Goal: Task Accomplishment & Management: Manage account settings

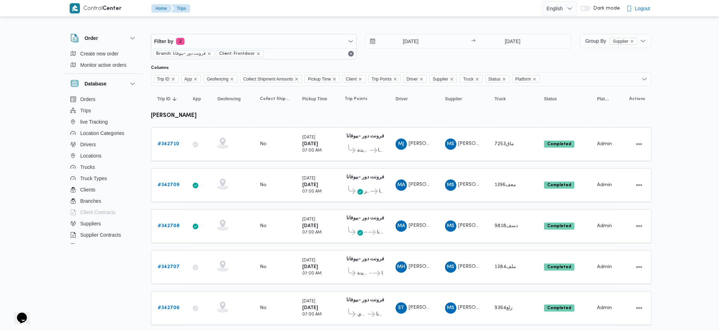
click at [415, 51] on div "12/10/2025 → 12/10/2025" at bounding box center [468, 46] width 206 height 25
click at [415, 42] on input "12/10/2025" at bounding box center [406, 41] width 80 height 14
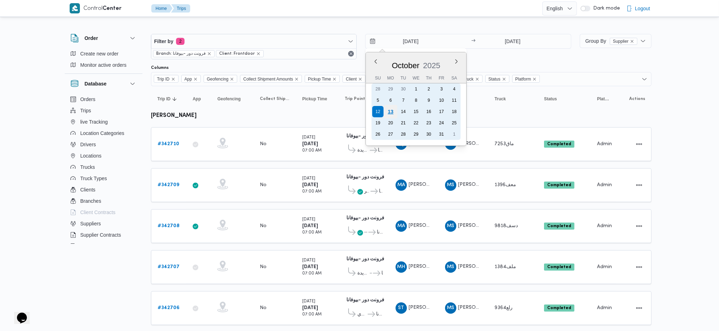
click at [392, 110] on div "13" at bounding box center [390, 111] width 13 height 13
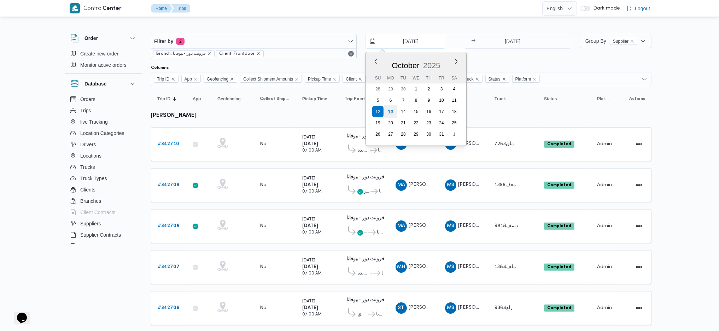
type input "[DATE]"
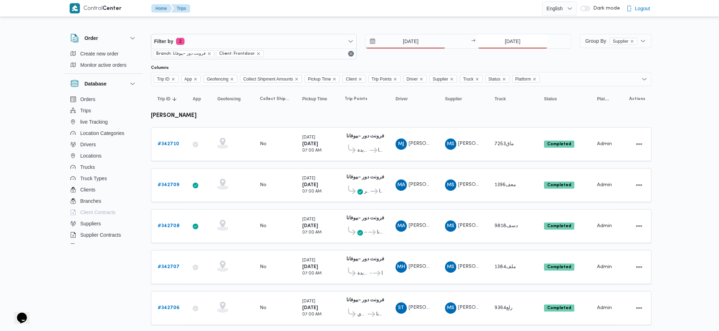
click at [510, 34] on input "12/10/2025" at bounding box center [513, 41] width 70 height 14
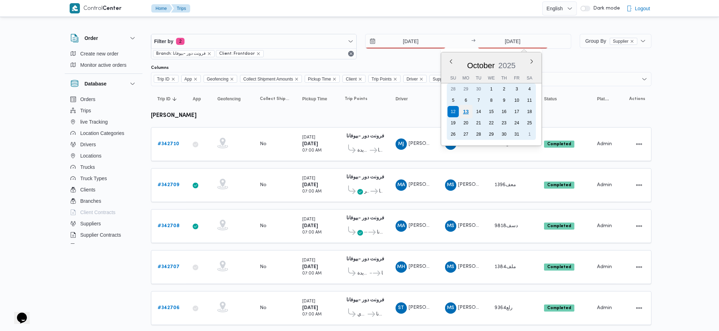
click at [465, 112] on div "13" at bounding box center [465, 111] width 13 height 13
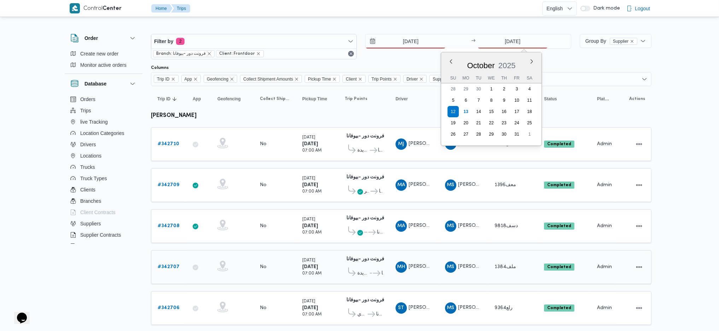
type input "[DATE]"
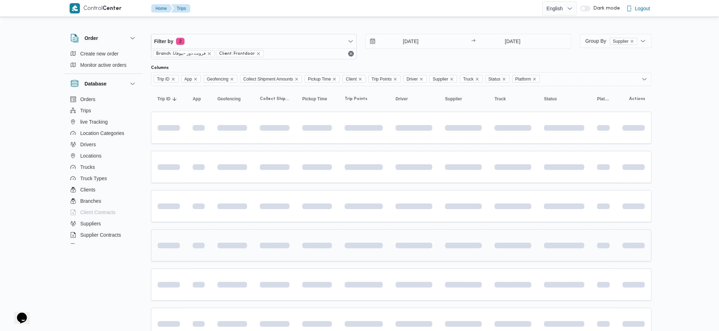
click at [432, 230] on td at bounding box center [414, 246] width 50 height 32
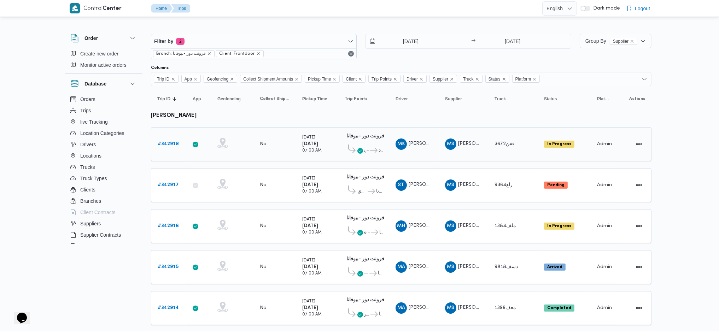
click at [163, 142] on b "# 342918" at bounding box center [168, 144] width 21 height 5
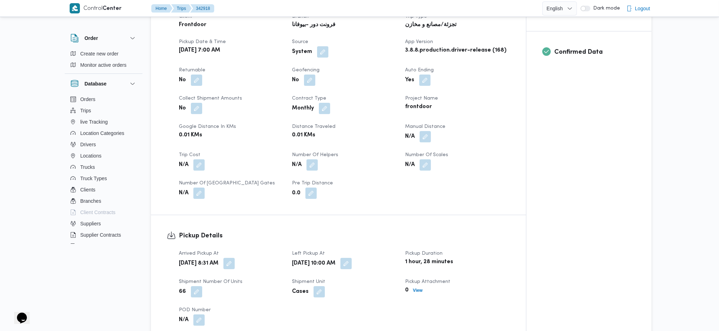
scroll to position [283, 0]
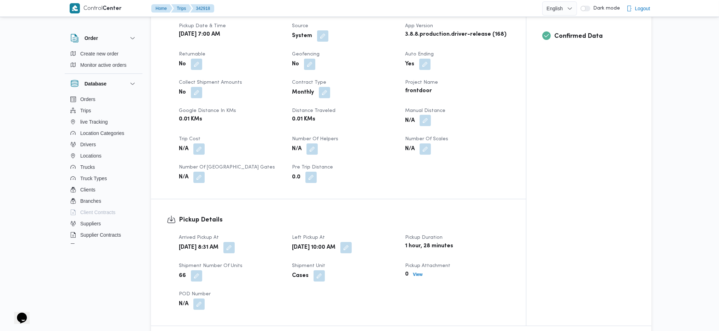
click at [427, 115] on button "button" at bounding box center [425, 120] width 11 height 11
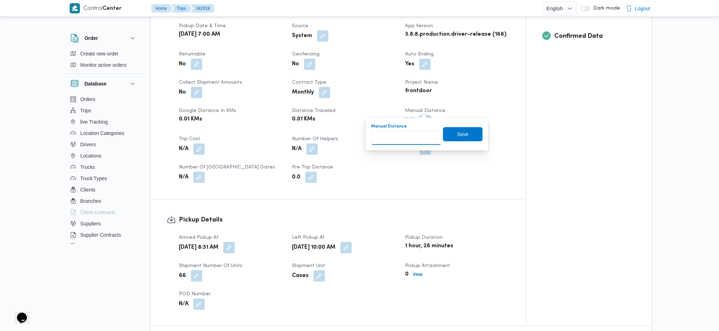
click at [397, 139] on input "Manual Distance" at bounding box center [406, 138] width 70 height 14
type input "89"
click at [464, 135] on span "Save" at bounding box center [463, 134] width 40 height 14
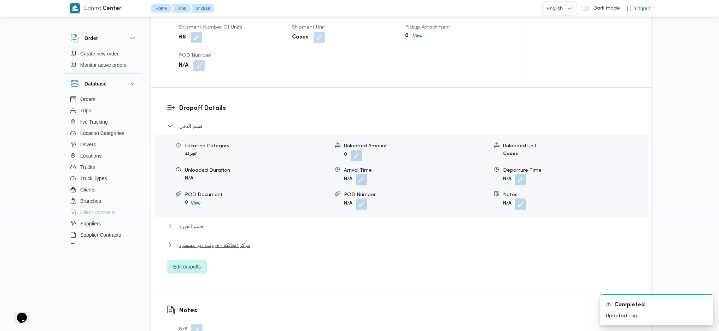
click at [240, 241] on span "مركز الخانكة - فرونت دور مسطرد" at bounding box center [214, 245] width 71 height 8
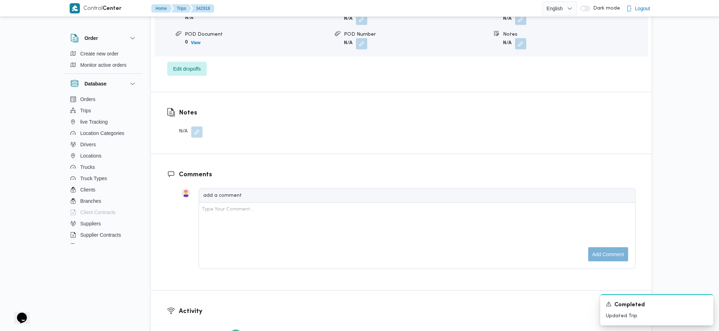
scroll to position [663, 0]
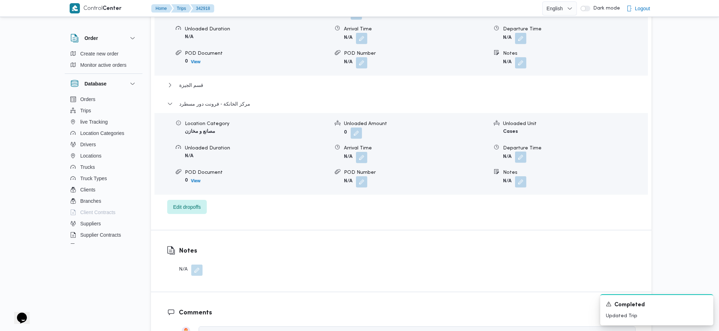
click at [519, 152] on button "button" at bounding box center [520, 157] width 11 height 11
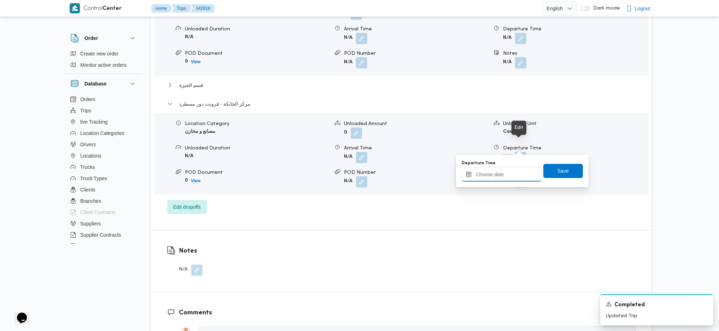
click at [500, 173] on input "Departure Time" at bounding box center [502, 175] width 80 height 14
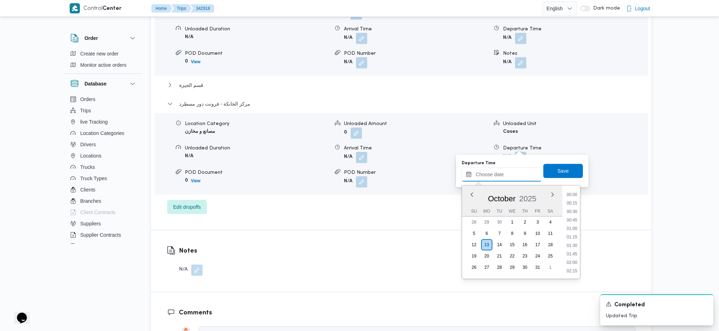
scroll to position [586, 0]
click at [573, 196] on li "17:15" at bounding box center [572, 194] width 16 height 7
type input "13/10/2025 17:15"
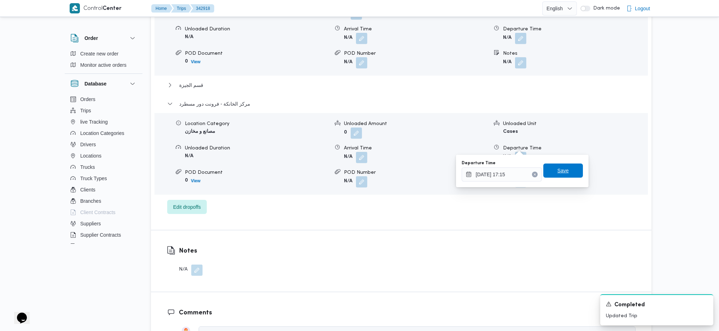
click at [564, 170] on span "Save" at bounding box center [564, 171] width 40 height 14
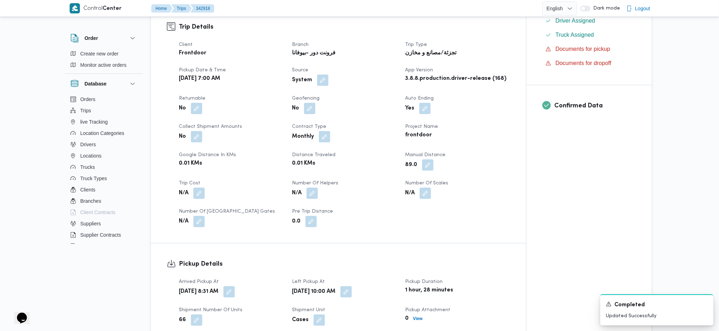
scroll to position [0, 0]
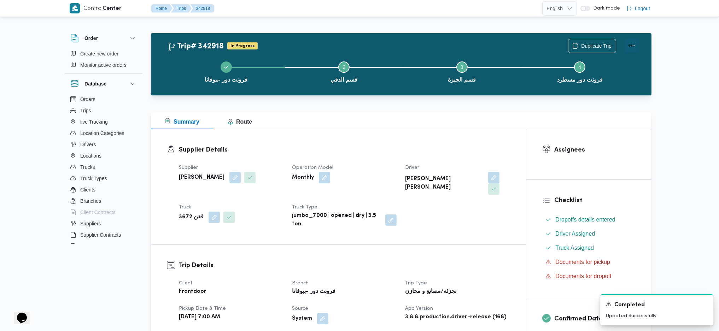
click at [631, 40] on button "Actions" at bounding box center [632, 46] width 14 height 14
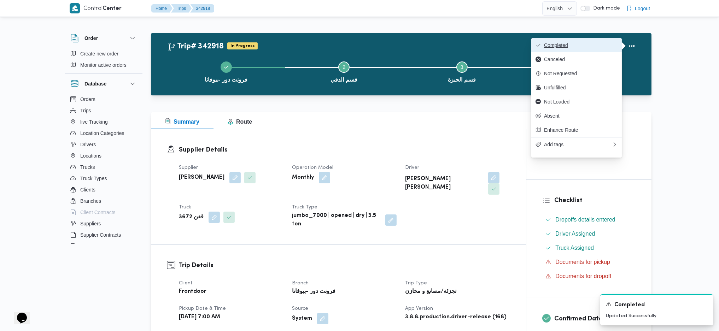
click at [607, 45] on span "Completed" at bounding box center [581, 45] width 74 height 6
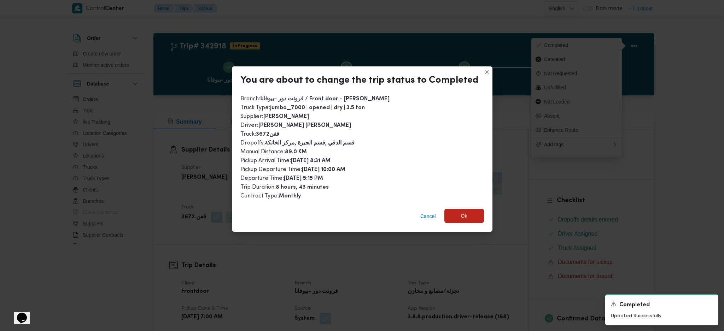
click at [469, 207] on div "Cancel Ok" at bounding box center [362, 218] width 261 height 28
click at [473, 218] on span "Ok" at bounding box center [465, 216] width 40 height 14
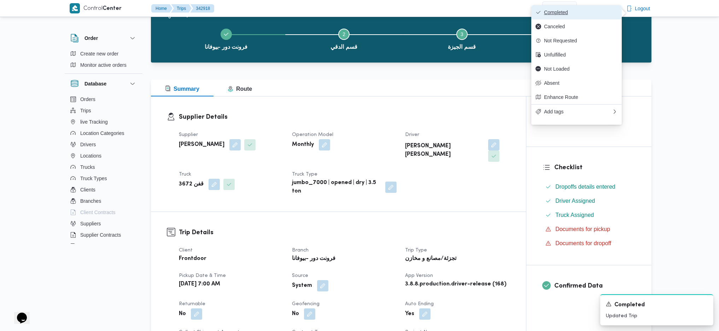
scroll to position [47, 0]
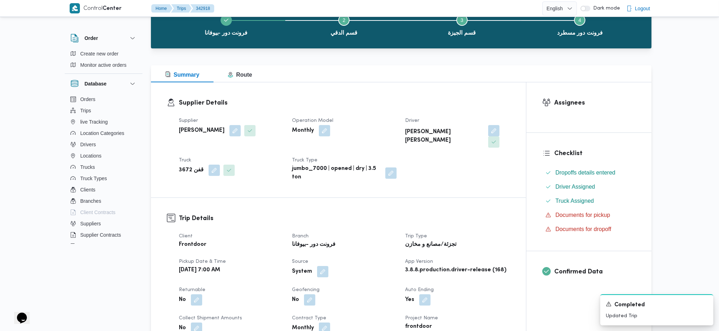
click at [415, 176] on div "Supplier Details Supplier محمد صلاح عبداللطيف الشريف Operation Model Monthly Dr…" at bounding box center [338, 139] width 375 height 115
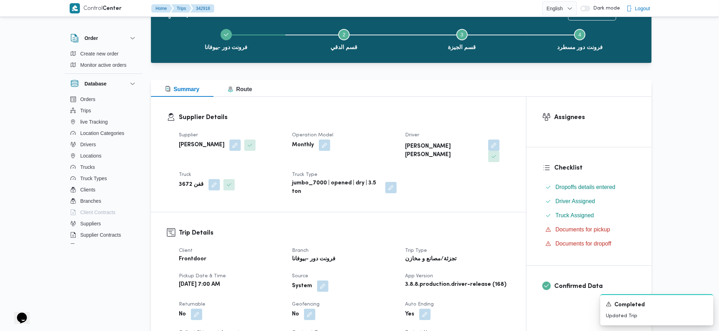
scroll to position [0, 0]
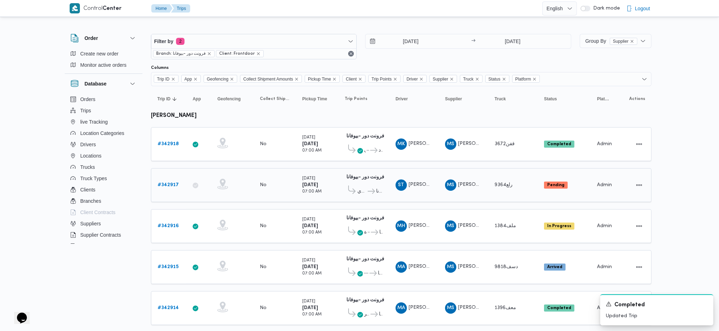
click at [176, 184] on b "# 342917" at bounding box center [168, 185] width 21 height 5
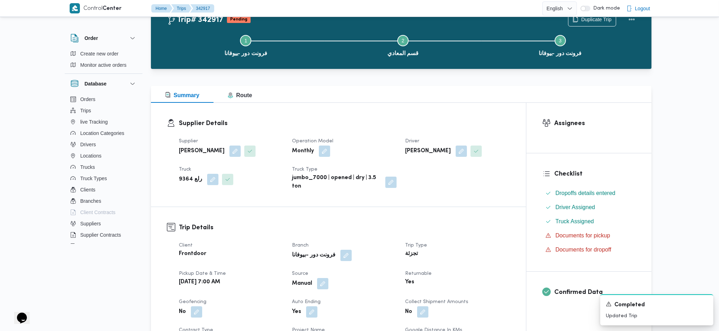
scroll to position [189, 0]
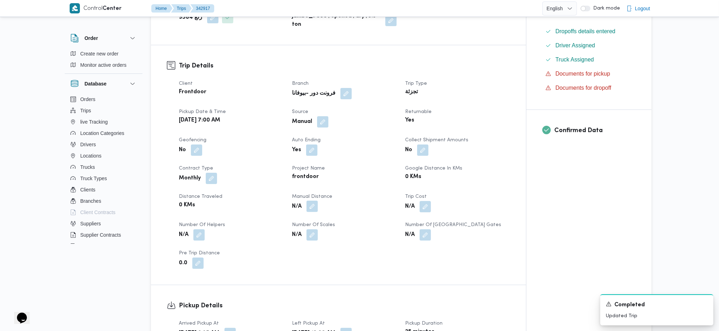
click at [316, 207] on button "button" at bounding box center [312, 206] width 11 height 11
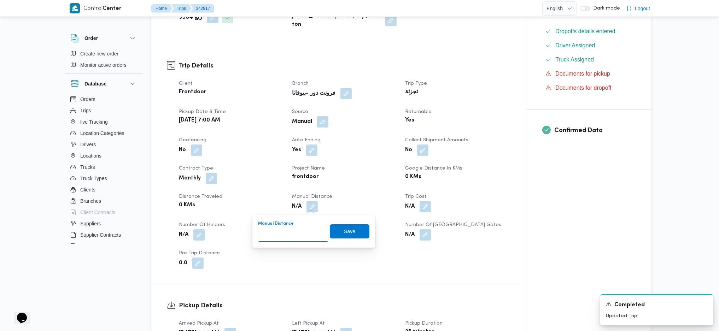
click at [293, 233] on input "Manual Distance" at bounding box center [293, 235] width 70 height 14
type input "133"
click at [352, 234] on span "Save" at bounding box center [350, 231] width 40 height 14
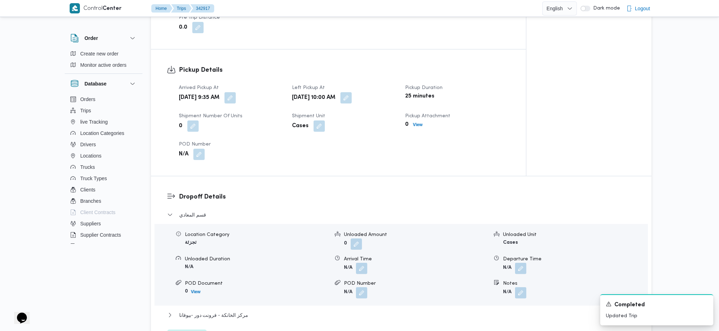
scroll to position [566, 0]
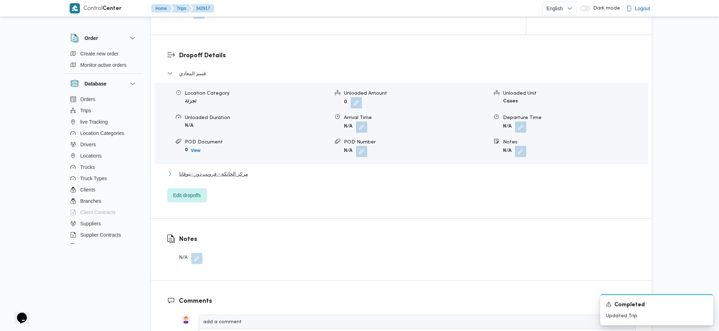
click at [236, 174] on span "مركز الخانكة - فرونت دور -بيوفانا" at bounding box center [213, 174] width 69 height 8
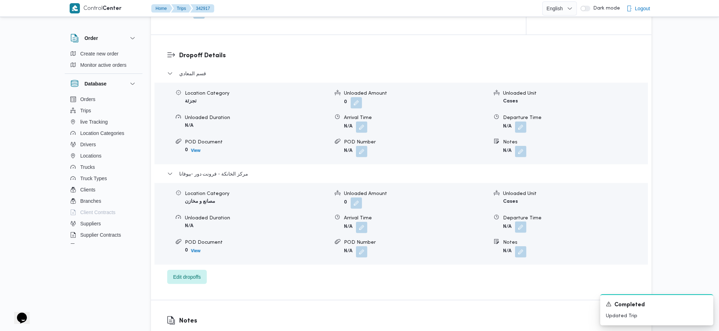
click at [521, 226] on button "button" at bounding box center [520, 227] width 11 height 11
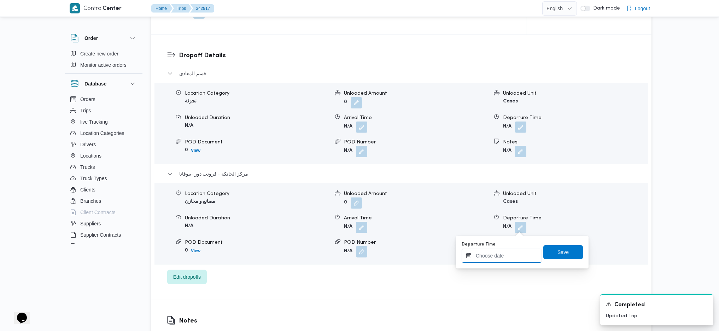
drag, startPoint x: 502, startPoint y: 255, endPoint x: 544, endPoint y: 272, distance: 44.6
click at [502, 255] on input "Departure Time" at bounding box center [502, 256] width 80 height 14
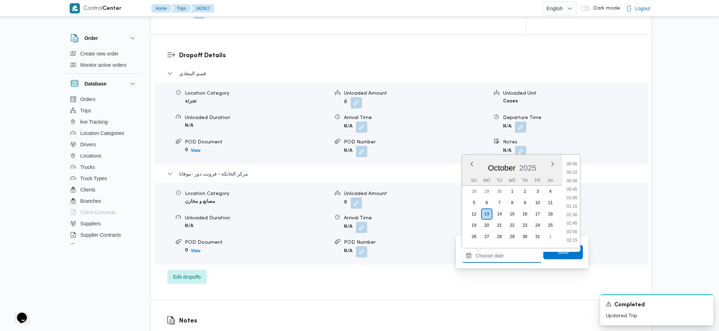
scroll to position [586, 0]
click at [569, 181] on li "17:45" at bounding box center [572, 180] width 16 height 7
type input "13/10/2025 17:45"
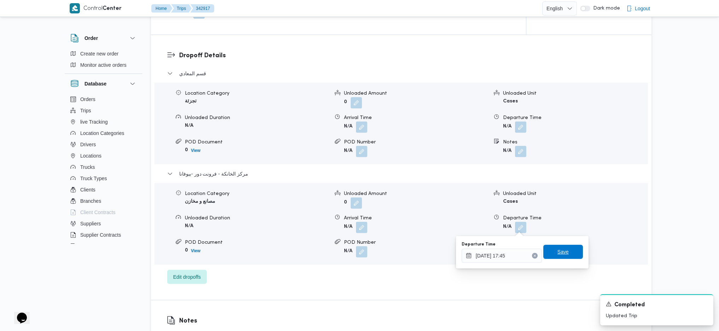
click at [562, 258] on span "Save" at bounding box center [564, 252] width 40 height 14
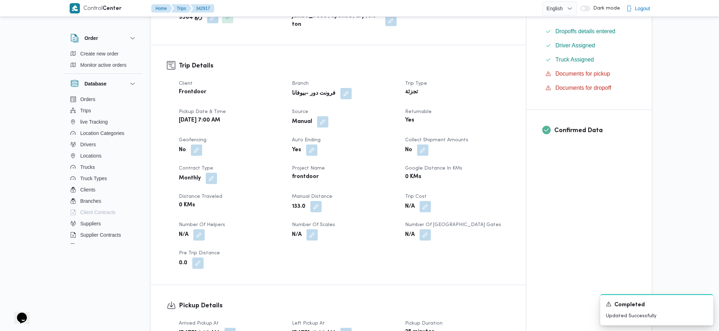
scroll to position [0, 0]
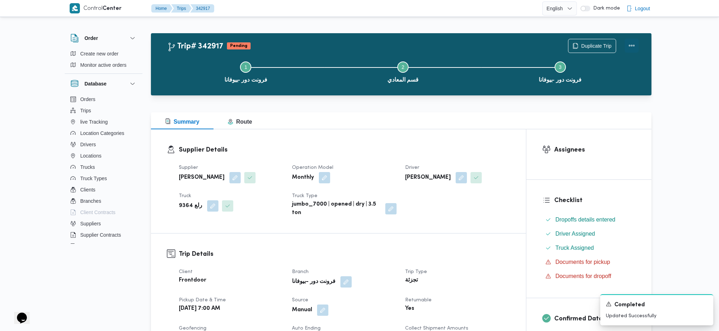
click at [625, 48] on button "Actions" at bounding box center [632, 46] width 14 height 14
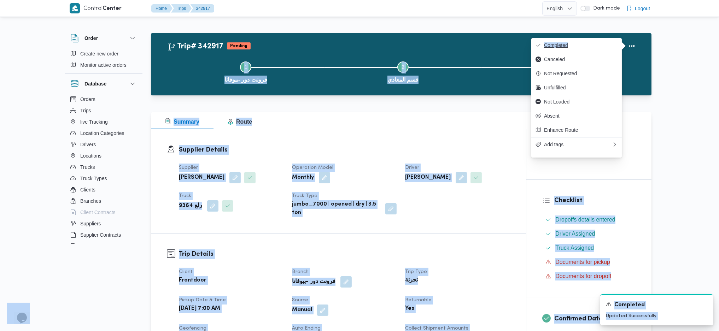
click at [563, 48] on span "Completed" at bounding box center [581, 45] width 74 height 6
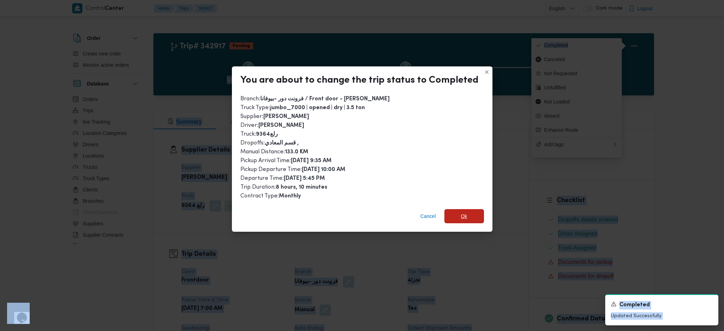
drag, startPoint x: 462, startPoint y: 219, endPoint x: 461, endPoint y: 246, distance: 27.6
click at [462, 219] on span "Ok" at bounding box center [465, 216] width 40 height 14
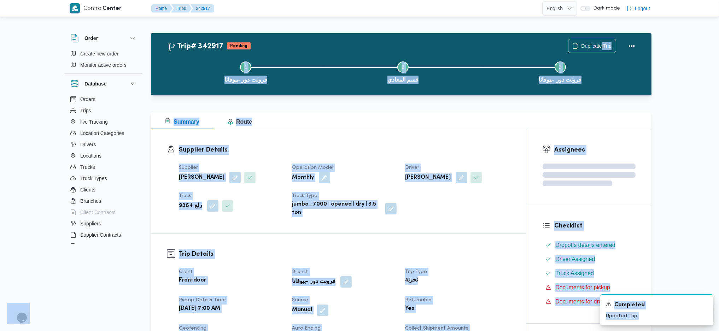
click at [444, 141] on div "Supplier Details Supplier محمد صلاح عبداللطيف الشريف Operation Model Monthly Dr…" at bounding box center [338, 181] width 375 height 104
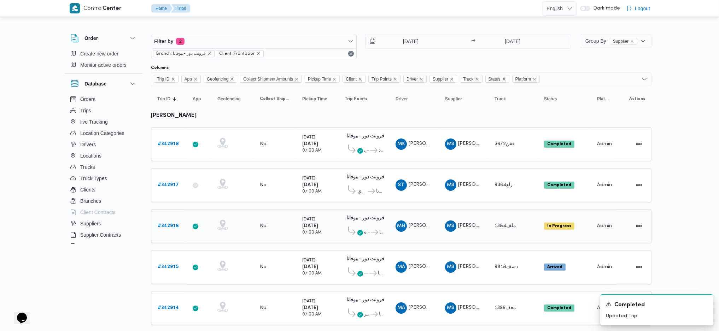
click at [179, 221] on div "# 342916" at bounding box center [169, 226] width 28 height 14
click at [172, 224] on b "# 342916" at bounding box center [168, 226] width 21 height 5
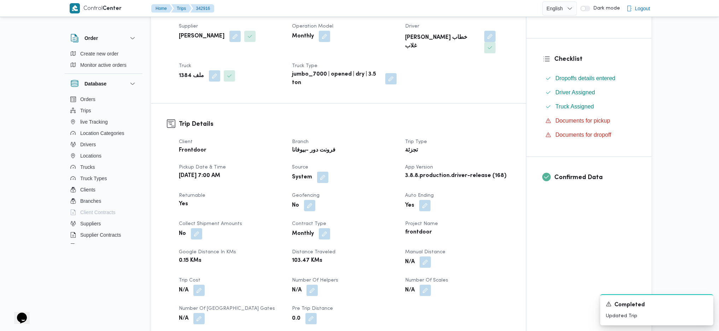
scroll to position [189, 0]
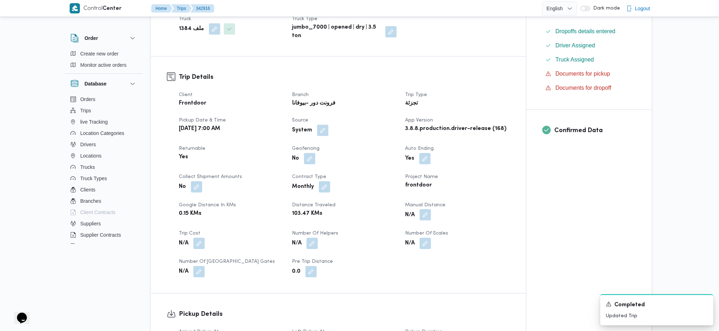
click at [422, 209] on button "button" at bounding box center [425, 214] width 11 height 11
click at [392, 240] on div "Manual Distance Save" at bounding box center [427, 229] width 113 height 23
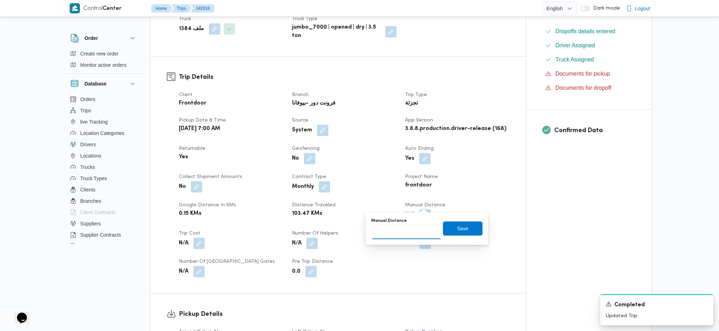
click at [395, 239] on input "Manual Distance" at bounding box center [406, 232] width 70 height 14
type input "90"
click at [451, 228] on span "Save" at bounding box center [463, 228] width 40 height 14
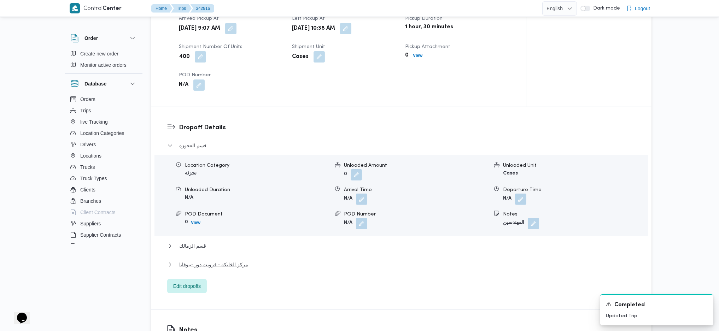
scroll to position [519, 0]
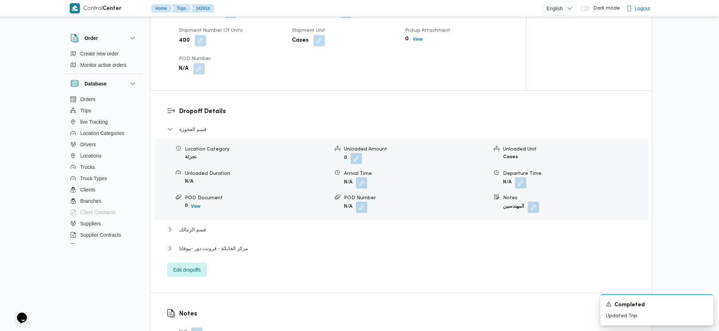
drag, startPoint x: 213, startPoint y: 224, endPoint x: 216, endPoint y: 244, distance: 20.0
click at [213, 230] on div "قسم العجوزة Location Category تجزئة Unloaded Amount 0 Unloaded Unit Cases Unloa…" at bounding box center [401, 201] width 469 height 152
click at [216, 244] on div "مركز الخانكة - فرونت دور -بيوفانا" at bounding box center [401, 250] width 469 height 13
click at [225, 244] on span "مركز الخانكة - فرونت دور -بيوفانا" at bounding box center [213, 248] width 69 height 8
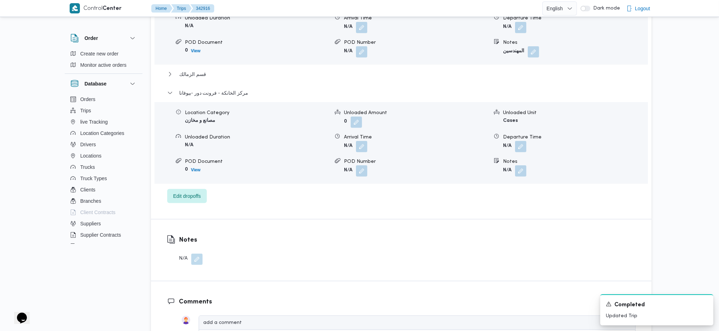
scroll to position [707, 0]
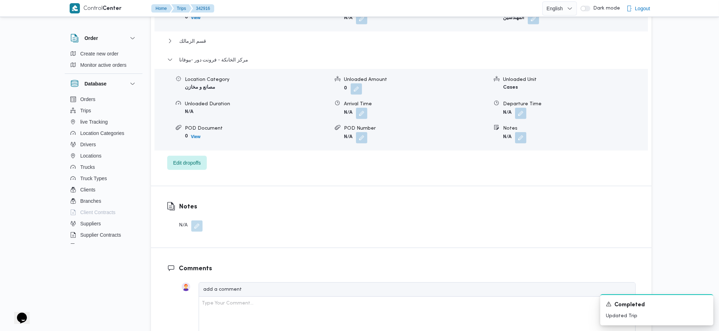
drag, startPoint x: 518, startPoint y: 102, endPoint x: 501, endPoint y: 128, distance: 31.1
click at [518, 108] on button "button" at bounding box center [520, 113] width 11 height 11
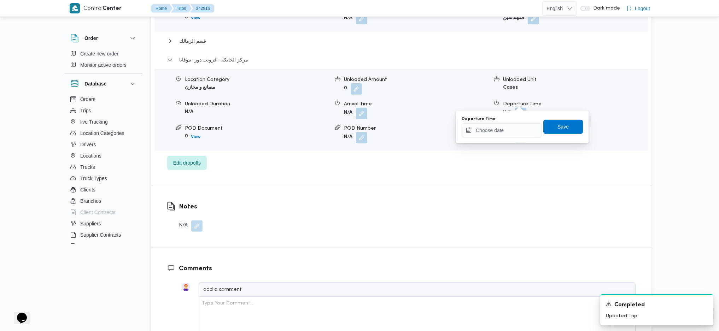
click at [489, 146] on div "قسم العجوزة Location Category تجزئة Unloaded Amount 0 Unloaded Unit Cases Unloa…" at bounding box center [401, 53] width 469 height 234
click at [497, 129] on input "Departure Time" at bounding box center [502, 130] width 80 height 14
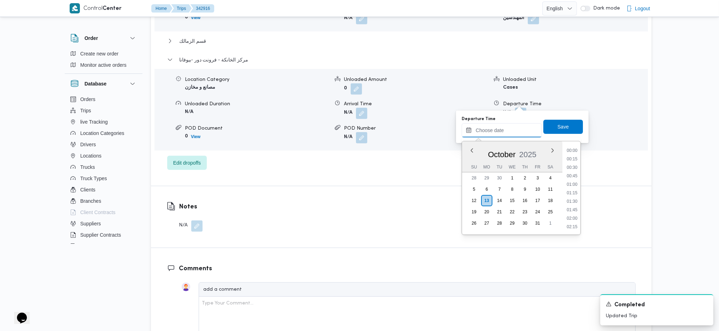
scroll to position [595, 0]
click at [573, 158] on li "17:45" at bounding box center [572, 158] width 16 height 7
type input "13/10/2025 17:45"
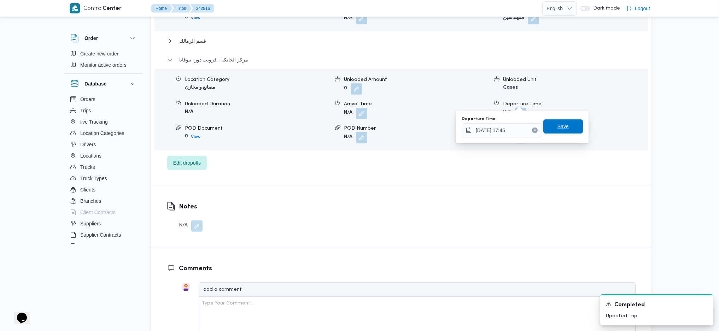
click at [558, 127] on span "Save" at bounding box center [563, 126] width 11 height 8
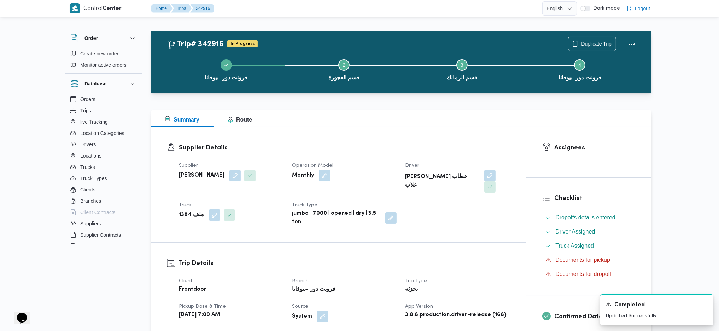
scroll to position [0, 0]
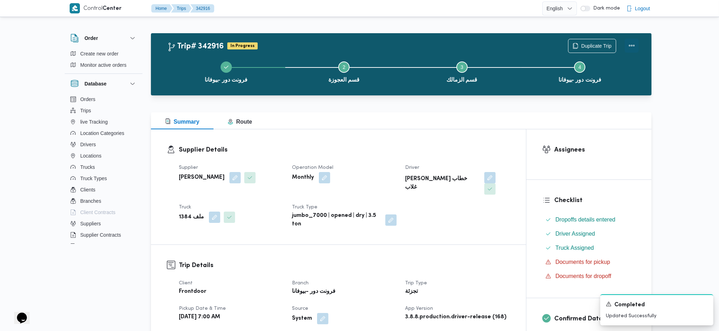
drag, startPoint x: 635, startPoint y: 47, endPoint x: 627, endPoint y: 50, distance: 8.3
click at [634, 47] on button "Actions" at bounding box center [632, 46] width 14 height 14
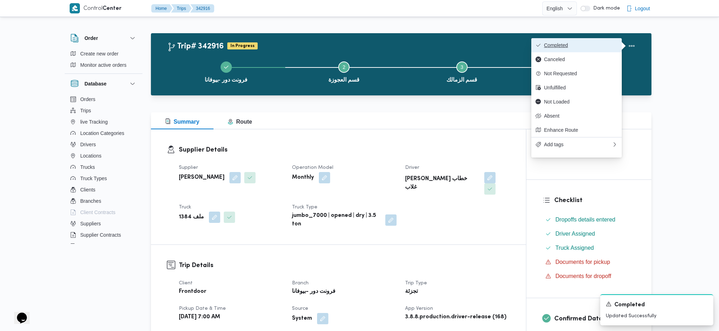
click at [564, 47] on span "Completed" at bounding box center [581, 45] width 74 height 6
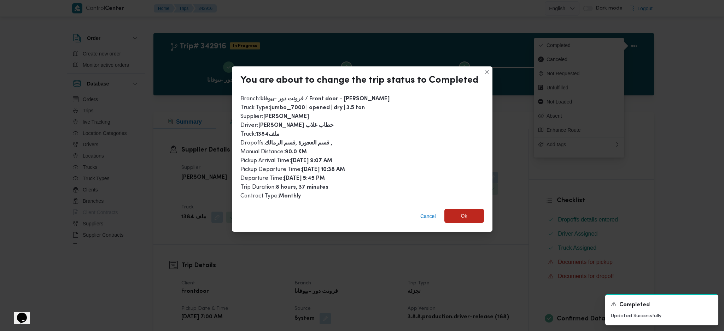
click at [472, 210] on span "Ok" at bounding box center [465, 216] width 40 height 14
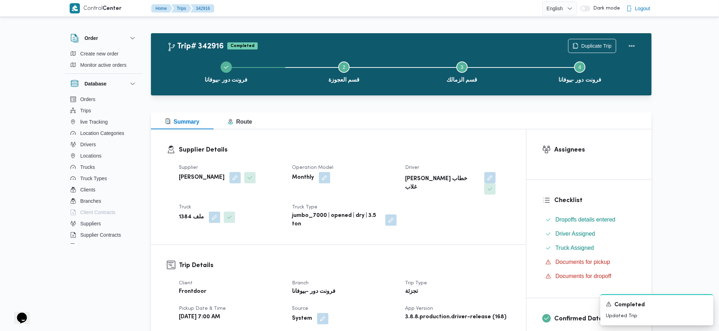
click at [364, 116] on div "Summary Route" at bounding box center [401, 120] width 501 height 17
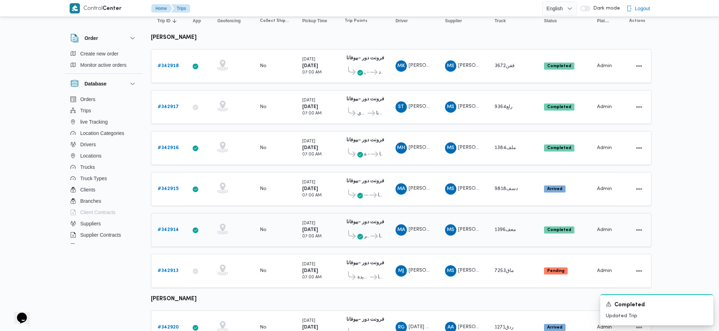
scroll to position [94, 0]
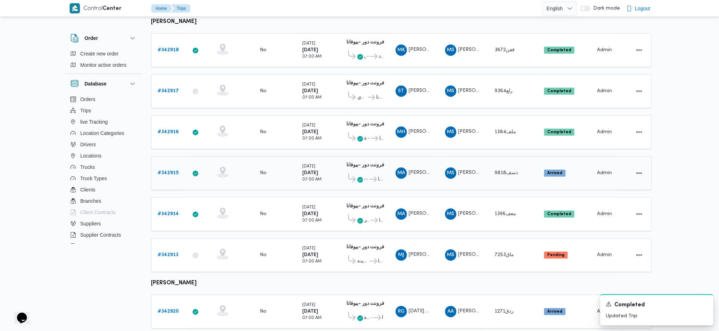
click at [167, 171] on b "# 342915" at bounding box center [168, 173] width 21 height 5
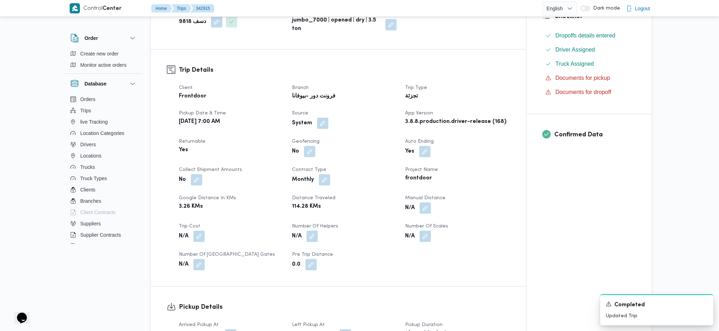
scroll to position [283, 0]
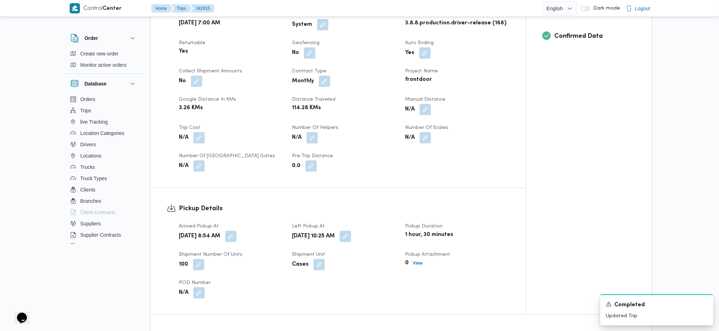
click at [428, 116] on div "Client Frontdoor Branch فرونت دور -بيوفانا Trip Type تجزئة Pickup date & time M…" at bounding box center [345, 78] width 340 height 195
click at [428, 109] on button "button" at bounding box center [425, 109] width 11 height 11
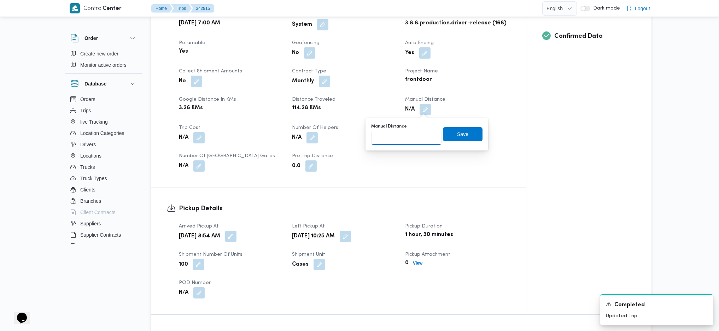
click at [397, 142] on input "Manual Distance" at bounding box center [406, 138] width 70 height 14
type input "131"
click at [460, 138] on span "Save" at bounding box center [462, 134] width 11 height 8
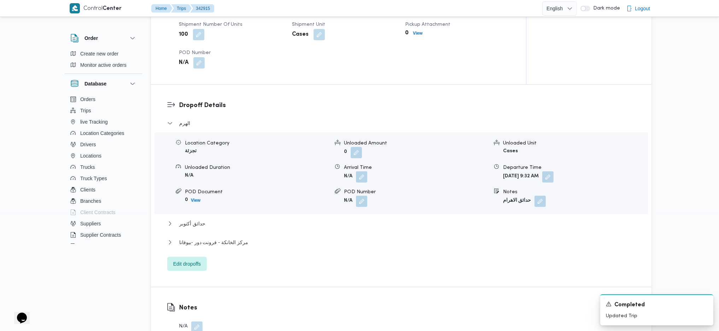
scroll to position [616, 0]
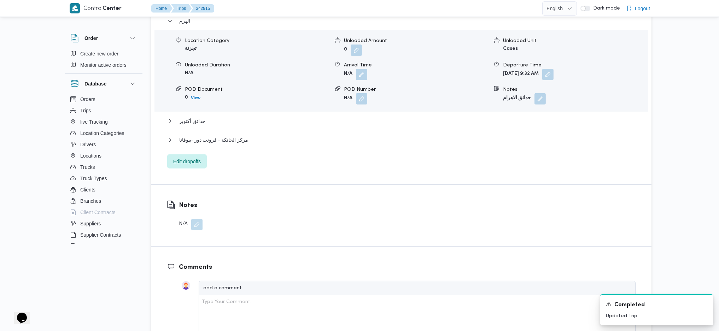
click at [235, 145] on div "مركز الخانكة - فرونت دور -بيوفانا" at bounding box center [401, 142] width 469 height 13
click at [241, 139] on span "مركز الخانكة - فرونت دور -بيوفانا" at bounding box center [213, 140] width 69 height 8
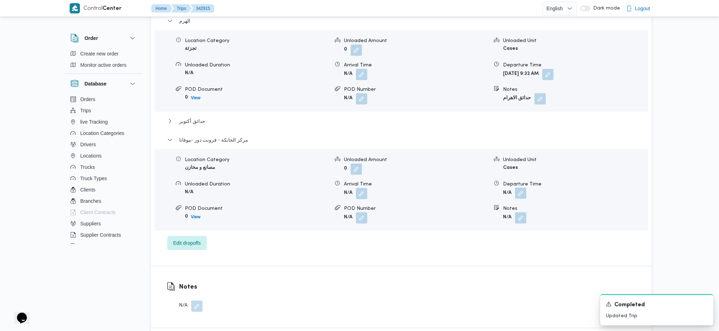
click at [518, 197] on button "button" at bounding box center [520, 193] width 11 height 11
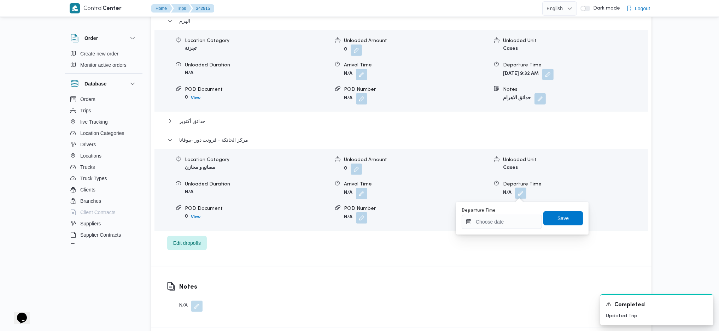
click at [496, 229] on div at bounding box center [502, 222] width 80 height 14
click at [510, 221] on input "Departure Time" at bounding box center [502, 222] width 80 height 14
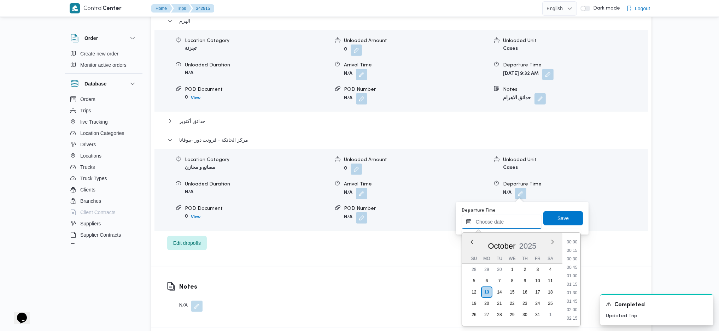
scroll to position [595, 0]
click at [570, 251] on li "17:45" at bounding box center [572, 250] width 16 height 7
type input "13/10/2025 17:45"
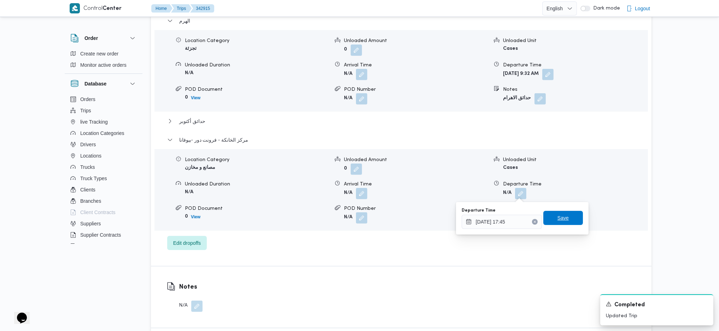
click at [568, 216] on span "Save" at bounding box center [564, 218] width 40 height 14
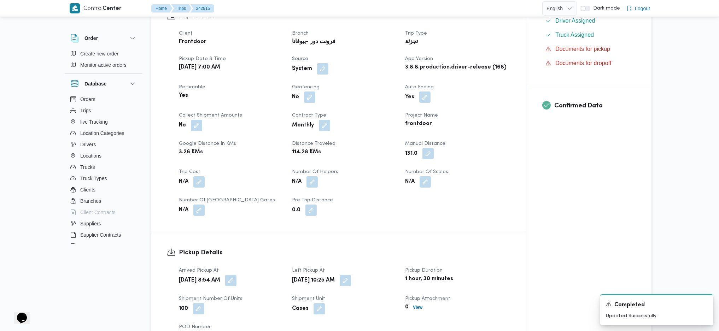
scroll to position [0, 0]
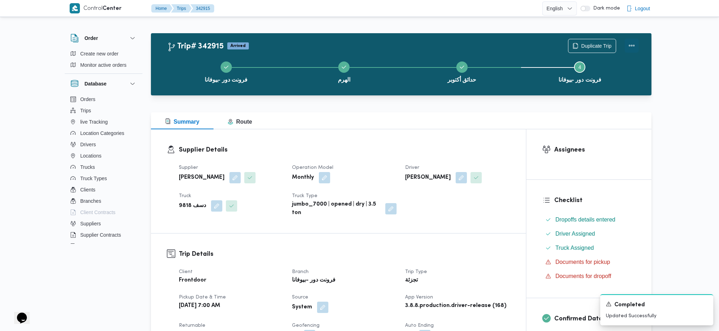
drag, startPoint x: 637, startPoint y: 36, endPoint x: 633, endPoint y: 45, distance: 9.5
click at [634, 43] on div "Duplicate Trip" at bounding box center [603, 46] width 79 height 23
click at [632, 45] on button "Actions" at bounding box center [632, 46] width 14 height 14
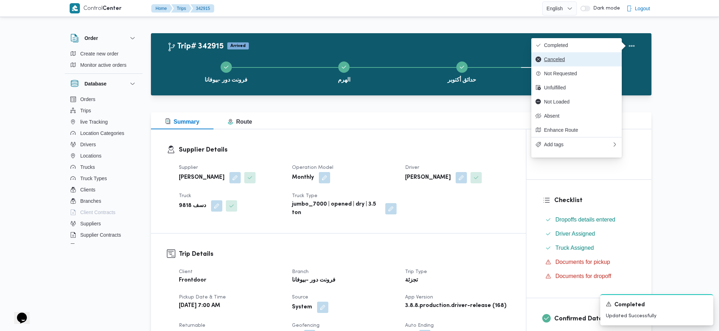
click at [588, 58] on span "Canceled" at bounding box center [581, 60] width 74 height 6
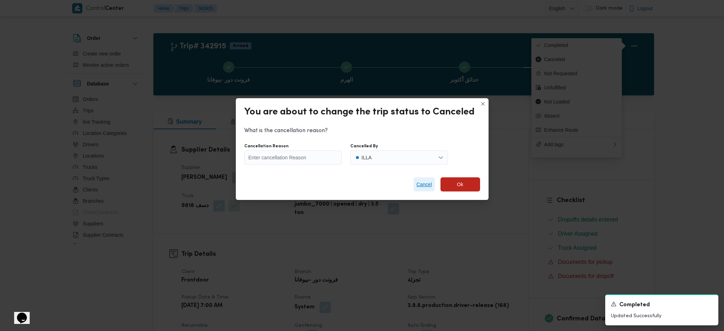
click at [426, 180] on span "Cancel" at bounding box center [425, 184] width 16 height 8
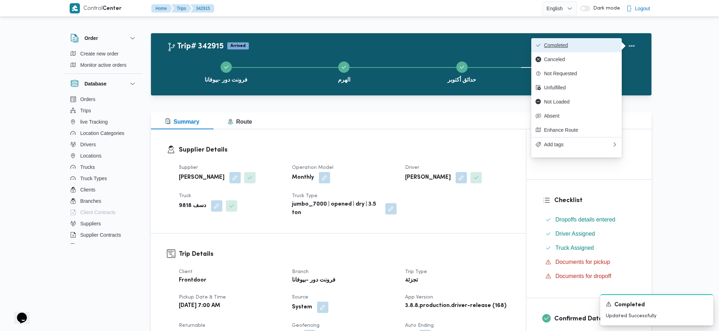
click at [590, 46] on span "Completed" at bounding box center [581, 45] width 74 height 6
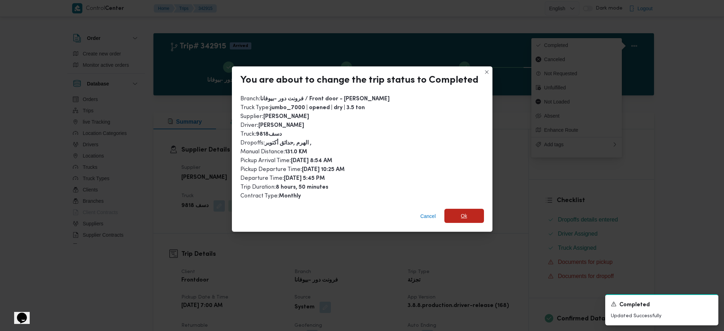
click at [467, 214] on span "Ok" at bounding box center [465, 216] width 40 height 14
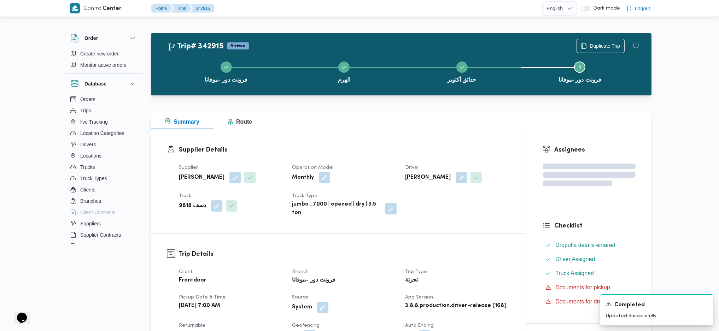
click at [431, 148] on h3 "Supplier Details" at bounding box center [344, 150] width 331 height 10
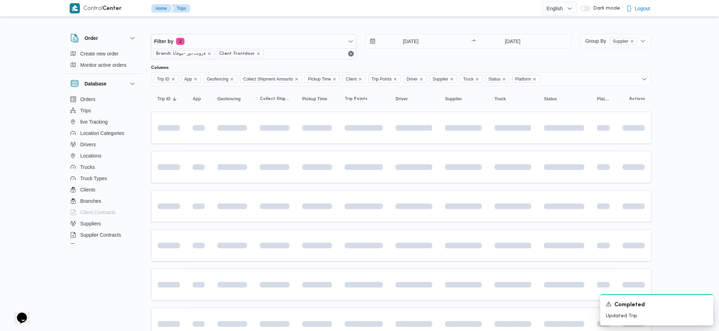
scroll to position [94, 0]
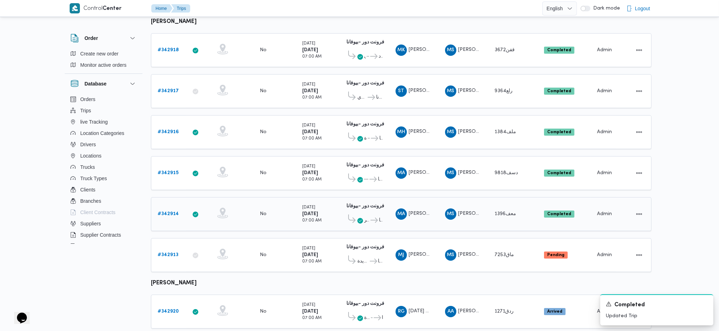
click at [174, 212] on b "# 342914" at bounding box center [168, 214] width 21 height 5
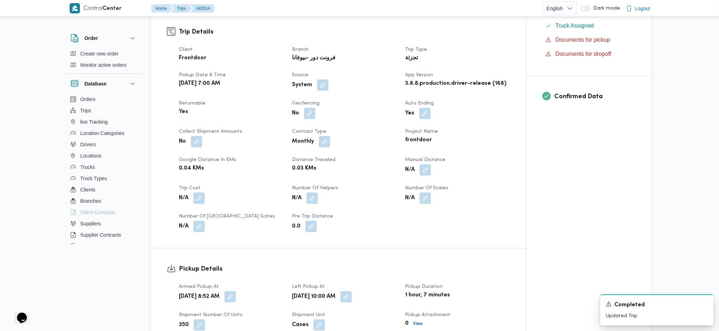
scroll to position [236, 0]
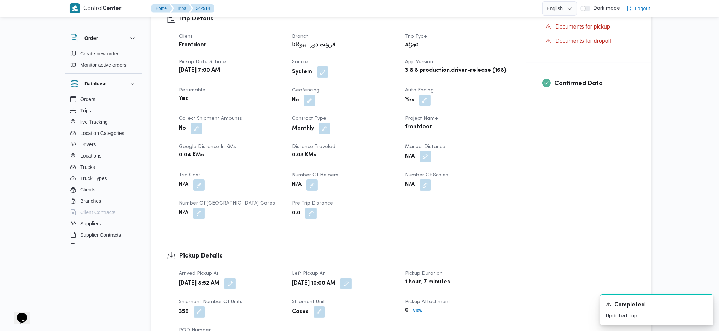
drag, startPoint x: 431, startPoint y: 159, endPoint x: 426, endPoint y: 162, distance: 5.8
click at [429, 160] on button "button" at bounding box center [425, 156] width 11 height 11
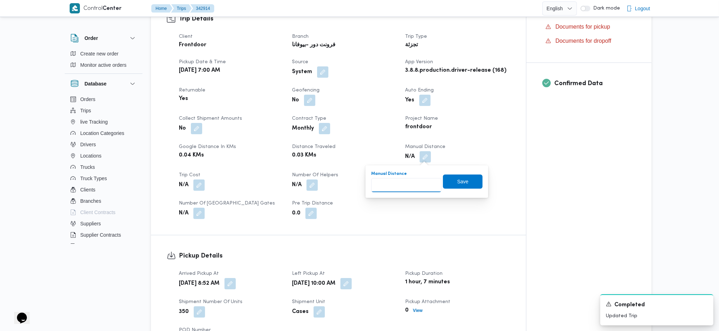
click at [399, 184] on input "Manual Distance" at bounding box center [406, 185] width 70 height 14
type input "140"
click button "Save" at bounding box center [463, 182] width 40 height 14
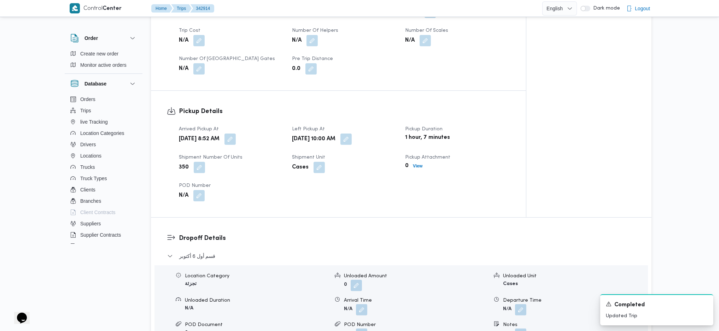
scroll to position [472, 0]
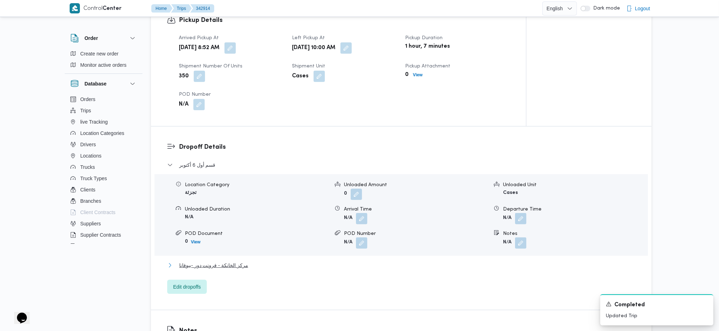
click at [230, 265] on span "مركز الخانكة - فرونت دور -بيوفانا" at bounding box center [213, 265] width 69 height 8
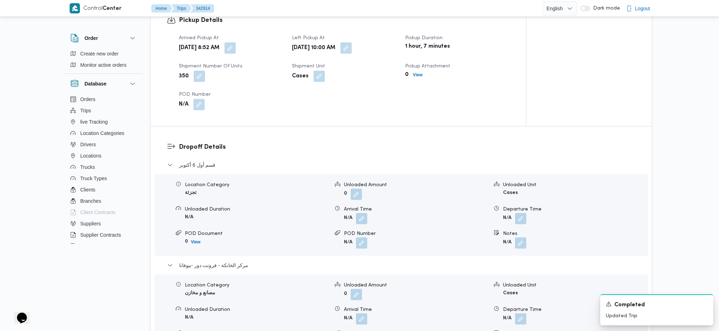
scroll to position [566, 0]
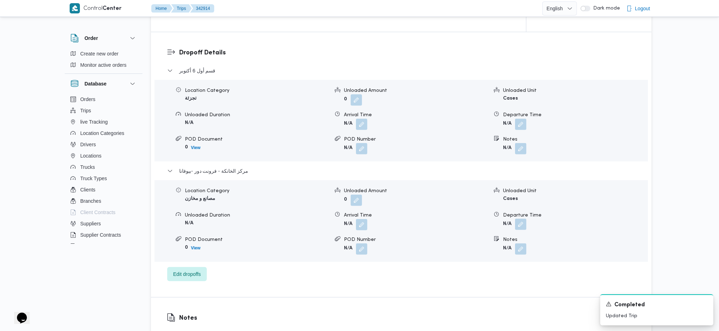
click at [526, 224] on button "button" at bounding box center [520, 224] width 11 height 11
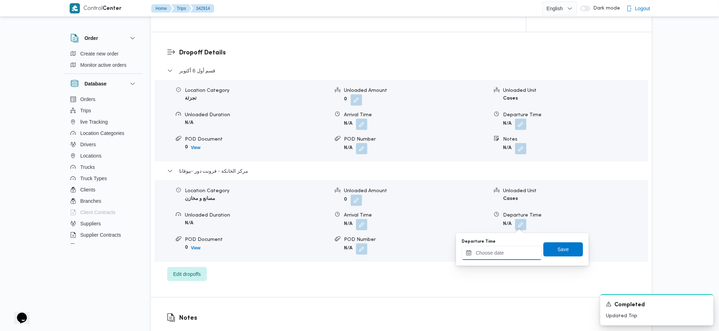
click at [488, 257] on input "Departure Time" at bounding box center [502, 253] width 80 height 14
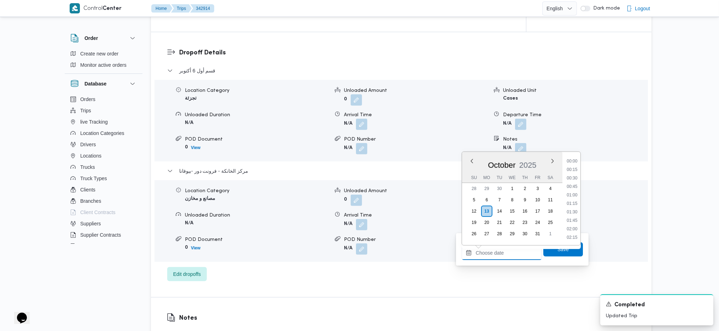
scroll to position [595, 0]
click at [576, 176] on li "18:00" at bounding box center [572, 177] width 16 height 7
type input "13/10/2025 18:00"
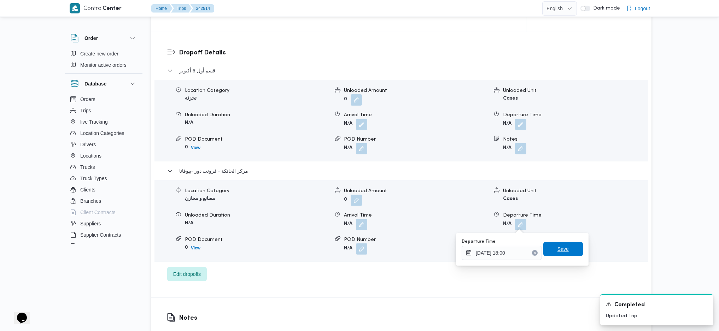
click at [549, 251] on span "Save" at bounding box center [564, 249] width 40 height 14
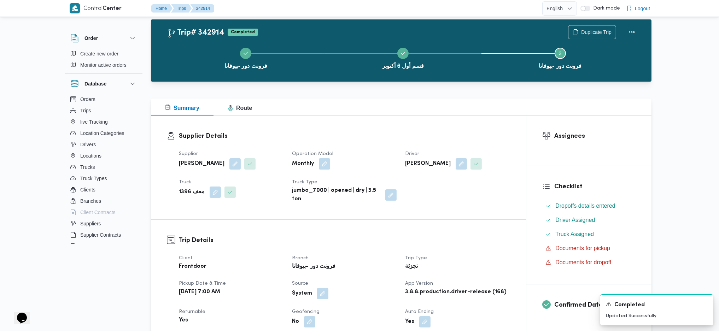
scroll to position [0, 0]
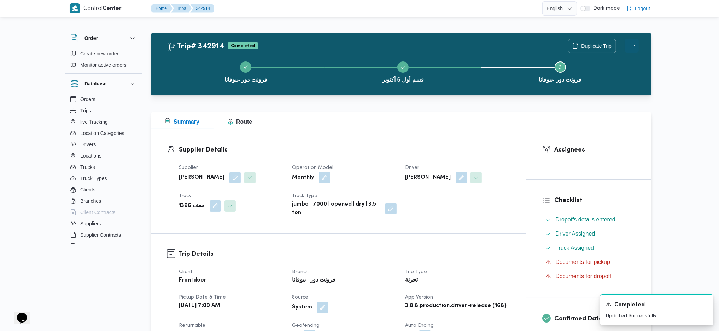
click at [636, 47] on button "Actions" at bounding box center [632, 46] width 14 height 14
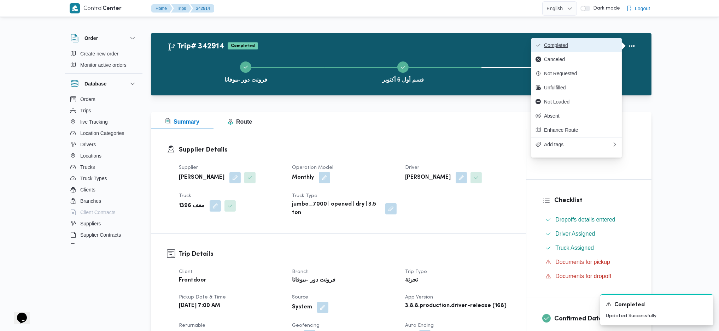
click at [594, 48] on span "Completed" at bounding box center [581, 45] width 74 height 6
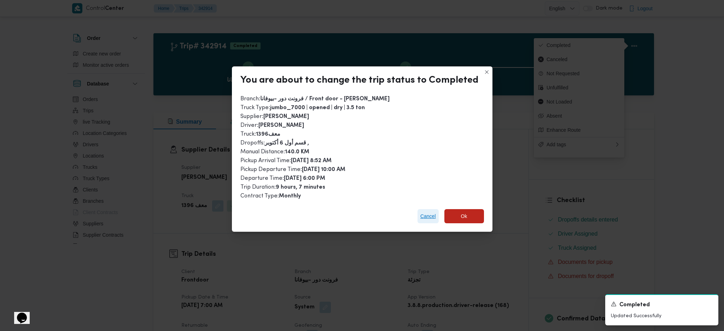
click at [421, 219] on span "Cancel" at bounding box center [428, 216] width 21 height 14
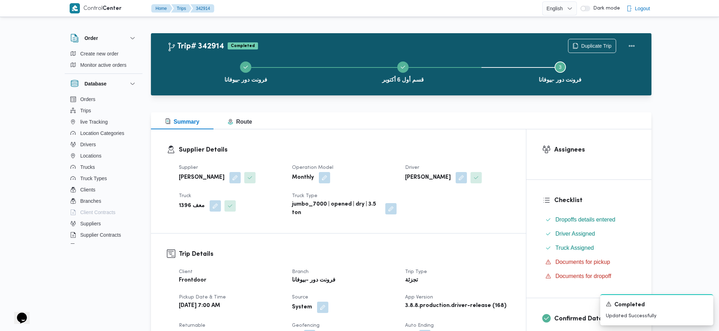
click at [400, 175] on div "Supplier محمد صلاح عبداللطيف الشريف Operation Model Monthly Driver محمد عيد ابو…" at bounding box center [345, 191] width 340 height 62
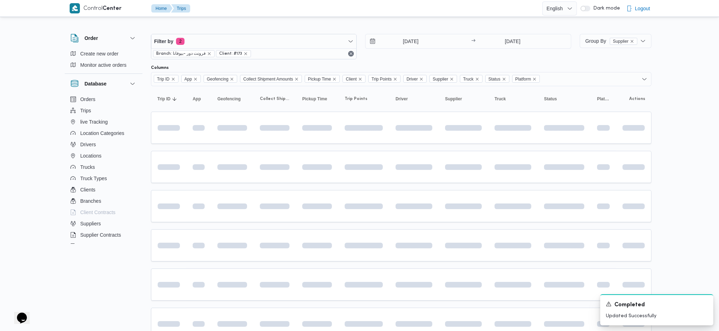
scroll to position [94, 0]
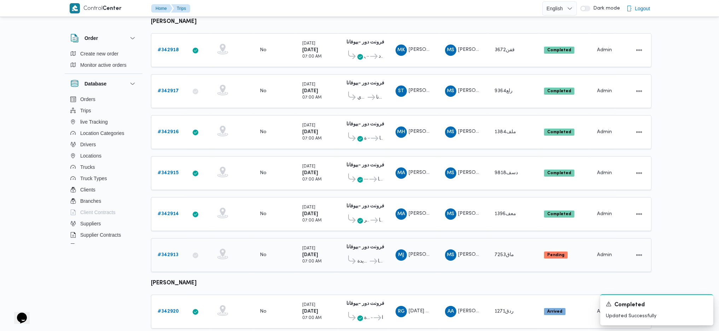
drag, startPoint x: 161, startPoint y: 260, endPoint x: 165, endPoint y: 259, distance: 3.6
click at [163, 260] on td "Trip ID # 342913" at bounding box center [168, 255] width 35 height 34
click at [168, 257] on td "Trip ID # 342913" at bounding box center [168, 255] width 35 height 34
click at [171, 253] on b "# 342913" at bounding box center [168, 255] width 21 height 5
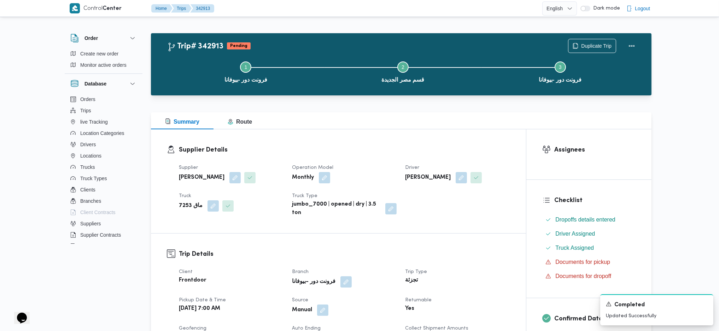
scroll to position [236, 0]
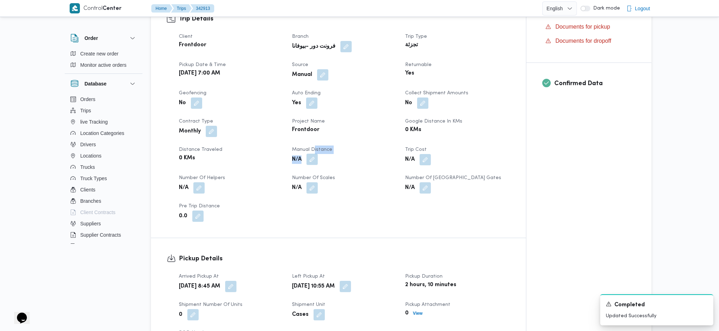
drag, startPoint x: 314, startPoint y: 153, endPoint x: 313, endPoint y: 161, distance: 8.7
click at [313, 161] on dl "Manual Distance N/A" at bounding box center [344, 156] width 105 height 21
click at [313, 164] on button "button" at bounding box center [312, 159] width 11 height 11
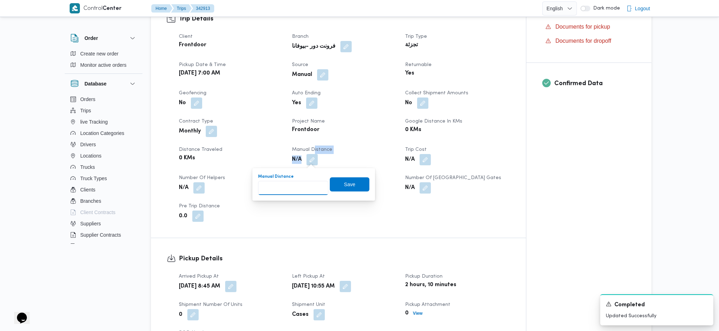
click at [293, 189] on input "Manual Distance" at bounding box center [293, 188] width 70 height 14
type input "89"
click at [335, 188] on span "Save" at bounding box center [350, 185] width 40 height 14
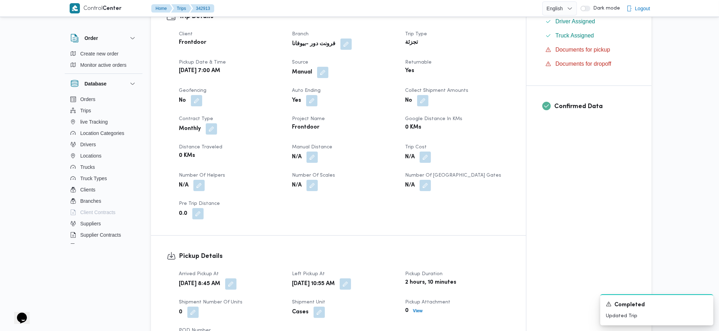
scroll to position [424, 0]
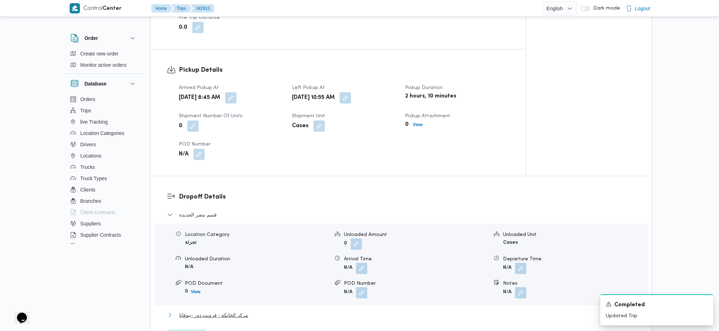
click at [231, 317] on span "مركز الخانكة - فرونت دور -بيوفانا" at bounding box center [213, 315] width 69 height 8
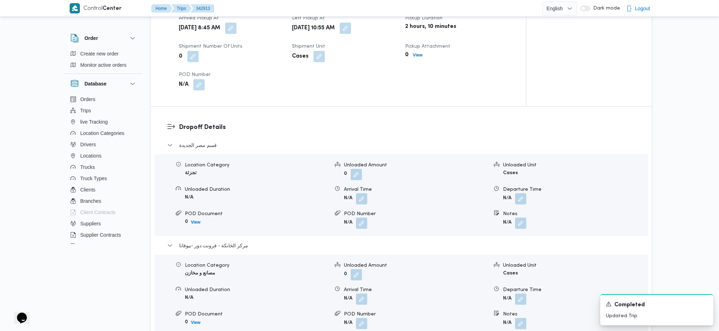
scroll to position [566, 0]
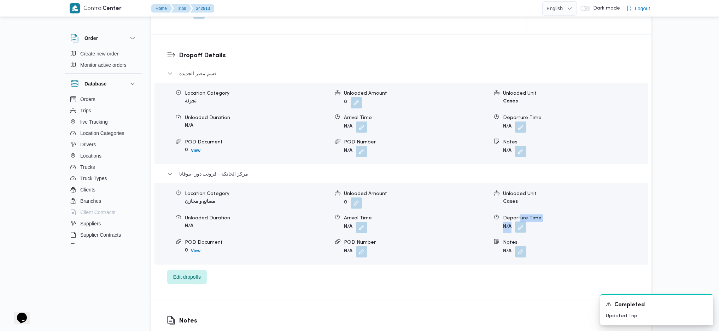
click at [519, 223] on dl "Departure Time N/A" at bounding box center [575, 224] width 144 height 19
click at [521, 230] on button "button" at bounding box center [520, 227] width 11 height 11
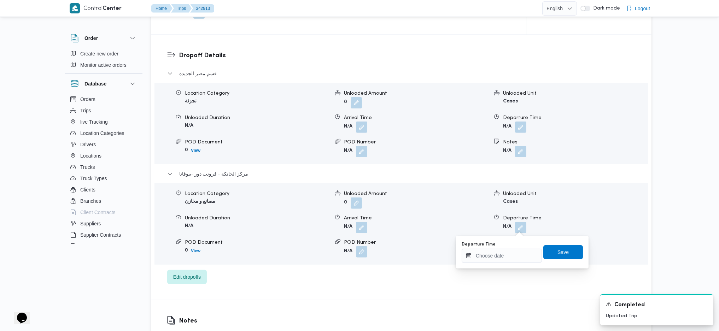
drag, startPoint x: 507, startPoint y: 247, endPoint x: 504, endPoint y: 252, distance: 5.7
click at [504, 248] on div "Departure Time" at bounding box center [502, 252] width 80 height 21
drag, startPoint x: 504, startPoint y: 252, endPoint x: 509, endPoint y: 254, distance: 5.3
click at [505, 253] on input "Departure Time" at bounding box center [502, 256] width 80 height 14
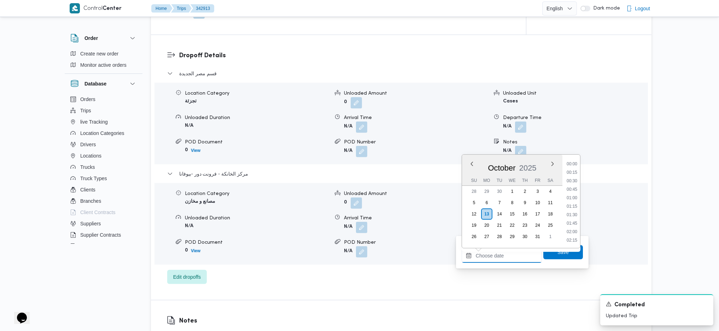
scroll to position [595, 0]
click at [570, 161] on li "17:30" at bounding box center [572, 163] width 16 height 7
type input "13/10/2025 17:30"
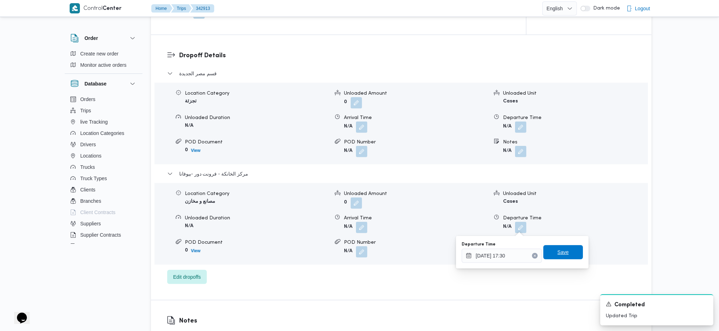
drag, startPoint x: 560, startPoint y: 252, endPoint x: 564, endPoint y: 240, distance: 12.4
click at [560, 253] on span "Save" at bounding box center [563, 252] width 11 height 8
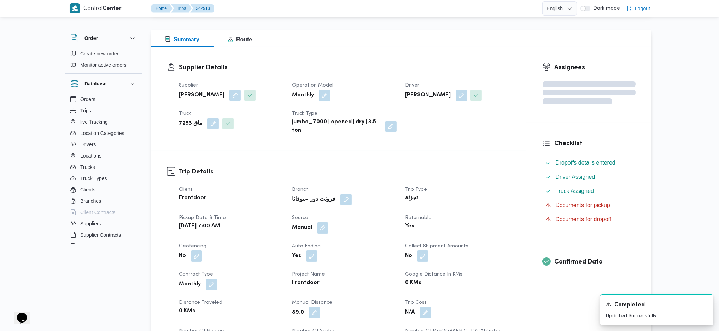
scroll to position [0, 0]
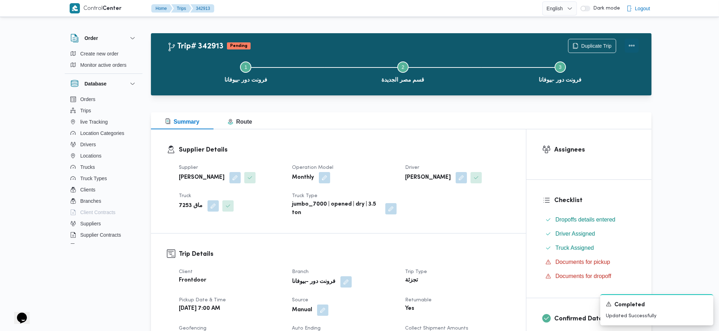
click at [631, 47] on button "Actions" at bounding box center [632, 46] width 14 height 14
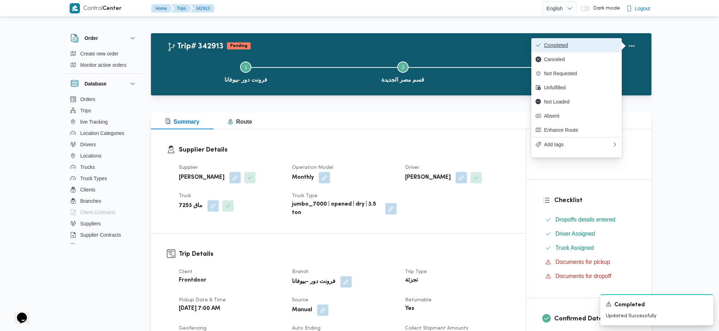
click at [596, 40] on button "Completed" at bounding box center [577, 45] width 91 height 14
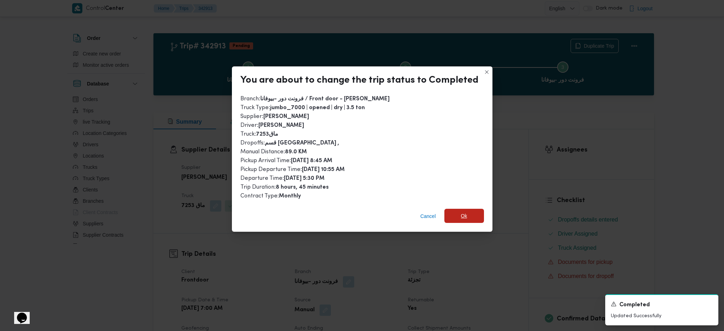
click at [469, 211] on span "Ok" at bounding box center [465, 216] width 40 height 14
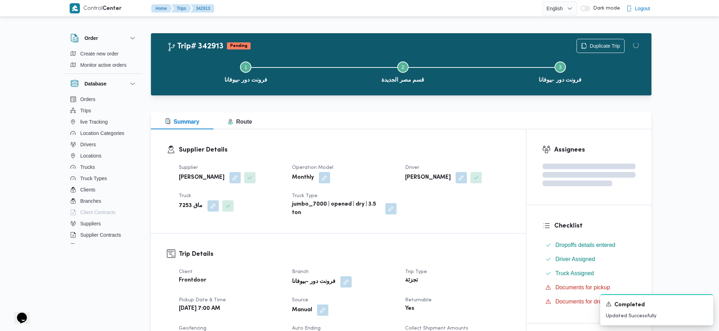
click at [429, 137] on div "Supplier Details Supplier محمد صلاح عبداللطيف الشريف Operation Model Monthly Dr…" at bounding box center [338, 181] width 375 height 104
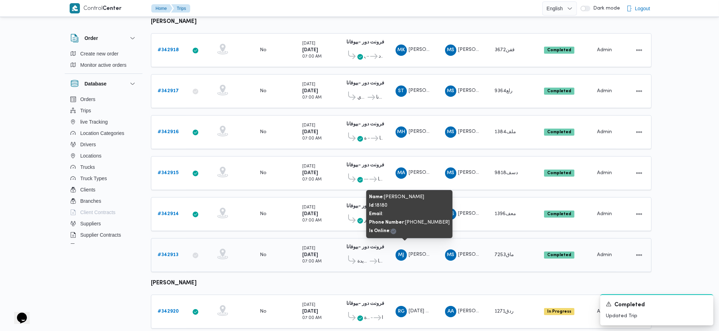
scroll to position [283, 0]
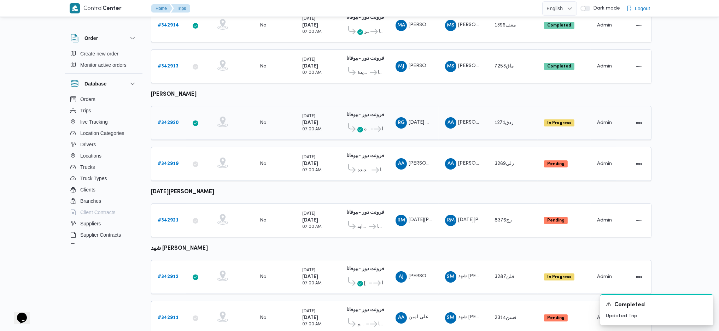
click at [167, 119] on link "# 342920" at bounding box center [168, 123] width 21 height 8
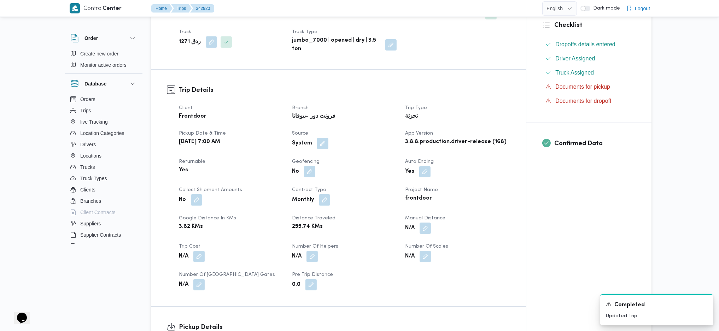
scroll to position [189, 0]
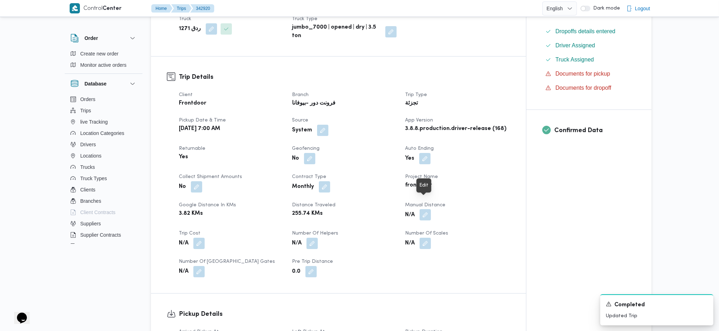
click at [424, 209] on button "button" at bounding box center [425, 214] width 11 height 11
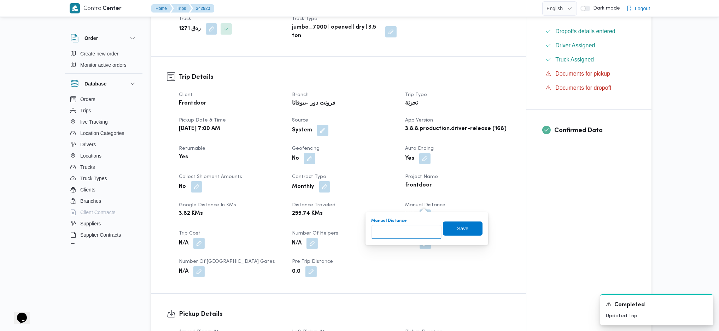
click at [402, 231] on input "Manual Distance" at bounding box center [406, 232] width 70 height 14
type input "131"
click at [457, 236] on div "Manual Distance 131 Save" at bounding box center [427, 229] width 113 height 23
click at [458, 225] on span "Save" at bounding box center [462, 228] width 11 height 8
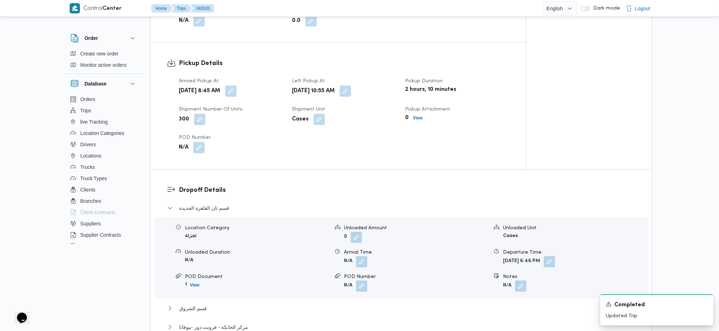
scroll to position [519, 0]
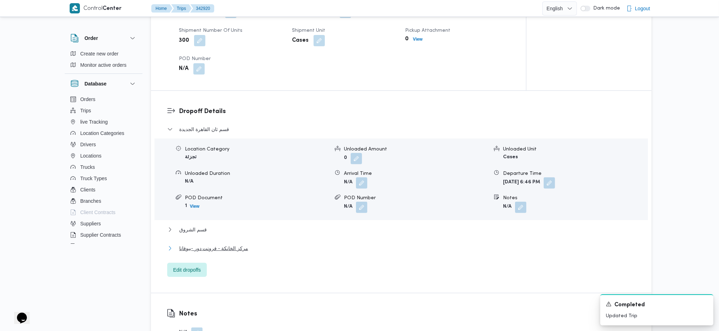
click at [240, 244] on span "مركز الخانكة - فرونت دور -بيوفانا" at bounding box center [213, 248] width 69 height 8
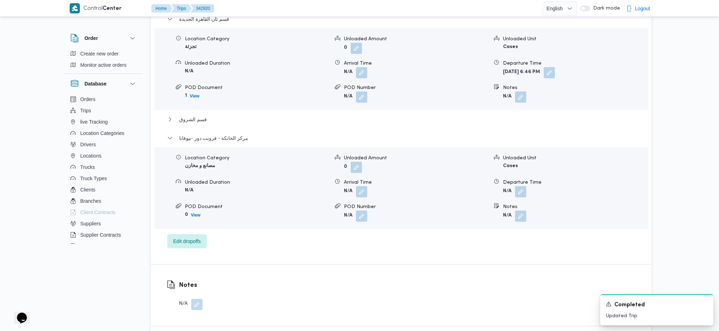
scroll to position [660, 0]
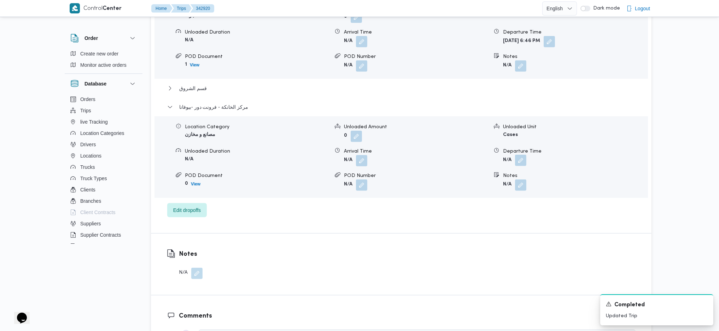
click at [518, 155] on button "button" at bounding box center [520, 160] width 11 height 11
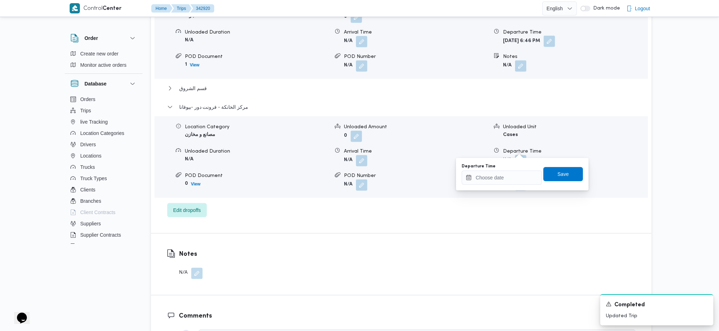
click at [555, 36] on button "button" at bounding box center [549, 41] width 11 height 11
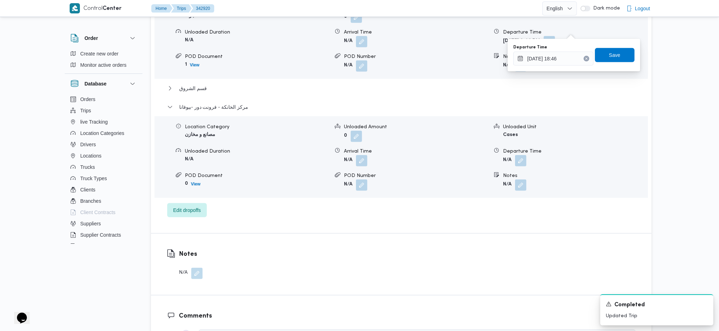
click at [584, 61] on button "Clear input" at bounding box center [587, 59] width 6 height 6
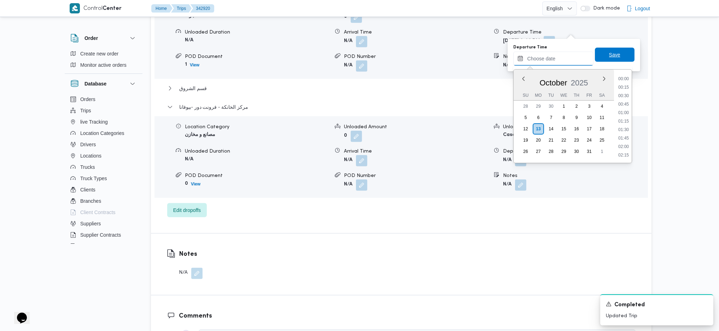
scroll to position [595, 0]
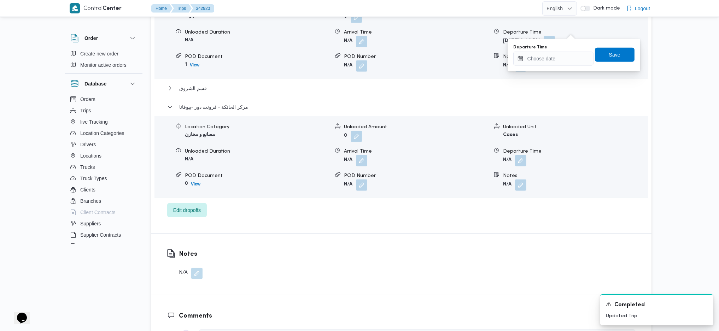
click at [614, 59] on span "Save" at bounding box center [615, 55] width 40 height 14
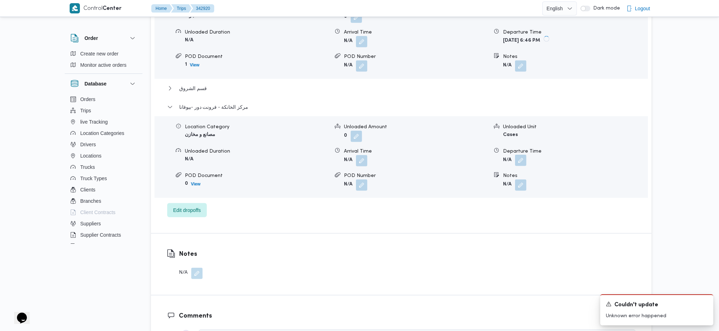
click at [523, 155] on span at bounding box center [519, 160] width 15 height 11
click at [521, 155] on button "button" at bounding box center [520, 160] width 11 height 11
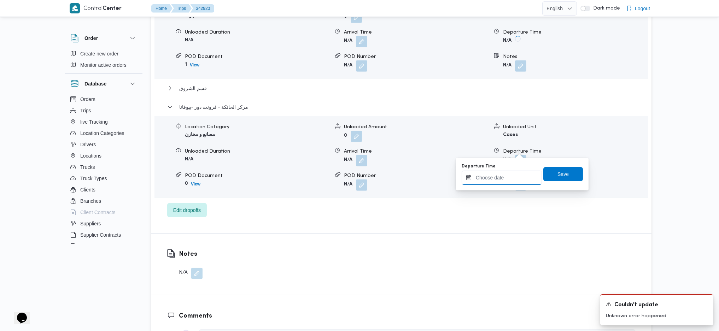
click at [507, 179] on input "Departure Time" at bounding box center [502, 178] width 80 height 14
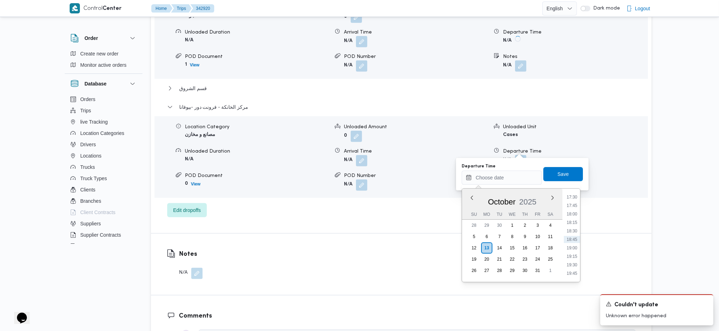
click at [576, 203] on li "17:45" at bounding box center [572, 205] width 16 height 7
type input "13/10/2025 17:45"
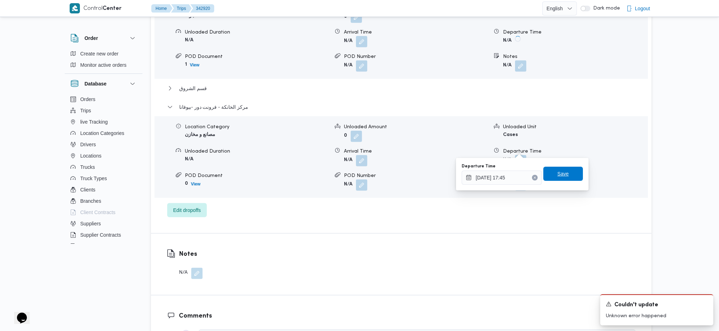
click at [563, 168] on span "Save" at bounding box center [564, 174] width 40 height 14
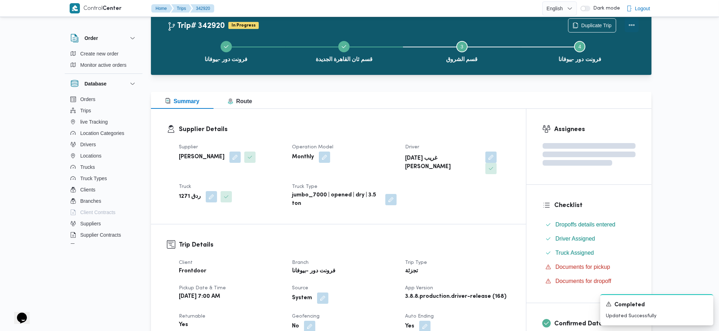
scroll to position [0, 0]
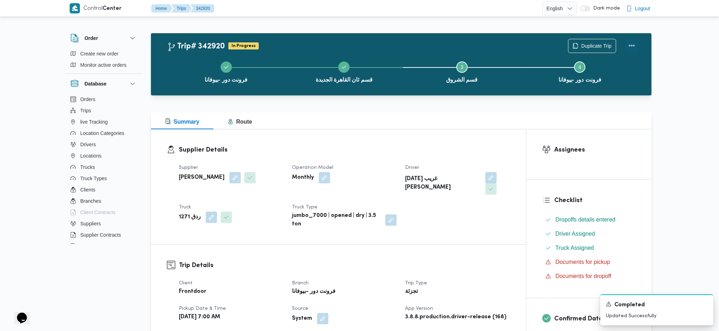
click at [631, 42] on button "Actions" at bounding box center [632, 46] width 14 height 14
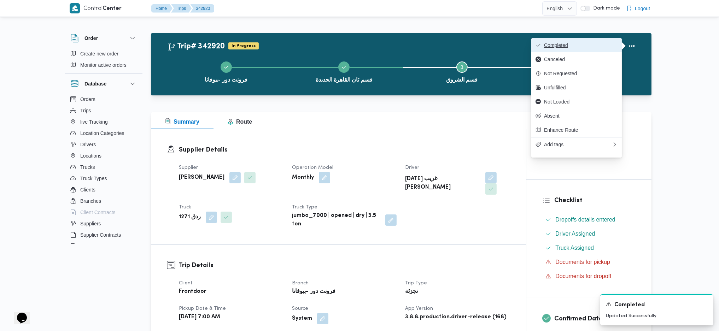
click at [595, 39] on button "Completed" at bounding box center [577, 45] width 91 height 14
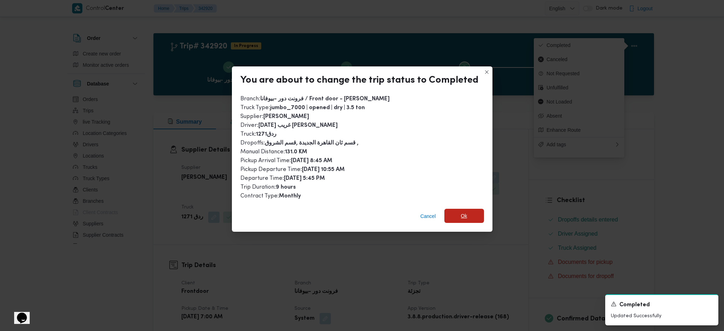
click at [468, 215] on span "Ok" at bounding box center [465, 216] width 40 height 14
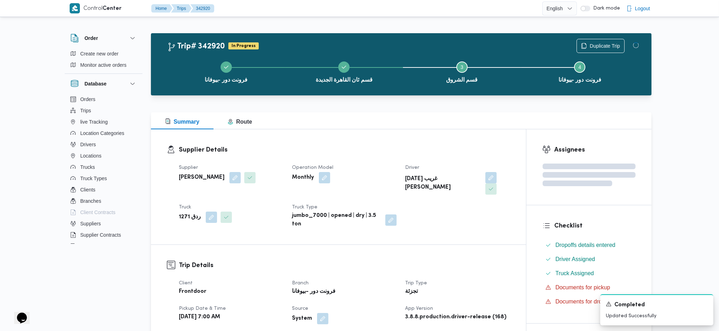
click at [417, 130] on div "Supplier Details Supplier السيد احمد السيد ابراهيم Operation Model Monthly Driv…" at bounding box center [338, 186] width 375 height 115
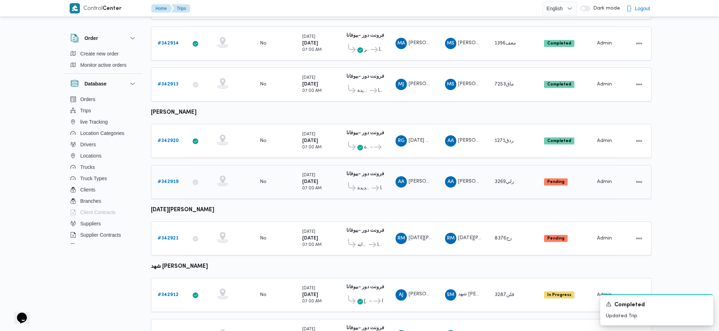
scroll to position [285, 0]
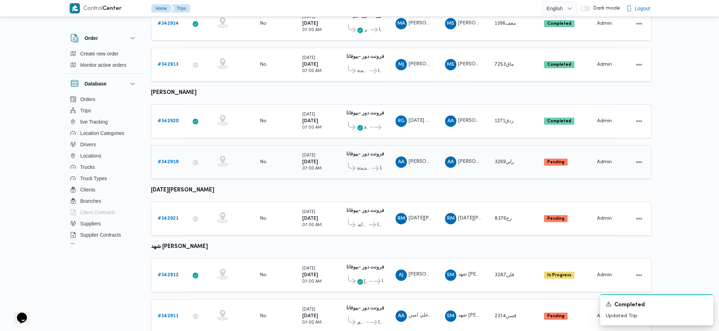
click at [177, 160] on b "# 342919" at bounding box center [168, 162] width 21 height 5
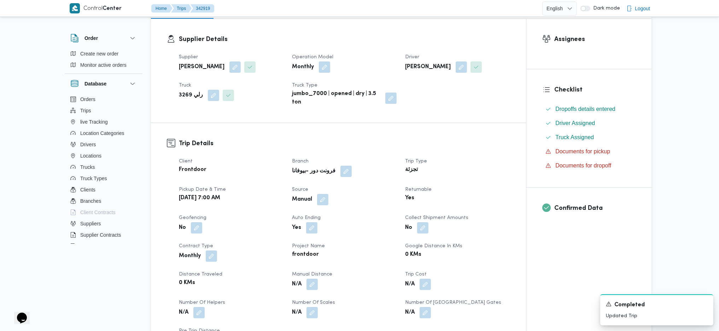
scroll to position [236, 0]
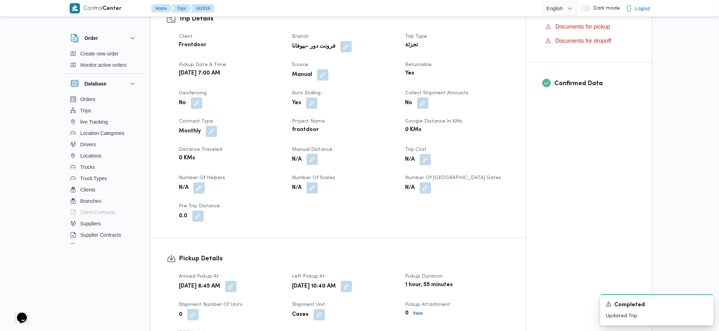
click at [309, 160] on button "button" at bounding box center [312, 159] width 11 height 11
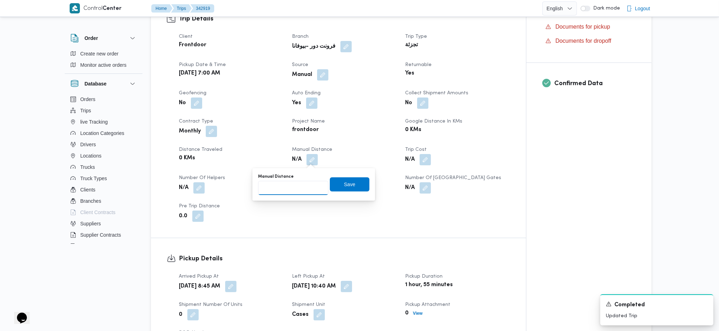
click at [284, 190] on input "Manual Distance" at bounding box center [293, 188] width 70 height 14
type input "129"
click button "Save" at bounding box center [350, 185] width 40 height 14
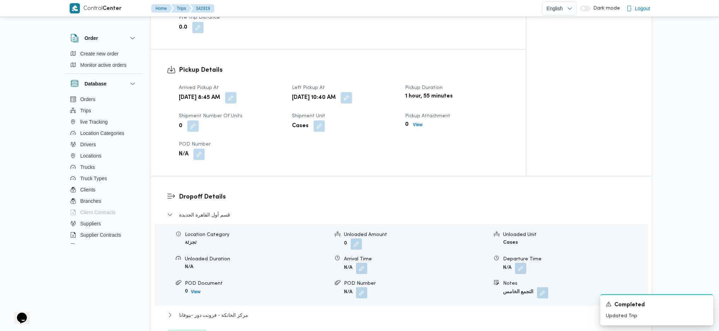
scroll to position [613, 0]
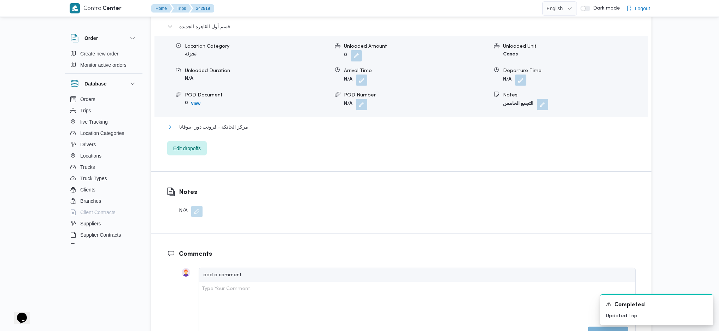
click at [215, 127] on span "مركز الخانكة - فرونت دور -بيوفانا" at bounding box center [213, 127] width 69 height 8
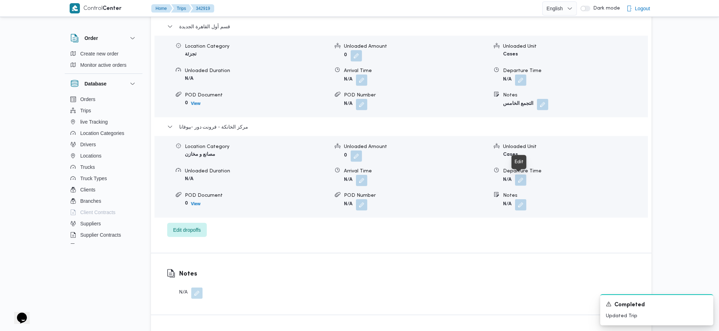
click at [521, 180] on button "button" at bounding box center [520, 180] width 11 height 11
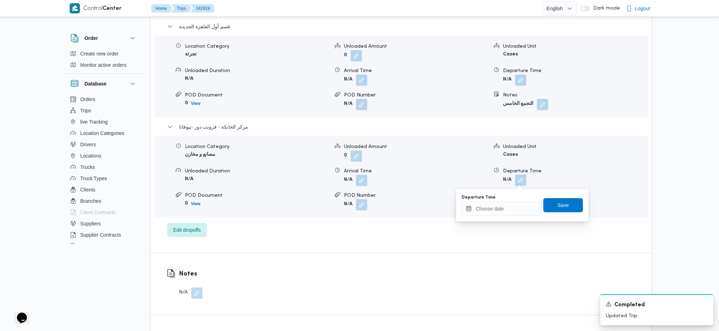
click at [510, 200] on div "Departure Time" at bounding box center [502, 198] width 80 height 6
click at [510, 209] on input "Departure Time" at bounding box center [502, 209] width 80 height 14
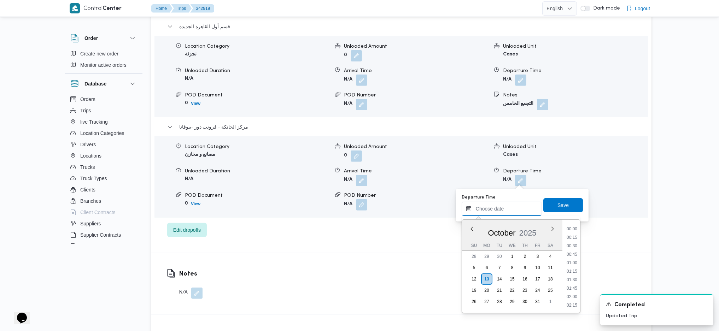
scroll to position [595, 0]
click at [570, 244] on li "18:00" at bounding box center [572, 245] width 16 height 7
type input "13/10/2025 18:00"
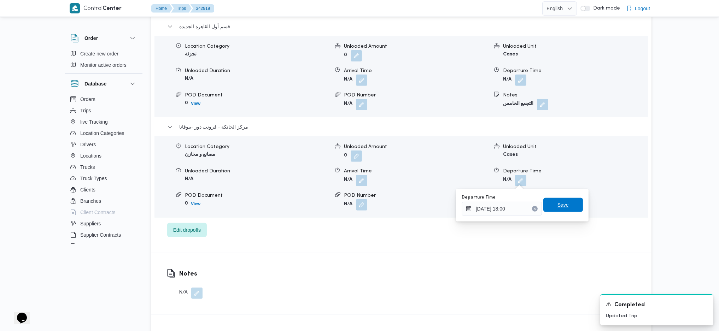
click at [560, 206] on span "Save" at bounding box center [563, 205] width 11 height 8
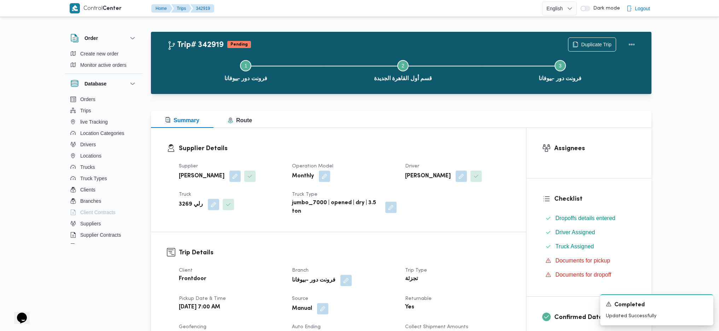
scroll to position [0, 0]
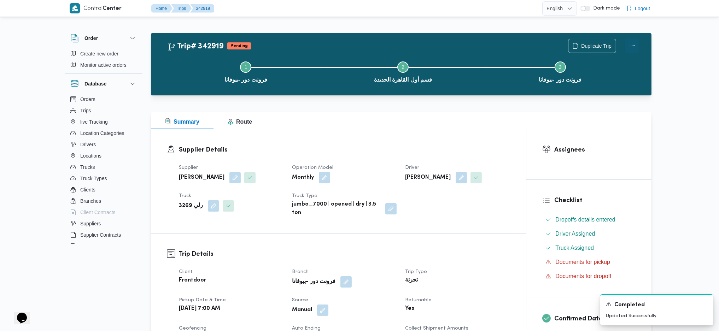
click at [635, 47] on button "Actions" at bounding box center [632, 46] width 14 height 14
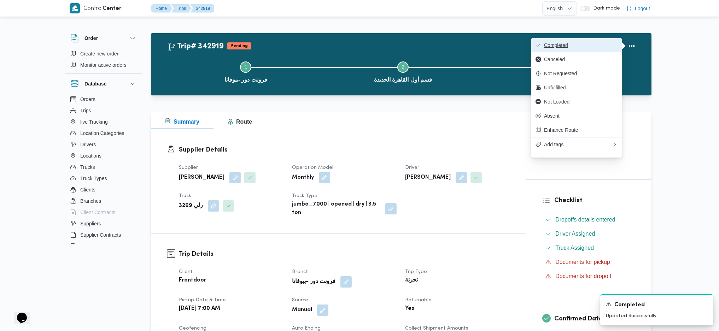
click at [584, 48] on span "Completed" at bounding box center [581, 45] width 74 height 6
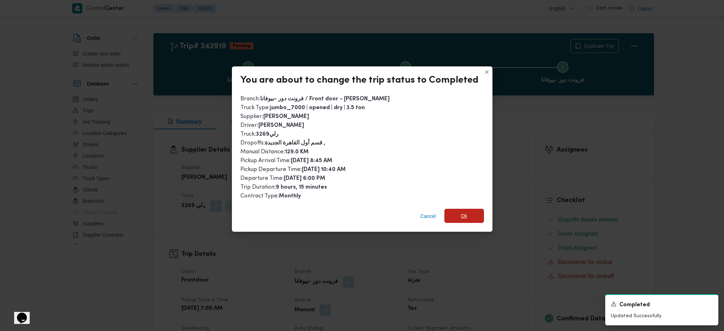
click at [468, 216] on span "Ok" at bounding box center [465, 216] width 40 height 14
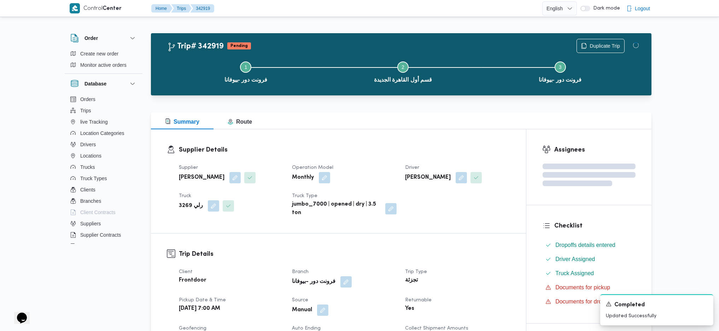
click at [391, 45] on div "Trip# 342919 Pending Duplicate Trip" at bounding box center [403, 46] width 472 height 14
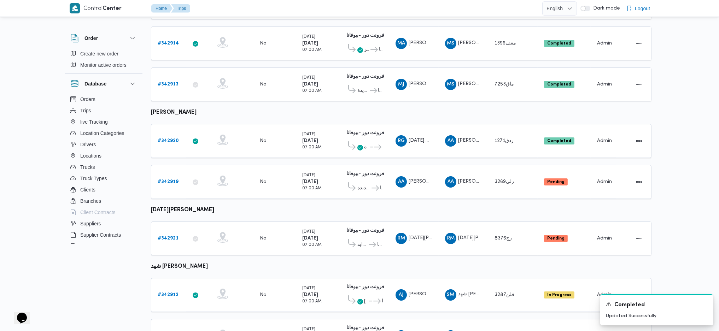
scroll to position [285, 0]
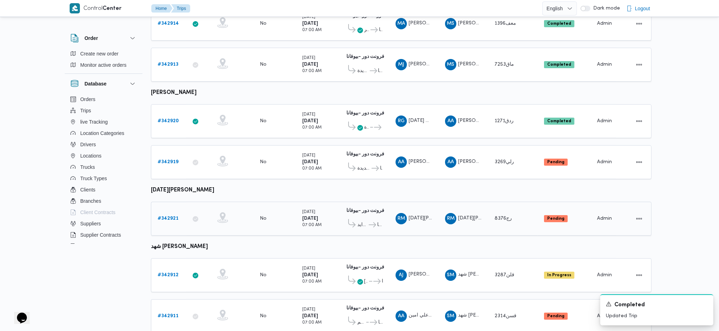
click at [172, 216] on b "# 342921" at bounding box center [168, 218] width 21 height 5
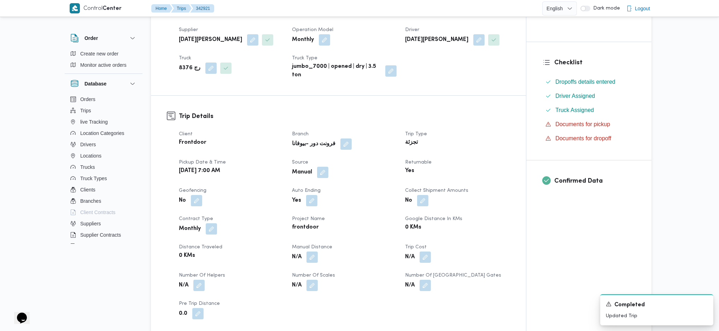
scroll to position [141, 0]
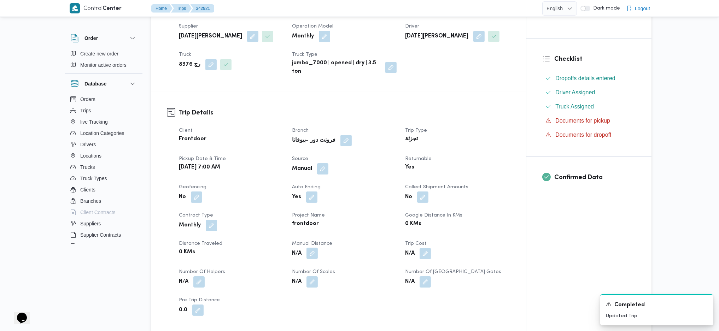
click at [318, 255] on button "button" at bounding box center [312, 253] width 11 height 11
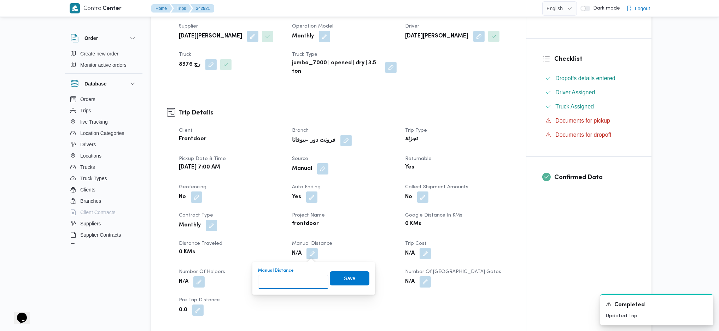
click at [295, 283] on input "Manual Distance" at bounding box center [293, 282] width 70 height 14
type input "135"
click at [347, 275] on span "Save" at bounding box center [349, 278] width 11 height 8
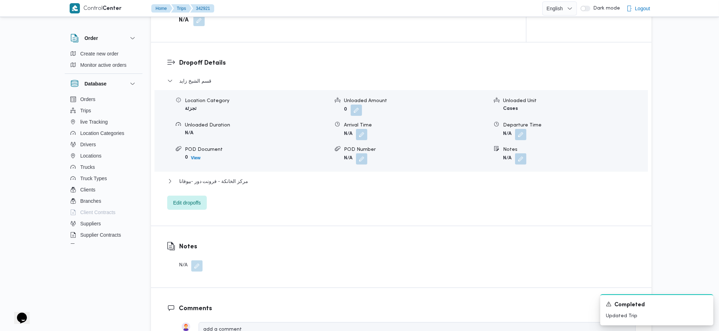
scroll to position [613, 0]
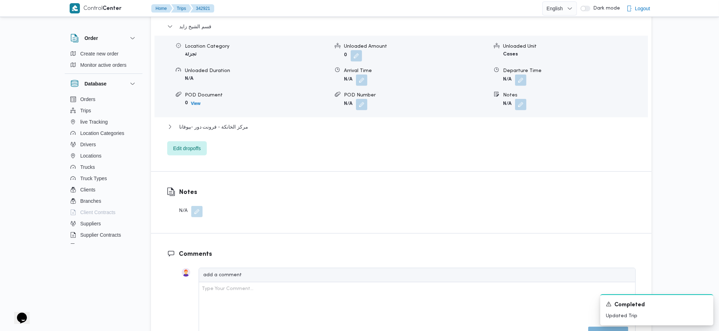
click at [235, 120] on div "قسم الشيخ زايد Location Category تجزئة Unloaded Amount 0 Unloaded Unit Cases Un…" at bounding box center [401, 88] width 469 height 133
click at [235, 127] on span "مركز الخانكة - فرونت دور -بيوفانا" at bounding box center [213, 127] width 69 height 8
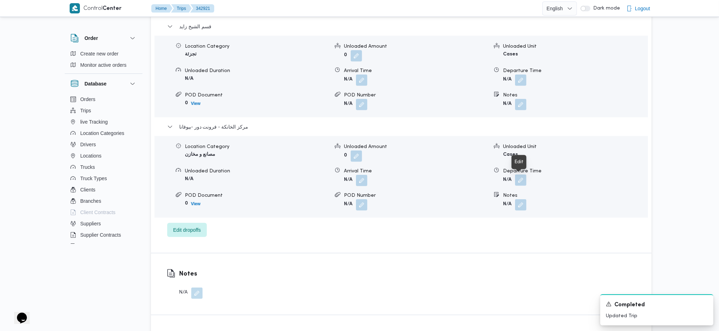
click at [524, 177] on button "button" at bounding box center [520, 180] width 11 height 11
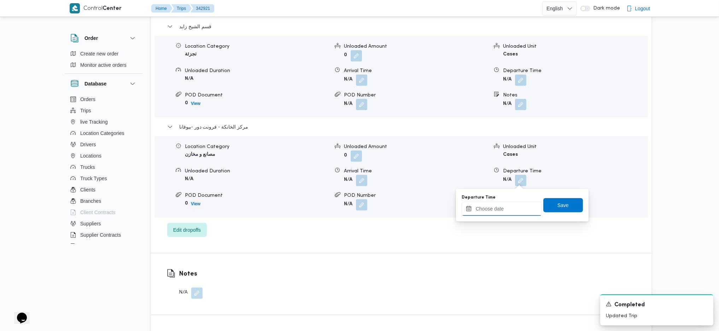
click at [496, 212] on input "Departure Time" at bounding box center [502, 209] width 80 height 14
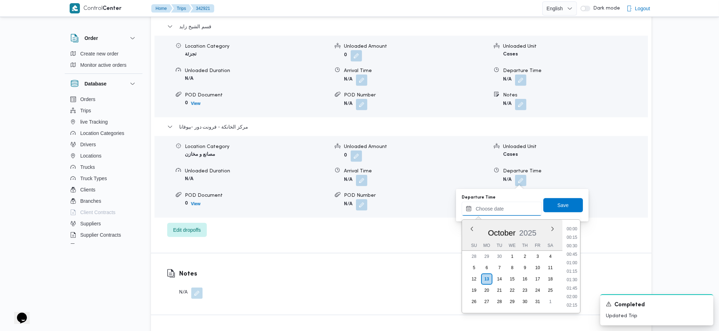
scroll to position [595, 0]
click at [573, 236] on li "17:45" at bounding box center [572, 236] width 16 height 7
type input "13/10/2025 17:45"
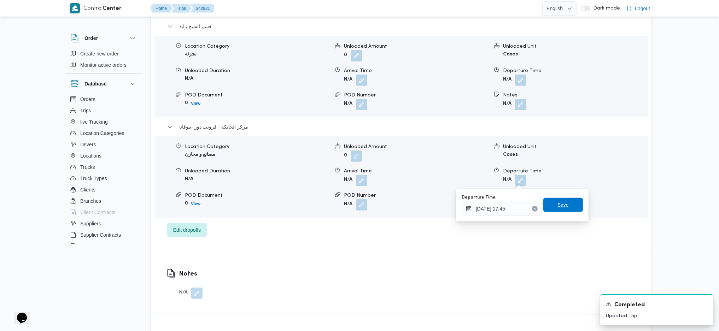
click at [551, 207] on span "Save" at bounding box center [564, 205] width 40 height 14
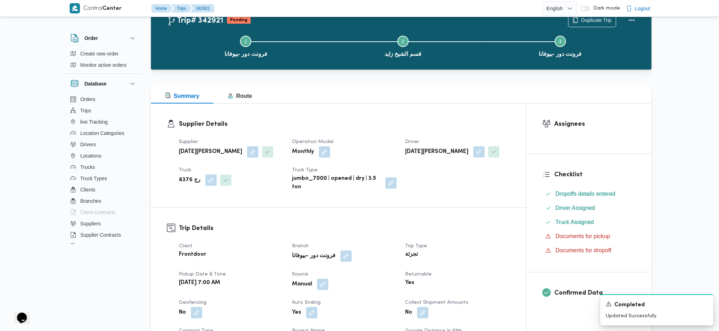
scroll to position [0, 0]
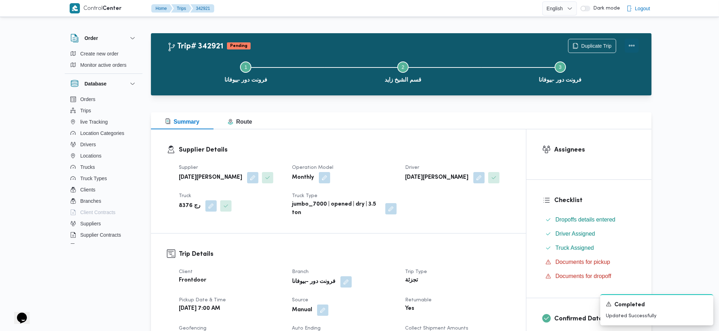
click at [629, 47] on button "Actions" at bounding box center [632, 46] width 14 height 14
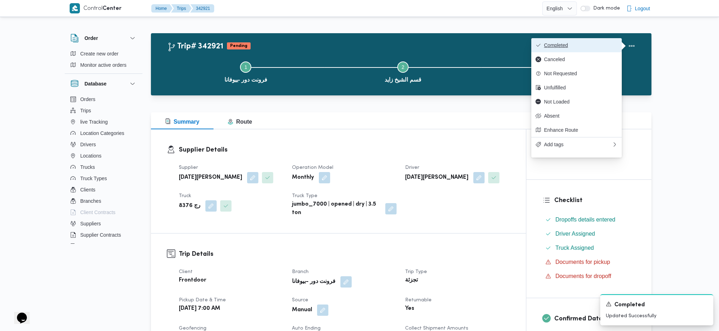
click at [586, 47] on span "Completed" at bounding box center [581, 45] width 74 height 6
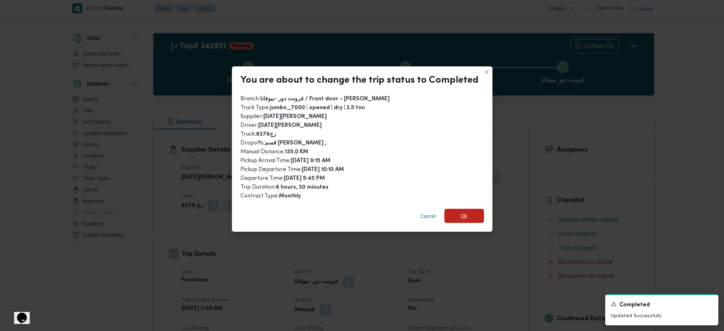
click at [460, 220] on span "Ok" at bounding box center [465, 216] width 40 height 14
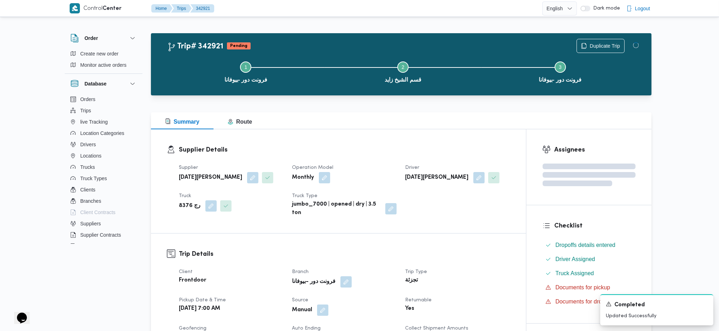
click at [432, 111] on div at bounding box center [401, 108] width 501 height 8
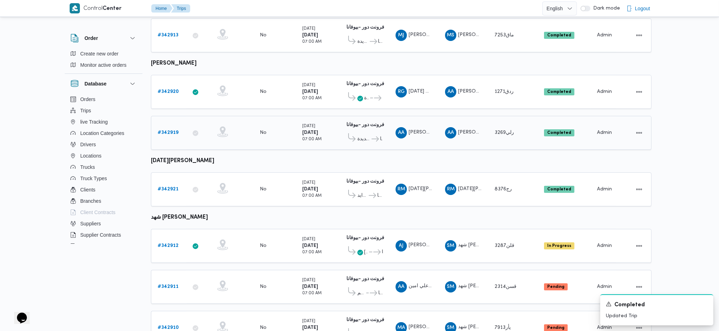
scroll to position [339, 0]
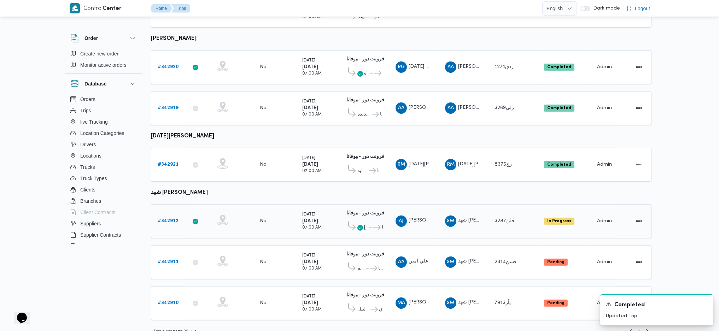
click at [171, 219] on b "# 342912" at bounding box center [168, 221] width 21 height 5
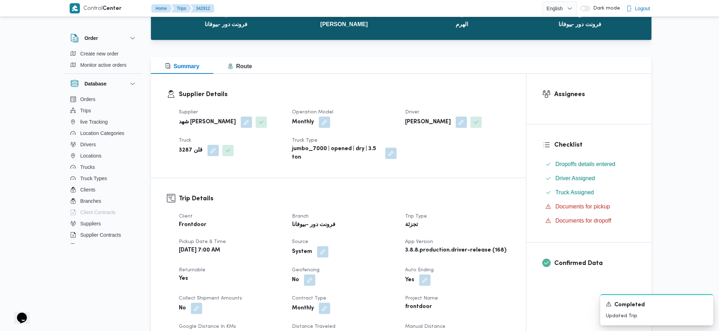
scroll to position [141, 0]
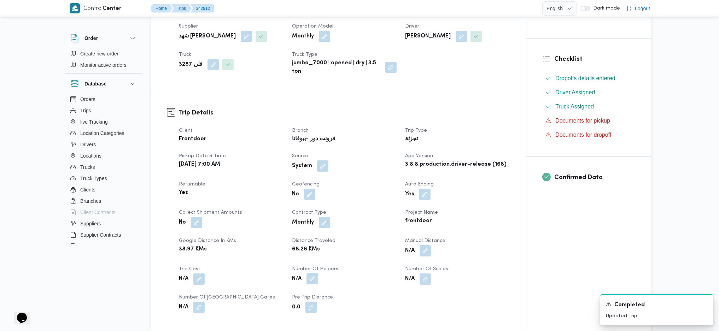
click at [315, 283] on button "button" at bounding box center [312, 278] width 11 height 11
click at [425, 255] on button "button" at bounding box center [425, 250] width 11 height 11
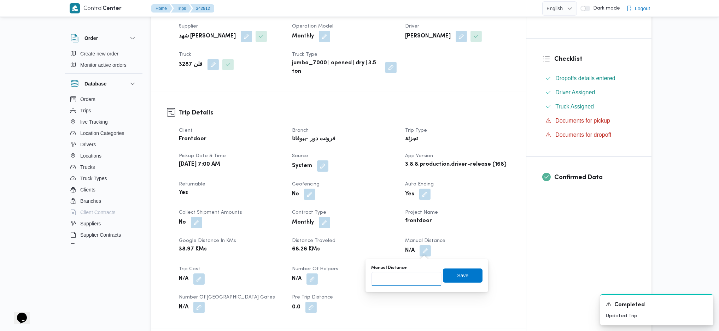
click at [400, 284] on input "Manual Distance" at bounding box center [406, 279] width 70 height 14
type input "120"
click button "Save" at bounding box center [463, 276] width 40 height 14
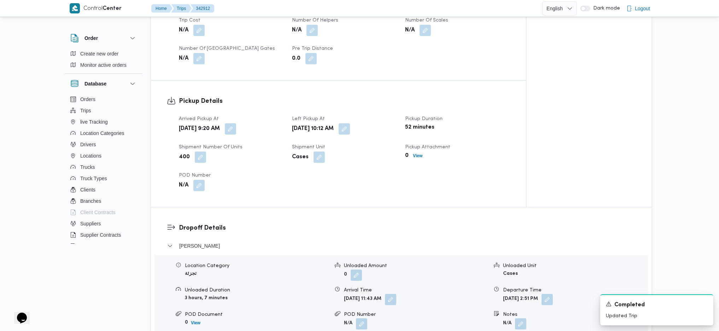
scroll to position [472, 0]
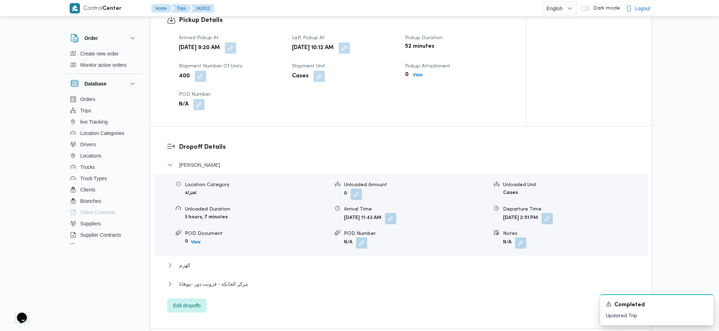
click at [234, 289] on div "مركز الخانكة - فرونت دور -بيوفانا" at bounding box center [401, 286] width 469 height 13
click at [248, 282] on button "مركز الخانكة - فرونت دور -بيوفانا" at bounding box center [401, 284] width 469 height 8
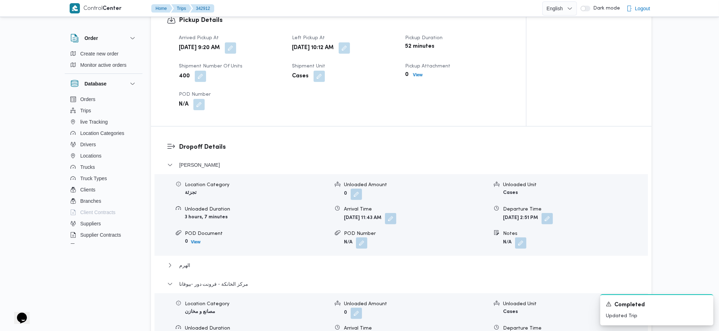
scroll to position [660, 0]
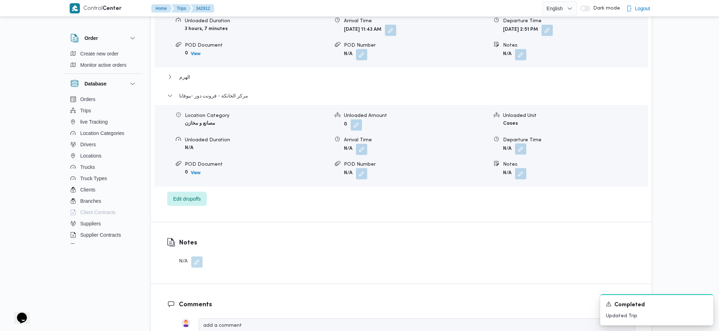
click at [521, 151] on button "button" at bounding box center [520, 149] width 11 height 11
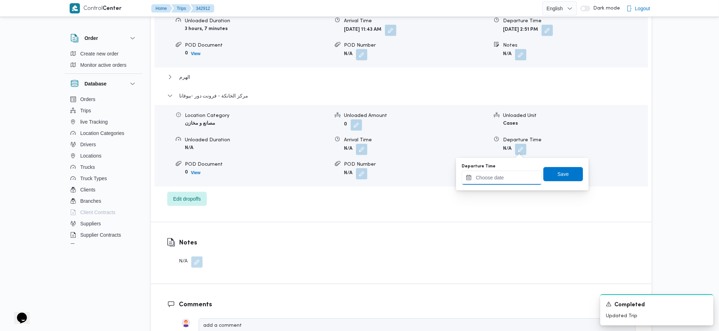
click at [492, 178] on input "Departure Time" at bounding box center [502, 178] width 80 height 14
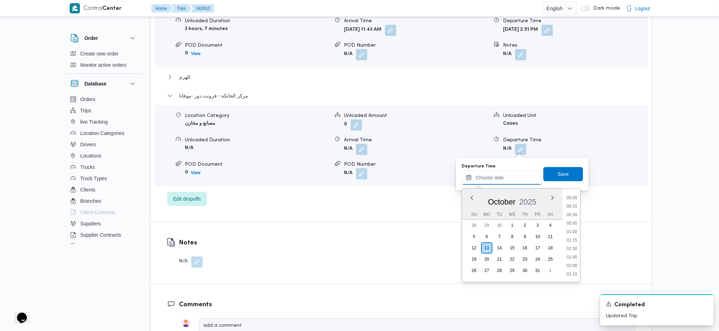
scroll to position [595, 0]
click at [569, 190] on div "Time 00:00 00:15 00:30 00:45 01:00 01:15 01:30 01:45 02:00 02:15 02:30 02:45 03…" at bounding box center [572, 235] width 18 height 93
click at [571, 198] on li "17:30" at bounding box center [572, 197] width 16 height 7
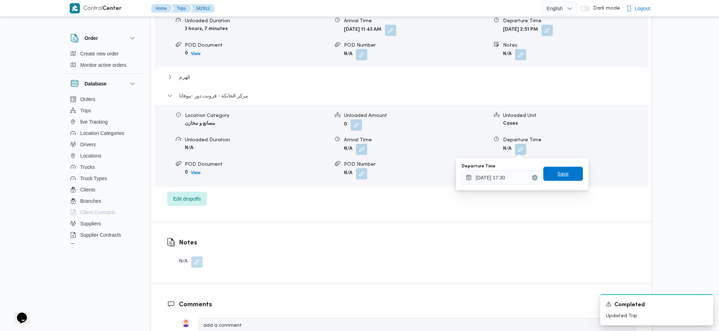
click at [565, 178] on span "Save" at bounding box center [564, 174] width 40 height 14
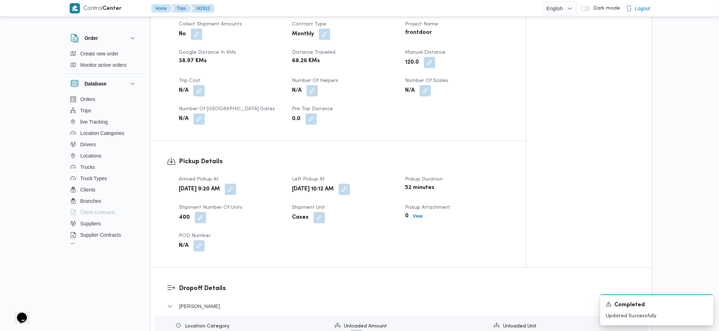
scroll to position [0, 0]
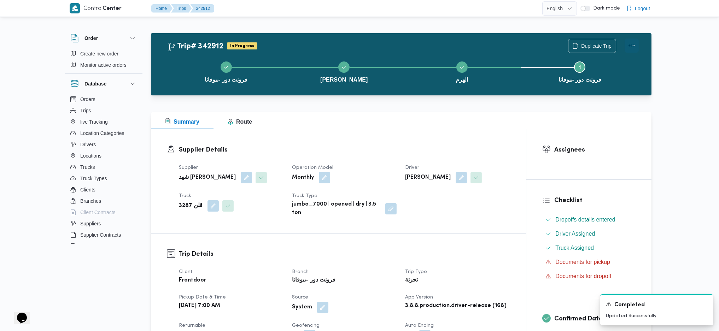
click at [635, 51] on button "Actions" at bounding box center [632, 46] width 14 height 14
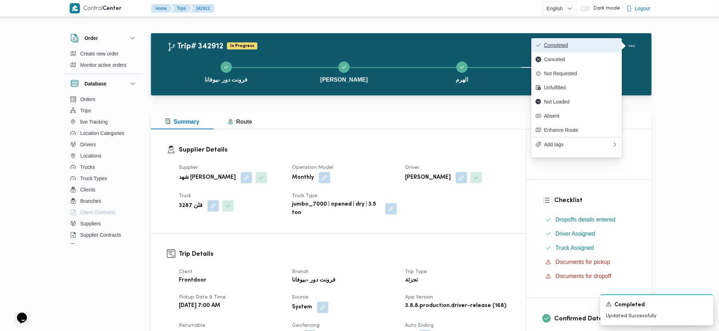
click at [584, 39] on button "Completed" at bounding box center [577, 45] width 91 height 14
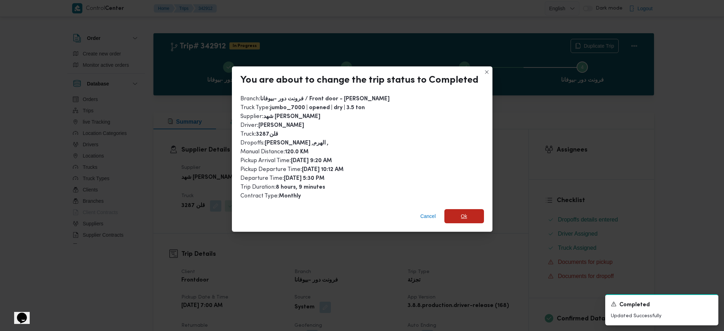
drag, startPoint x: 471, startPoint y: 209, endPoint x: 474, endPoint y: 224, distance: 14.8
click at [471, 210] on span "Ok" at bounding box center [465, 216] width 40 height 14
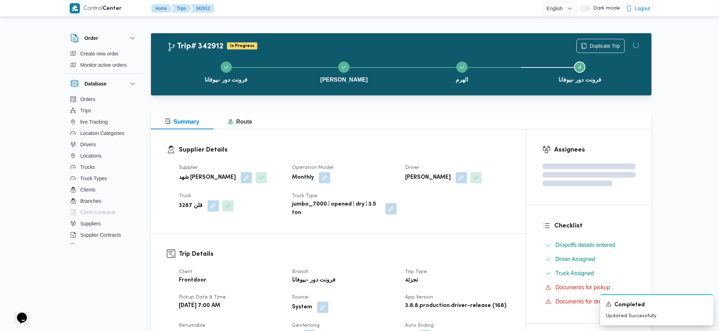
click at [395, 109] on div at bounding box center [401, 108] width 501 height 8
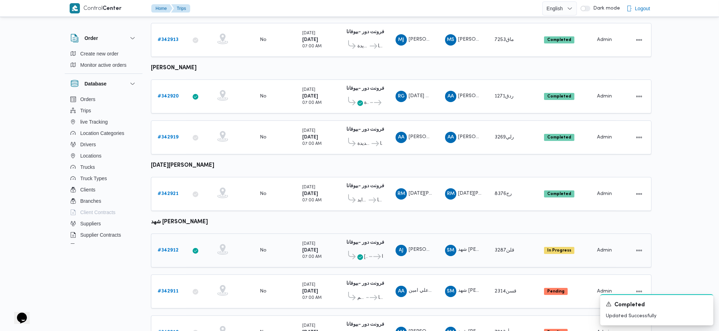
scroll to position [339, 0]
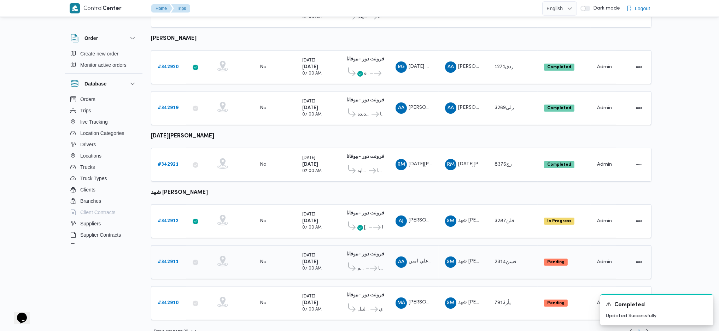
click at [165, 260] on b "# 342911" at bounding box center [168, 262] width 21 height 5
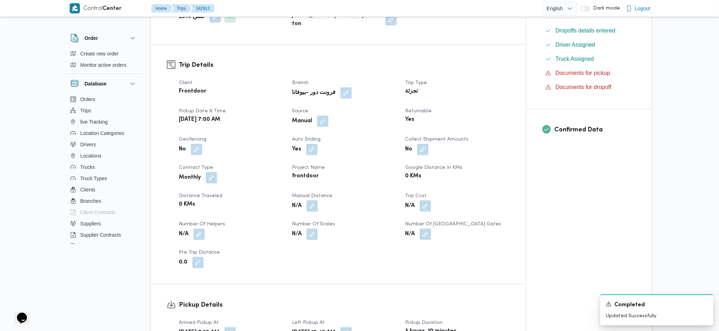
scroll to position [236, 0]
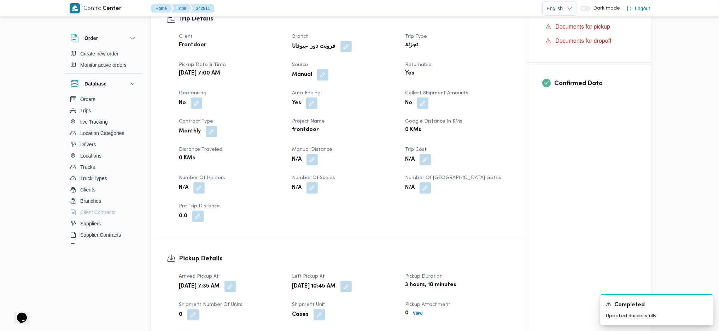
click at [319, 154] on dt "Manual Distance" at bounding box center [344, 150] width 105 height 8
click at [314, 164] on button "button" at bounding box center [312, 159] width 11 height 11
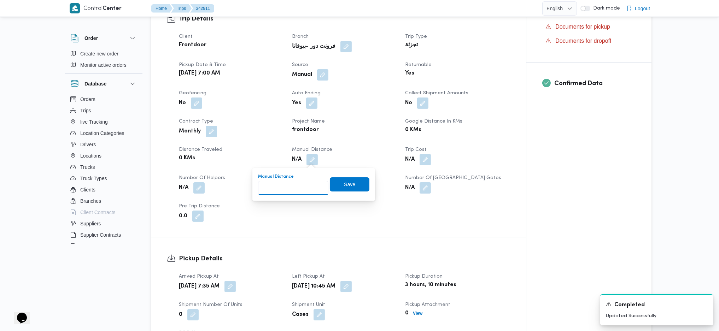
click at [298, 187] on input "Manual Distance" at bounding box center [293, 188] width 70 height 14
type input "145"
click button "Save" at bounding box center [350, 185] width 40 height 14
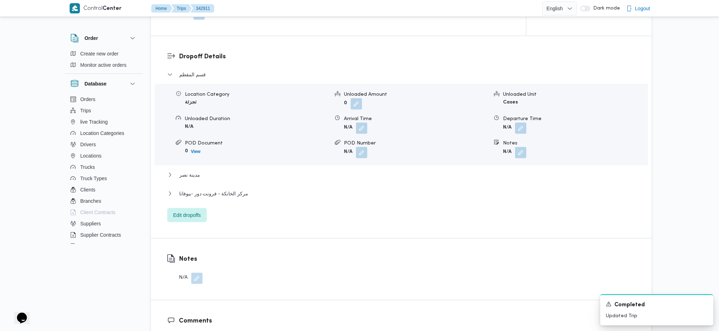
scroll to position [707, 0]
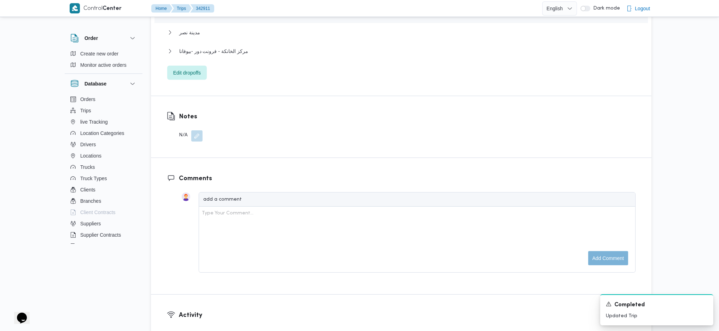
click at [226, 42] on div "قسم المقطم Location Category تجزئة Unloaded Amount 0 Unloaded Unit Cases Unload…" at bounding box center [401, 4] width 469 height 152
click at [227, 50] on span "مركز الخانكة - فرونت دور -بيوفانا" at bounding box center [213, 51] width 69 height 8
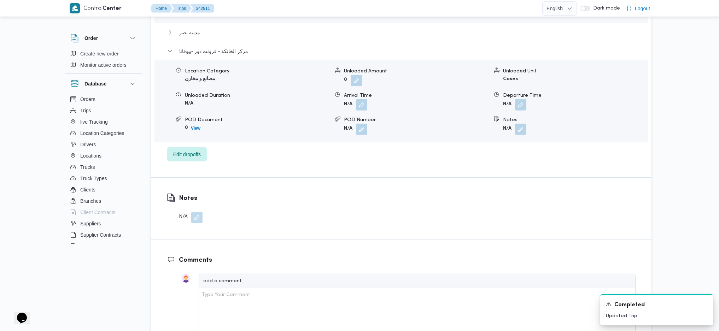
click at [522, 178] on div "Notes N/A" at bounding box center [401, 209] width 501 height 62
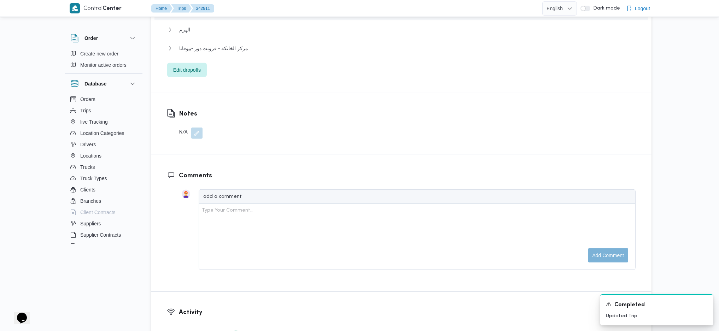
scroll to position [705, 0]
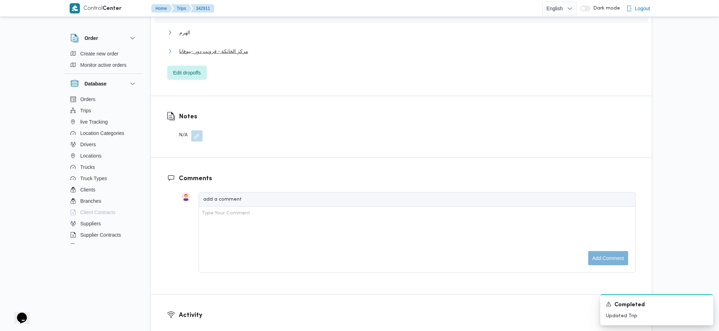
click at [248, 52] on button "مركز الخانكة - فرونت دور -بيوفانا" at bounding box center [401, 51] width 469 height 8
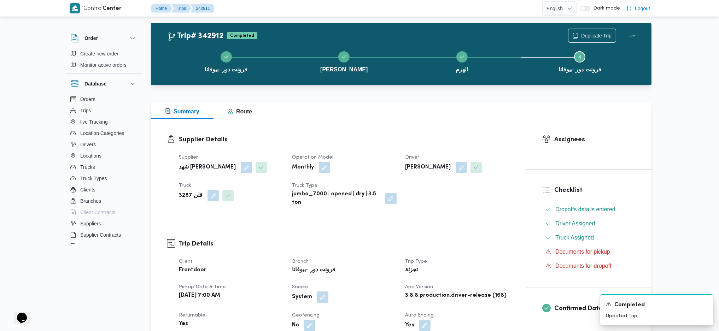
scroll to position [0, 0]
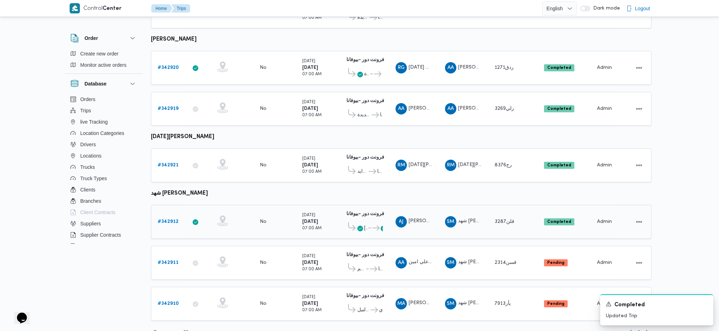
scroll to position [339, 0]
click at [169, 260] on b "# 342911" at bounding box center [168, 262] width 21 height 5
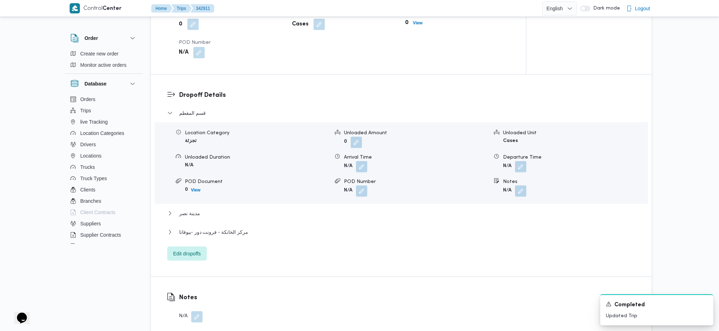
scroll to position [613, 0]
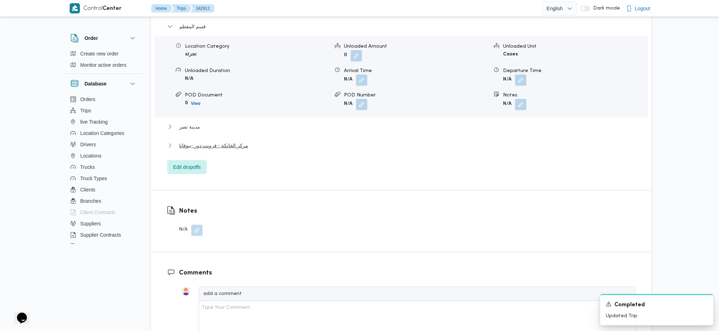
click at [232, 149] on span "مركز الخانكة - فرونت دور -بيوفانا" at bounding box center [213, 145] width 69 height 8
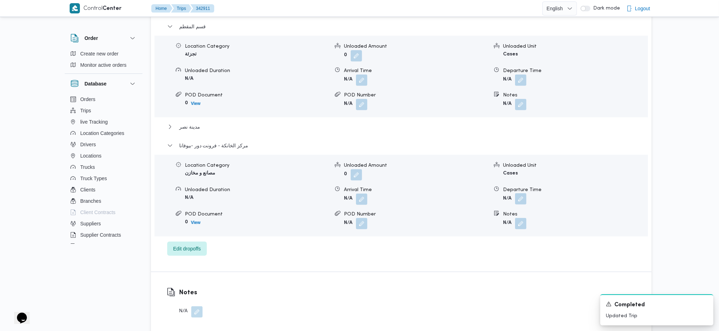
click at [522, 197] on button "button" at bounding box center [520, 198] width 11 height 11
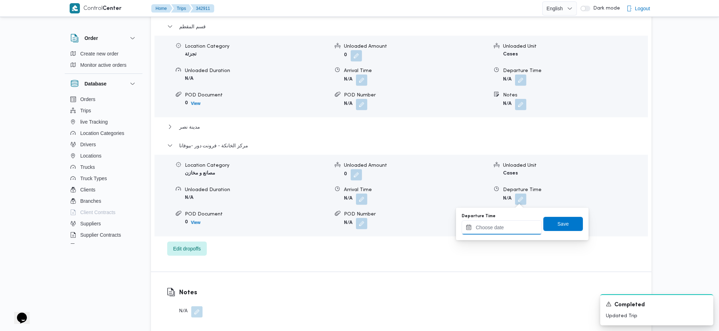
click at [493, 231] on input "Departure Time" at bounding box center [502, 228] width 80 height 14
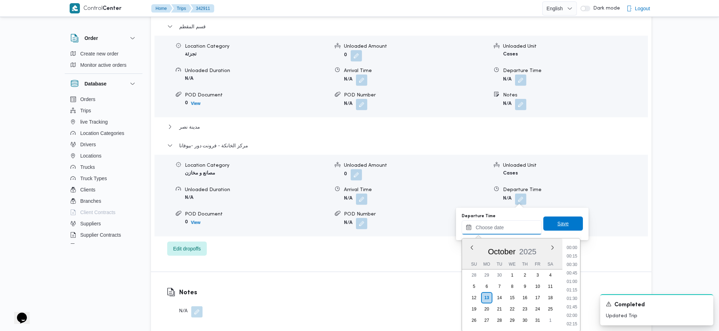
scroll to position [595, 0]
click at [570, 254] on li "17:45" at bounding box center [572, 255] width 16 height 7
type input "13/10/2025 17:45"
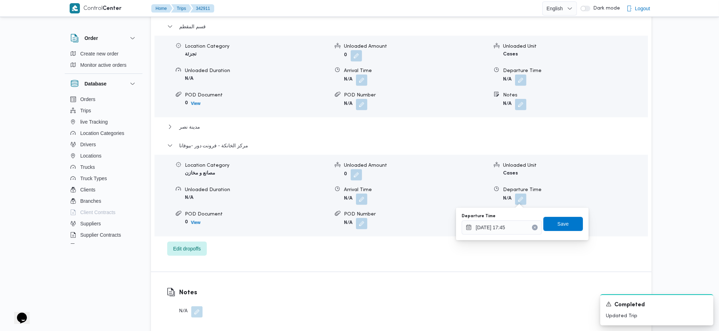
click at [563, 232] on div "Departure Time 13/10/2025 17:45 Save" at bounding box center [522, 224] width 123 height 23
click at [561, 223] on span "Save" at bounding box center [563, 224] width 11 height 8
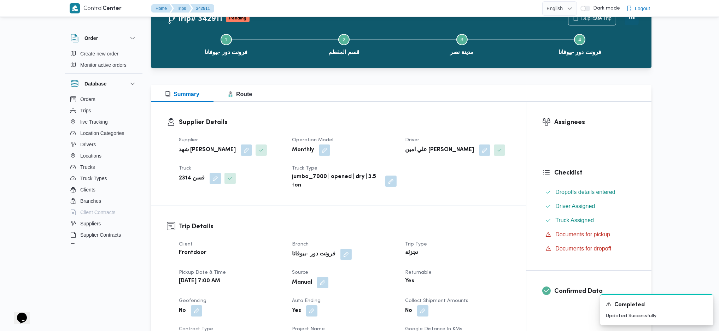
scroll to position [0, 0]
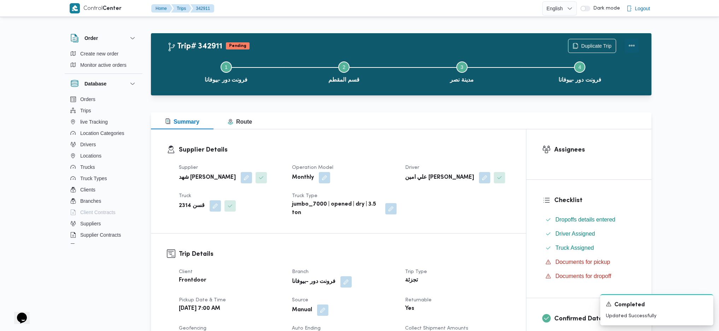
click at [633, 48] on button "Actions" at bounding box center [632, 46] width 14 height 14
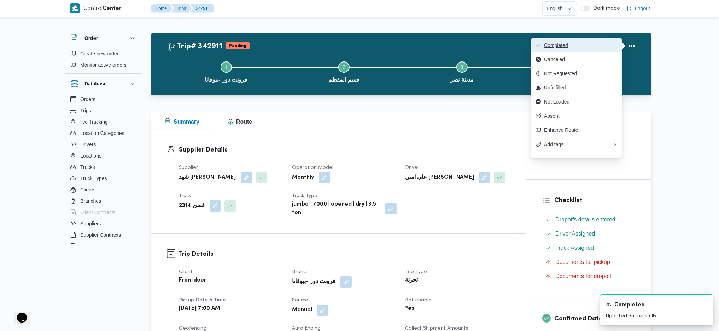
click at [575, 48] on span "Completed" at bounding box center [581, 45] width 74 height 6
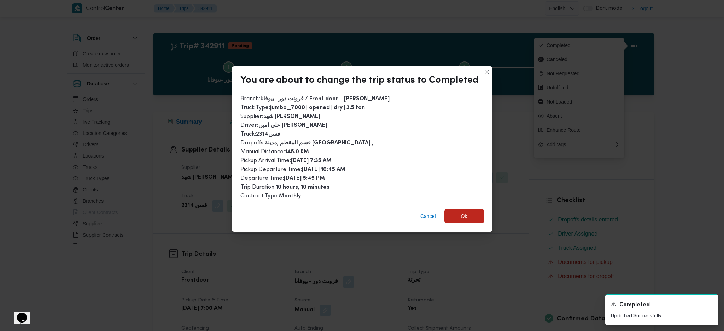
click at [466, 226] on div "Cancel Ok" at bounding box center [362, 218] width 261 height 28
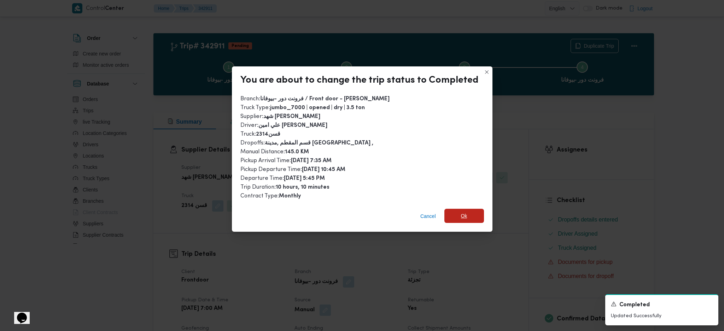
click at [467, 216] on span "Ok" at bounding box center [465, 216] width 40 height 14
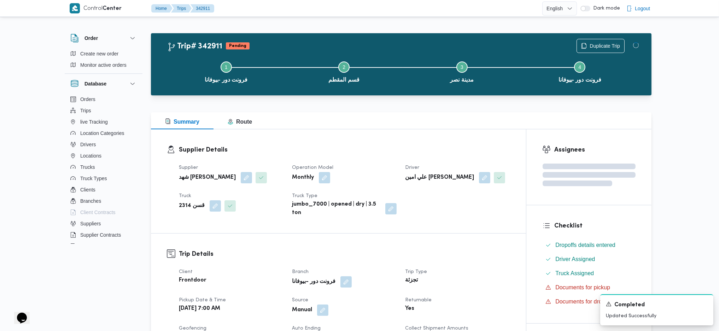
click at [472, 257] on h3 "Trip Details" at bounding box center [344, 255] width 331 height 10
click at [437, 155] on h3 "Supplier Details" at bounding box center [344, 150] width 331 height 10
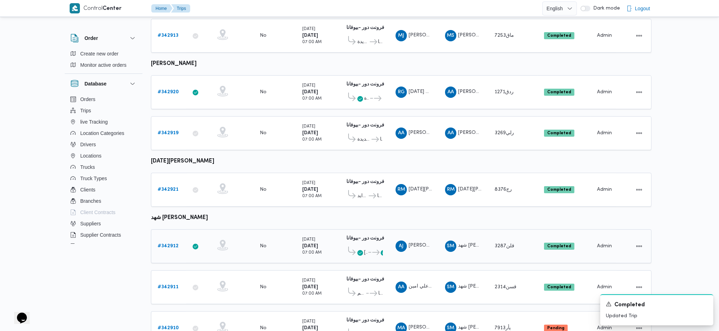
scroll to position [339, 0]
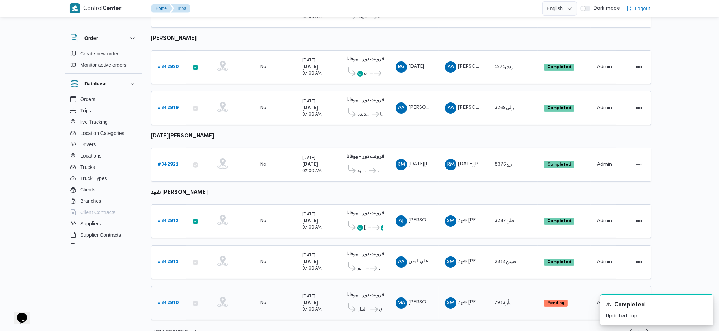
click at [163, 301] on b "# 342910" at bounding box center [168, 303] width 21 height 5
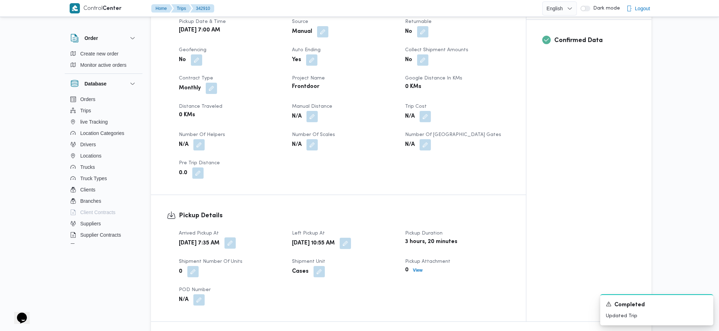
scroll to position [283, 0]
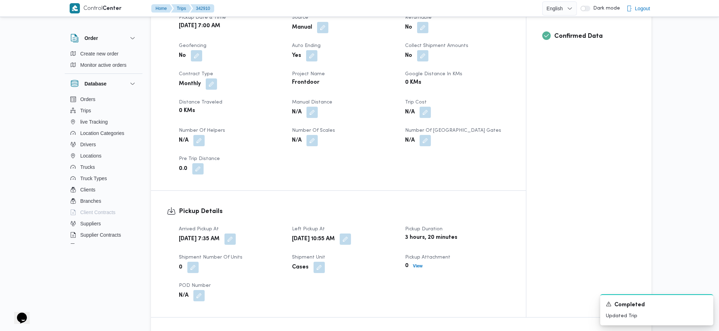
click at [307, 118] on div "N/A" at bounding box center [344, 112] width 106 height 13
click at [314, 113] on button "button" at bounding box center [312, 111] width 11 height 11
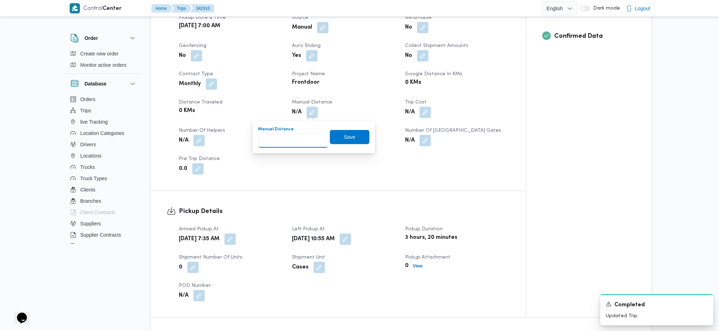
click at [285, 147] on input "Manual Distance" at bounding box center [293, 141] width 70 height 14
type input "90"
click at [352, 133] on span "Save" at bounding box center [350, 137] width 40 height 14
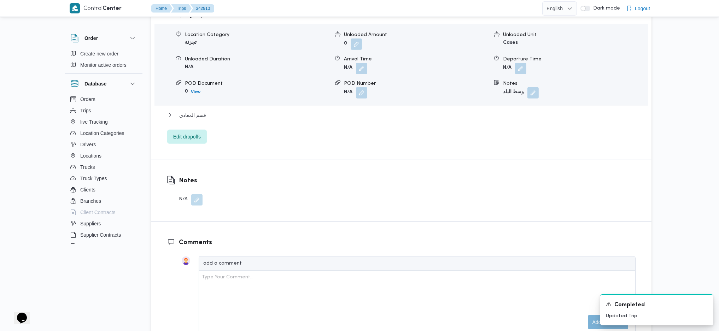
scroll to position [566, 0]
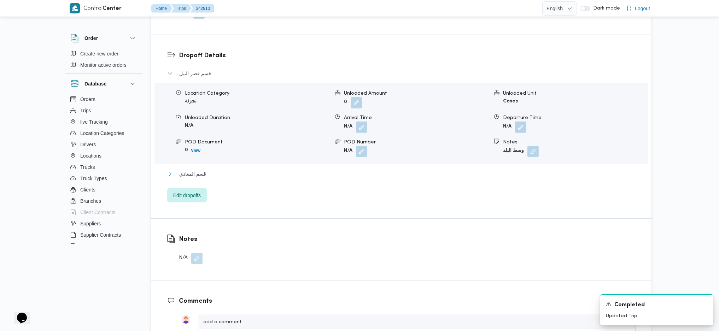
click at [202, 174] on span "قسم المعادي" at bounding box center [192, 174] width 27 height 8
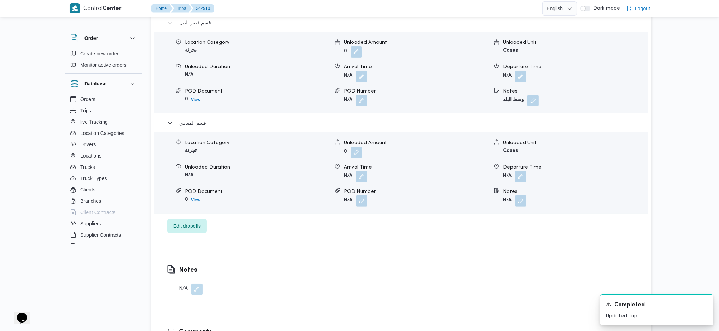
scroll to position [707, 0]
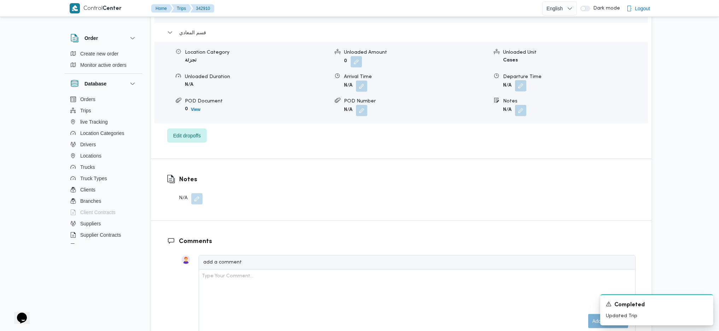
click at [519, 88] on button "button" at bounding box center [520, 85] width 11 height 11
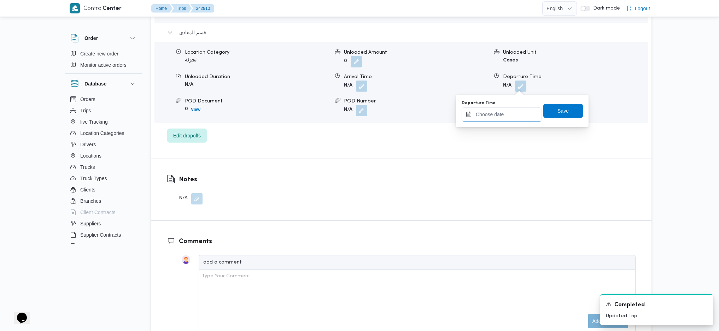
click at [508, 116] on input "Departure Time" at bounding box center [502, 115] width 80 height 14
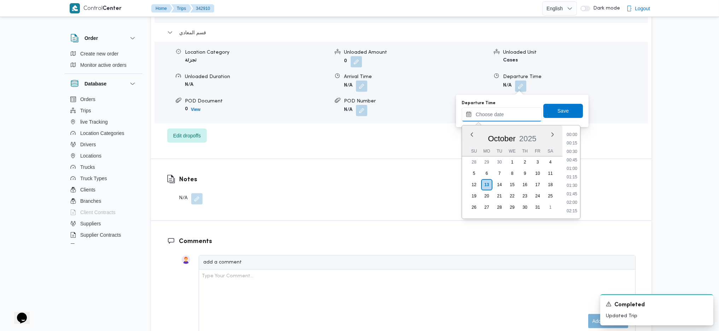
scroll to position [595, 0]
click at [574, 141] on li "17:45" at bounding box center [572, 142] width 16 height 7
type input "13/10/2025 17:45"
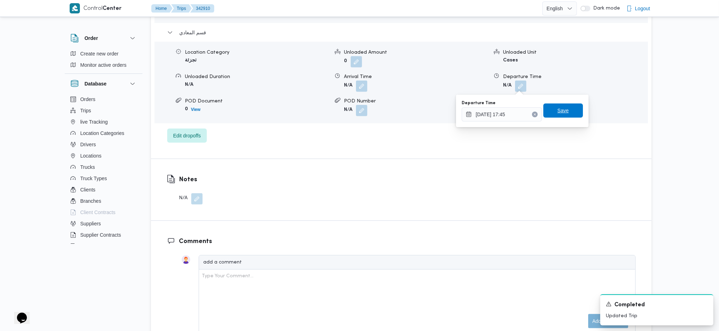
click at [558, 110] on span "Save" at bounding box center [563, 110] width 11 height 8
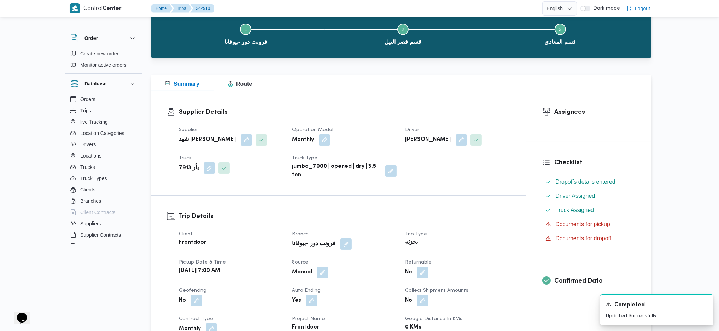
scroll to position [0, 0]
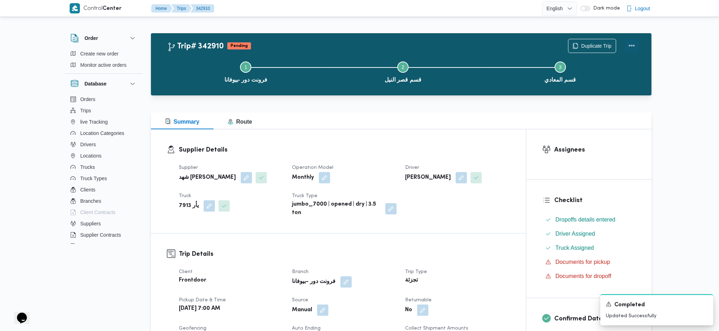
drag, startPoint x: 644, startPoint y: 38, endPoint x: 632, endPoint y: 43, distance: 12.8
click at [640, 42] on div "Trip# 342910 Pending Duplicate Trip Step 1 is incomplete 1 فرونت دور -بيوفانا S…" at bounding box center [401, 64] width 501 height 62
click at [626, 45] on button "Actions" at bounding box center [632, 46] width 14 height 14
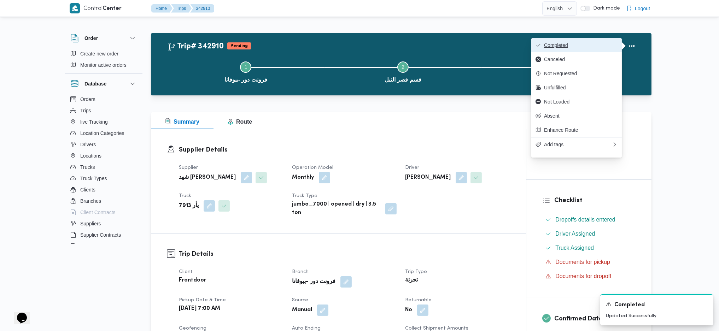
click at [590, 42] on button "Completed" at bounding box center [577, 45] width 91 height 14
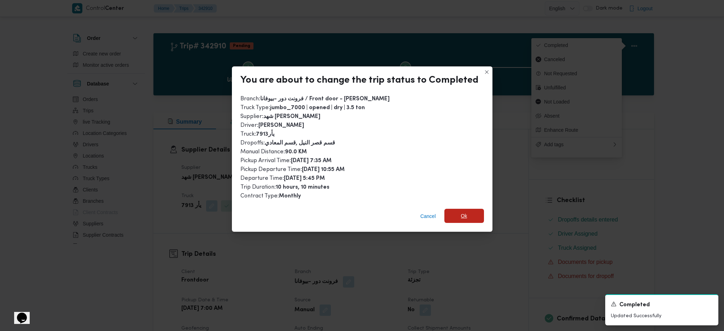
click at [457, 217] on span "Ok" at bounding box center [465, 216] width 40 height 14
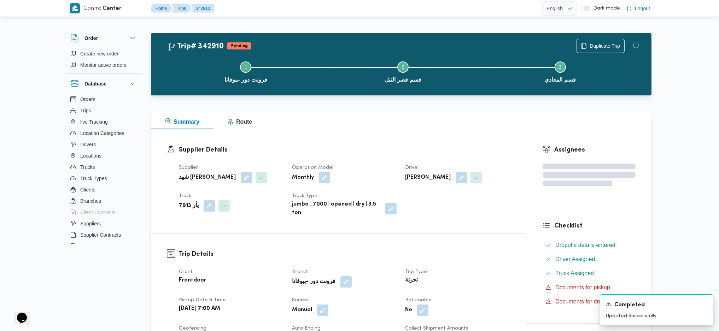
click at [420, 143] on div "Supplier Details Supplier شهد مصطفي احمد عبدة عباس حمودة Operation Model Monthl…" at bounding box center [338, 181] width 375 height 104
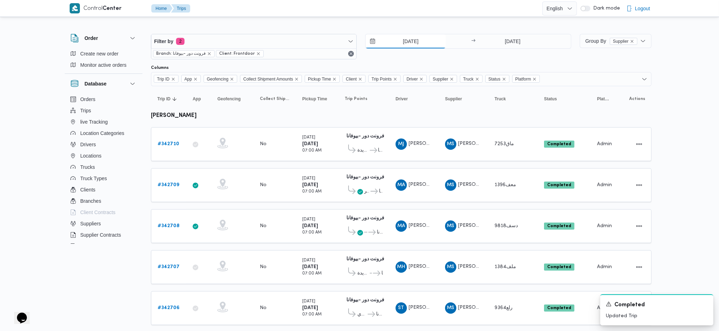
click at [412, 46] on input "12/10/2025" at bounding box center [406, 41] width 80 height 14
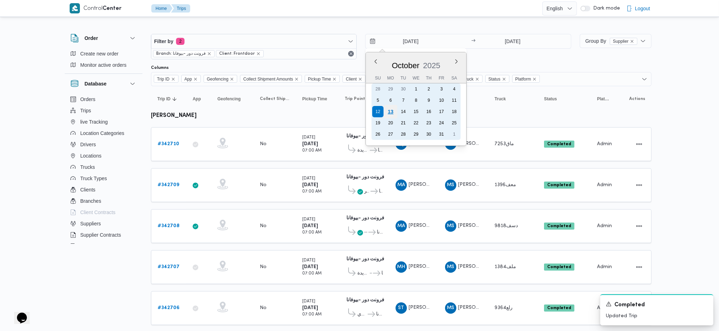
click at [391, 115] on div "13" at bounding box center [390, 111] width 13 height 13
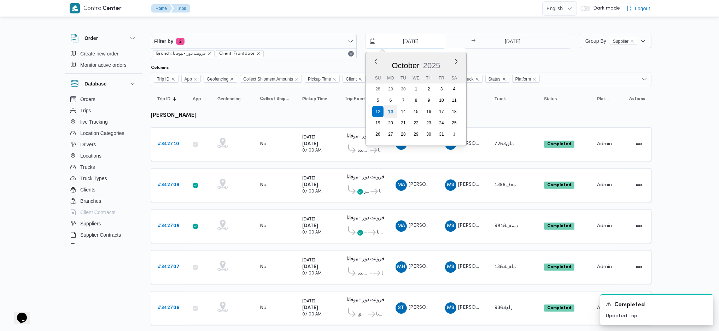
type input "13/10/2025"
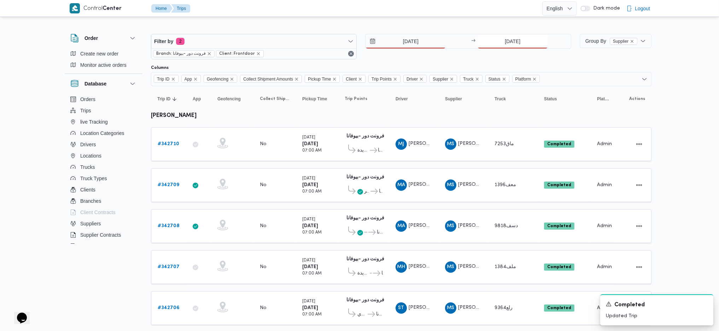
drag, startPoint x: 497, startPoint y: 38, endPoint x: 490, endPoint y: 44, distance: 9.3
click at [496, 39] on input "12/10/2025" at bounding box center [513, 41] width 70 height 14
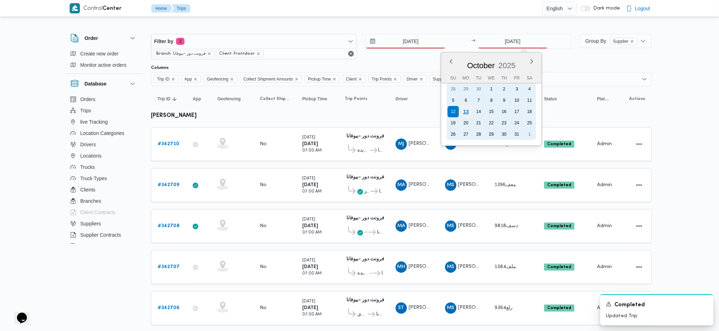
click at [462, 116] on div "13" at bounding box center [465, 111] width 13 height 13
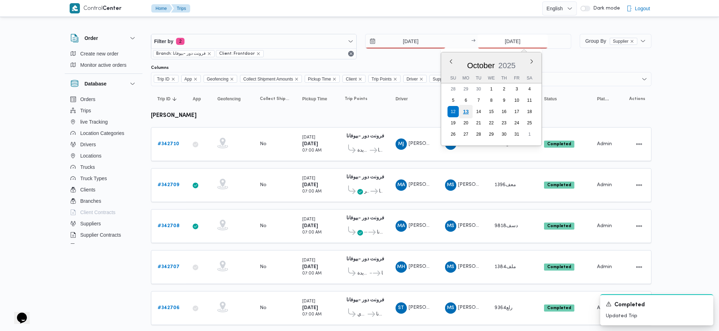
type input "13/10/2025"
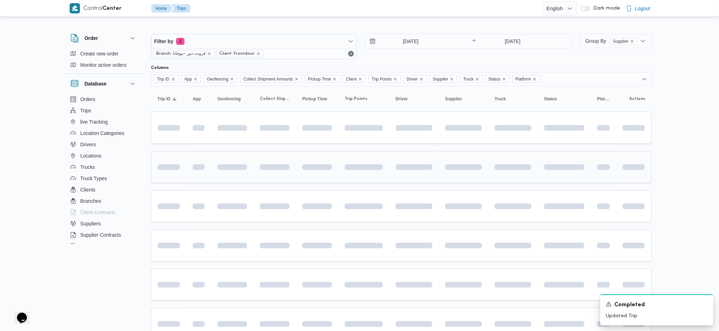
click at [369, 157] on span at bounding box center [364, 167] width 38 height 22
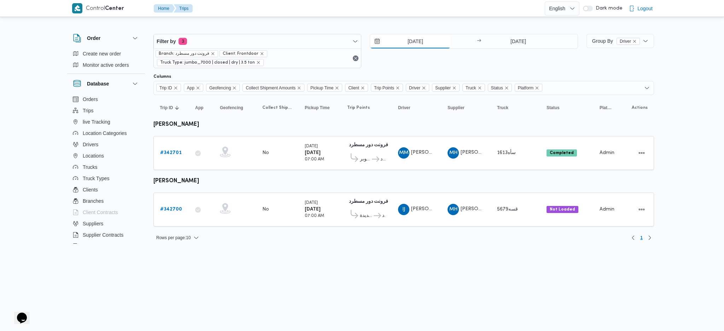
click at [422, 34] on input "12/10/2025" at bounding box center [410, 41] width 80 height 14
click at [418, 46] on input "12/10/2025" at bounding box center [410, 41] width 80 height 14
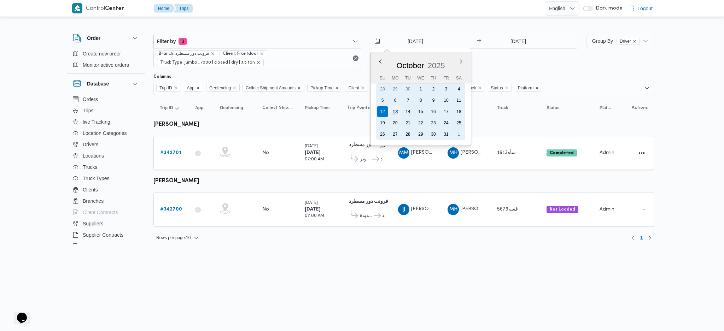
click at [396, 109] on div "13" at bounding box center [395, 111] width 13 height 13
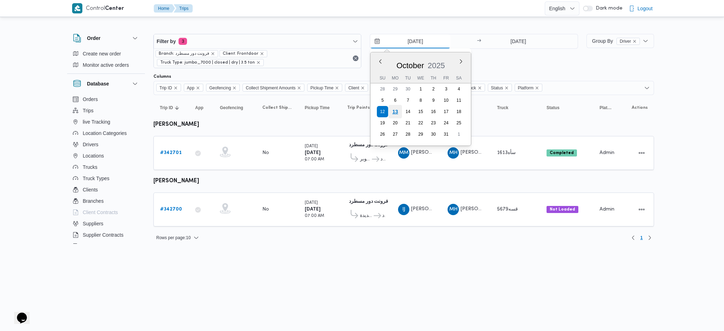
type input "[DATE]"
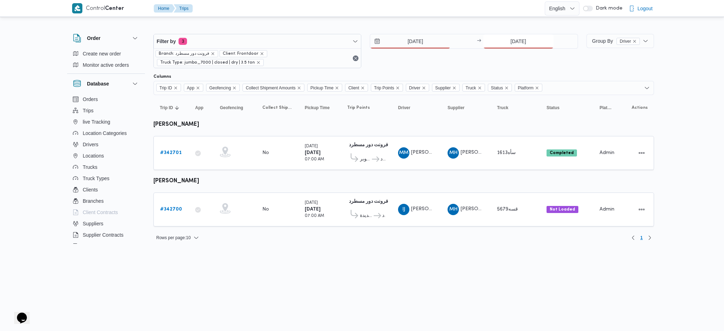
click at [531, 44] on input "12/10/2025" at bounding box center [519, 41] width 70 height 14
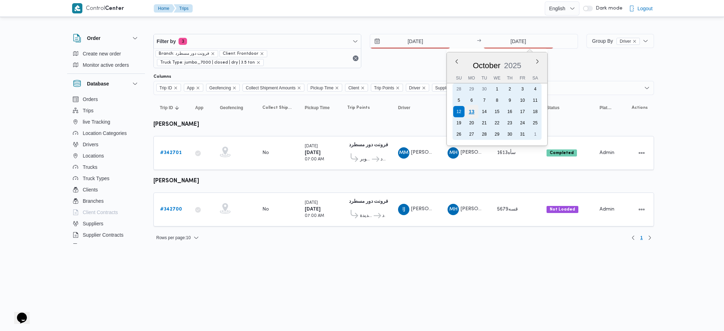
click at [470, 110] on div "13" at bounding box center [471, 111] width 13 height 13
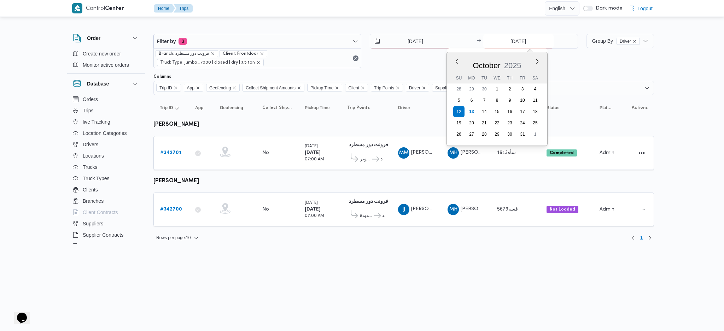
type input "[DATE]"
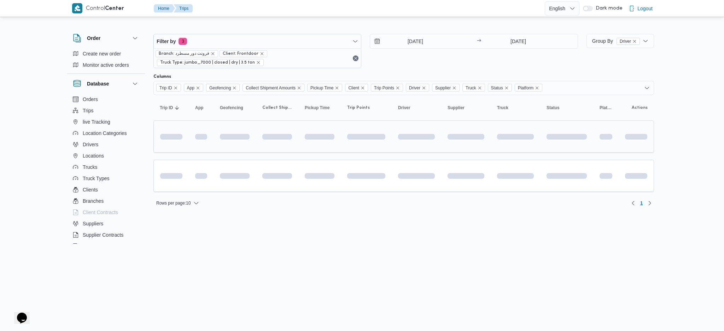
click at [418, 139] on span at bounding box center [411, 137] width 81 height 6
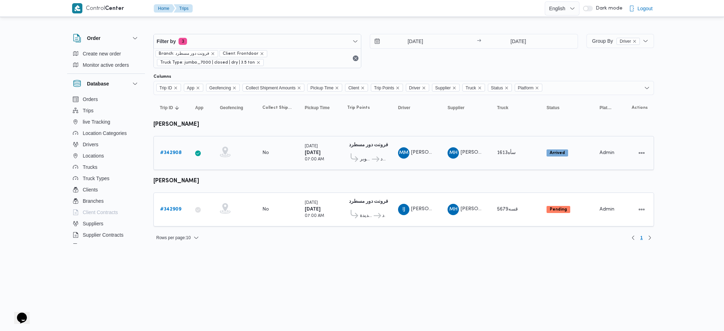
click at [179, 151] on b "# 342908" at bounding box center [171, 153] width 22 height 5
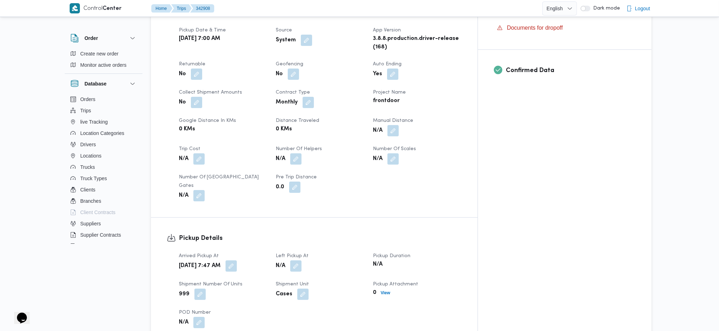
scroll to position [330, 0]
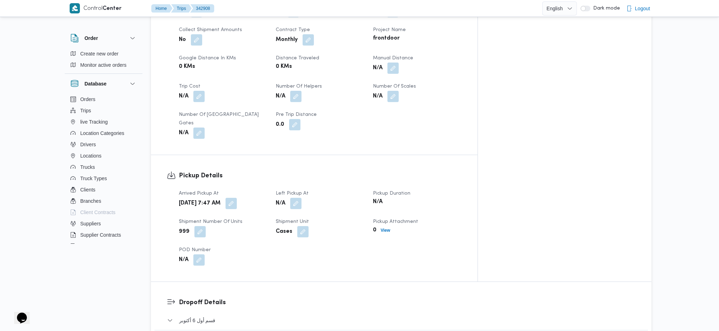
click at [302, 198] on button "button" at bounding box center [295, 203] width 11 height 11
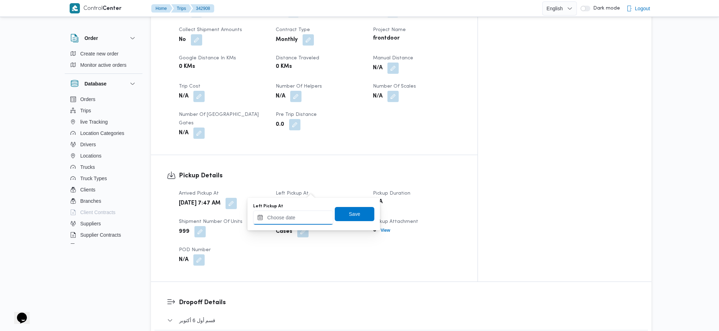
click at [301, 224] on input "Left Pickup At" at bounding box center [293, 218] width 80 height 14
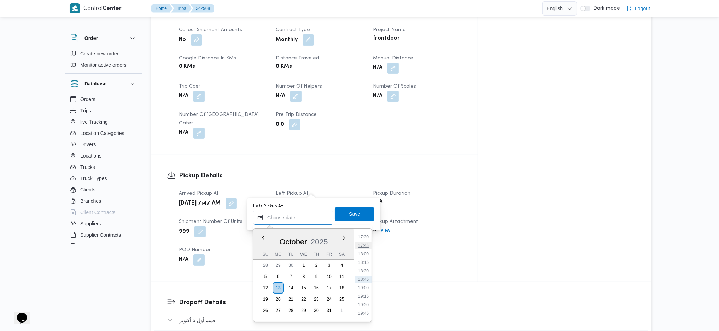
scroll to position [501, 0]
click at [363, 254] on li "15:15" at bounding box center [364, 255] width 16 height 7
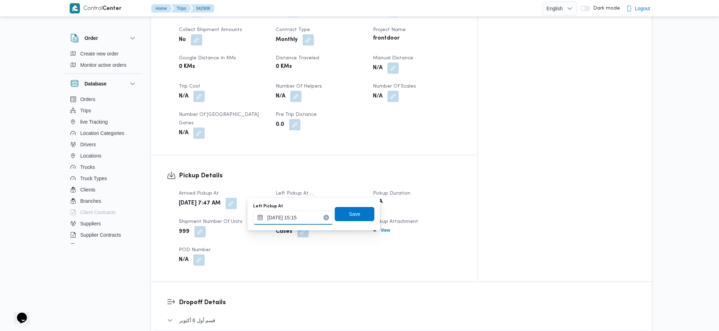
click at [300, 219] on input "13/10/2025 15:15" at bounding box center [293, 218] width 80 height 14
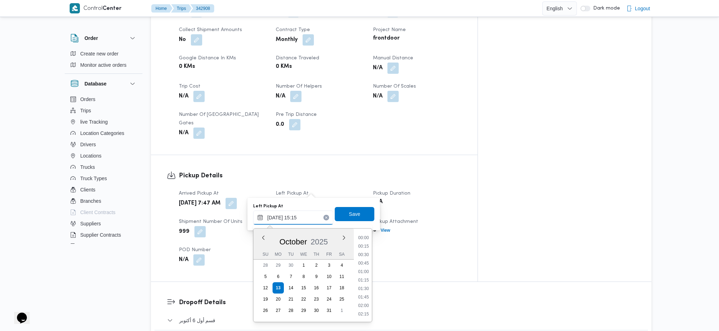
scroll to position [476, 0]
click at [369, 239] on li "14:00" at bounding box center [364, 237] width 16 height 7
type input "13/10/2025 14:00"
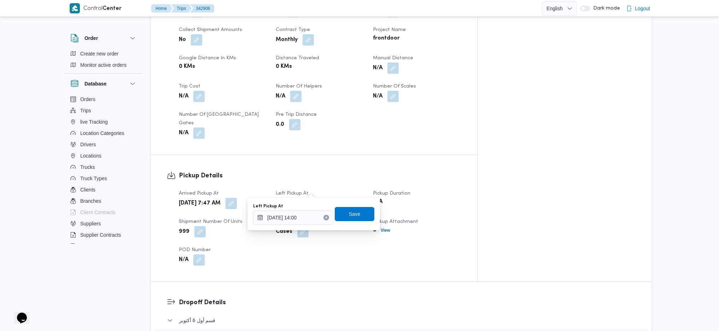
click at [357, 206] on div "Left Pickup At 13/10/2025 14:00 Save" at bounding box center [314, 214] width 123 height 23
click at [354, 219] on span "Save" at bounding box center [355, 214] width 40 height 14
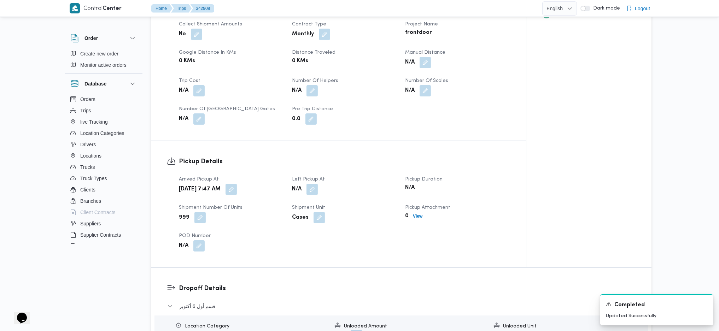
scroll to position [0, 0]
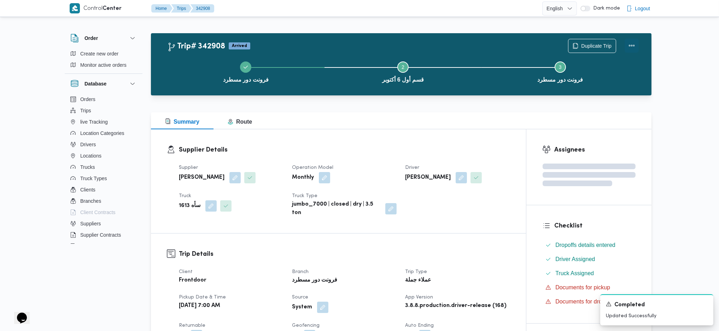
click at [640, 39] on div "Duplicate Trip" at bounding box center [603, 46] width 79 height 23
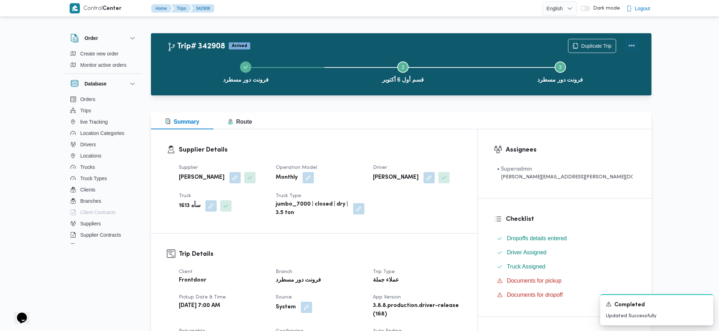
click at [636, 47] on button "Actions" at bounding box center [632, 46] width 14 height 14
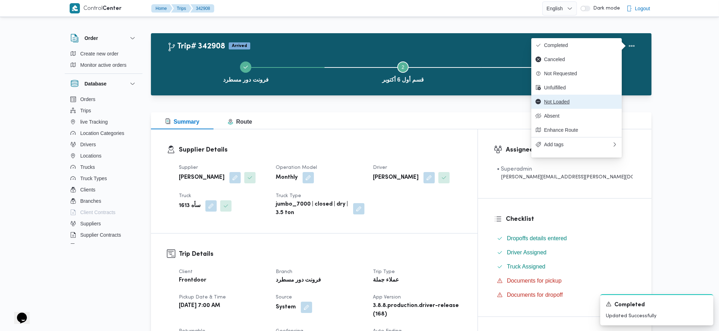
click at [562, 109] on button "Not Loaded" at bounding box center [577, 102] width 91 height 14
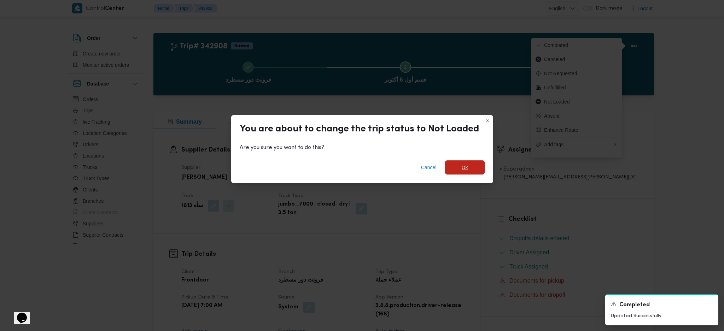
click at [468, 167] on span "Ok" at bounding box center [465, 168] width 40 height 14
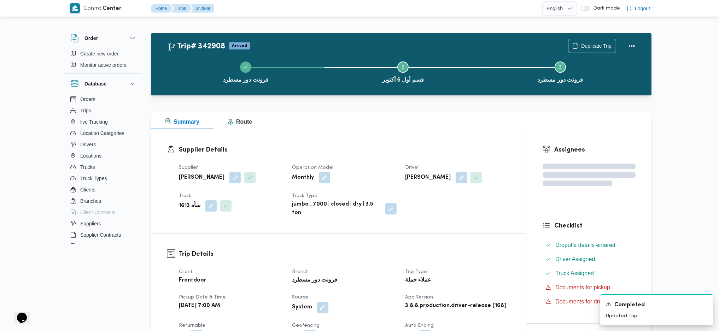
click at [464, 132] on div "Supplier Details Supplier محمد هاني محمد جوده محمود Operation Model Monthly Dri…" at bounding box center [338, 181] width 375 height 104
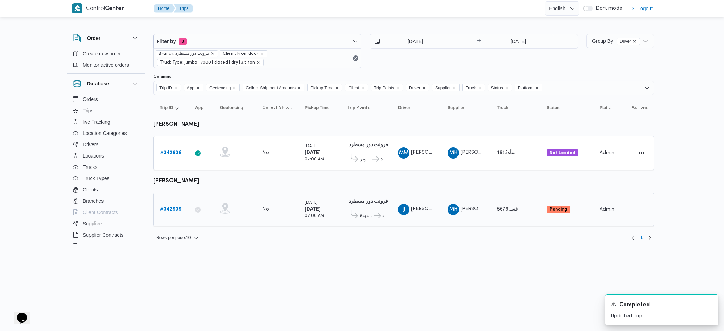
click at [168, 216] on td "Trip ID # 342909" at bounding box center [171, 210] width 35 height 34
click at [170, 209] on b "# 342909" at bounding box center [170, 209] width 21 height 5
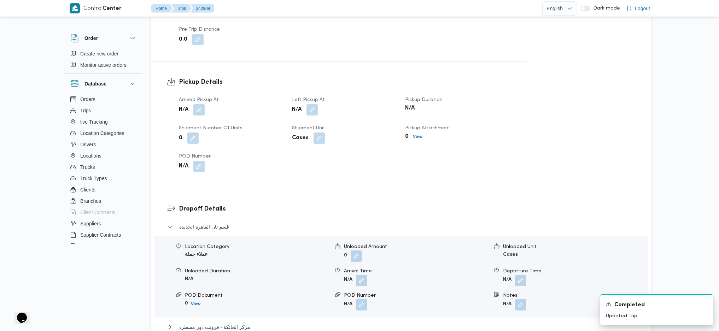
scroll to position [424, 0]
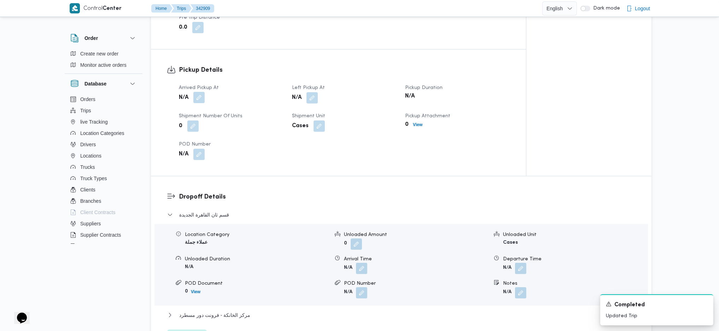
click at [203, 93] on button "button" at bounding box center [198, 97] width 11 height 11
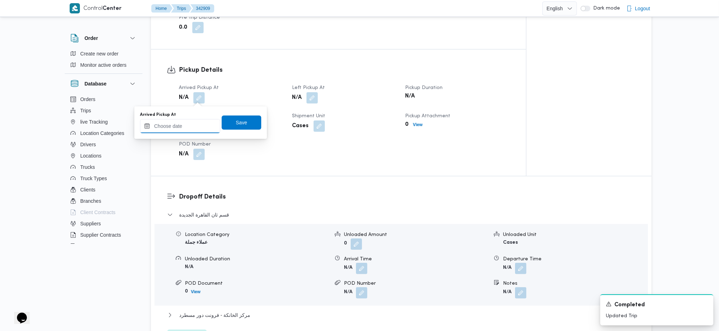
click at [188, 129] on input "Arrived Pickup At" at bounding box center [180, 126] width 80 height 14
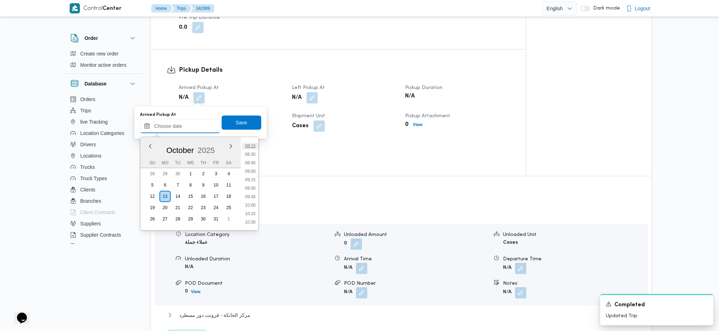
scroll to position [265, 0]
click at [250, 167] on li "08:30" at bounding box center [250, 170] width 16 height 7
type input "13/10/2025 08:30"
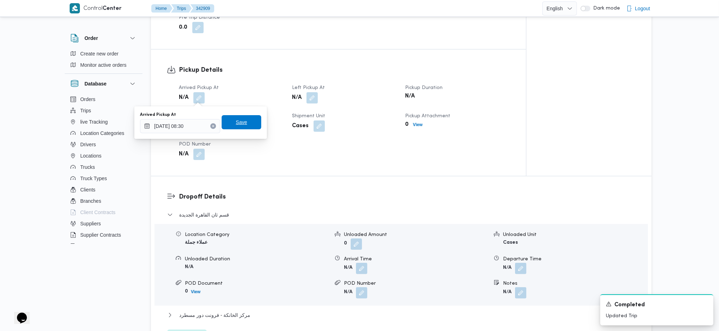
click at [238, 126] on span "Save" at bounding box center [241, 122] width 11 height 8
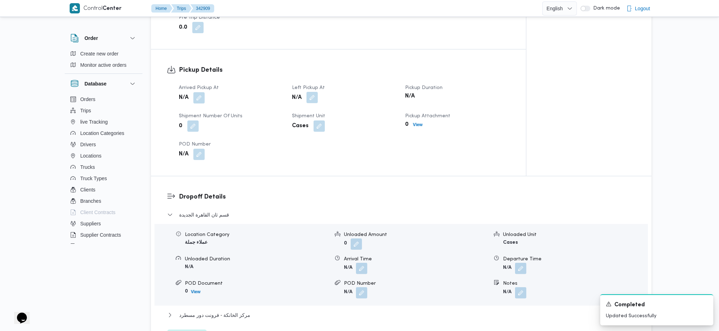
click at [312, 98] on button "button" at bounding box center [312, 97] width 11 height 11
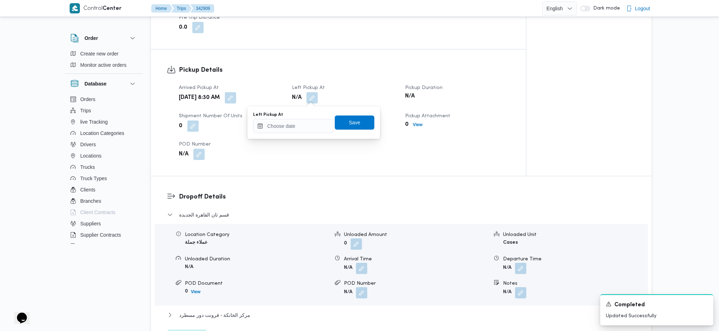
drag, startPoint x: 287, startPoint y: 139, endPoint x: 304, endPoint y: 123, distance: 22.8
click at [293, 135] on body "Control Center Home Trips 342909 English عربي Dark mode Logout Order Create new…" at bounding box center [359, 157] width 719 height 1163
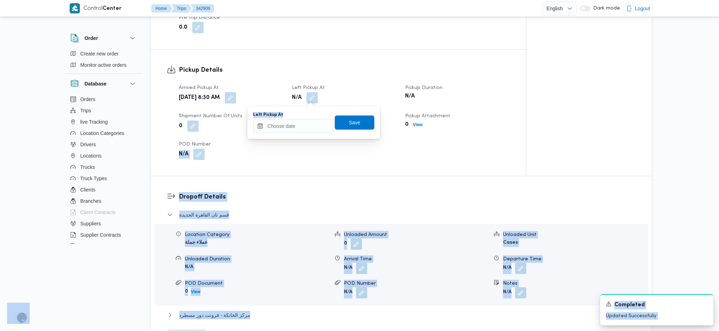
drag, startPoint x: 304, startPoint y: 123, endPoint x: 310, endPoint y: 133, distance: 11.3
click at [304, 123] on input "Left Pickup At" at bounding box center [293, 126] width 80 height 14
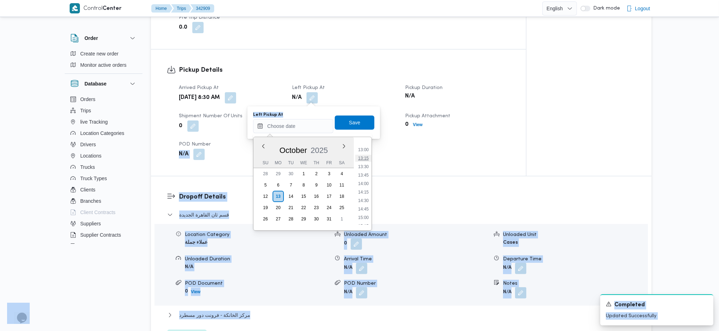
scroll to position [422, 0]
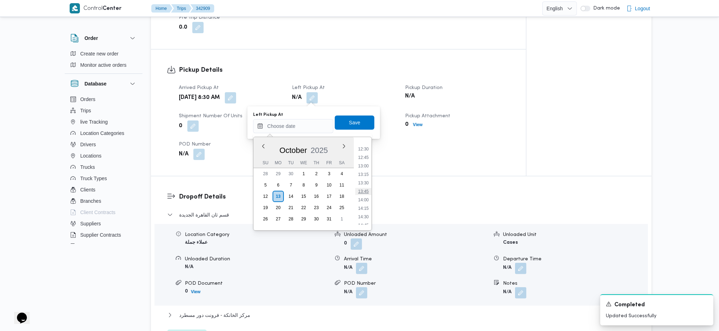
click at [363, 190] on li "13:45" at bounding box center [364, 191] width 16 height 7
type input "13/10/2025 13:45"
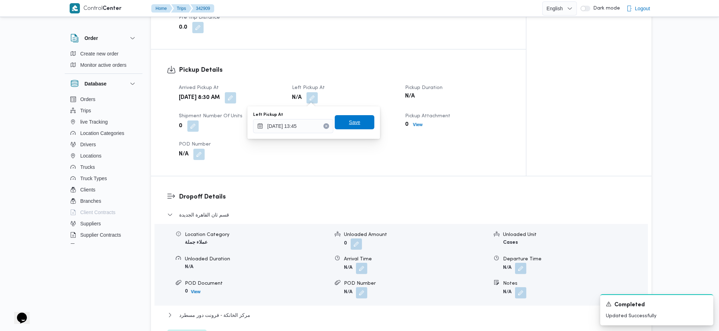
click at [342, 121] on span "Save" at bounding box center [355, 122] width 40 height 14
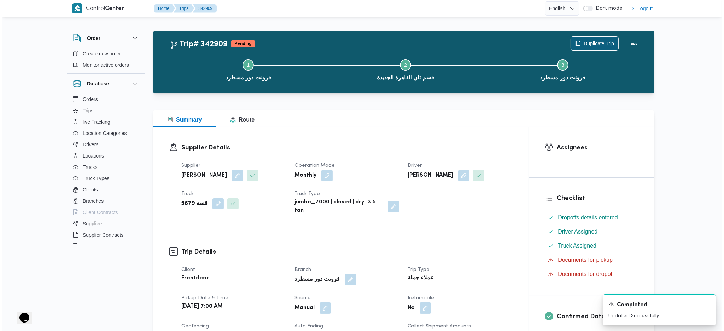
scroll to position [0, 0]
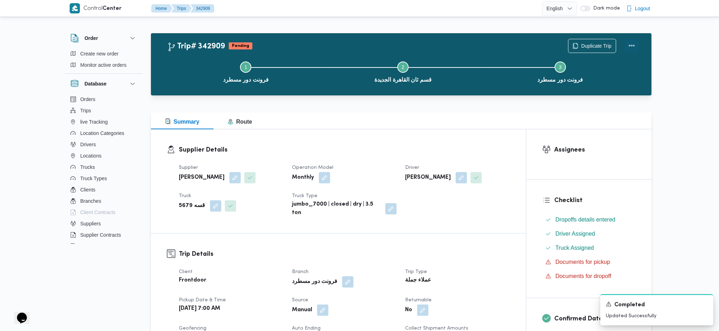
click at [637, 46] on button "Actions" at bounding box center [632, 46] width 14 height 14
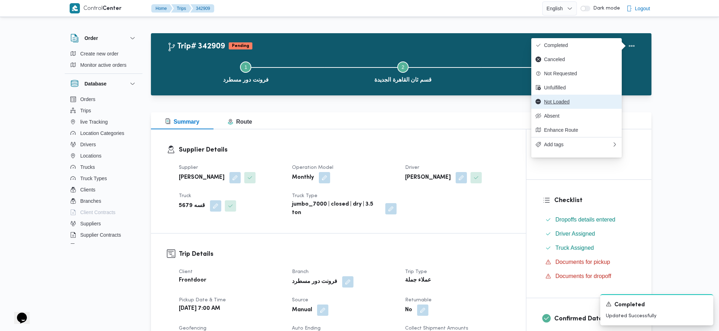
click at [556, 105] on span "Not Loaded" at bounding box center [581, 102] width 74 height 6
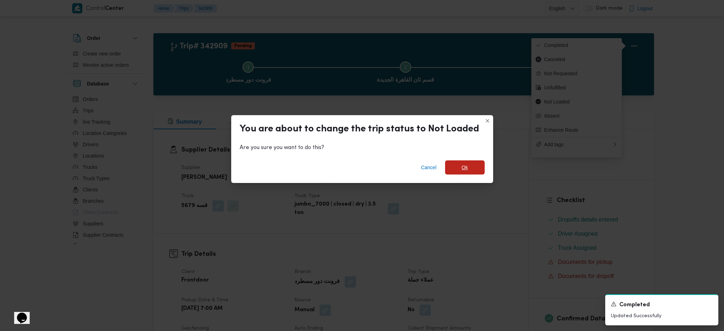
click at [473, 162] on span "Ok" at bounding box center [465, 168] width 40 height 14
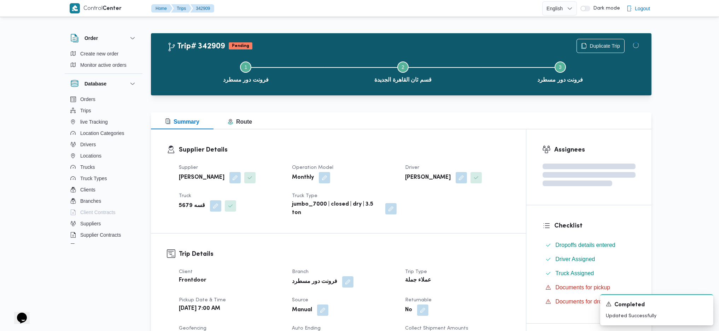
click at [462, 224] on div "Supplier Details Supplier محمد هاني محمد جوده محمود Operation Model Monthly Dri…" at bounding box center [338, 181] width 375 height 104
click at [416, 131] on div "Supplier Details Supplier محمد هاني محمد جوده محمود Operation Model Monthly Dri…" at bounding box center [338, 181] width 375 height 104
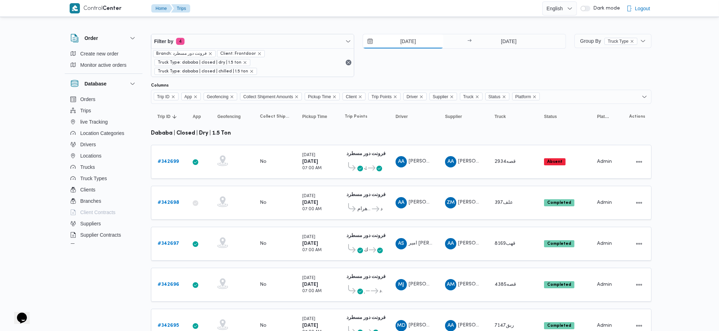
click at [398, 47] on input "[DATE]" at bounding box center [403, 41] width 80 height 14
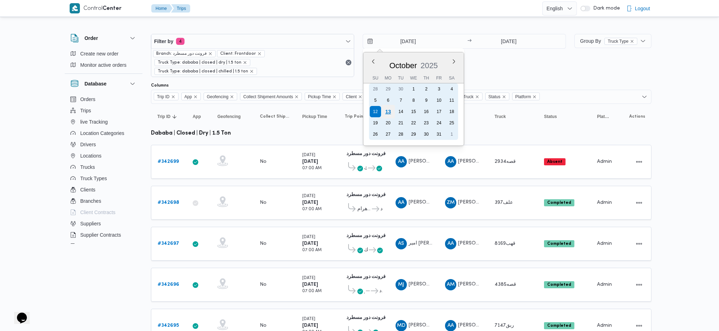
click at [389, 110] on div "13" at bounding box center [388, 111] width 13 height 13
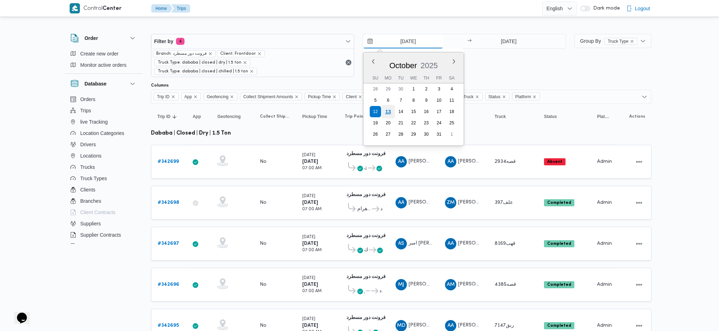
type input "[DATE]"
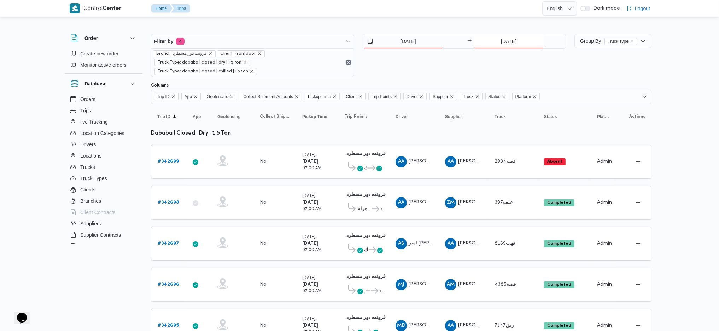
click at [504, 39] on input "12/10/2025" at bounding box center [509, 41] width 70 height 14
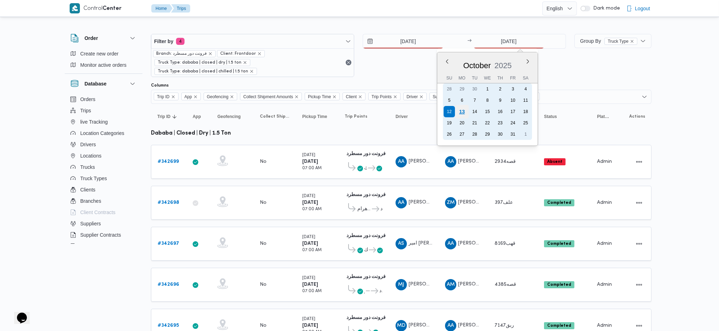
click at [457, 114] on div "13" at bounding box center [461, 111] width 13 height 13
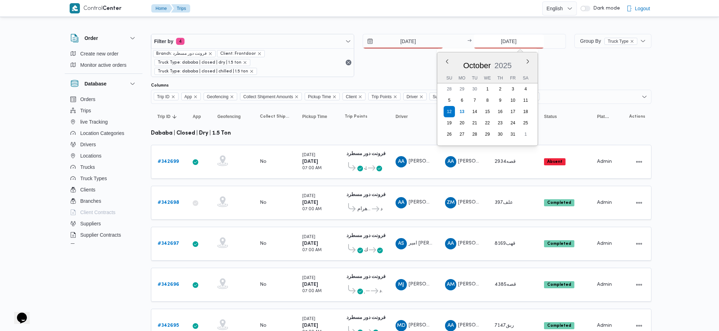
type input "[DATE]"
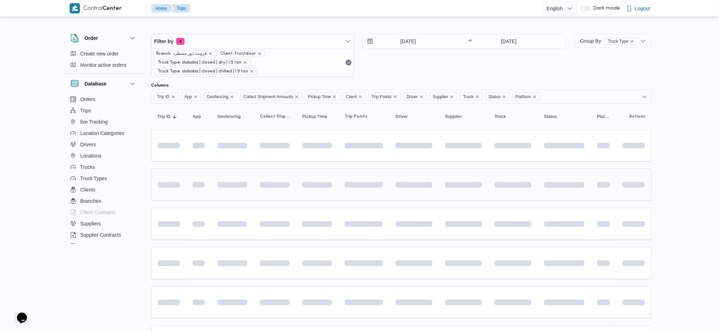
click at [382, 189] on div at bounding box center [364, 185] width 44 height 28
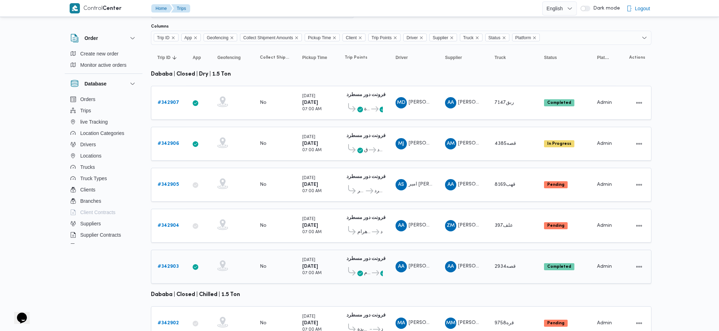
scroll to position [117, 0]
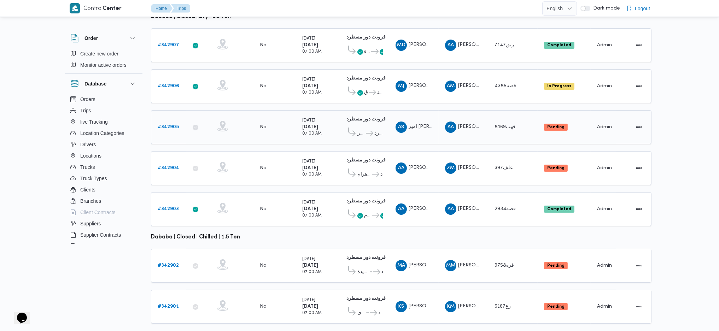
click at [410, 125] on span "امير صلاح محمد السيد" at bounding box center [434, 127] width 50 height 5
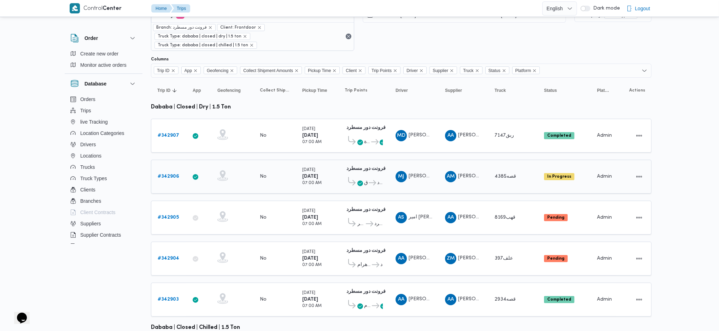
scroll to position [47, 0]
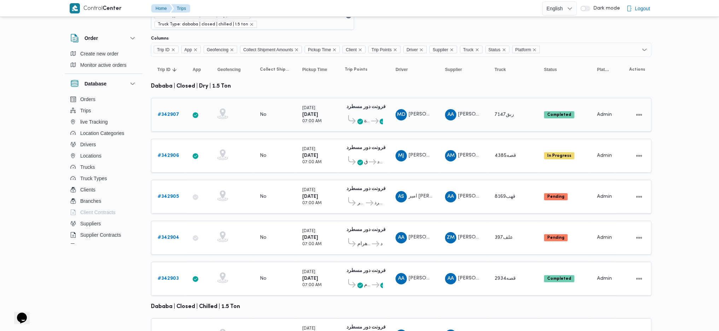
click at [489, 101] on td "Truck ربق7147" at bounding box center [514, 115] width 50 height 34
click at [479, 150] on span "AM عبدالمنعم مجدي السيد عواد" at bounding box center [463, 155] width 37 height 11
click at [466, 191] on div "AA عبدالله عيد عبدالسلام عبدالحافظ" at bounding box center [464, 197] width 42 height 17
click at [459, 235] on span "زياد محمد سيد عتريس" at bounding box center [478, 237] width 40 height 5
click at [461, 276] on span "عبدالله عيد عبدالسلام عبدالحافظ" at bounding box center [499, 278] width 82 height 5
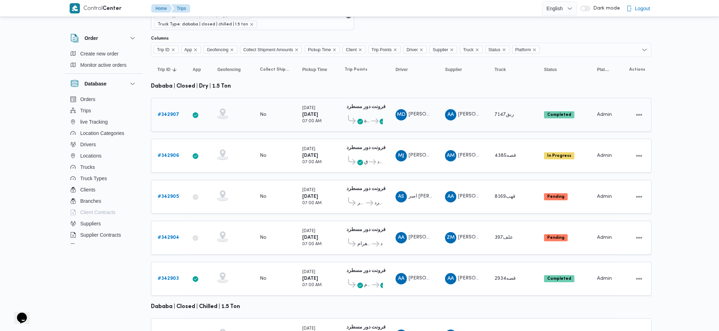
click at [172, 112] on b "# 342907" at bounding box center [169, 114] width 22 height 5
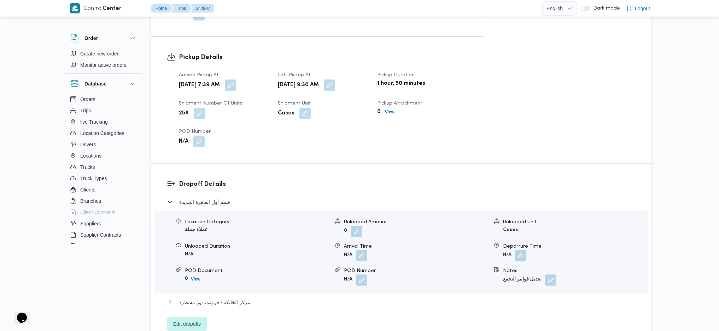
scroll to position [613, 0]
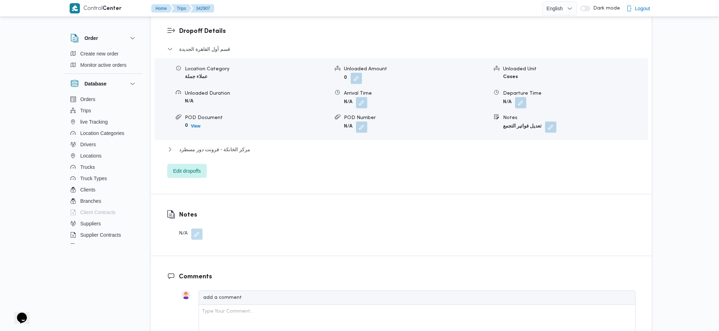
click at [222, 144] on div "قسم أول القاهرة الجديدة Location Category عملاء جملة Unloaded Amount 0 Unloaded…" at bounding box center [401, 111] width 469 height 133
click at [229, 145] on span "مركز الخانكة - فرونت دور مسطرد" at bounding box center [214, 149] width 71 height 8
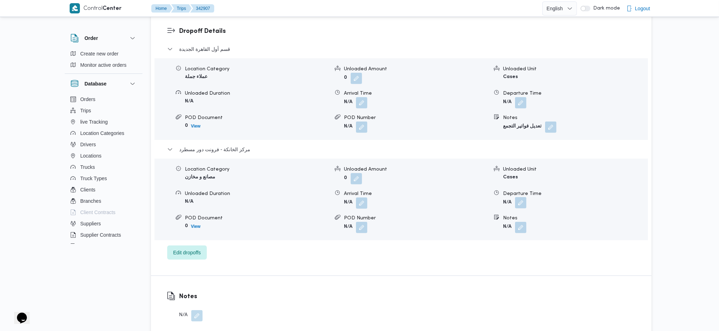
drag, startPoint x: 526, startPoint y: 170, endPoint x: 520, endPoint y: 178, distance: 9.1
click at [526, 197] on button "button" at bounding box center [520, 202] width 11 height 11
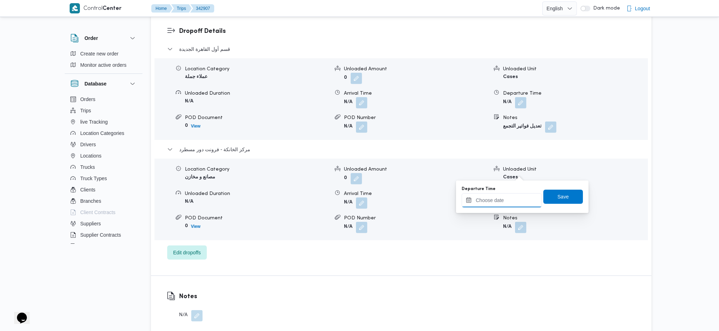
click at [496, 202] on input "Departure Time" at bounding box center [502, 200] width 80 height 14
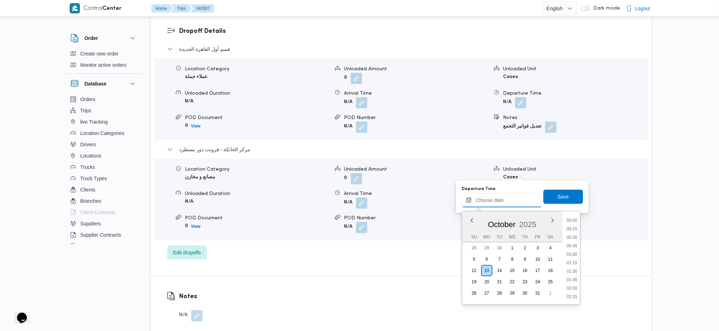
scroll to position [595, 0]
click at [575, 223] on li "17:30" at bounding box center [572, 219] width 16 height 7
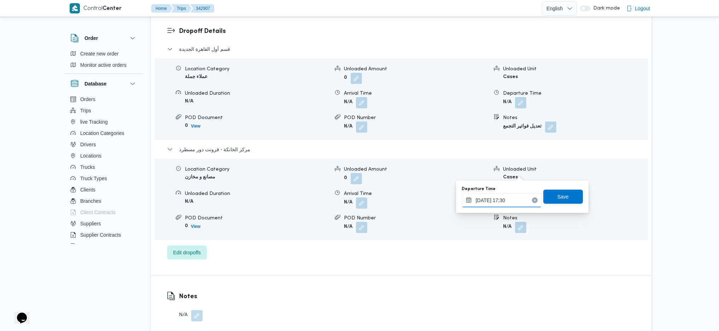
click at [509, 200] on input "13/10/2025 17:30" at bounding box center [502, 200] width 80 height 14
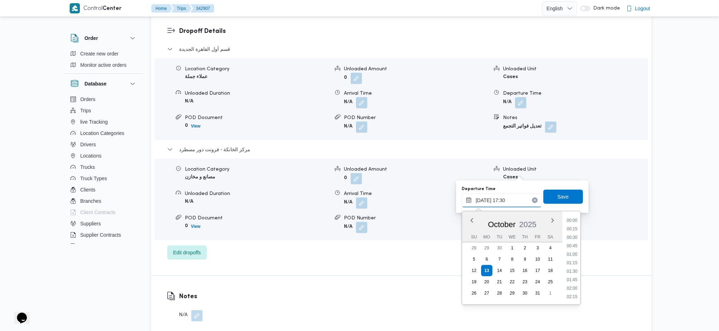
scroll to position [552, 0]
click at [574, 230] on li "16:30" at bounding box center [572, 228] width 16 height 7
type input "13/10/2025 16:30"
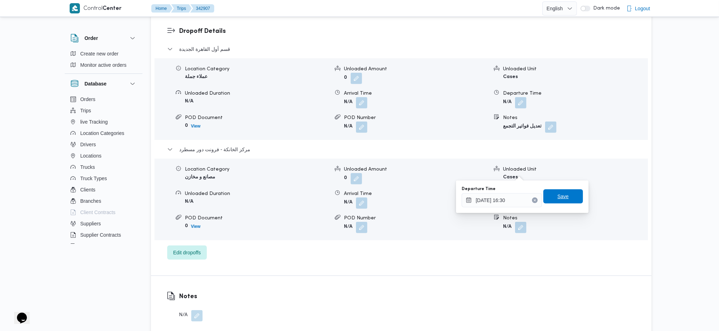
click at [562, 190] on span "Save" at bounding box center [564, 197] width 40 height 14
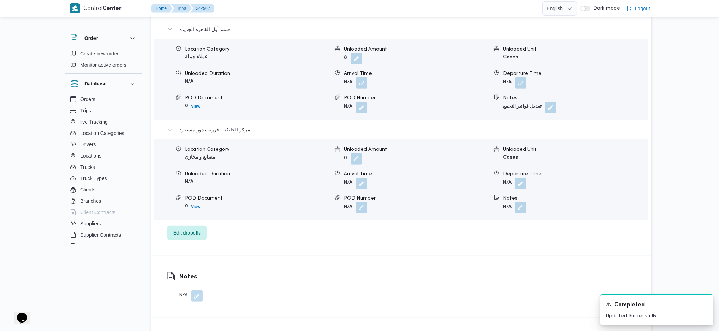
scroll to position [236, 0]
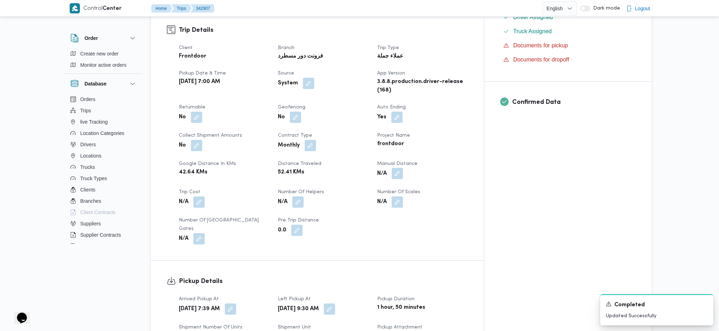
click at [403, 168] on button "button" at bounding box center [397, 173] width 11 height 11
click at [401, 179] on input "Manual Distance" at bounding box center [406, 180] width 70 height 14
type input "130"
click at [450, 175] on span "Save" at bounding box center [463, 176] width 40 height 14
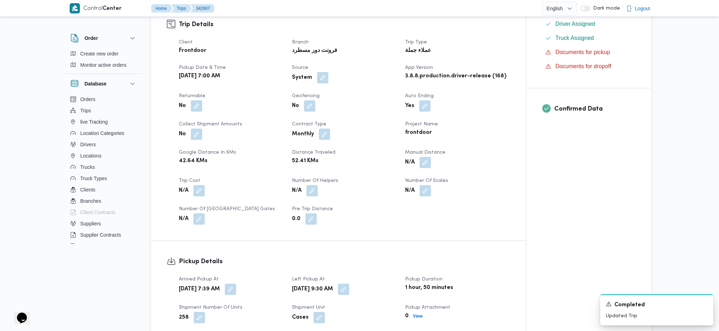
scroll to position [0, 0]
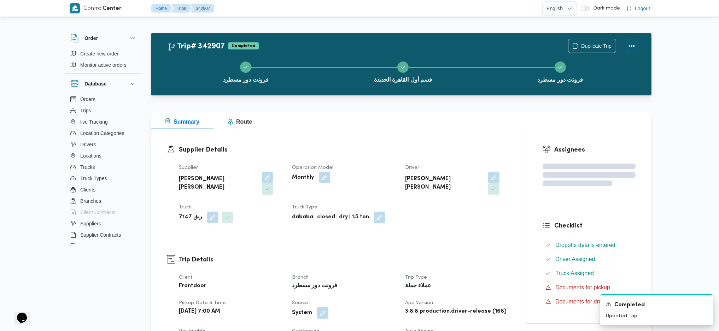
drag, startPoint x: 633, startPoint y: 44, endPoint x: 623, endPoint y: 44, distance: 10.6
click at [633, 44] on button "Actions" at bounding box center [632, 46] width 14 height 14
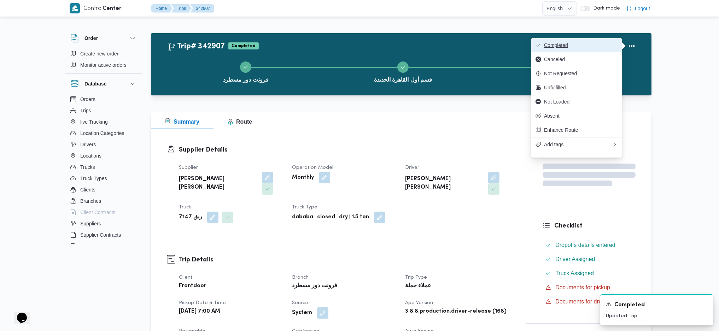
click at [590, 39] on button "Completed" at bounding box center [577, 45] width 91 height 14
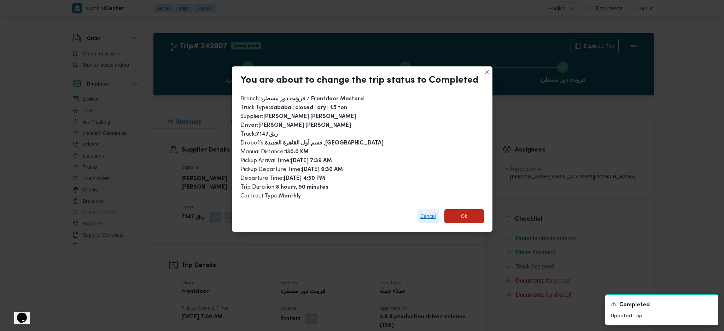
click at [433, 215] on span "Cancel" at bounding box center [429, 216] width 16 height 8
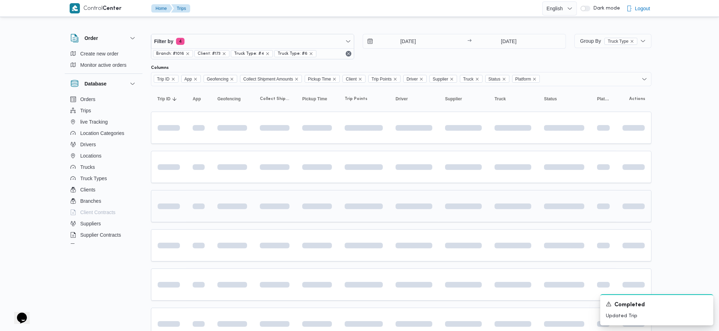
scroll to position [47, 0]
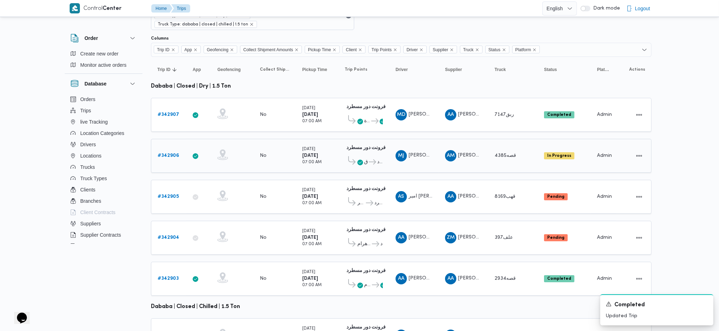
click at [166, 154] on b "# 342906" at bounding box center [169, 156] width 22 height 5
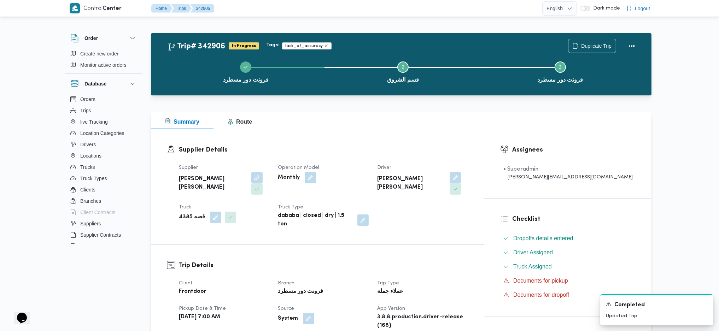
scroll to position [189, 0]
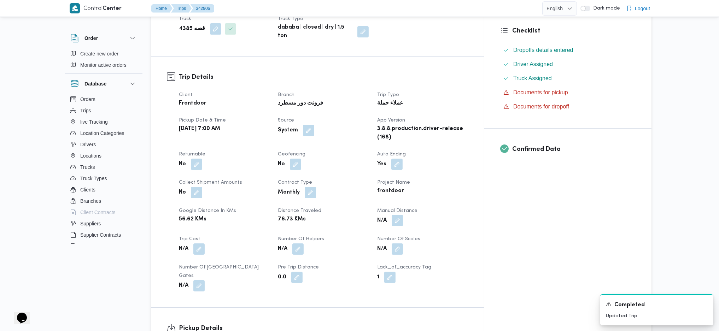
drag, startPoint x: 440, startPoint y: 193, endPoint x: 431, endPoint y: 196, distance: 9.7
click at [438, 215] on div "N/A" at bounding box center [423, 221] width 92 height 13
click at [403, 215] on button "button" at bounding box center [397, 220] width 11 height 11
click at [409, 224] on input "Manual Distance" at bounding box center [406, 227] width 70 height 14
type input "131"
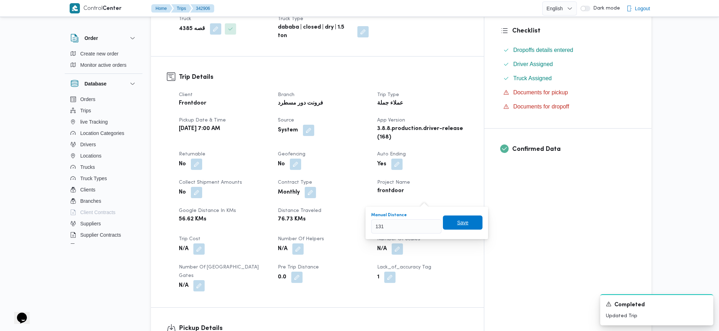
click at [457, 219] on span "Save" at bounding box center [463, 223] width 40 height 14
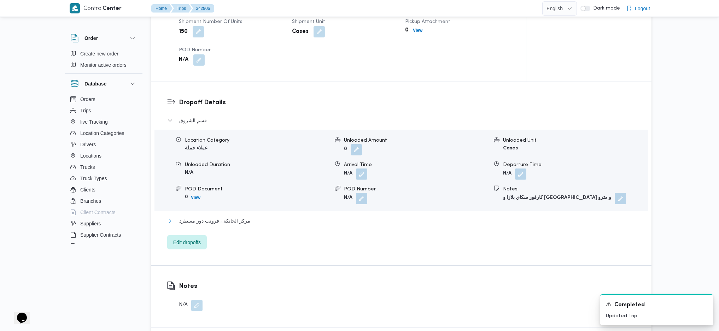
click at [245, 217] on span "مركز الخانكة - فرونت دور مسطرد" at bounding box center [214, 221] width 71 height 8
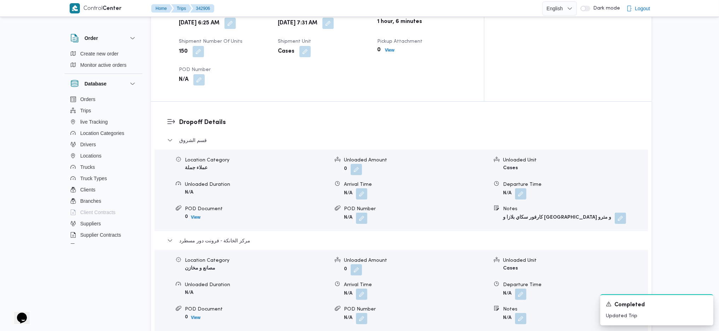
scroll to position [616, 0]
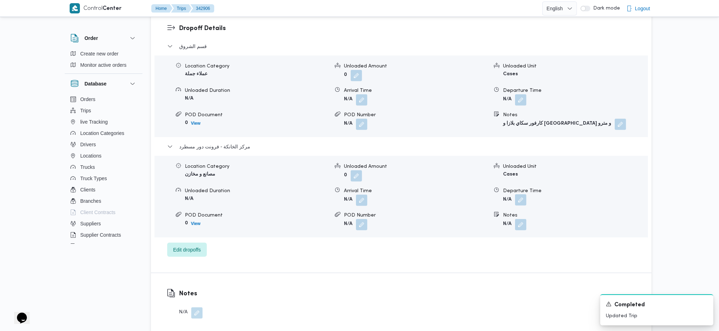
click at [521, 195] on button "button" at bounding box center [520, 200] width 11 height 11
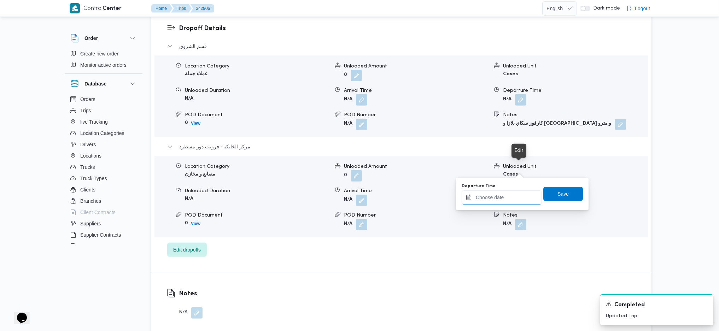
click at [512, 191] on input "Departure Time" at bounding box center [502, 198] width 80 height 14
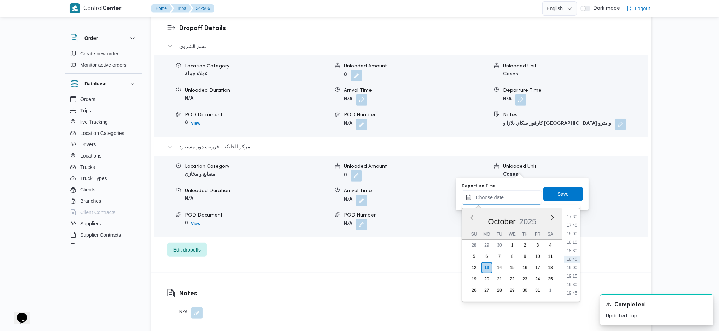
scroll to position [501, 0]
click at [576, 236] on li "15:15" at bounding box center [572, 235] width 16 height 7
type input "13/10/2025 15:15"
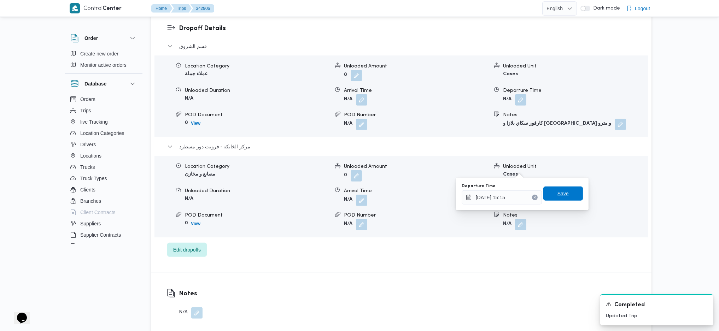
click at [549, 190] on span "Save" at bounding box center [564, 194] width 40 height 14
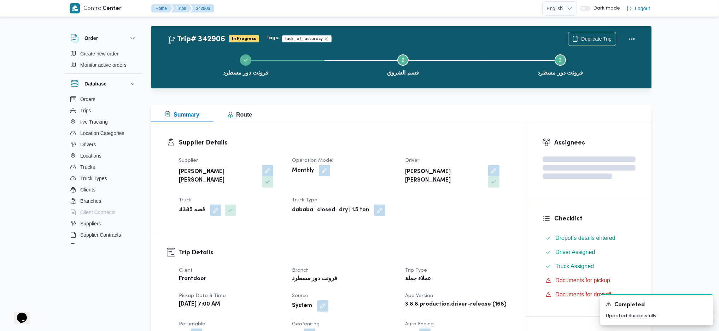
scroll to position [0, 0]
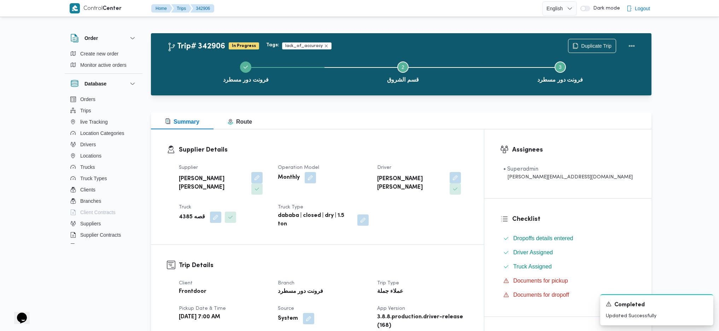
click at [631, 36] on div "Duplicate Trip" at bounding box center [603, 46] width 79 height 23
click at [632, 47] on button "Actions" at bounding box center [632, 46] width 14 height 14
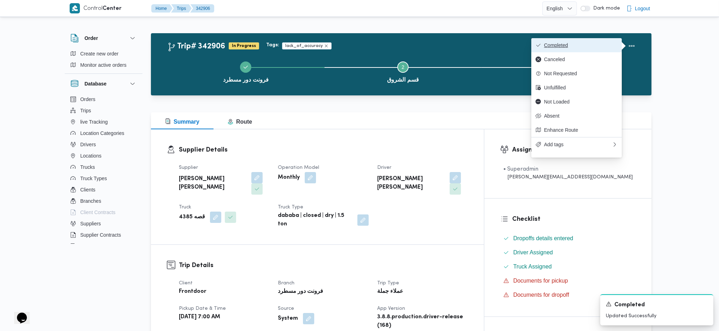
click at [576, 44] on span "Completed" at bounding box center [581, 45] width 74 height 6
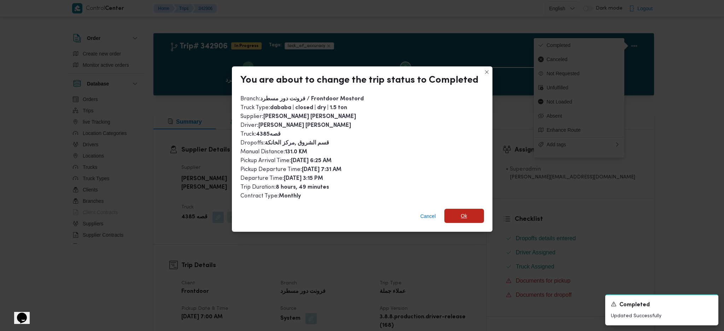
click at [462, 212] on span "Ok" at bounding box center [464, 216] width 6 height 8
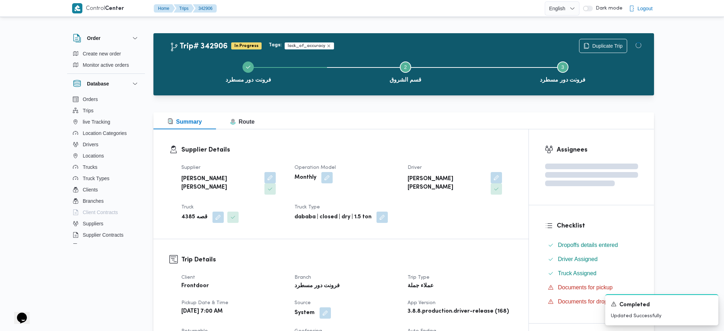
drag, startPoint x: 472, startPoint y: 269, endPoint x: 460, endPoint y: 251, distance: 21.8
click at [469, 274] on dl "Trip Type عملاء جملة" at bounding box center [460, 283] width 105 height 18
click at [394, 124] on div "Summary Route" at bounding box center [401, 120] width 501 height 17
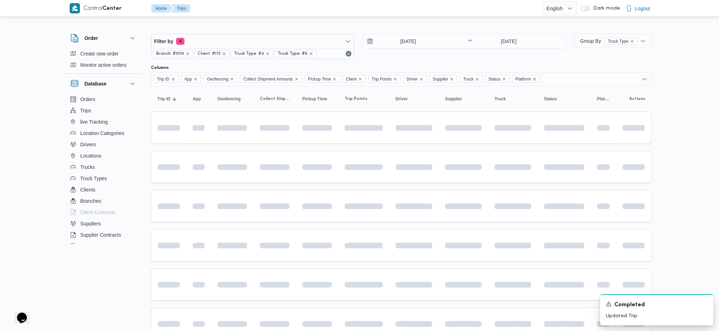
scroll to position [47, 0]
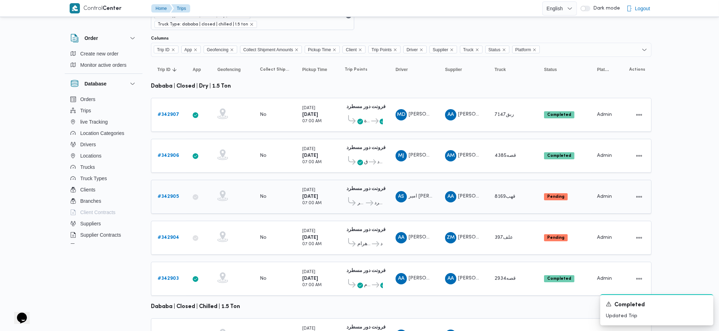
click at [173, 195] on b "# 342905" at bounding box center [168, 197] width 21 height 5
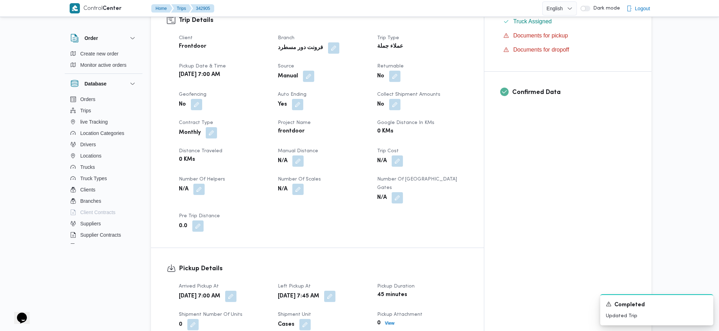
scroll to position [283, 0]
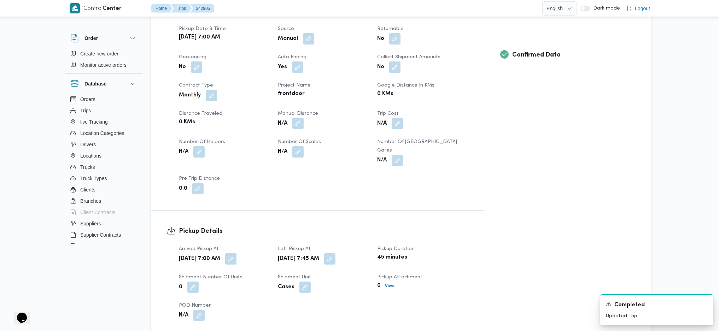
click at [304, 118] on button "button" at bounding box center [298, 123] width 11 height 11
click at [296, 135] on input "Manual Distance" at bounding box center [293, 135] width 70 height 14
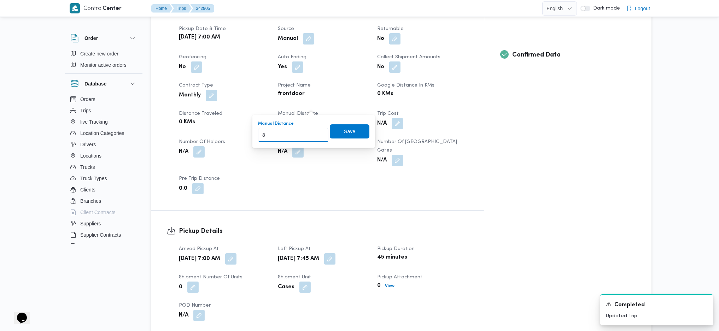
type input "89"
click at [344, 129] on span "Save" at bounding box center [349, 131] width 11 height 8
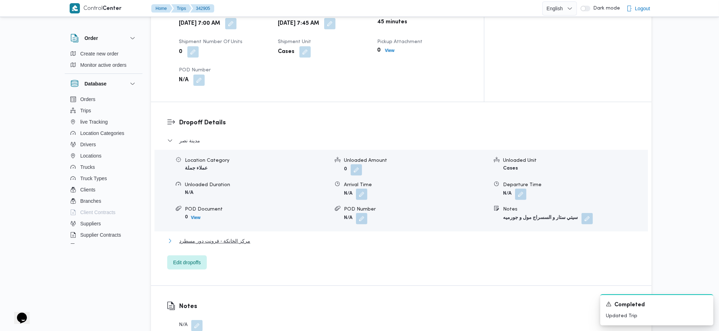
click at [246, 237] on span "مركز الخانكة - فرونت دور مسطرد" at bounding box center [214, 241] width 71 height 8
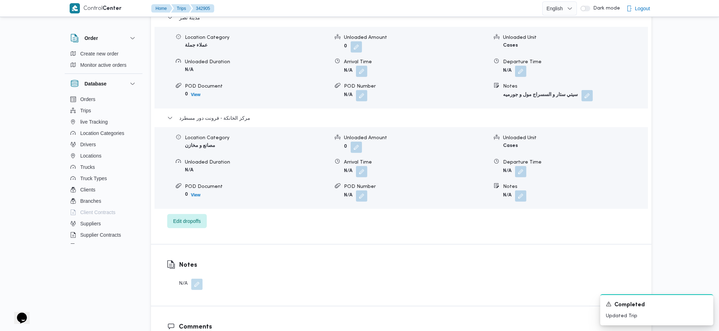
scroll to position [660, 0]
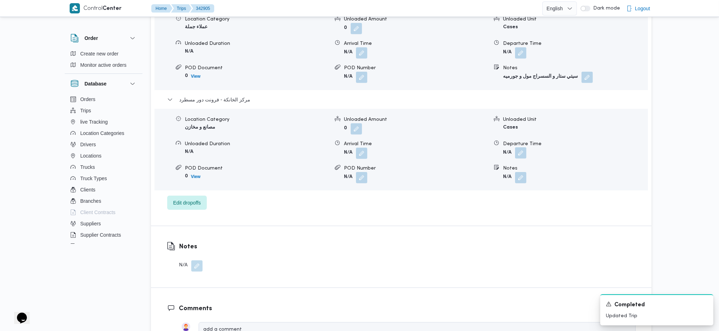
click at [524, 148] on button "button" at bounding box center [520, 153] width 11 height 11
drag, startPoint x: 508, startPoint y: 164, endPoint x: 526, endPoint y: 149, distance: 23.3
click at [509, 164] on div "You are in a dialog. To close this dialog, hit escape. Departure Time Save" at bounding box center [522, 153] width 133 height 33
click at [524, 160] on input "Departure Time" at bounding box center [502, 156] width 80 height 14
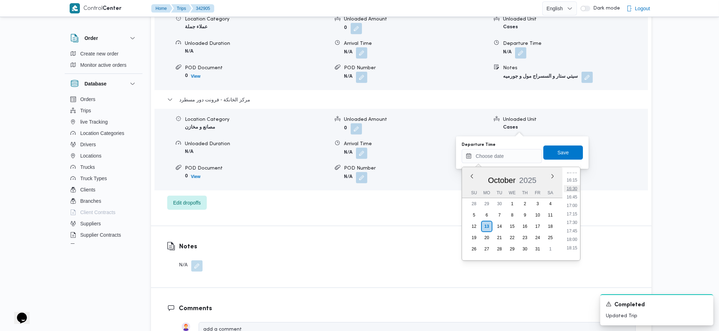
scroll to position [548, 0]
click at [572, 189] on li "16:30" at bounding box center [572, 189] width 16 height 7
type input "13/10/2025 16:30"
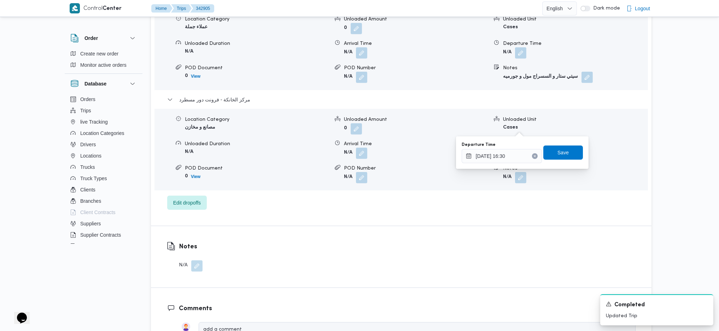
click at [557, 139] on div "Location Category مصانع و مخازن Unloaded Amount 0 Unloaded Unit Cases Unloaded …" at bounding box center [401, 150] width 499 height 80
click at [556, 172] on form "N/A" at bounding box center [575, 177] width 144 height 11
click at [513, 148] on span at bounding box center [519, 153] width 15 height 11
click at [521, 148] on button "button" at bounding box center [520, 153] width 11 height 11
click at [507, 158] on input "Departure Time" at bounding box center [502, 156] width 80 height 14
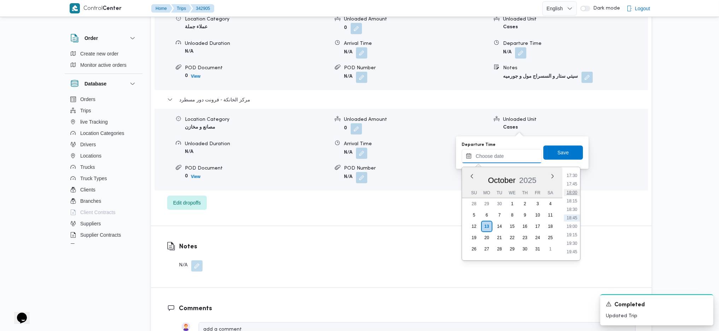
scroll to position [501, 0]
click at [575, 191] on li "15:15" at bounding box center [572, 193] width 16 height 7
type input "13/10/2025 15:15"
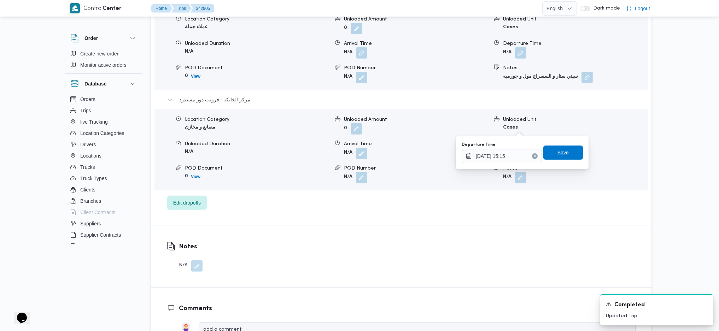
drag, startPoint x: 561, startPoint y: 152, endPoint x: 572, endPoint y: 152, distance: 11.3
click at [561, 152] on span "Save" at bounding box center [563, 153] width 11 height 8
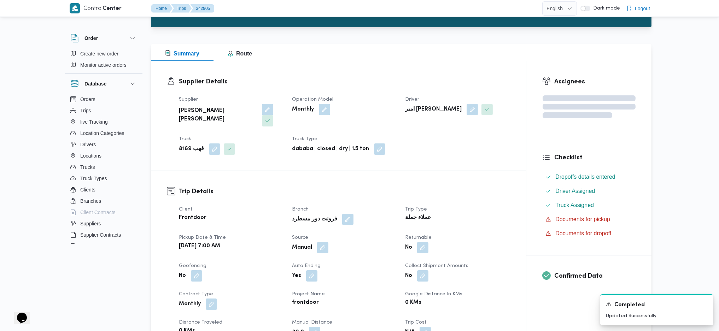
scroll to position [0, 0]
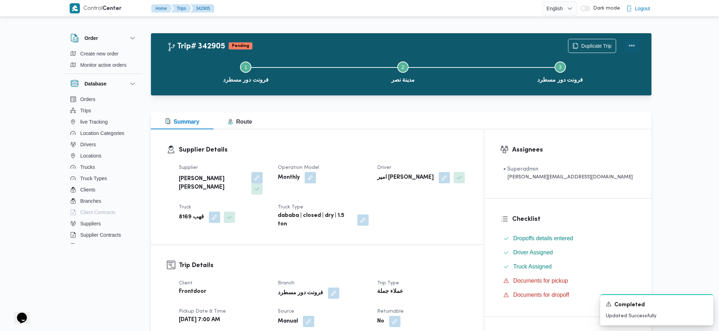
click at [634, 42] on button "Actions" at bounding box center [632, 46] width 14 height 14
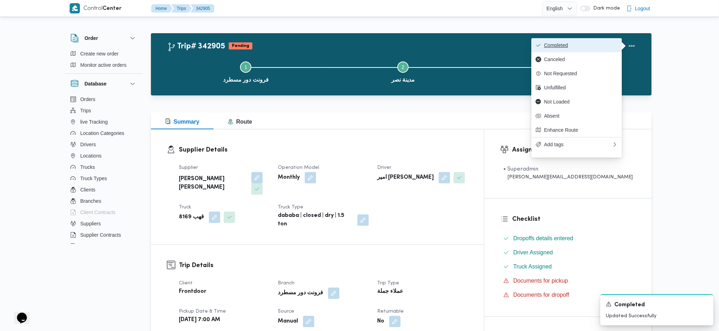
click at [570, 40] on button "Completed" at bounding box center [577, 45] width 91 height 14
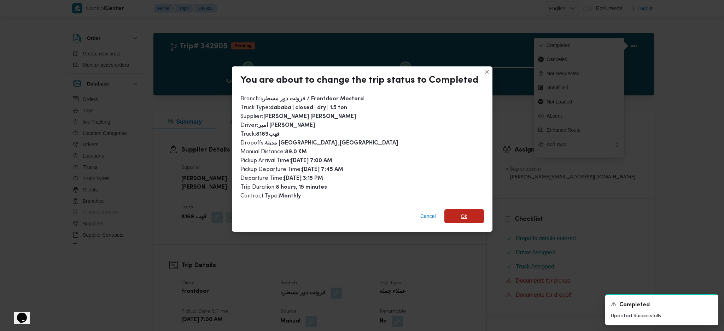
click at [469, 219] on span "Ok" at bounding box center [465, 216] width 40 height 14
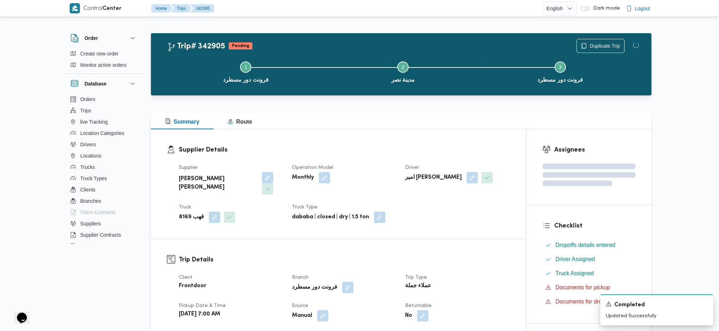
click at [440, 123] on div "Summary Route" at bounding box center [401, 120] width 501 height 17
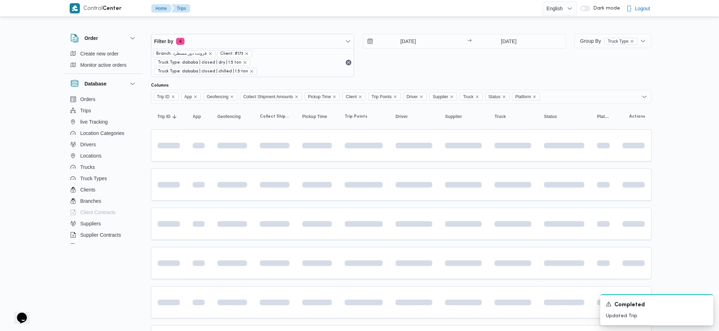
scroll to position [47, 0]
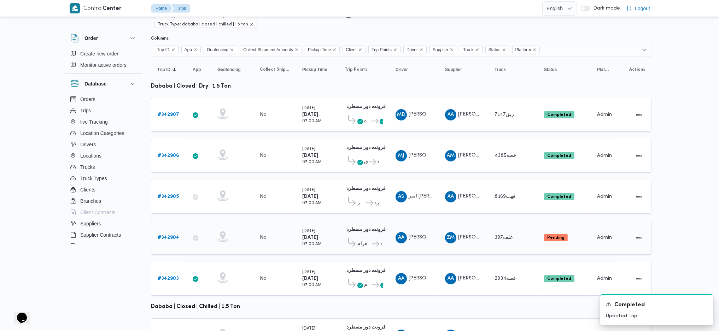
click at [170, 236] on b "# 342904" at bounding box center [169, 238] width 22 height 5
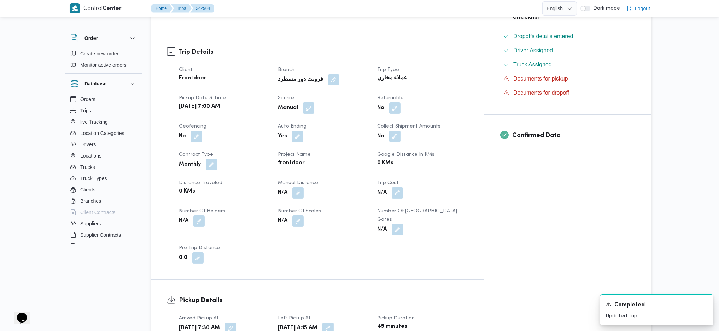
scroll to position [236, 0]
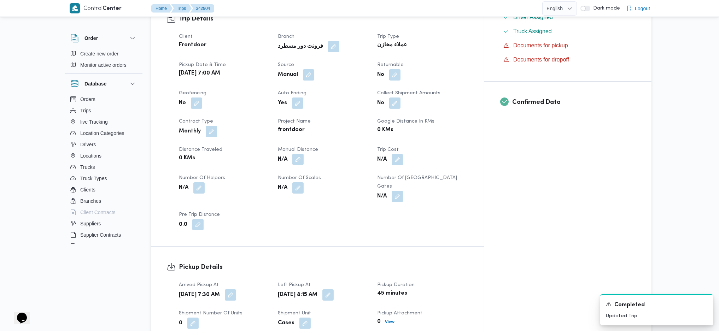
click at [304, 157] on button "button" at bounding box center [298, 159] width 11 height 11
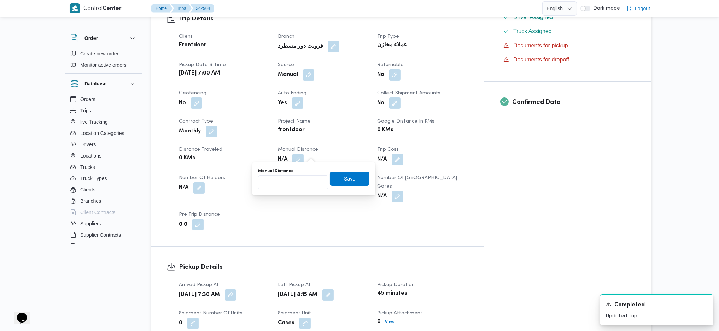
click at [287, 184] on input "Manual Distance" at bounding box center [293, 182] width 70 height 14
type input "121"
drag, startPoint x: 330, startPoint y: 183, endPoint x: 336, endPoint y: 181, distance: 6.0
click at [336, 181] on span "Save" at bounding box center [350, 179] width 40 height 14
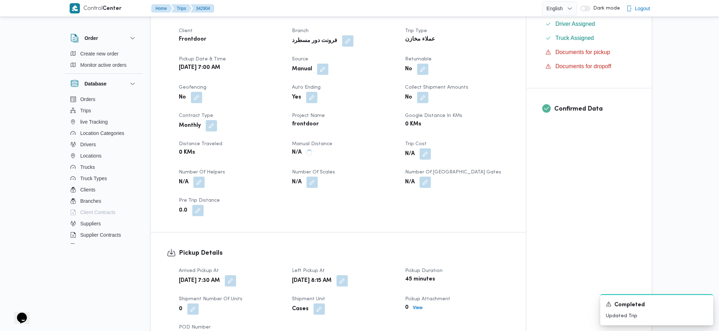
click at [337, 181] on div "N/A" at bounding box center [344, 182] width 106 height 13
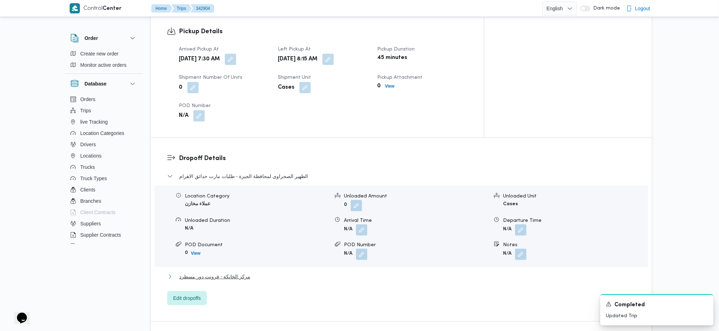
drag, startPoint x: 252, startPoint y: 260, endPoint x: 336, endPoint y: 249, distance: 85.3
click at [254, 258] on div "الظهير الصحراوى لمحافظة الجيزة - طلبات مارت حدائق الاهرام Location Category عمل…" at bounding box center [401, 238] width 469 height 133
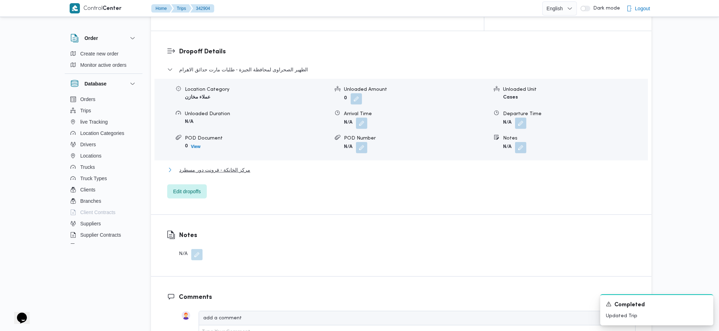
scroll to position [613, 0]
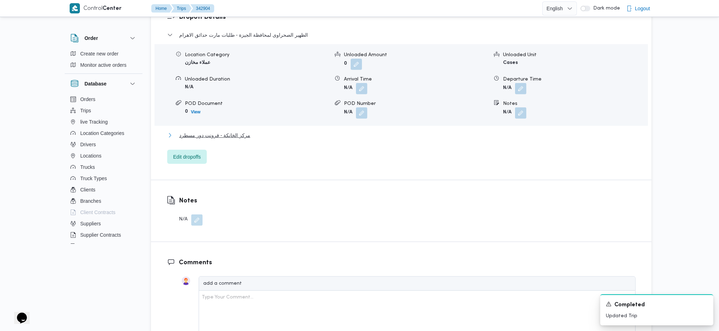
click at [252, 131] on button "مركز الخانكة - فرونت دور مسطرد" at bounding box center [401, 135] width 469 height 8
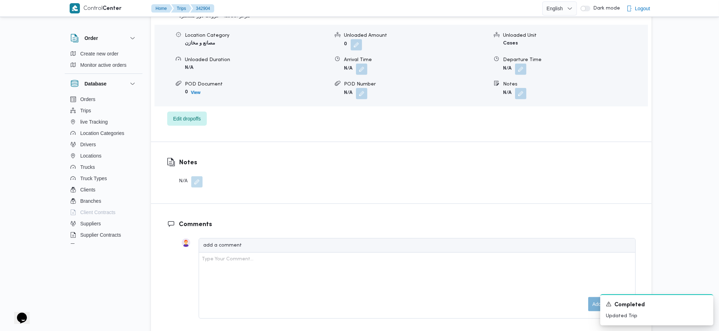
scroll to position [755, 0]
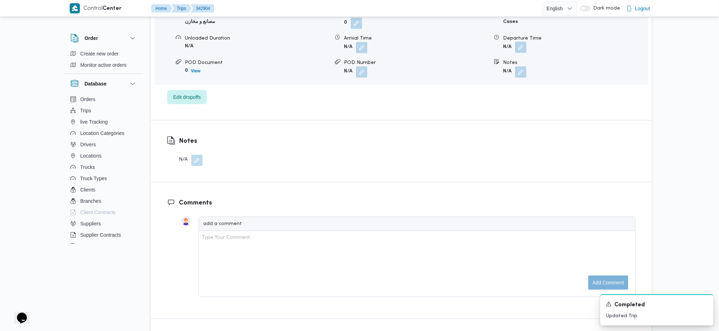
click at [519, 42] on button "button" at bounding box center [520, 47] width 11 height 11
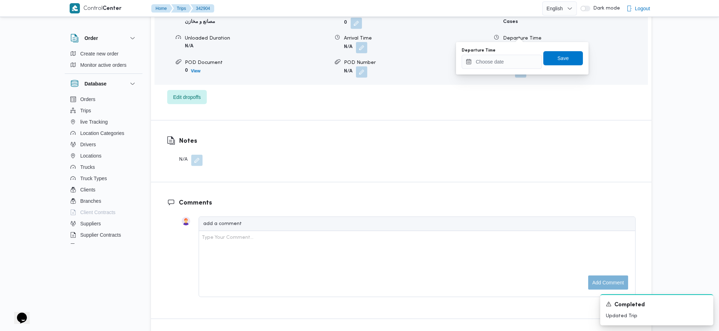
click at [508, 58] on input "Departure Time" at bounding box center [502, 62] width 80 height 14
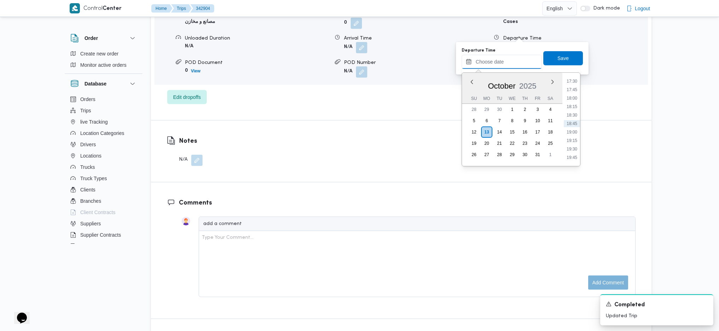
scroll to position [548, 0]
click at [571, 93] on li "16:30" at bounding box center [572, 94] width 16 height 7
type input "13/10/2025 16:30"
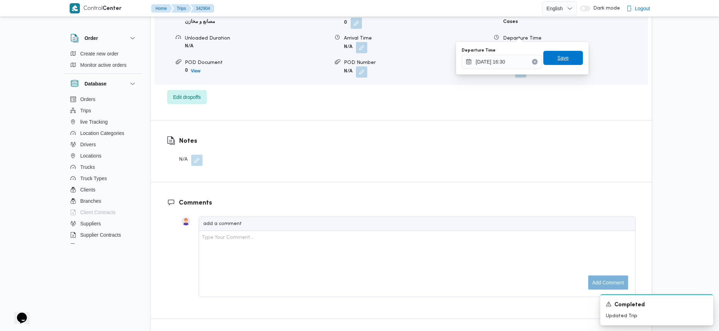
click at [557, 63] on span "Save" at bounding box center [564, 58] width 40 height 14
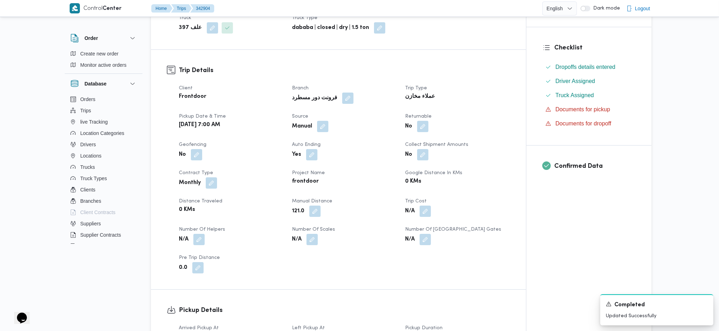
scroll to position [0, 0]
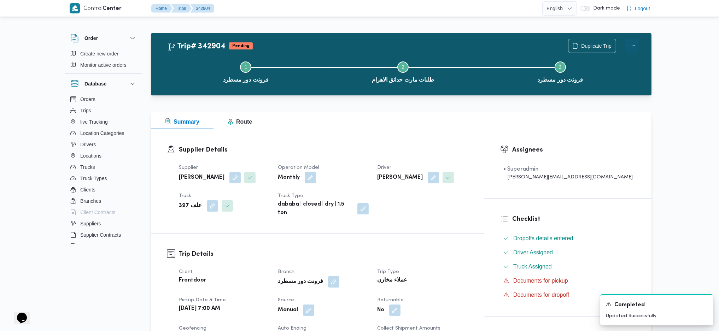
click at [631, 47] on button "Actions" at bounding box center [632, 46] width 14 height 14
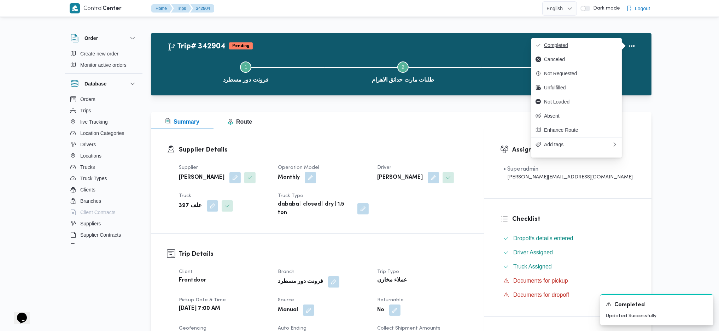
click at [559, 41] on button "Completed" at bounding box center [577, 45] width 91 height 14
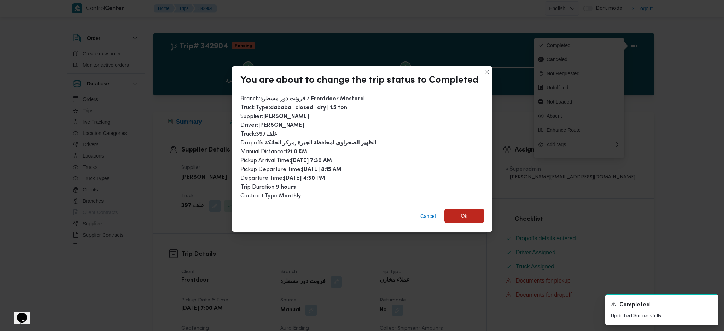
drag, startPoint x: 466, startPoint y: 212, endPoint x: 484, endPoint y: 272, distance: 62.0
click at [467, 212] on span "Ok" at bounding box center [465, 216] width 40 height 14
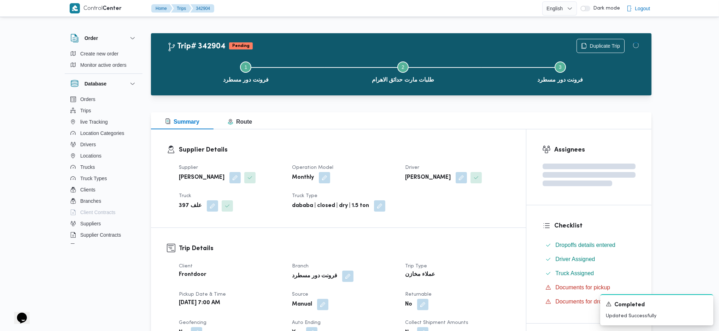
click at [478, 269] on dl "Trip Type عملاء مخازن" at bounding box center [457, 271] width 105 height 18
click at [369, 127] on div "Summary Route" at bounding box center [401, 120] width 501 height 17
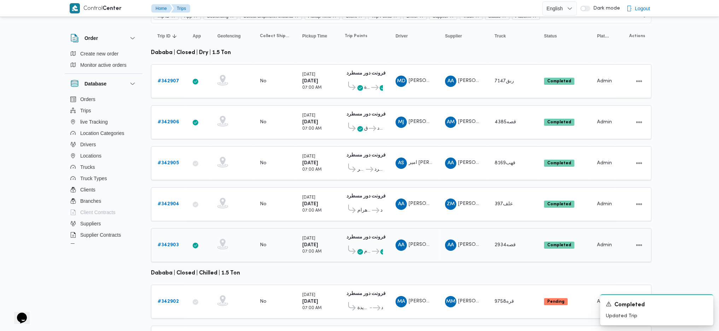
scroll to position [117, 0]
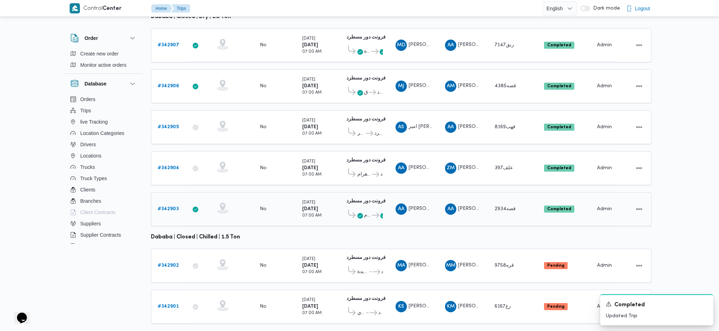
click at [174, 207] on b "# 342903" at bounding box center [168, 209] width 21 height 5
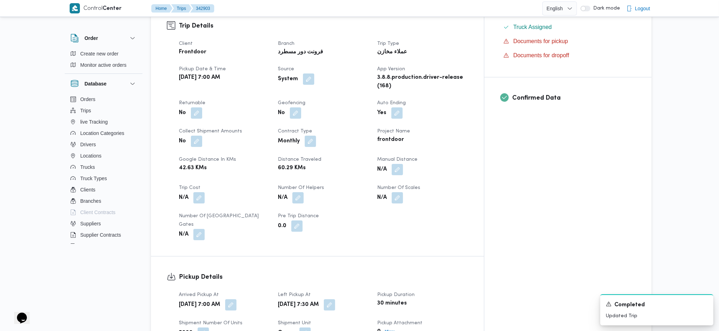
scroll to position [283, 0]
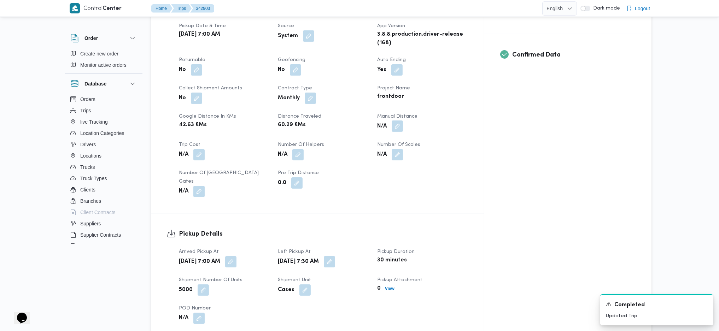
click at [403, 121] on button "button" at bounding box center [397, 126] width 11 height 11
click at [381, 143] on div "You are in a dialog. To close this dialog, hit escape. Manual Distance Save" at bounding box center [427, 128] width 123 height 33
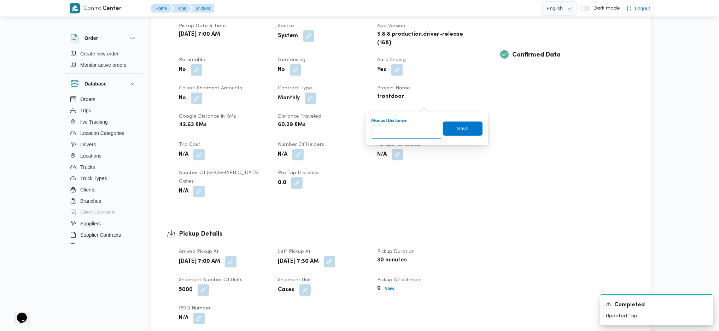
click at [395, 129] on input "Manual Distance" at bounding box center [406, 132] width 70 height 14
type input "121"
click at [449, 131] on span "Save" at bounding box center [463, 129] width 40 height 14
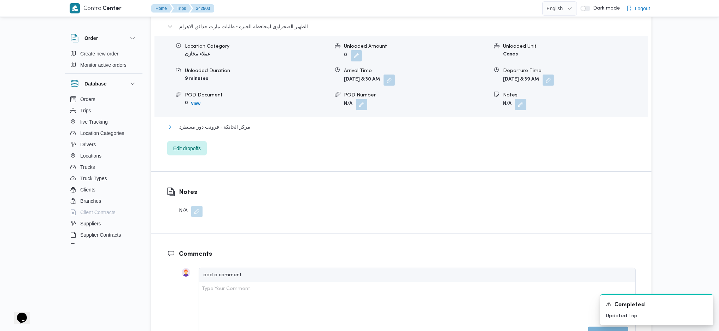
click at [233, 123] on span "مركز الخانكة - فرونت دور مسطرد" at bounding box center [214, 127] width 71 height 8
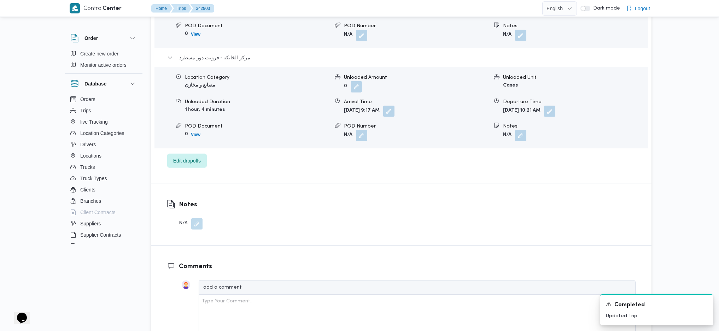
scroll to position [710, 0]
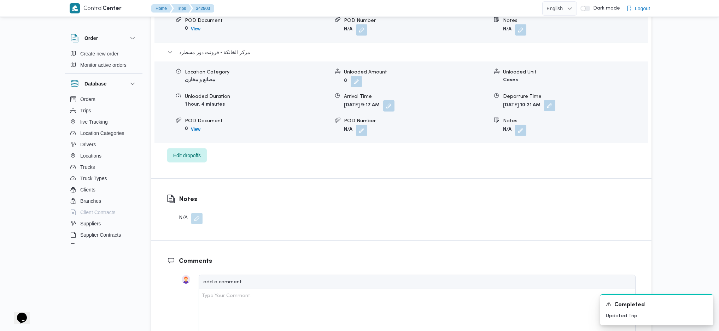
drag, startPoint x: 575, startPoint y: 68, endPoint x: 574, endPoint y: 76, distance: 7.9
click at [575, 93] on dl "Departure Time Mon, Oct 13, 2025 10:21 AM" at bounding box center [575, 102] width 144 height 19
click at [556, 100] on button "button" at bounding box center [549, 105] width 11 height 11
click at [550, 105] on input "13/10/2025 10:21" at bounding box center [554, 103] width 80 height 14
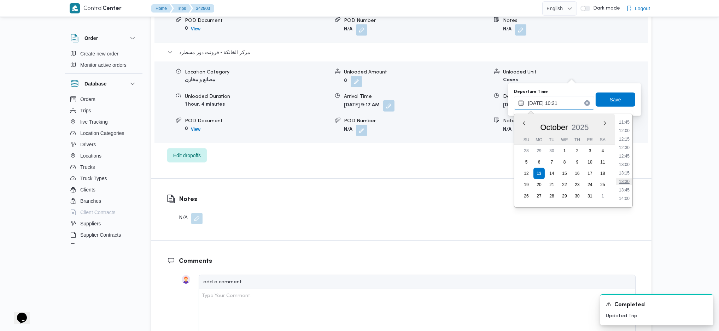
scroll to position [447, 0]
click at [626, 167] on li "14:30" at bounding box center [625, 168] width 16 height 7
type input "13/10/2025 14:30"
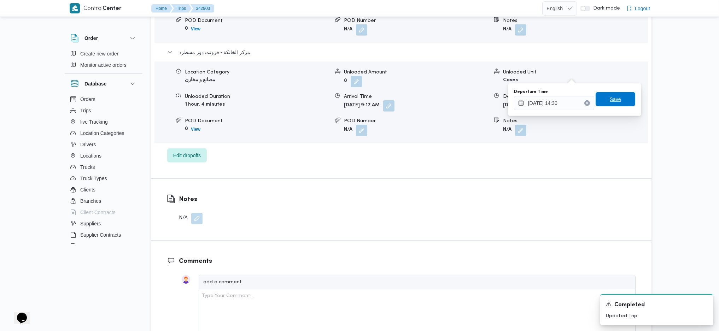
click at [611, 95] on span "Save" at bounding box center [615, 99] width 11 height 8
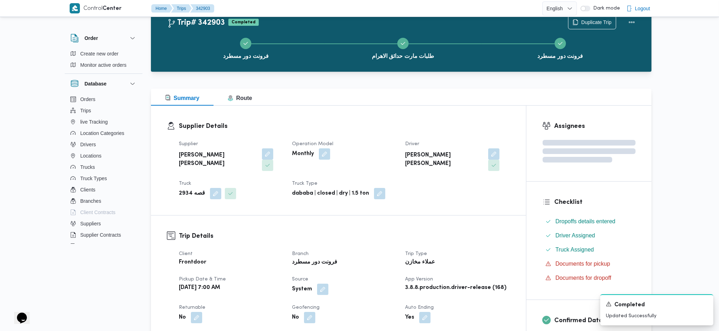
scroll to position [0, 0]
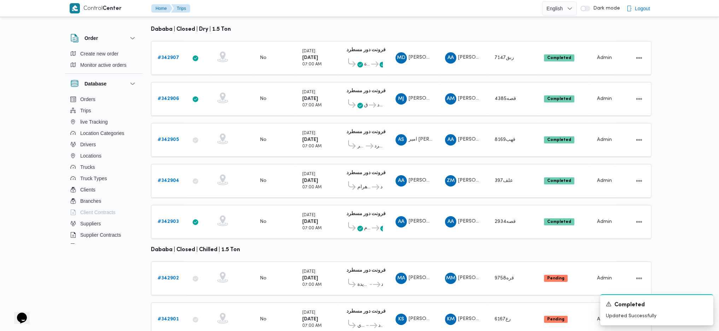
scroll to position [117, 0]
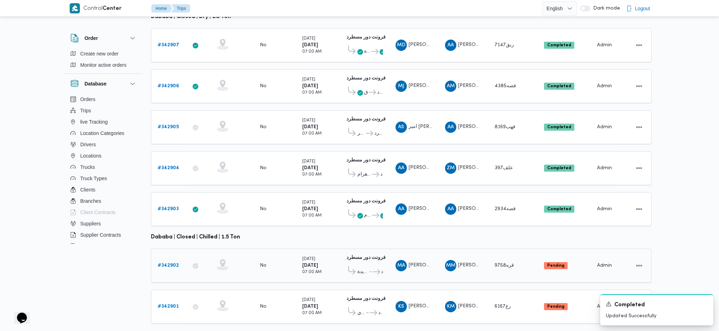
click at [177, 264] on b "# 342902" at bounding box center [168, 266] width 21 height 5
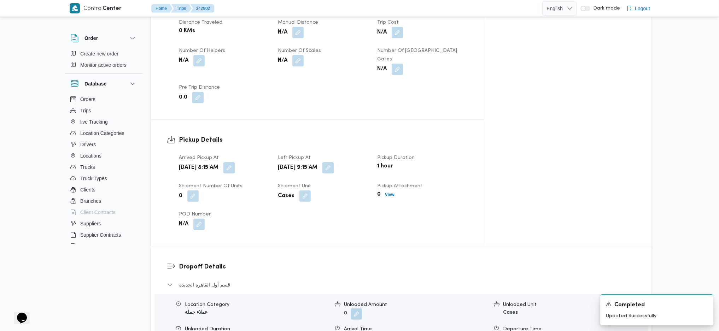
scroll to position [519, 0]
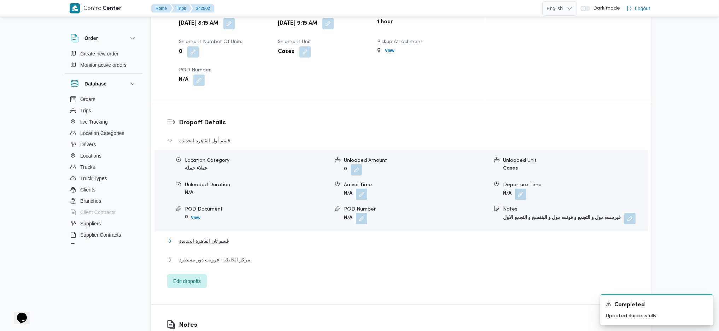
click at [214, 237] on span "قسم ثان القاهرة الجديدة" at bounding box center [204, 241] width 50 height 8
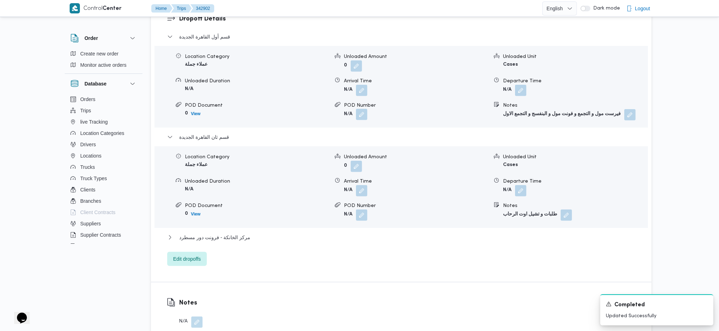
scroll to position [660, 0]
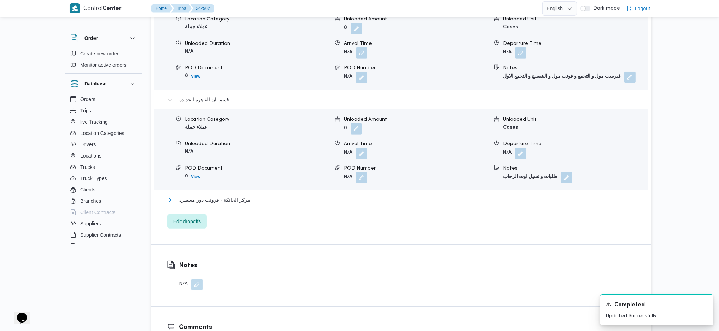
drag, startPoint x: 235, startPoint y: 173, endPoint x: 417, endPoint y: 218, distance: 187.3
click at [236, 196] on span "مركز الخانكة - فرونت دور مسطرد" at bounding box center [214, 200] width 71 height 8
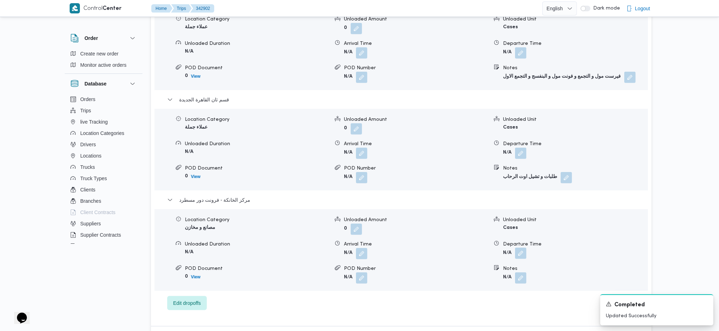
drag, startPoint x: 516, startPoint y: 232, endPoint x: 522, endPoint y: 232, distance: 5.7
click at [517, 248] on button "button" at bounding box center [520, 253] width 11 height 11
click at [501, 266] on div "You are in a dialog. To close this dialog, hit escape. Departure Time Save" at bounding box center [522, 253] width 133 height 33
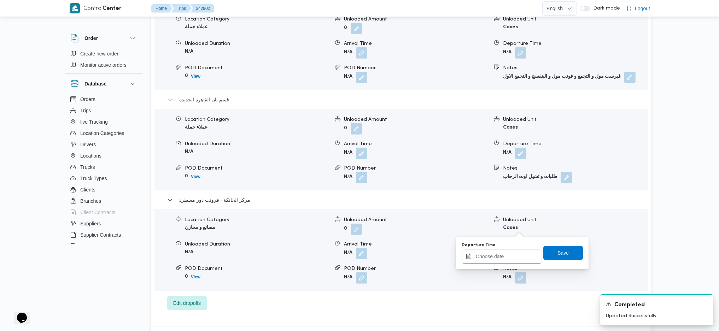
click at [527, 256] on input "Departure Time" at bounding box center [502, 257] width 80 height 14
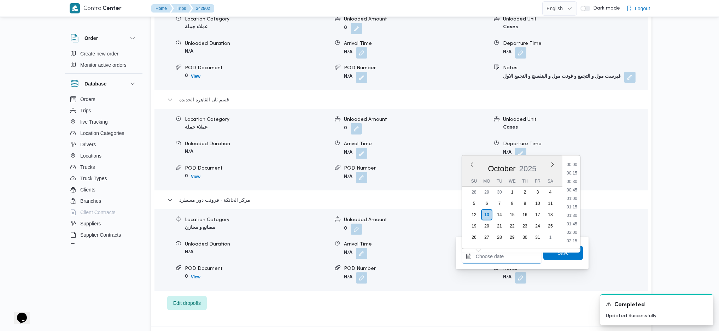
scroll to position [595, 0]
click at [570, 164] on li "17:30" at bounding box center [572, 164] width 16 height 7
type input "13/10/2025 17:30"
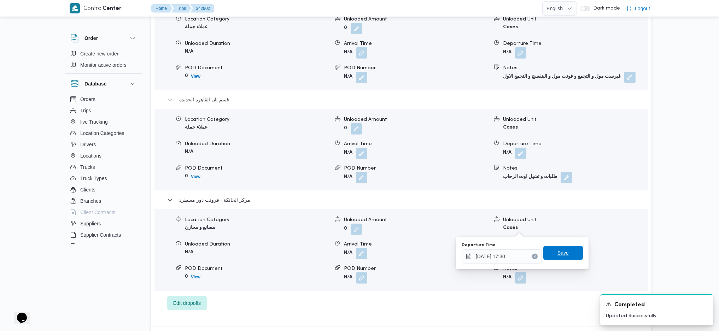
click at [558, 252] on span "Save" at bounding box center [563, 253] width 11 height 8
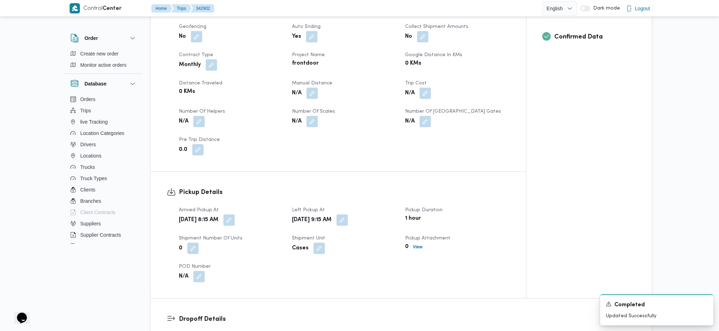
scroll to position [283, 0]
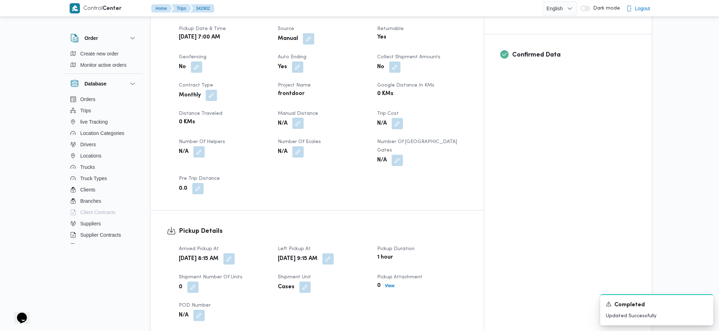
drag, startPoint x: 317, startPoint y: 105, endPoint x: 313, endPoint y: 104, distance: 4.0
click at [304, 118] on button "button" at bounding box center [298, 123] width 11 height 11
click at [294, 133] on input "Manual Distance" at bounding box center [293, 135] width 70 height 14
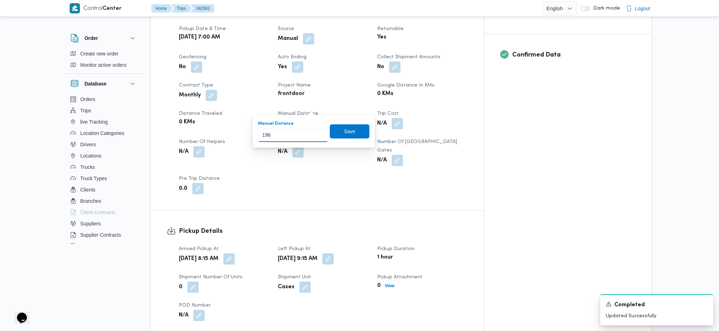
type input "196"
click button "Save" at bounding box center [350, 132] width 40 height 14
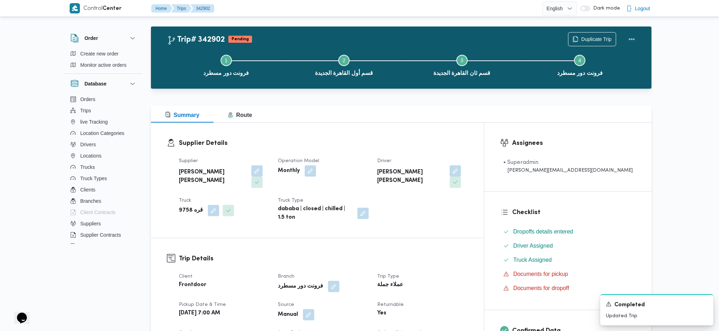
scroll to position [0, 0]
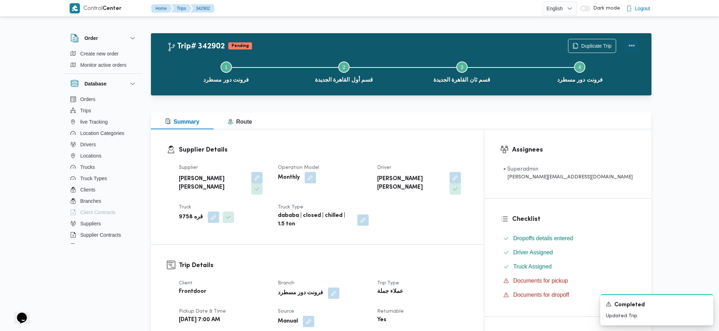
click at [638, 41] on button "Actions" at bounding box center [632, 46] width 14 height 14
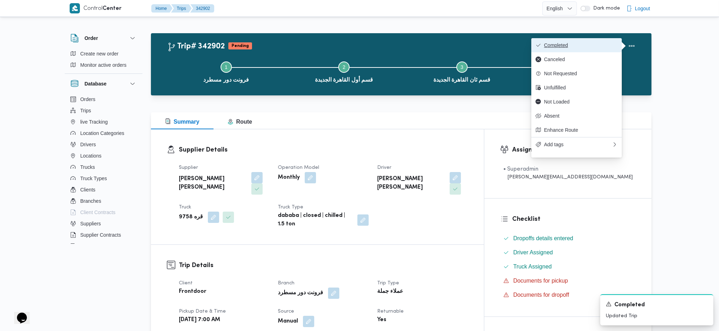
click at [620, 51] on button "Completed" at bounding box center [577, 45] width 91 height 14
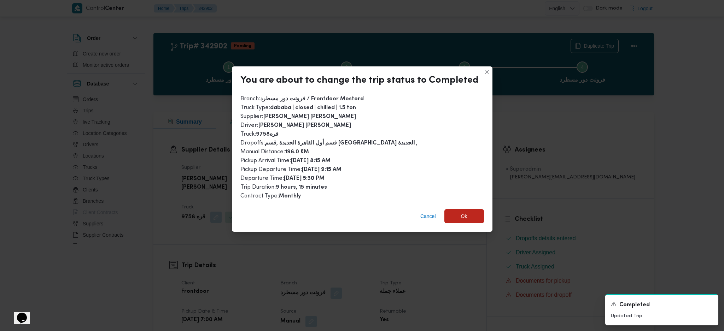
click at [467, 225] on div "Cancel Ok" at bounding box center [362, 218] width 261 height 28
click at [469, 215] on span "Ok" at bounding box center [465, 216] width 40 height 14
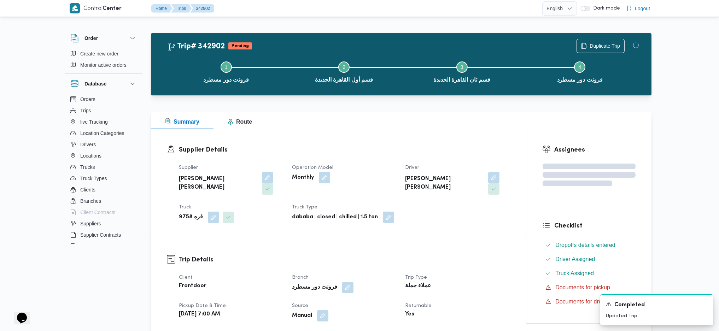
drag, startPoint x: 489, startPoint y: 255, endPoint x: 389, endPoint y: 120, distance: 168.0
click at [385, 108] on div at bounding box center [401, 108] width 501 height 8
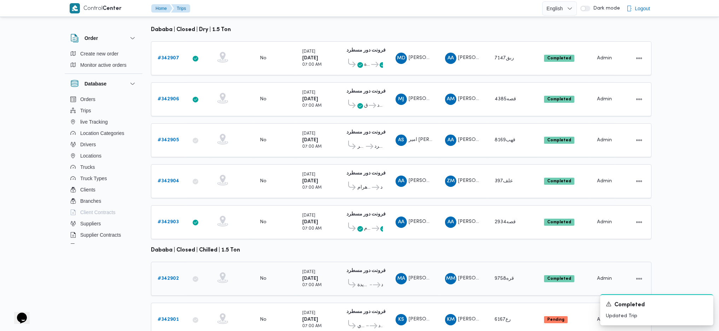
scroll to position [117, 0]
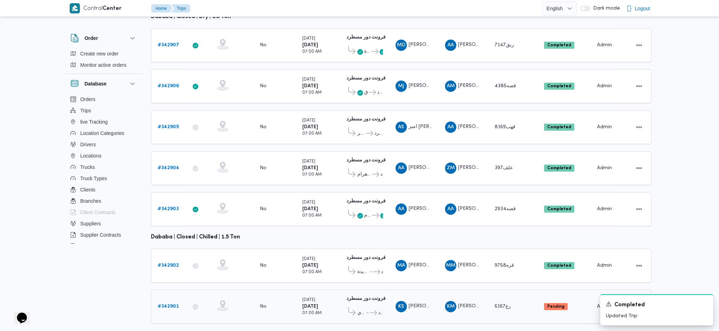
click at [162, 305] on b "# 342901" at bounding box center [168, 307] width 21 height 5
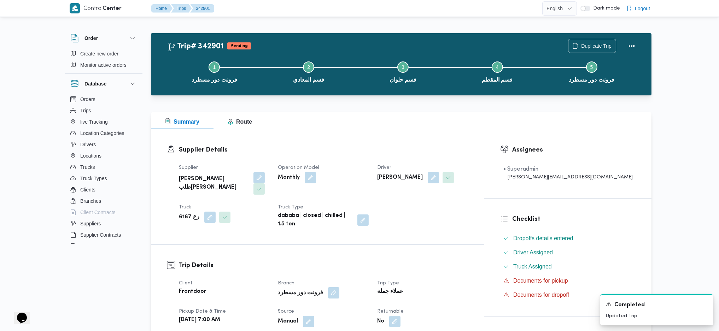
scroll to position [236, 0]
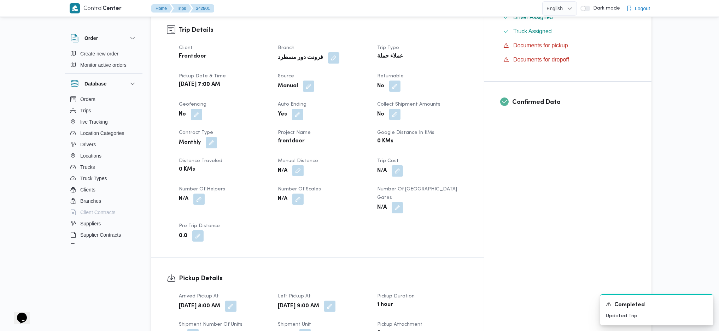
drag, startPoint x: 312, startPoint y: 151, endPoint x: 310, endPoint y: 158, distance: 8.1
click at [304, 165] on button "button" at bounding box center [298, 170] width 11 height 11
click at [299, 179] on input "Manual Distance" at bounding box center [293, 182] width 70 height 14
type input "1"
type input "200"
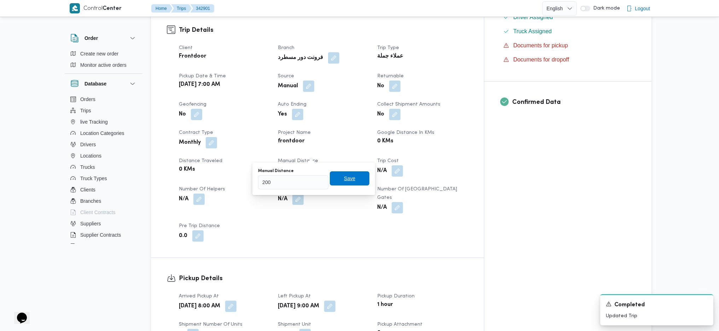
click at [344, 177] on span "Save" at bounding box center [349, 178] width 11 height 8
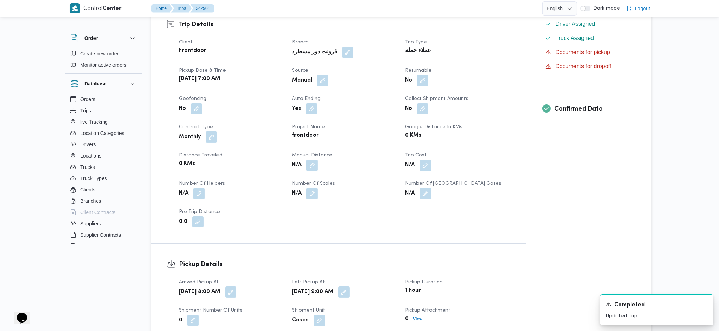
scroll to position [0, 0]
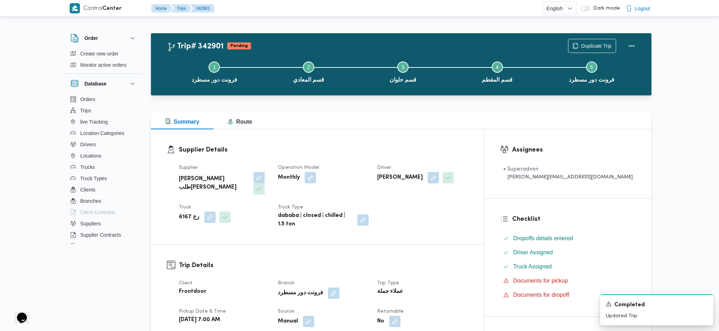
drag, startPoint x: 376, startPoint y: 49, endPoint x: 386, endPoint y: 54, distance: 11.4
click at [386, 54] on div "Step 1 is incomplete 1 فرونت دور مسطرد Step 2 is incomplete 2 قسم المعادي Step …" at bounding box center [403, 71] width 480 height 45
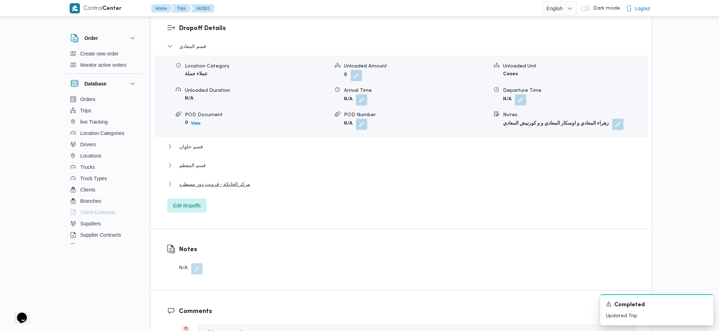
click at [210, 180] on span "مركز الخانكة - فرونت دور مسطرد" at bounding box center [214, 184] width 71 height 8
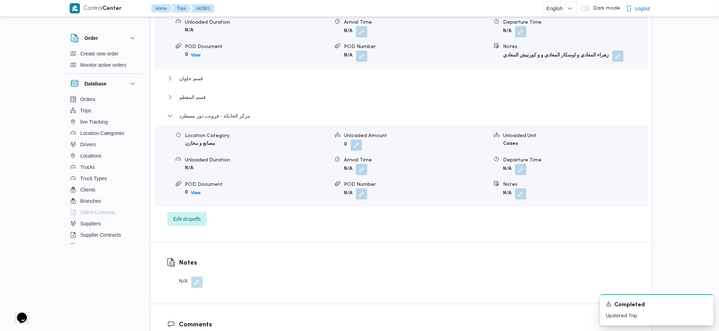
scroll to position [707, 0]
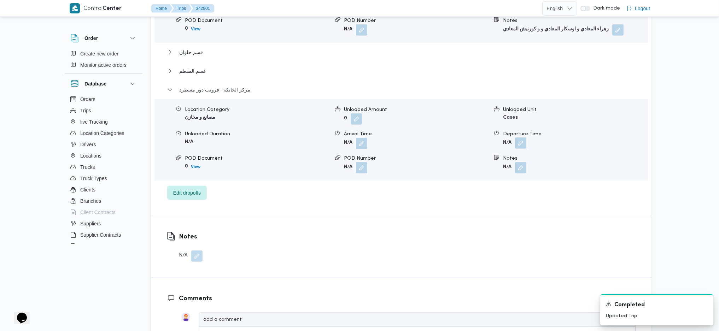
click at [524, 138] on button "button" at bounding box center [520, 143] width 11 height 11
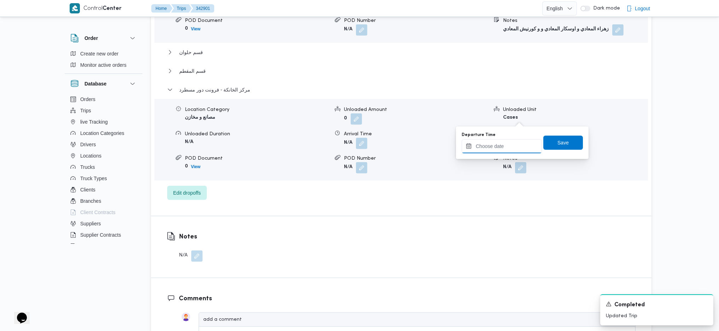
click at [502, 145] on input "Departure Time" at bounding box center [502, 146] width 80 height 14
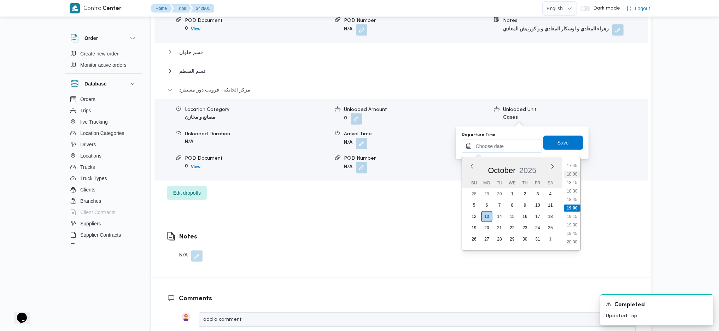
scroll to position [556, 0]
click at [572, 211] on li "17:45" at bounding box center [572, 212] width 16 height 7
type input "13/10/2025 17:45"
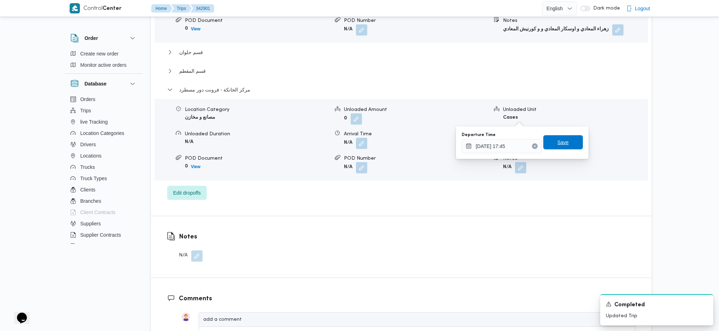
click at [563, 145] on span "Save" at bounding box center [564, 142] width 40 height 14
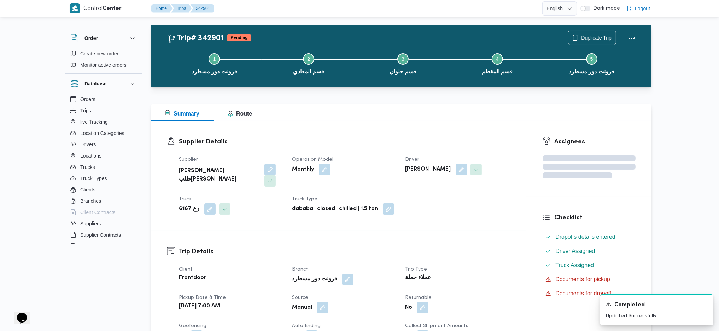
scroll to position [0, 0]
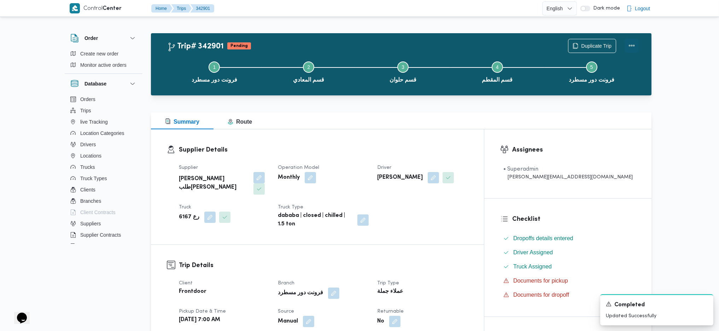
click at [630, 48] on button "Actions" at bounding box center [632, 46] width 14 height 14
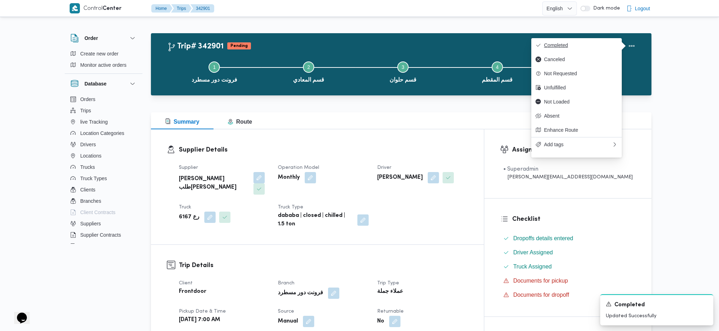
drag, startPoint x: 577, startPoint y: 37, endPoint x: 576, endPoint y: 41, distance: 4.6
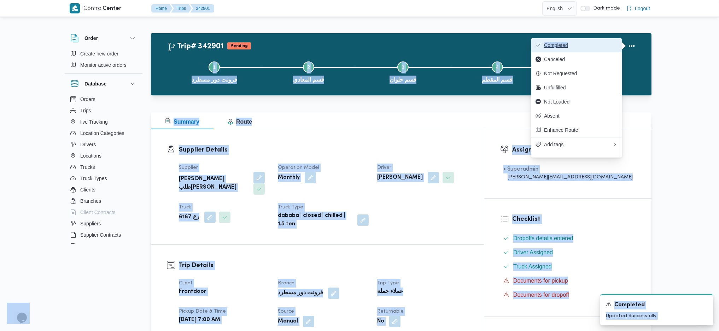
click at [552, 43] on span "Completed" at bounding box center [581, 45] width 74 height 6
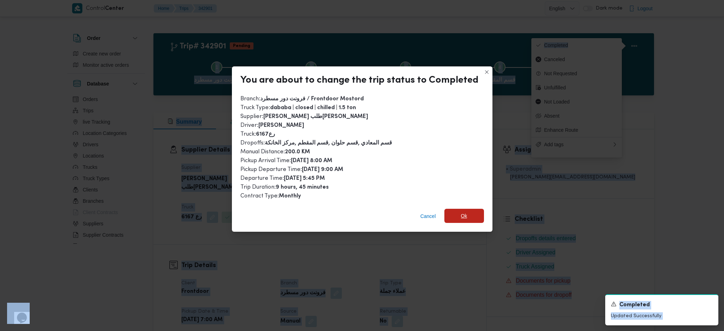
click at [473, 219] on span "Ok" at bounding box center [465, 216] width 40 height 14
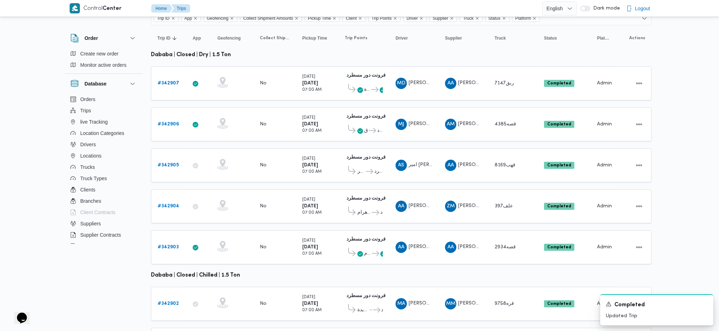
scroll to position [117, 0]
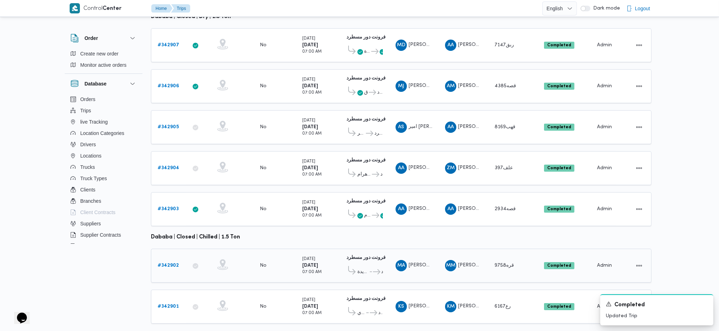
click at [174, 264] on b "# 342902" at bounding box center [168, 266] width 21 height 5
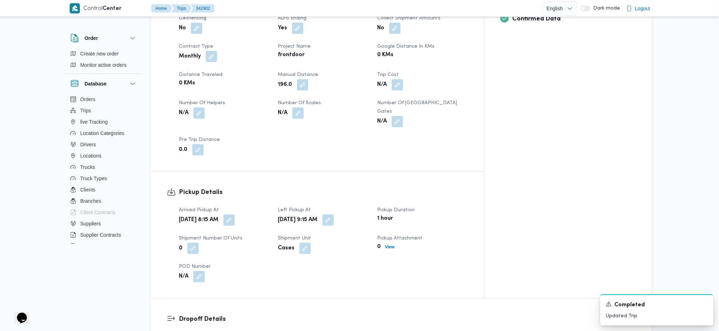
scroll to position [283, 0]
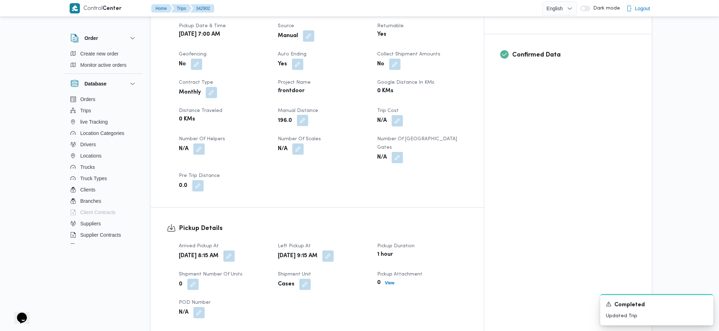
click at [308, 115] on button "button" at bounding box center [302, 120] width 11 height 11
click at [306, 135] on input "196.0" at bounding box center [297, 132] width 70 height 14
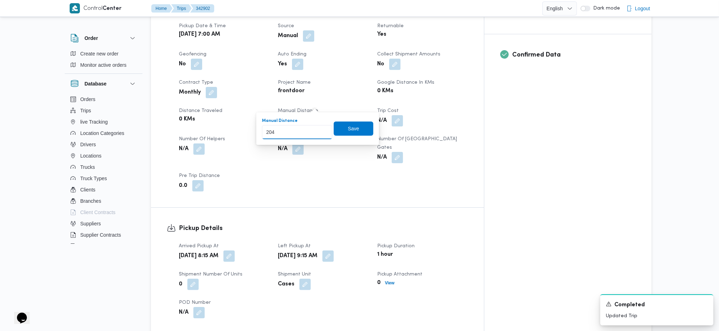
click at [319, 131] on input "204" at bounding box center [297, 132] width 70 height 14
click at [319, 137] on input "204" at bounding box center [297, 132] width 70 height 14
click at [319, 133] on input "178" at bounding box center [297, 132] width 70 height 14
click at [319, 133] on input "170" at bounding box center [297, 132] width 70 height 14
click at [319, 133] on input "169" at bounding box center [297, 132] width 70 height 14
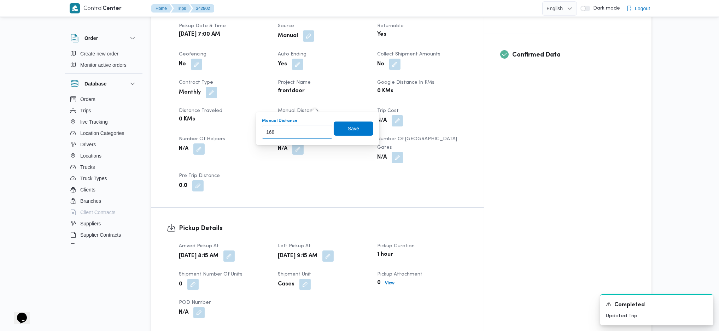
click at [319, 133] on input "168" at bounding box center [297, 132] width 70 height 14
click at [319, 133] on input "167" at bounding box center [297, 132] width 70 height 14
click at [319, 133] on input "166" at bounding box center [297, 132] width 70 height 14
click at [319, 133] on input "165" at bounding box center [297, 132] width 70 height 14
click at [319, 133] on input "164" at bounding box center [297, 132] width 70 height 14
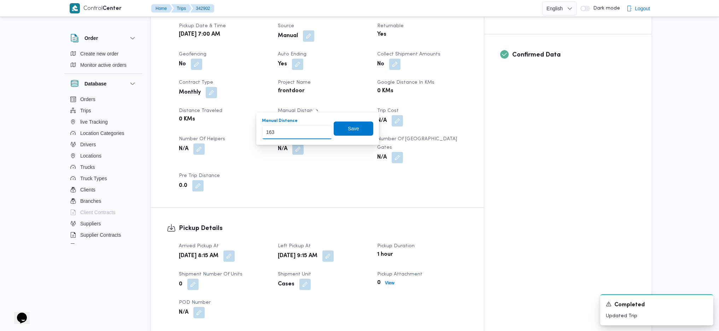
click at [319, 133] on input "163" at bounding box center [297, 132] width 70 height 14
click at [319, 133] on input "162" at bounding box center [297, 132] width 70 height 14
click at [319, 133] on input "161" at bounding box center [297, 132] width 70 height 14
click at [319, 133] on input "160" at bounding box center [297, 132] width 70 height 14
click at [319, 133] on input "159" at bounding box center [297, 132] width 70 height 14
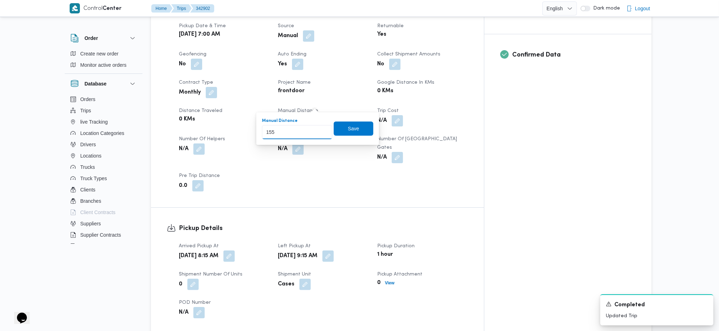
type input "154"
click at [319, 135] on input "154" at bounding box center [297, 132] width 70 height 14
click at [360, 125] on span "Save" at bounding box center [354, 128] width 40 height 14
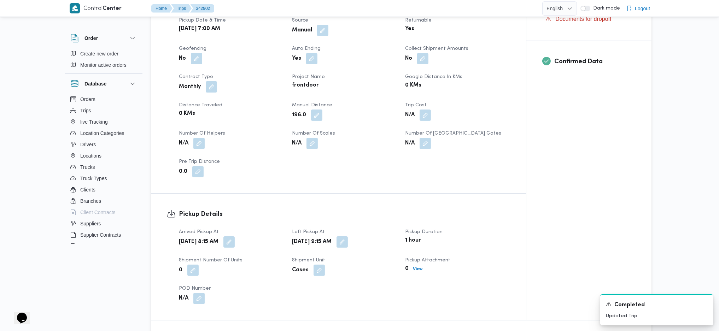
scroll to position [0, 0]
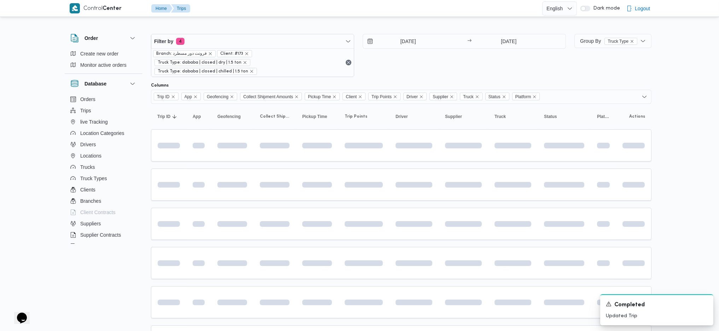
scroll to position [79, 0]
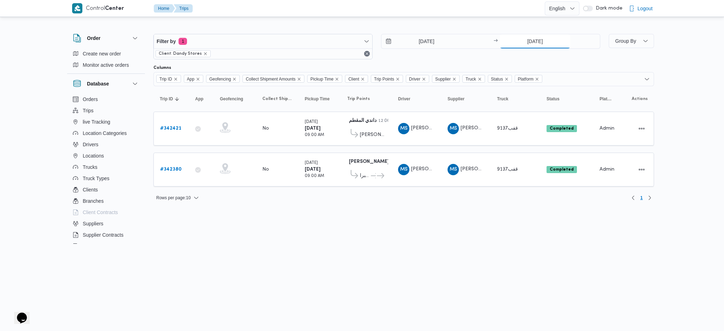
click at [539, 41] on input "[DATE]" at bounding box center [535, 41] width 70 height 14
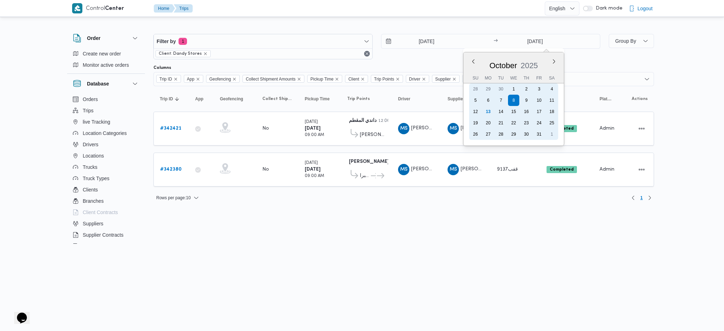
click at [489, 114] on div "13" at bounding box center [488, 111] width 11 height 11
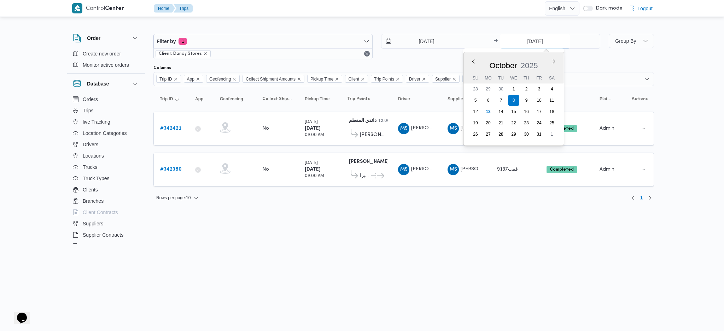
type input "[DATE]"
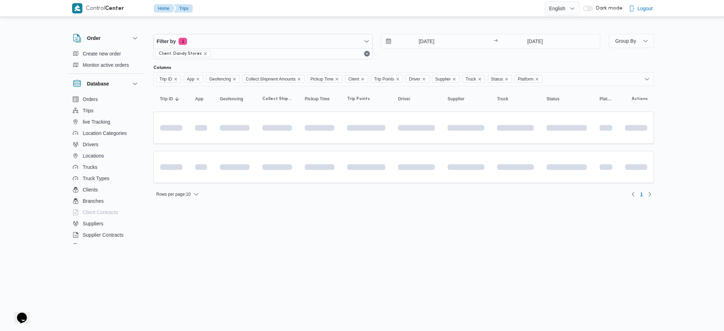
click at [442, 206] on div "Filter by 1 Client: Dandy Stores [DATE] → [DATE] Group By Columns Trip ID App G…" at bounding box center [357, 112] width 601 height 189
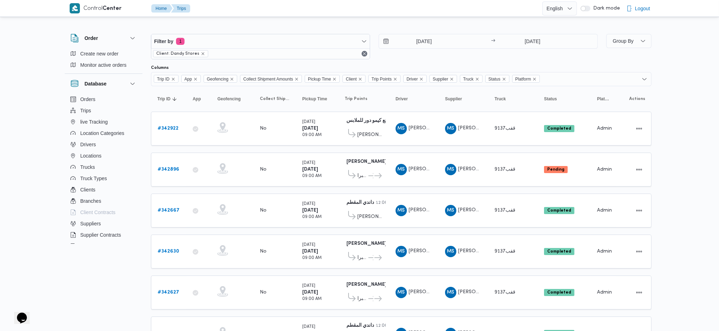
click at [428, 34] on div "Filter by 1 Client: Dandy Stores [DATE] → [DATE]" at bounding box center [375, 47] width 456 height 34
click at [430, 41] on input "[DATE]" at bounding box center [419, 41] width 80 height 14
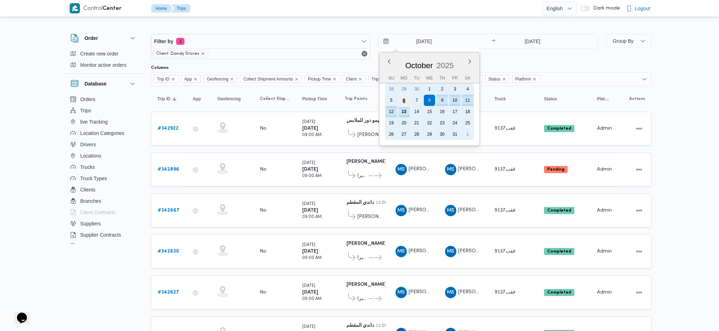
click at [403, 104] on div "6" at bounding box center [404, 100] width 13 height 13
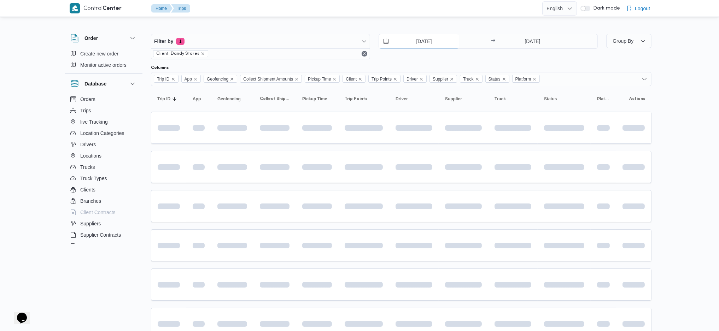
click at [412, 43] on input "[DATE]" at bounding box center [419, 41] width 80 height 14
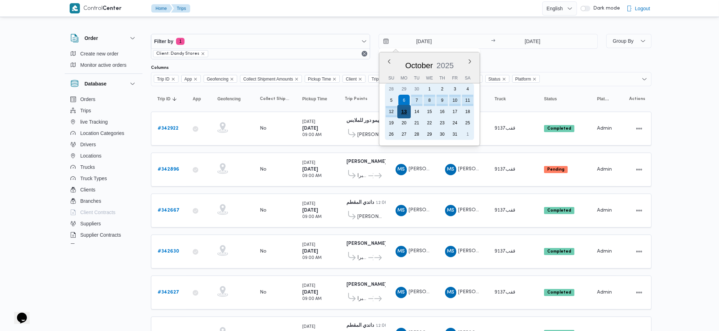
click at [404, 111] on div "13" at bounding box center [404, 111] width 13 height 13
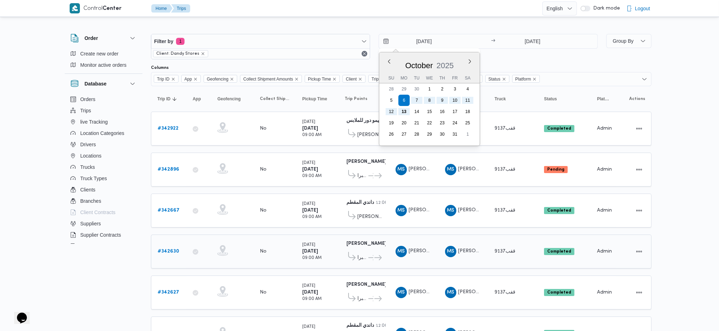
type input "[DATE]"
click at [338, 252] on td "Pickup Time [DATE] 09:00 AM" at bounding box center [317, 252] width 42 height 34
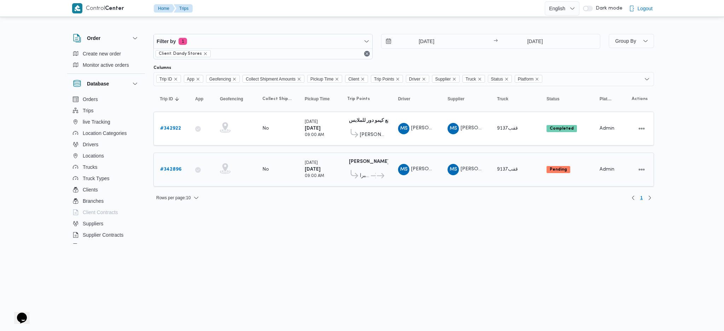
click at [176, 167] on b "# 342896" at bounding box center [171, 169] width 22 height 5
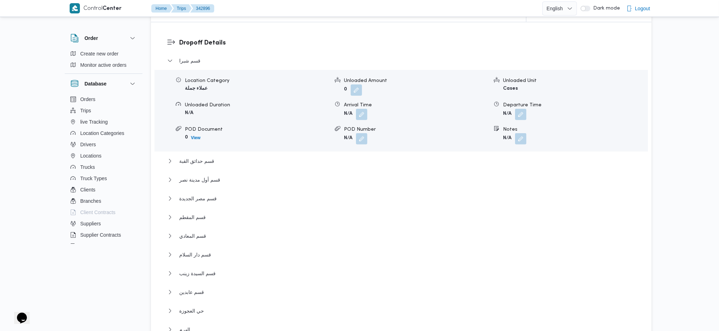
scroll to position [660, 0]
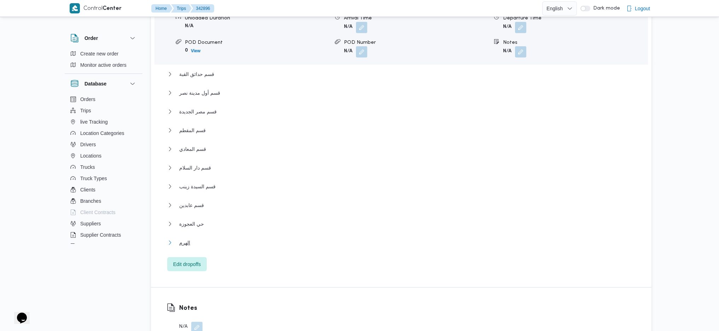
click at [184, 244] on span "الهرم" at bounding box center [184, 243] width 11 height 8
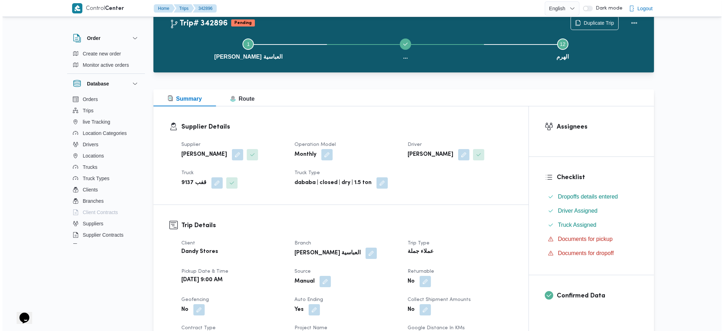
scroll to position [0, 0]
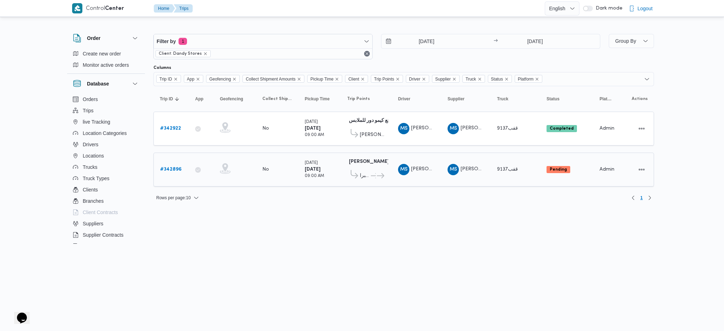
click at [170, 167] on b "# 342896" at bounding box center [171, 169] width 22 height 5
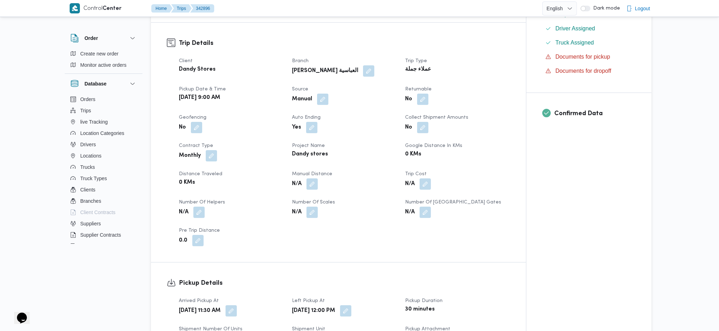
scroll to position [330, 0]
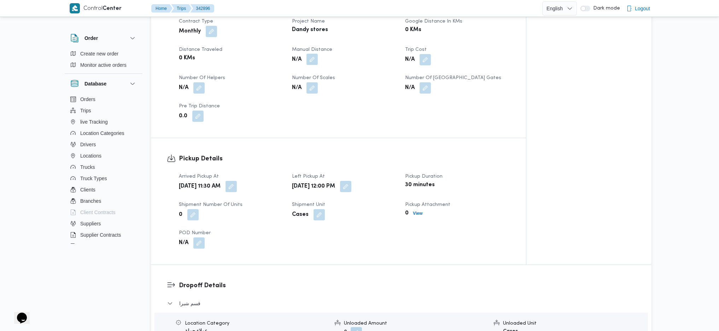
click at [312, 63] on button "button" at bounding box center [312, 59] width 11 height 11
click at [293, 84] on input "Manual Distance" at bounding box center [293, 88] width 70 height 14
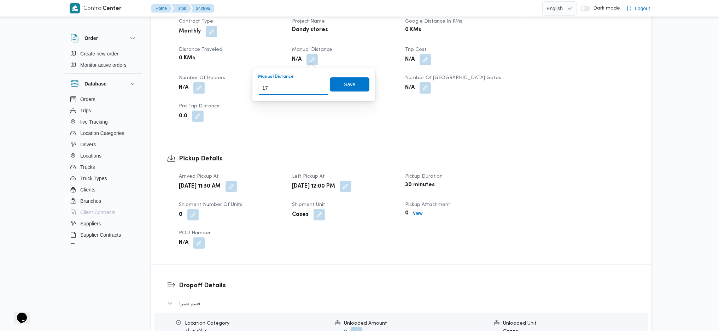
type input "170"
click at [346, 86] on span "Save" at bounding box center [349, 84] width 11 height 8
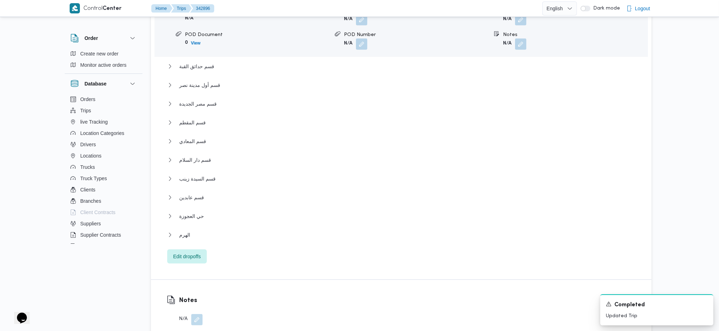
scroll to position [707, 0]
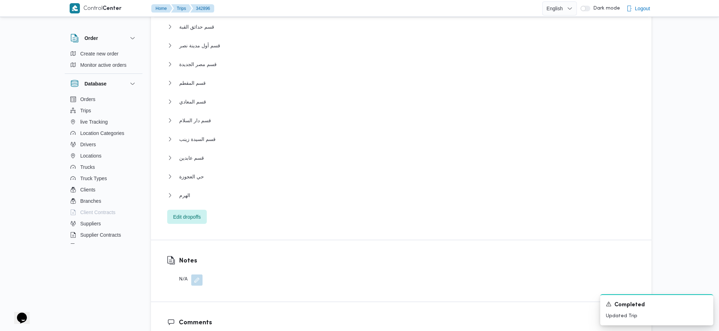
click at [182, 190] on div "قسم شبرا Location Category عملاء جملة Unloaded Amount 0 Unloaded Unit Cases Unl…" at bounding box center [401, 73] width 469 height 302
drag, startPoint x: 181, startPoint y: 192, endPoint x: 183, endPoint y: 196, distance: 4.1
click at [181, 196] on span "الهرم" at bounding box center [184, 195] width 11 height 8
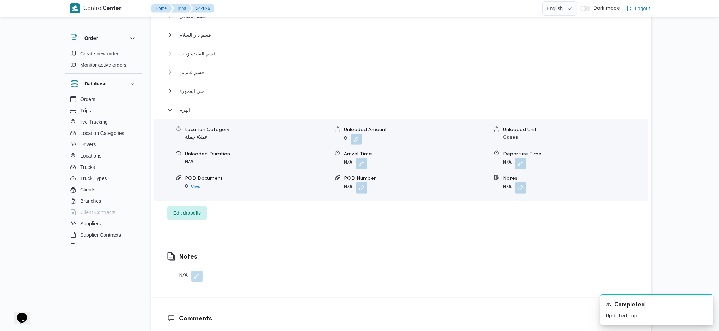
scroll to position [802, 0]
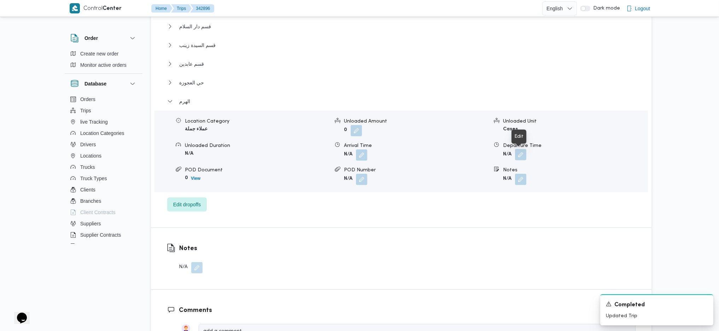
drag, startPoint x: 525, startPoint y: 157, endPoint x: 522, endPoint y: 159, distance: 3.8
click at [525, 157] on button "button" at bounding box center [520, 154] width 11 height 11
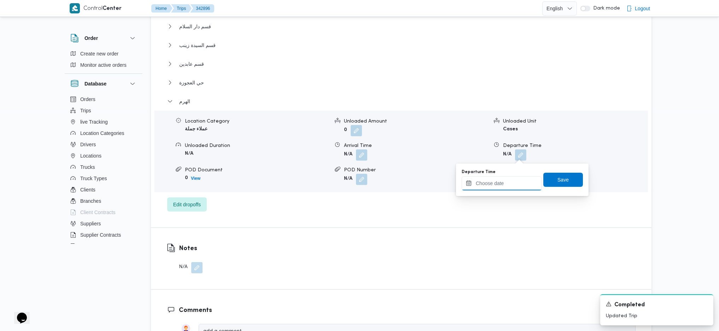
click at [493, 179] on input "Departure Time" at bounding box center [502, 184] width 80 height 14
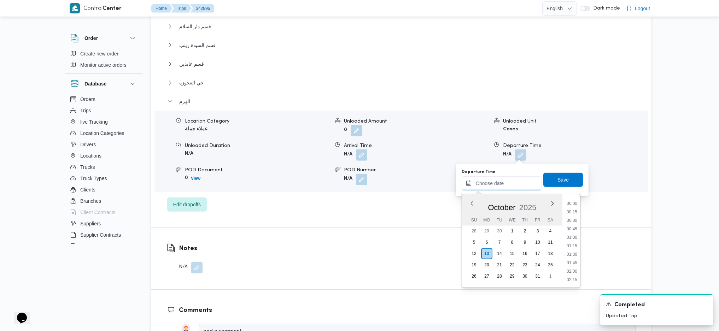
scroll to position [603, 0]
click at [573, 208] on li "18:00" at bounding box center [572, 211] width 16 height 7
type input "[DATE] 18:00"
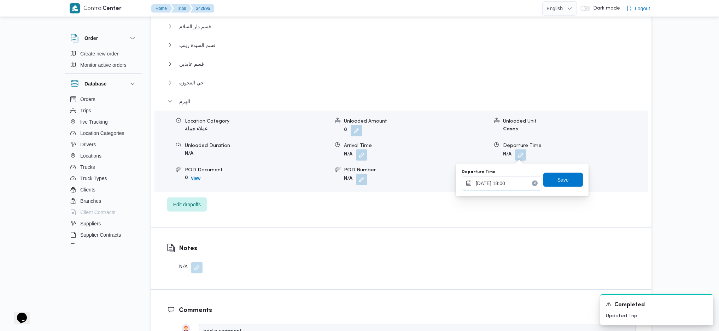
click at [511, 184] on input "[DATE] 18:00" at bounding box center [502, 184] width 80 height 14
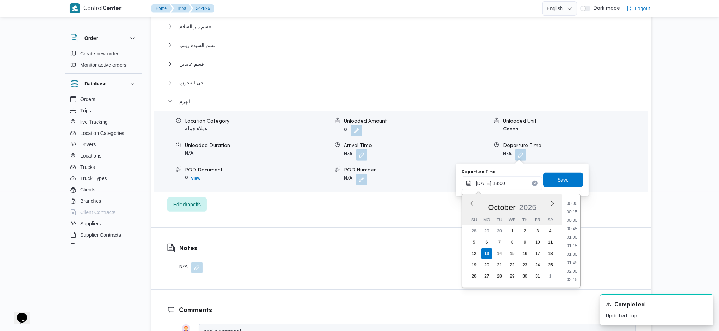
scroll to position [569, 0]
click at [558, 181] on span "Save" at bounding box center [563, 179] width 11 height 8
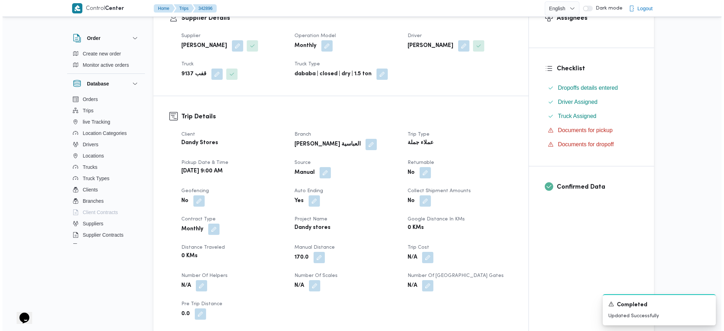
scroll to position [0, 0]
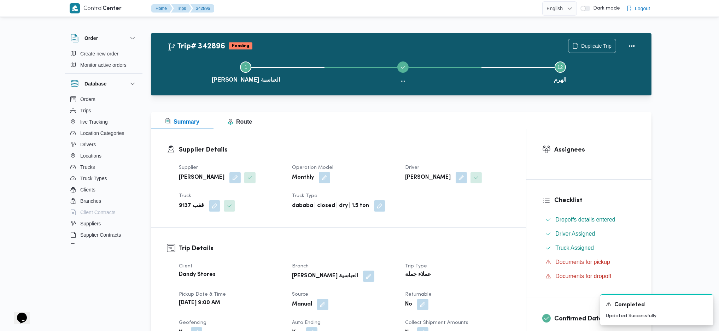
click at [641, 41] on div "Duplicate Trip" at bounding box center [603, 46] width 79 height 23
click at [631, 43] on button "Actions" at bounding box center [632, 46] width 14 height 14
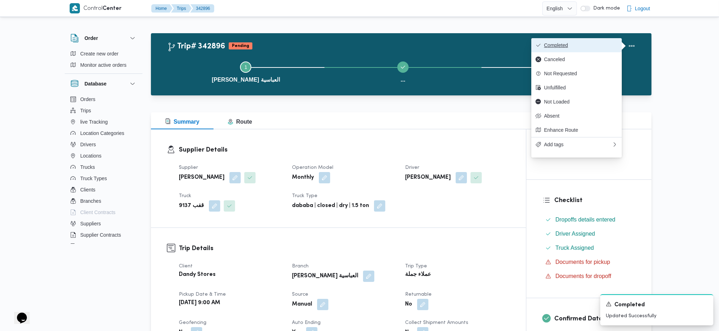
drag, startPoint x: 616, startPoint y: 43, endPoint x: 593, endPoint y: 40, distance: 23.2
click at [593, 40] on button "Completed" at bounding box center [577, 45] width 91 height 14
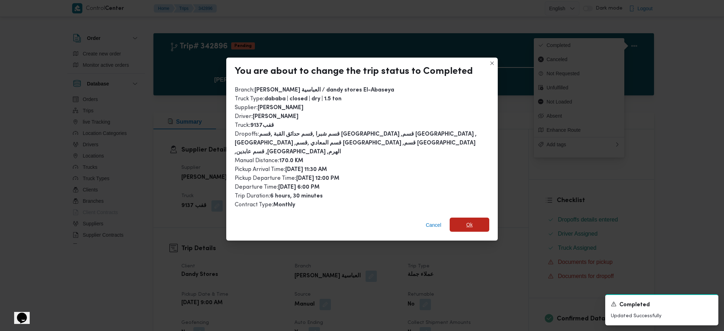
click at [468, 221] on span "Ok" at bounding box center [470, 225] width 6 height 8
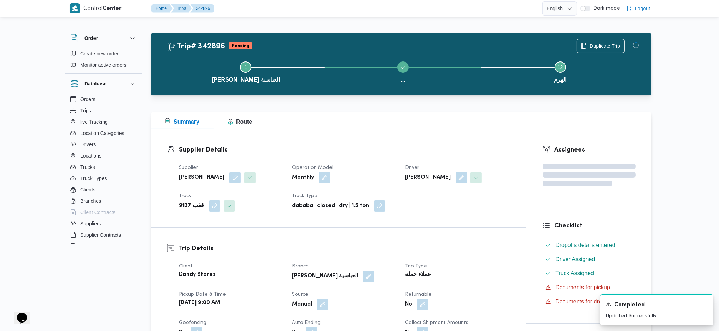
click at [469, 221] on div "Supplier Details Supplier [PERSON_NAME] Operation Model Monthly Driver [PERSON_…" at bounding box center [338, 178] width 375 height 98
click at [388, 121] on div "Summary Route" at bounding box center [401, 120] width 501 height 17
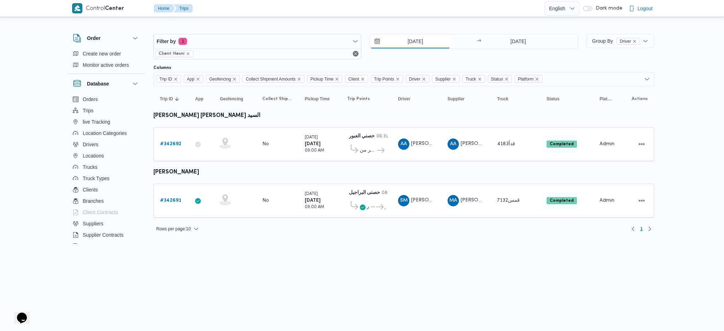
click at [414, 38] on input "[DATE]" at bounding box center [410, 41] width 80 height 14
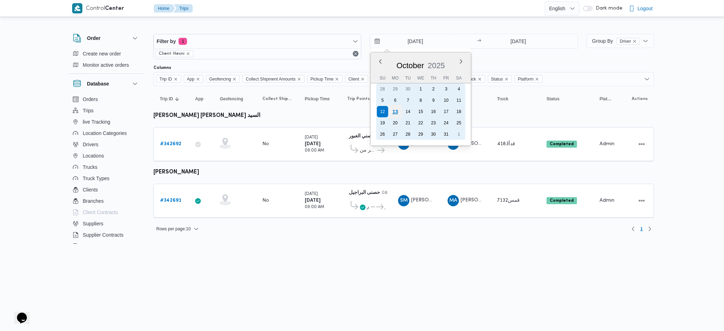
click at [398, 111] on div "13" at bounding box center [395, 111] width 13 height 13
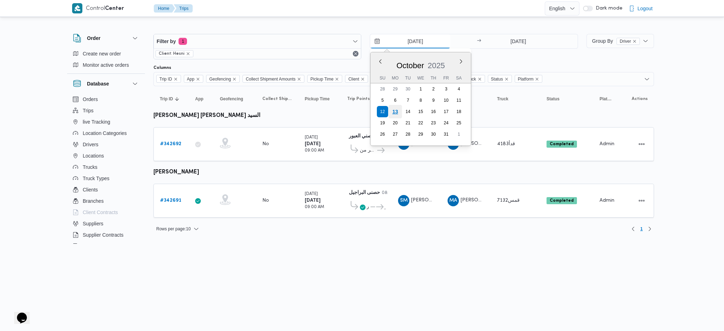
type input "[DATE]"
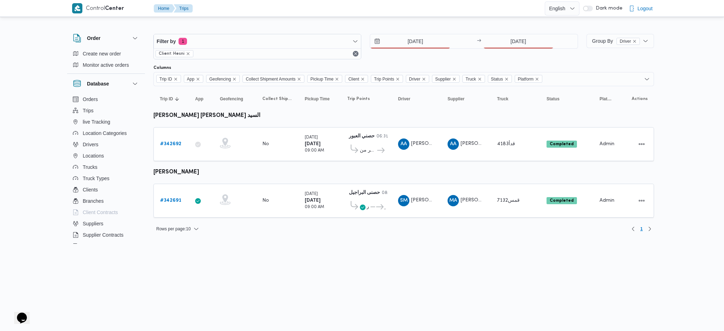
click at [508, 50] on div "[DATE] → [DATE]" at bounding box center [474, 46] width 208 height 25
click at [508, 30] on div "Filter by 1 Client: Hesni [DATE] → [DATE]" at bounding box center [365, 47] width 433 height 34
click at [506, 46] on input "[DATE]" at bounding box center [519, 41] width 70 height 14
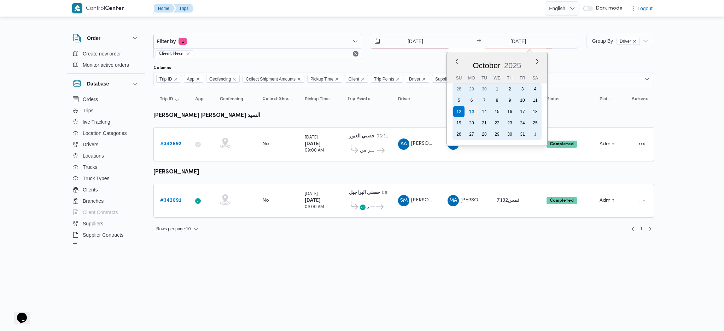
click at [474, 112] on div "13" at bounding box center [471, 111] width 13 height 13
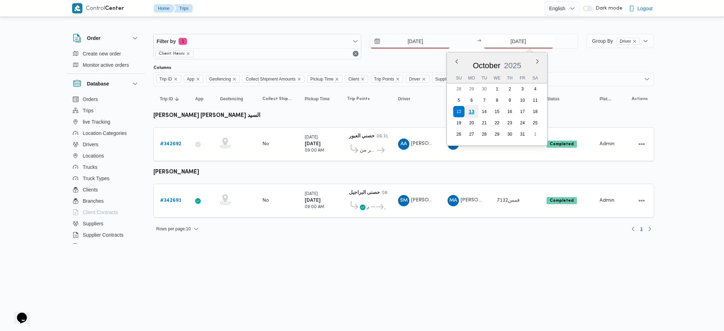
type input "[DATE]"
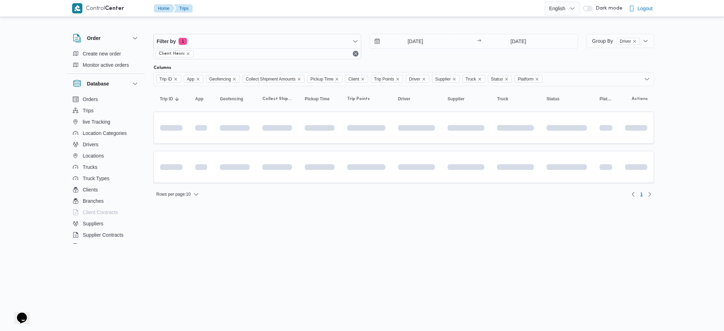
click at [411, 194] on div "Rows per page : 10 1" at bounding box center [403, 194] width 509 height 17
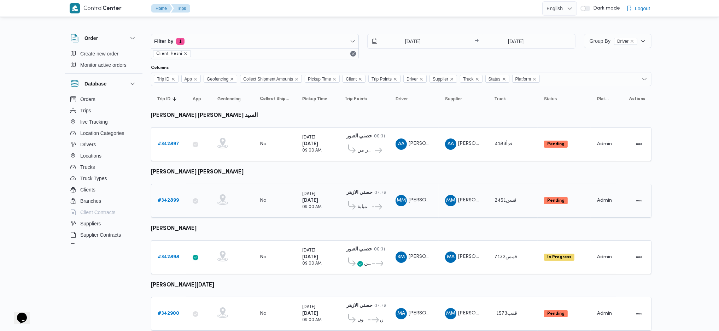
scroll to position [18, 0]
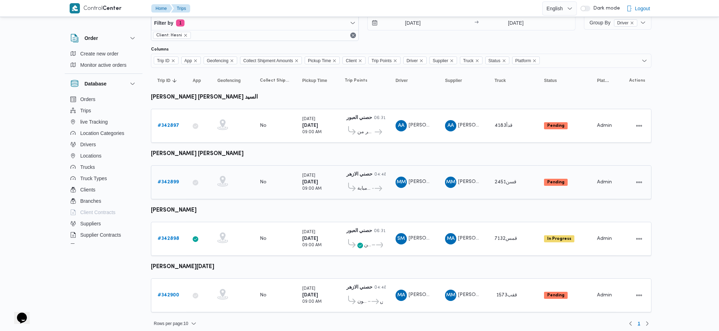
click at [172, 185] on div "# 342899" at bounding box center [169, 182] width 28 height 14
click at [172, 181] on b "# 342899" at bounding box center [168, 182] width 21 height 5
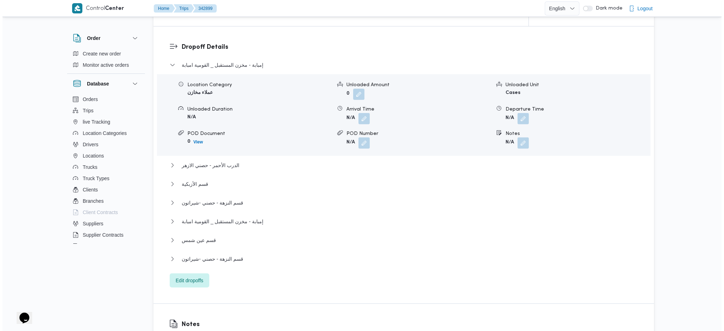
scroll to position [613, 0]
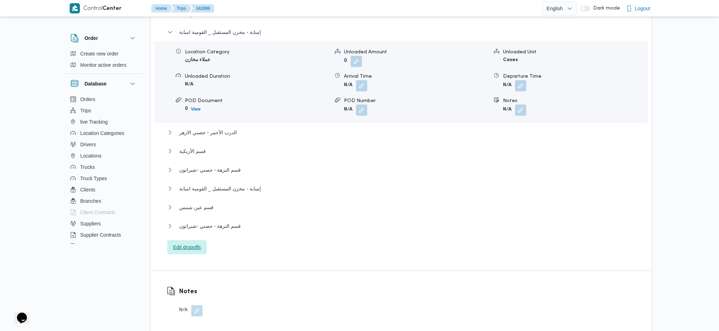
click at [181, 243] on span "Edit dropoffs" at bounding box center [187, 247] width 28 height 8
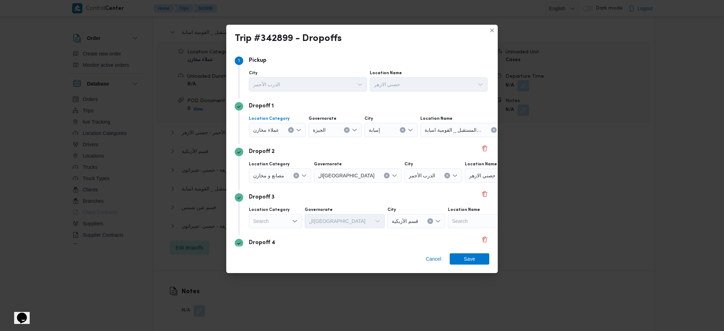
click at [290, 129] on icon "Clear input" at bounding box center [291, 130] width 3 height 3
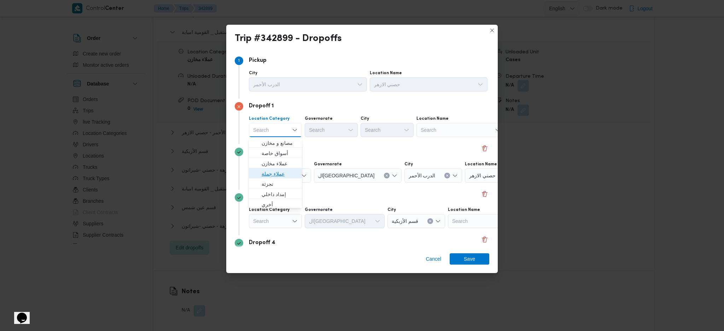
click at [281, 175] on span "عملاء جملة" at bounding box center [280, 174] width 36 height 8
drag, startPoint x: 335, startPoint y: 133, endPoint x: 337, endPoint y: 138, distance: 5.4
click at [335, 131] on div "Search" at bounding box center [332, 130] width 53 height 14
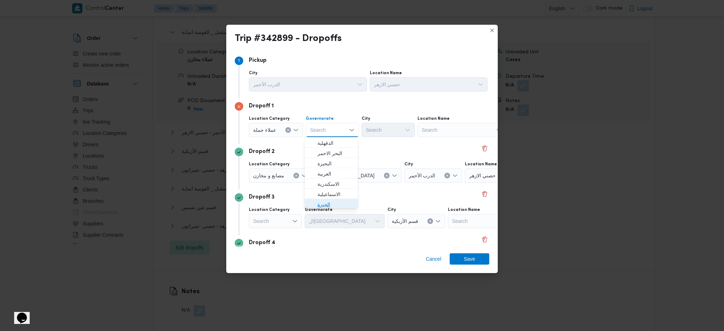
click at [327, 206] on span "الجيزة" at bounding box center [336, 205] width 36 height 8
click at [389, 132] on div "Search" at bounding box center [388, 130] width 53 height 14
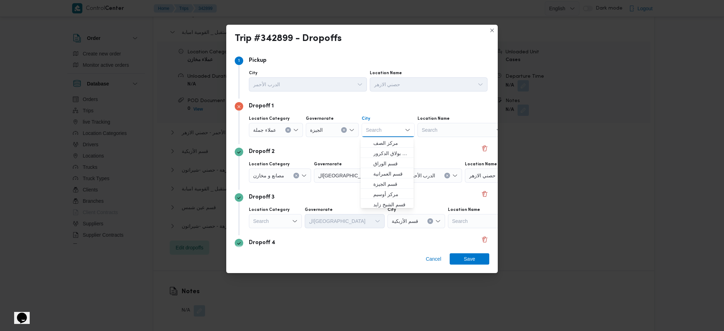
scroll to position [185, 0]
click at [387, 190] on span "حي العجوزة" at bounding box center [392, 194] width 36 height 8
click at [497, 178] on div at bounding box center [499, 175] width 4 height 11
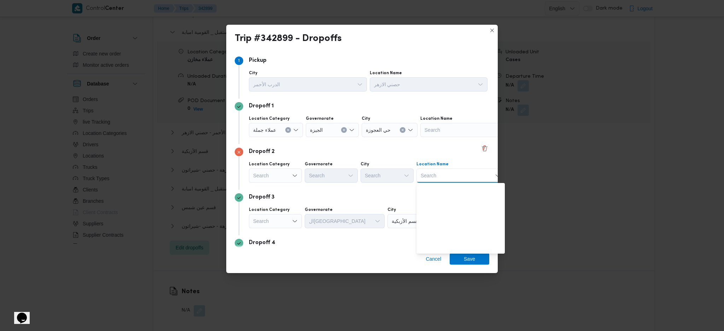
scroll to position [185, 0]
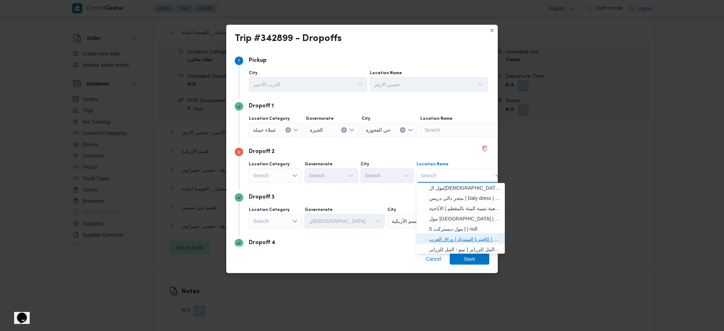
click at [462, 234] on span "مخزن المستقبل _ القومية امبابة | كافيتريا السندباد | وراق العرب" at bounding box center [461, 239] width 83 height 11
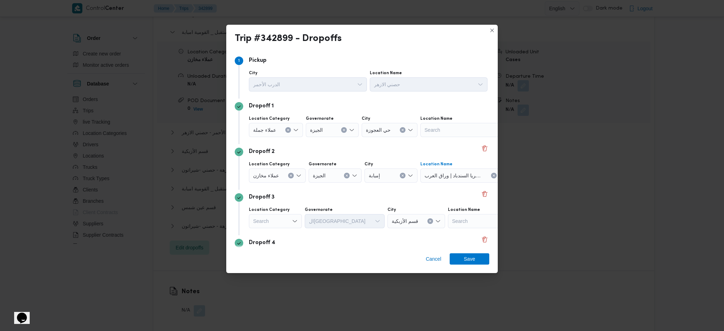
click at [289, 222] on div "Search" at bounding box center [275, 221] width 53 height 14
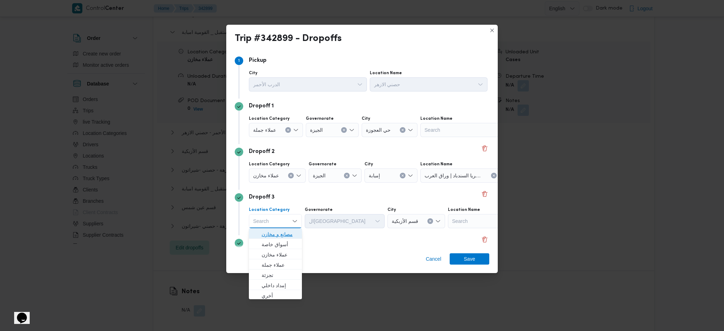
click at [274, 231] on span "مصانع و مخازن" at bounding box center [280, 234] width 36 height 8
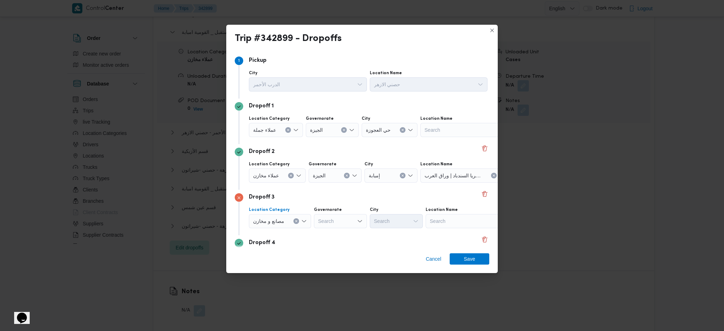
click at [459, 216] on div "Search" at bounding box center [470, 221] width 88 height 14
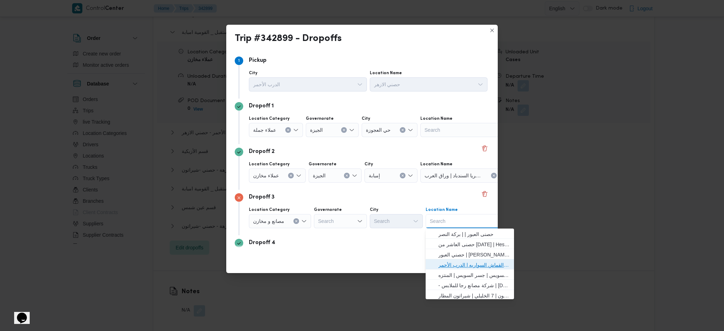
click at [463, 265] on span "حصني الازهر | سوق الازهر كل انواع القماش السواريه | الدرب الأحمر" at bounding box center [474, 265] width 71 height 8
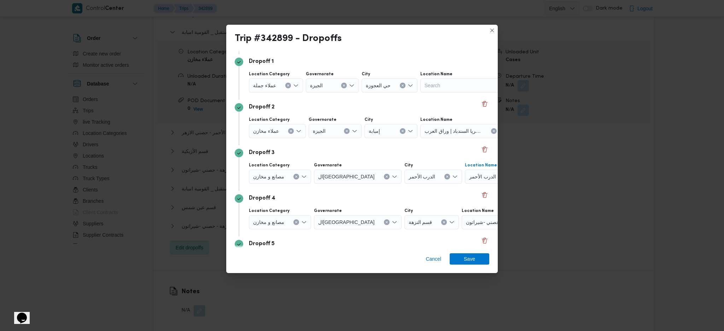
scroll to position [141, 0]
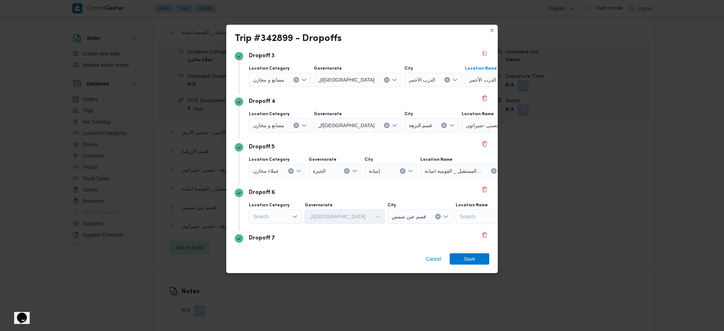
click at [466, 123] on span "حصني -شيراتون" at bounding box center [483, 125] width 34 height 8
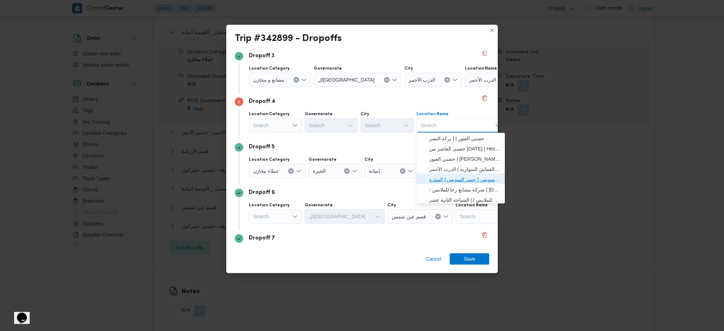
click at [453, 178] on span "حصني -جسر السويس | جسر السويس | المنتزه" at bounding box center [464, 179] width 71 height 8
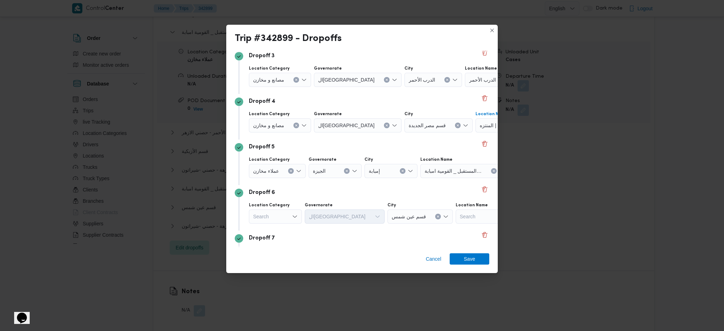
click at [286, 172] on div "عملاء مخازن" at bounding box center [277, 171] width 57 height 14
click at [290, 170] on icon "Clear input" at bounding box center [291, 171] width 2 height 2
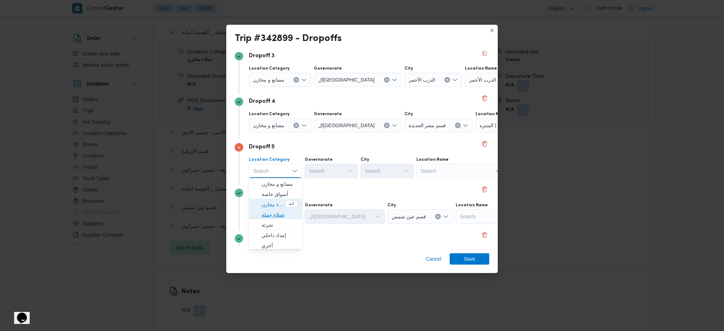
click at [282, 213] on span "عملاء جملة" at bounding box center [280, 215] width 36 height 8
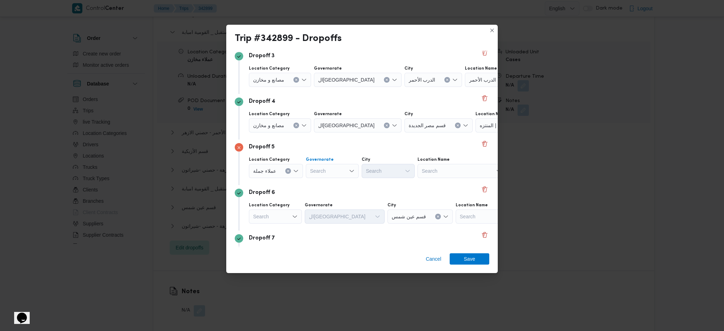
click at [324, 172] on div "Search" at bounding box center [332, 171] width 53 height 14
click at [327, 192] on span "القاهرة" at bounding box center [336, 193] width 36 height 8
click at [397, 168] on div "Search" at bounding box center [423, 171] width 53 height 14
type input "u"
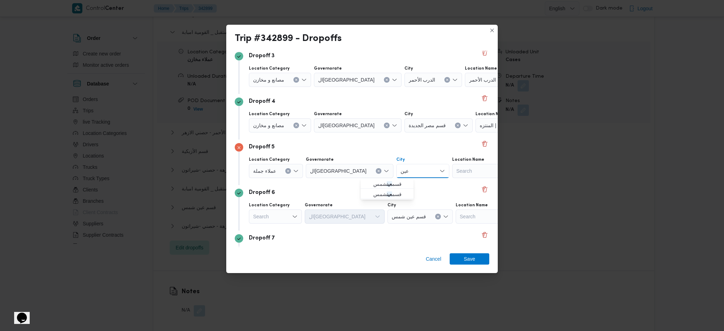
type input "عين"
click at [368, 184] on icon "button" at bounding box center [368, 184] width 6 height 6
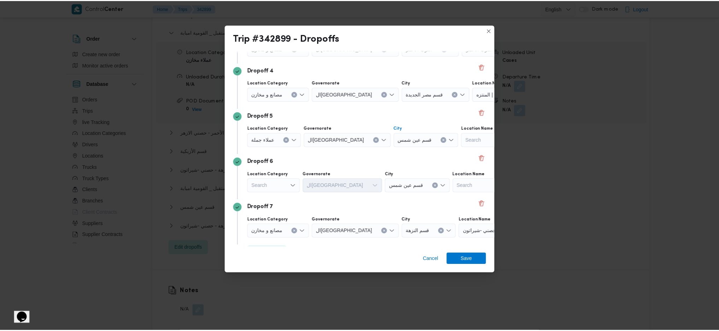
scroll to position [191, 0]
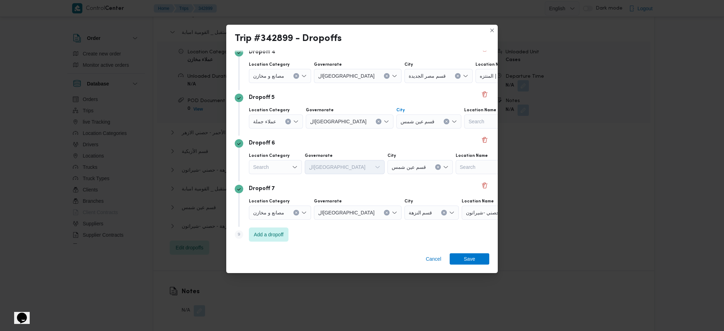
click at [293, 168] on icon "Open list of options" at bounding box center [295, 167] width 6 height 6
click at [284, 217] on span "تجزئة" at bounding box center [280, 221] width 36 height 8
click at [332, 166] on div "Search" at bounding box center [331, 167] width 53 height 14
type input "جيز"
click at [324, 167] on div "جيز جيز" at bounding box center [331, 167] width 53 height 14
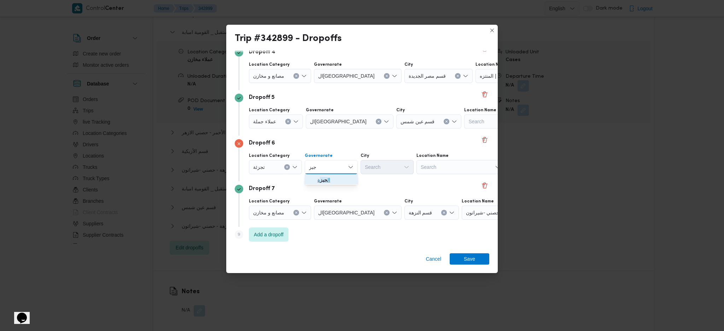
click at [331, 179] on span "ال جيز ة" at bounding box center [336, 180] width 36 height 8
click at [392, 166] on div "Search" at bounding box center [387, 167] width 53 height 14
type input "هرم"
click at [368, 182] on icon "button" at bounding box center [368, 180] width 6 height 6
click at [463, 258] on span "Save" at bounding box center [470, 258] width 40 height 11
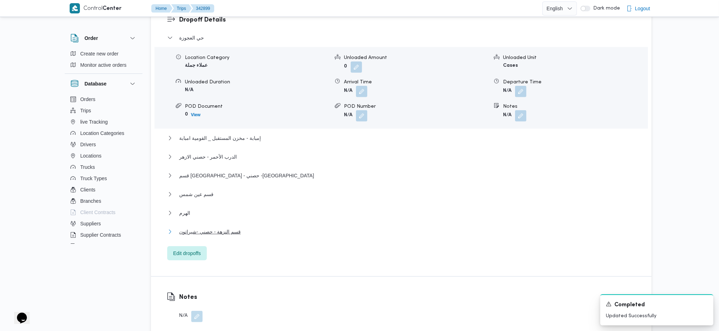
click at [245, 228] on button "قسم النزهة - حصني -شيراتون" at bounding box center [401, 232] width 469 height 8
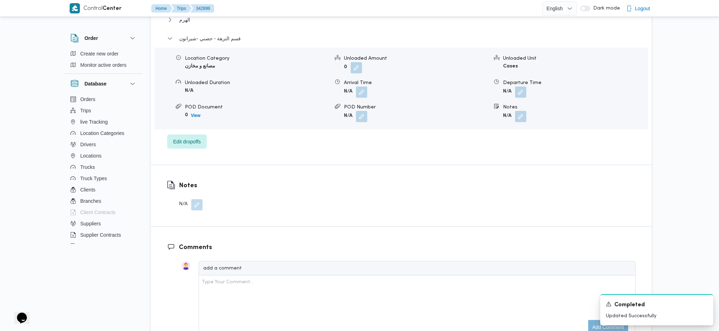
scroll to position [755, 0]
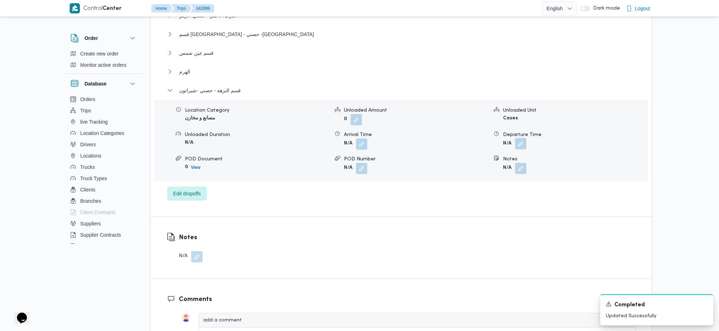
click at [522, 138] on button "button" at bounding box center [520, 143] width 11 height 11
click at [511, 145] on div "Departure Time" at bounding box center [502, 144] width 80 height 6
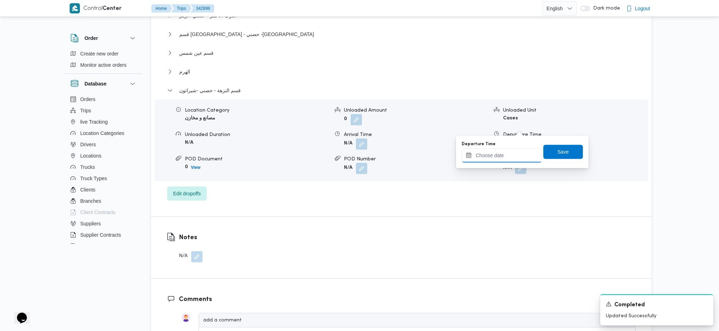
click at [509, 155] on input "Departure Time" at bounding box center [502, 156] width 80 height 14
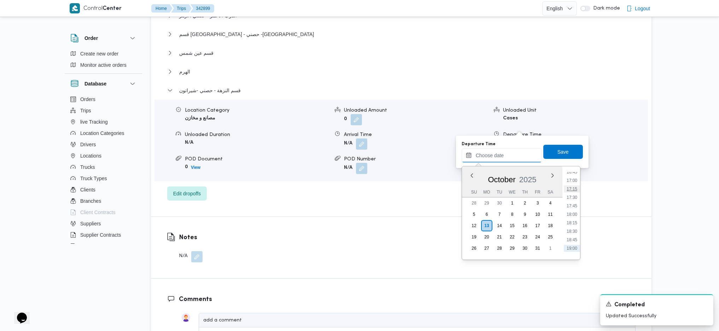
scroll to position [556, 0]
click at [574, 206] on li "17:15" at bounding box center [572, 205] width 16 height 7
type input "13/10/2025 17:15"
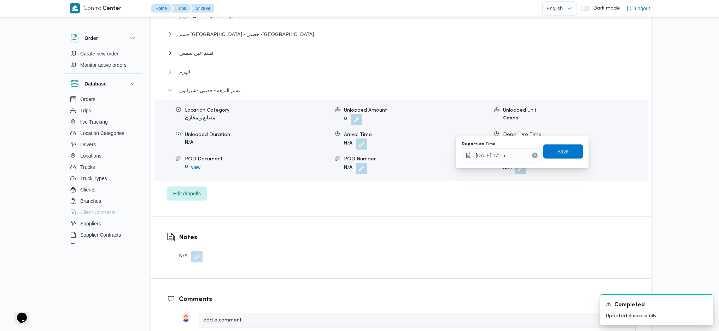
click at [559, 154] on span "Save" at bounding box center [563, 152] width 11 height 8
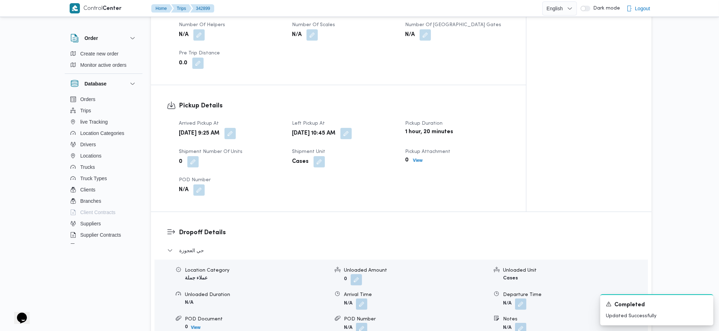
scroll to position [283, 0]
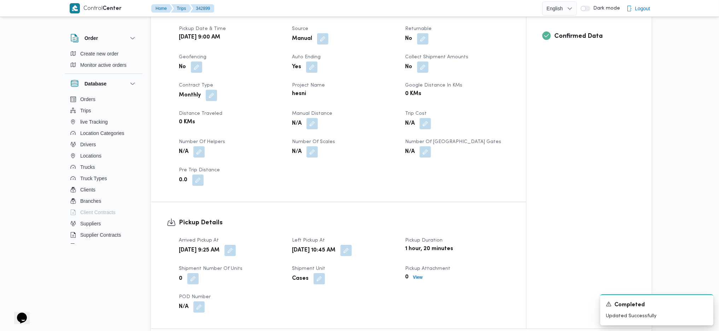
click at [306, 118] on span at bounding box center [310, 123] width 15 height 11
click at [307, 118] on button "button" at bounding box center [312, 123] width 11 height 11
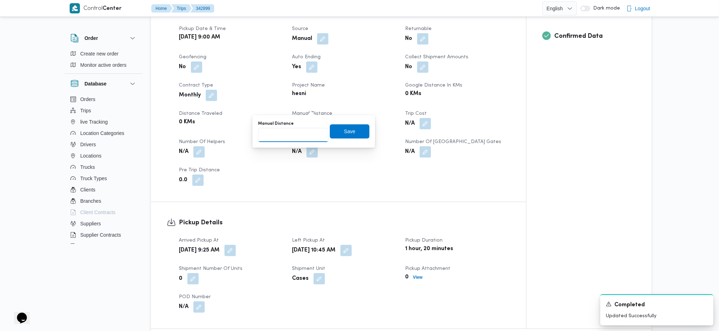
click at [290, 137] on input "Manual Distance" at bounding box center [293, 135] width 70 height 14
type input "151"
click at [335, 137] on span "Save" at bounding box center [350, 132] width 40 height 14
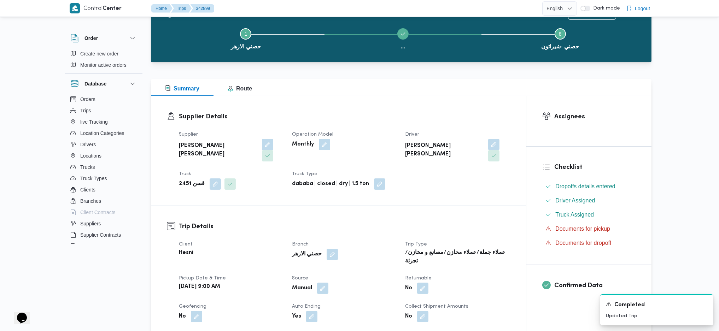
scroll to position [0, 0]
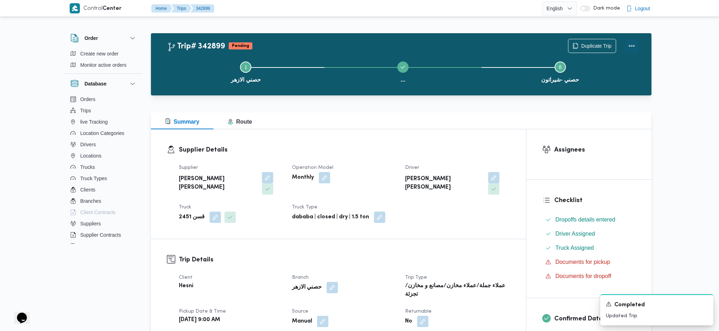
click at [633, 45] on button "Actions" at bounding box center [632, 46] width 14 height 14
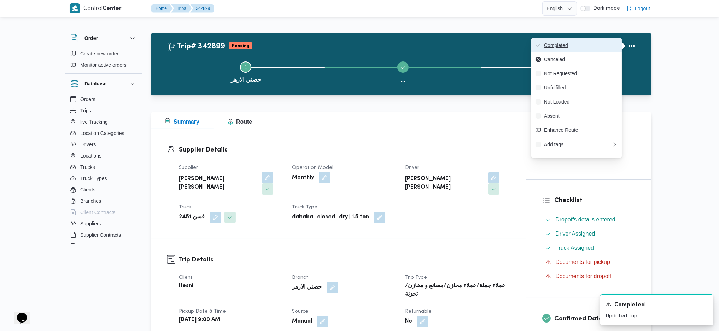
click at [595, 42] on button "Completed" at bounding box center [577, 45] width 91 height 14
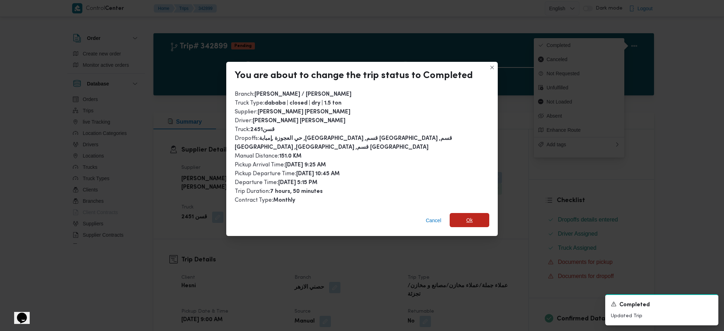
click at [474, 219] on span "Ok" at bounding box center [470, 220] width 40 height 14
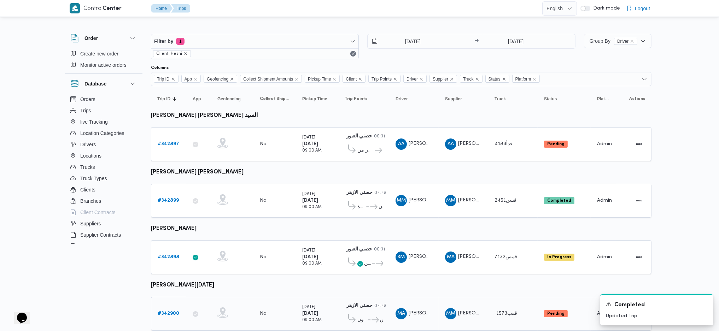
click at [171, 312] on b "# 342900" at bounding box center [169, 314] width 22 height 5
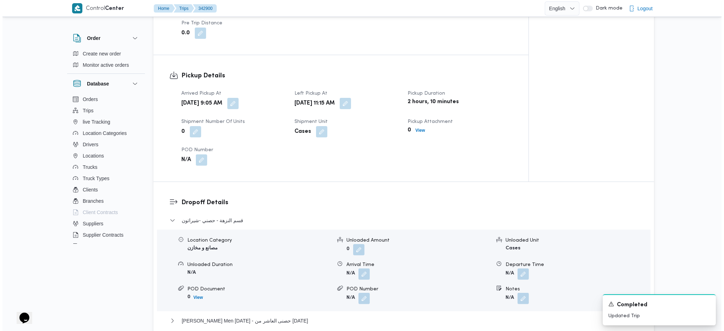
scroll to position [472, 0]
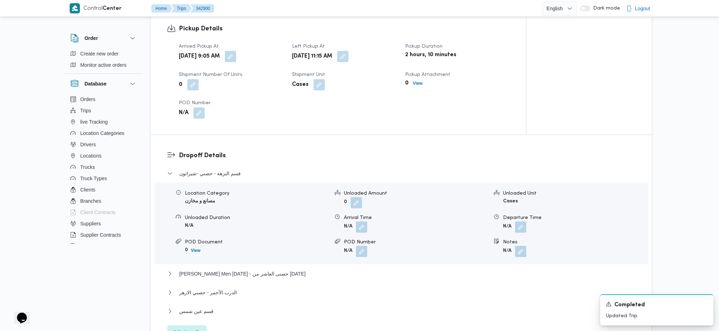
click at [193, 329] on span "Edit dropoffs" at bounding box center [187, 333] width 28 height 8
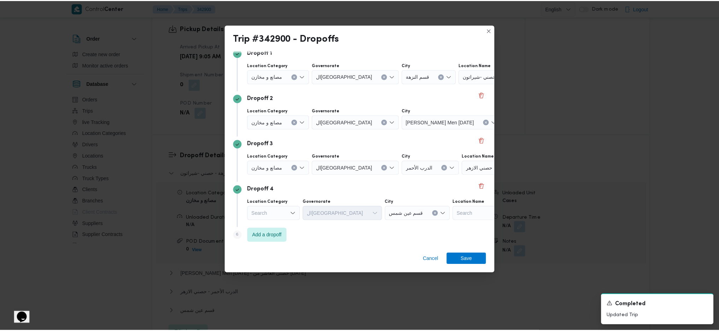
scroll to position [54, 0]
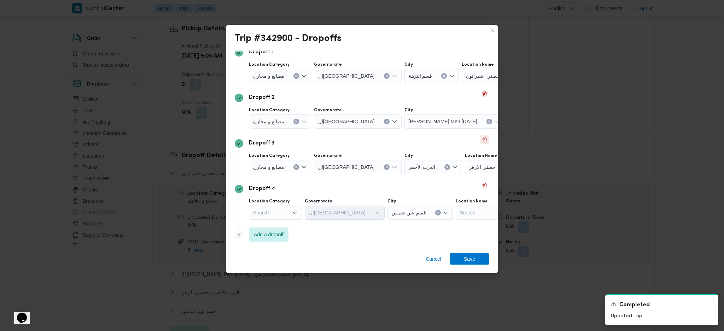
click at [481, 139] on button "Delete" at bounding box center [485, 139] width 8 height 8
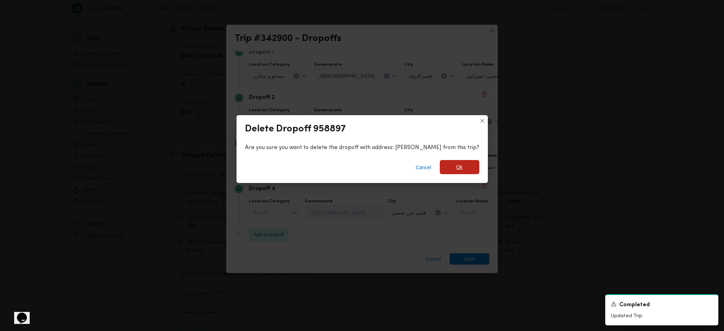
click at [440, 166] on span "Ok" at bounding box center [460, 167] width 40 height 14
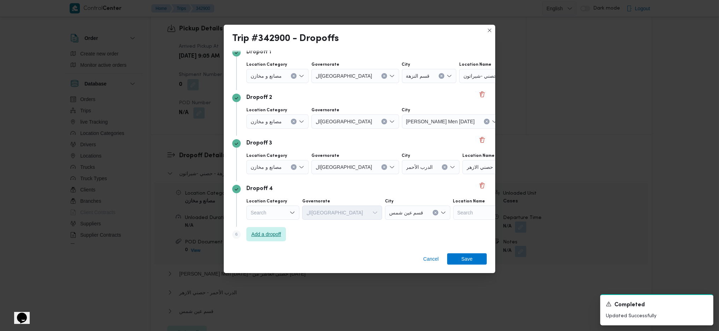
click at [271, 239] on span "Add a dropoff" at bounding box center [267, 234] width 40 height 14
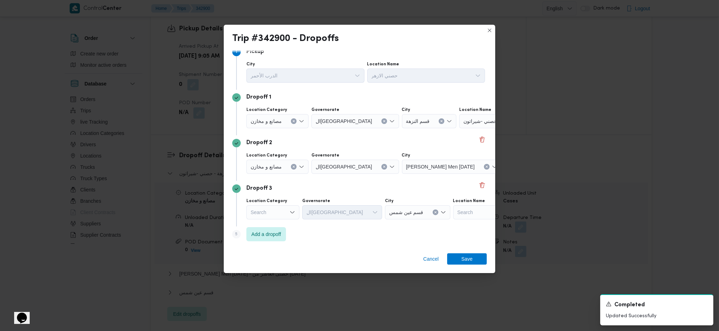
scroll to position [9, 0]
click at [271, 235] on span "Add a dropoff" at bounding box center [267, 234] width 30 height 8
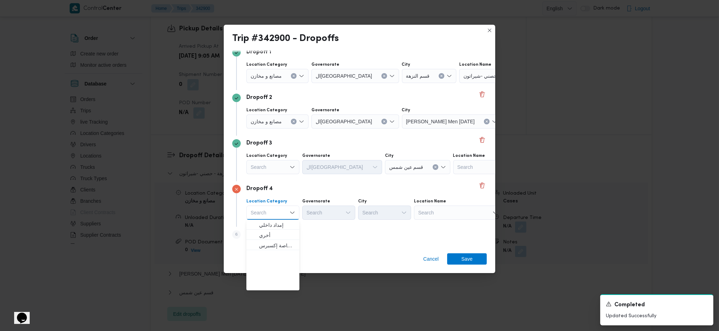
scroll to position [0, 0]
click at [280, 253] on span "عملاء جملة" at bounding box center [277, 256] width 36 height 8
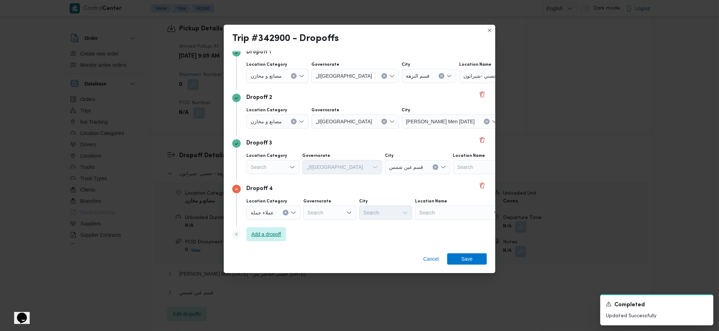
click at [274, 240] on span "Add a dropoff" at bounding box center [267, 234] width 40 height 14
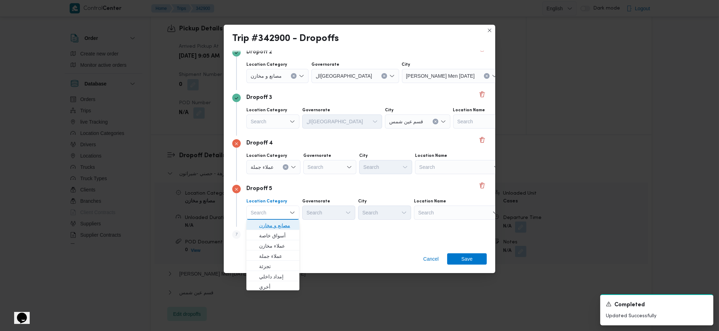
click at [272, 224] on span "مصانع و مخازن" at bounding box center [277, 225] width 36 height 8
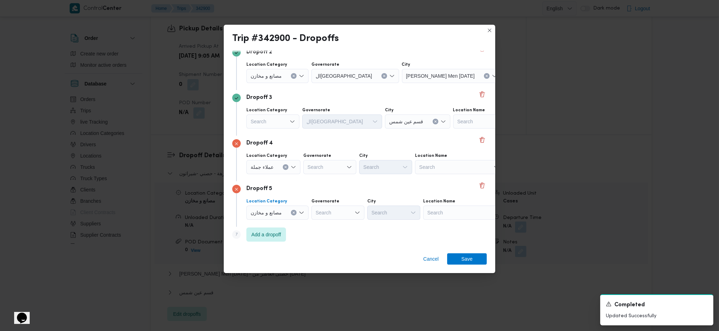
click at [319, 163] on div "Search" at bounding box center [330, 167] width 53 height 14
click at [322, 232] on span "القاهرة" at bounding box center [333, 235] width 36 height 8
click at [394, 170] on div "Search" at bounding box center [420, 167] width 53 height 14
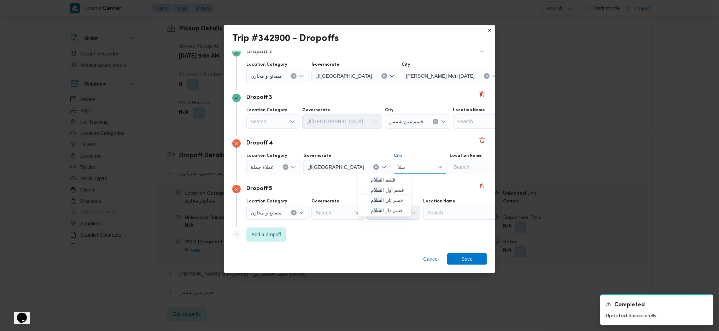
type input "سلا"
click at [376, 180] on mark "سلا" at bounding box center [377, 180] width 7 height 6
click at [449, 210] on div "Search" at bounding box center [467, 213] width 88 height 14
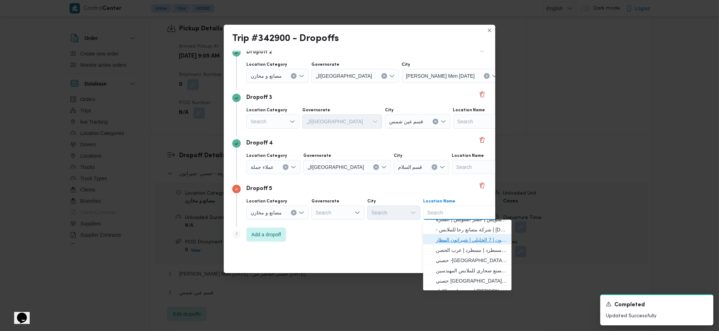
click at [456, 243] on span "حصني -شيراتون | 7 الخليلي | شيراتون المطار" at bounding box center [471, 240] width 71 height 8
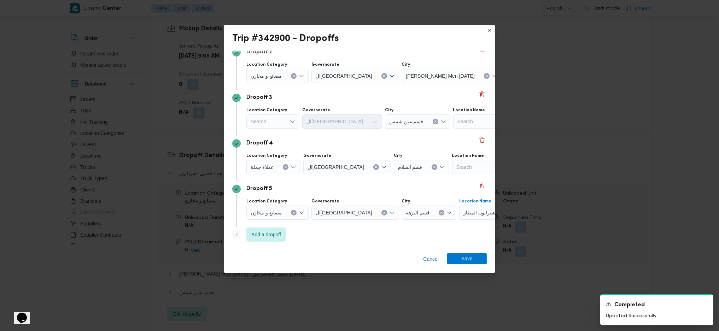
click at [467, 264] on span "Save" at bounding box center [467, 258] width 11 height 11
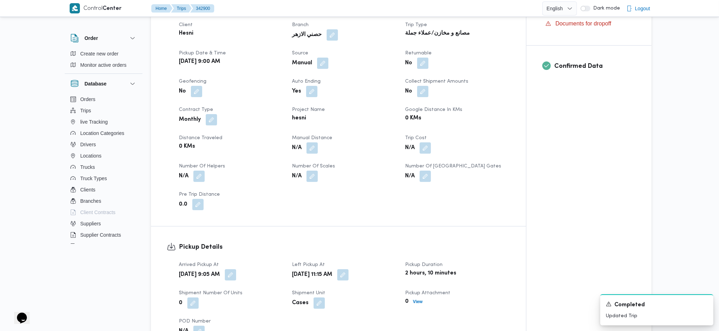
scroll to position [236, 0]
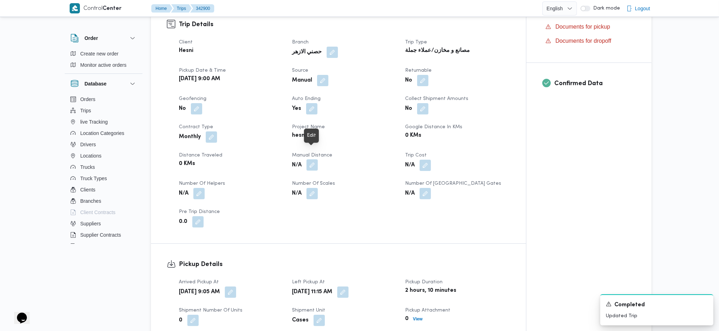
click at [314, 160] on button "button" at bounding box center [312, 165] width 11 height 11
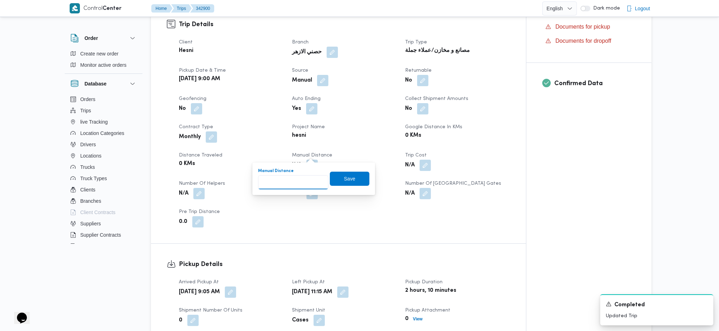
click at [304, 181] on input "Manual Distance" at bounding box center [293, 182] width 70 height 14
type input "206"
click button "Save" at bounding box center [350, 179] width 40 height 14
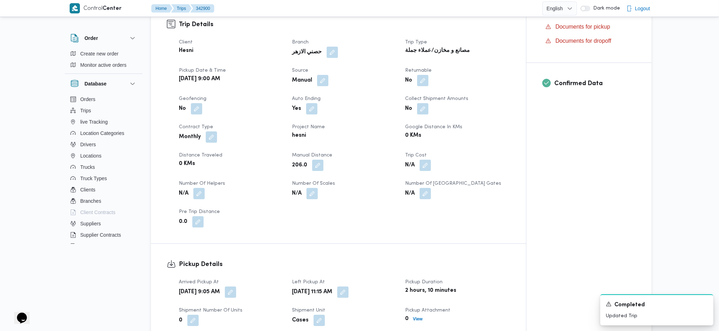
scroll to position [566, 0]
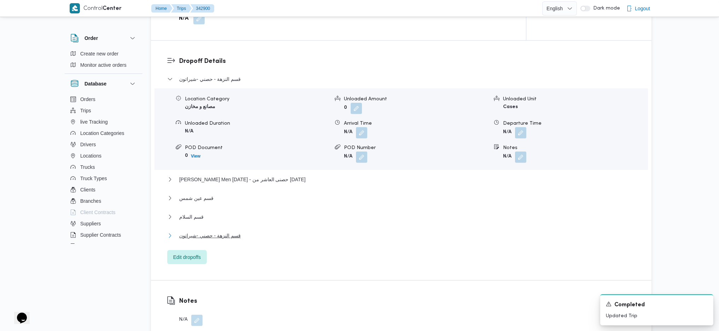
click at [230, 232] on span "قسم النزهة - حصني -شيراتون" at bounding box center [210, 236] width 62 height 8
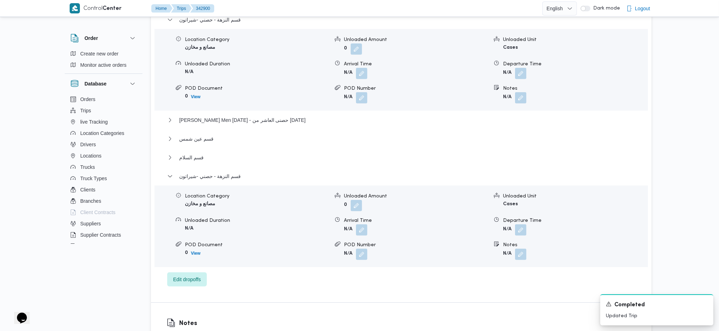
scroll to position [660, 0]
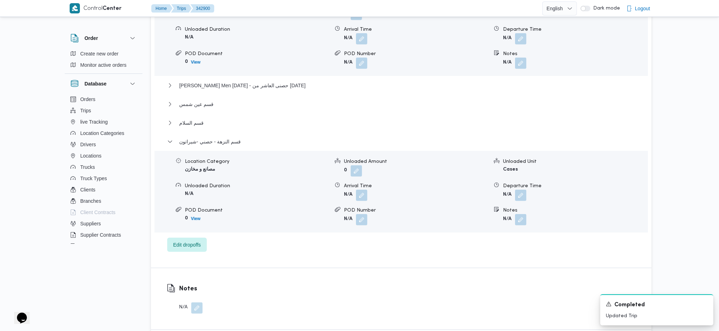
click at [521, 190] on button "button" at bounding box center [520, 195] width 11 height 11
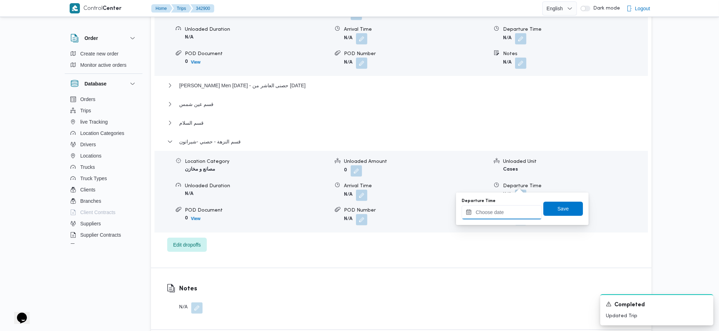
click at [497, 213] on input "Departure Time" at bounding box center [502, 213] width 80 height 14
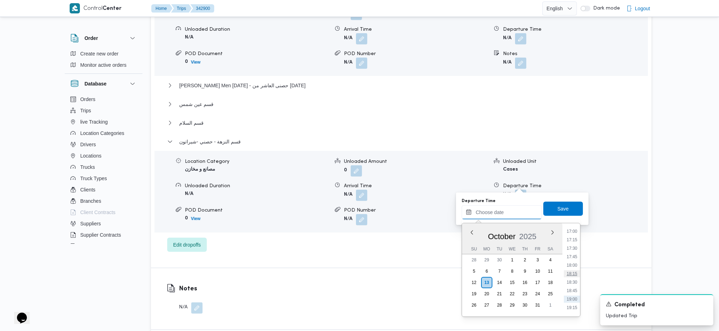
scroll to position [556, 0]
click at [574, 253] on li "17:00" at bounding box center [572, 253] width 16 height 7
type input "13/10/2025 17:00"
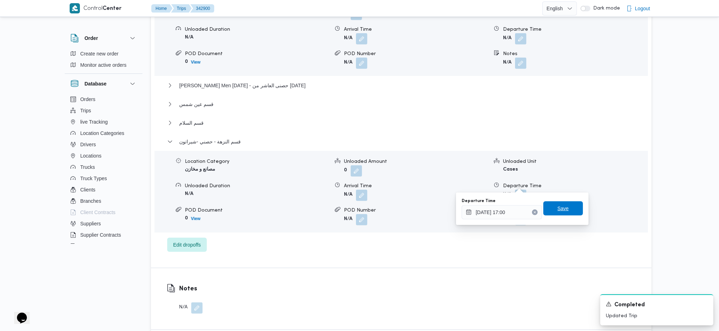
click at [562, 212] on span "Save" at bounding box center [563, 208] width 11 height 8
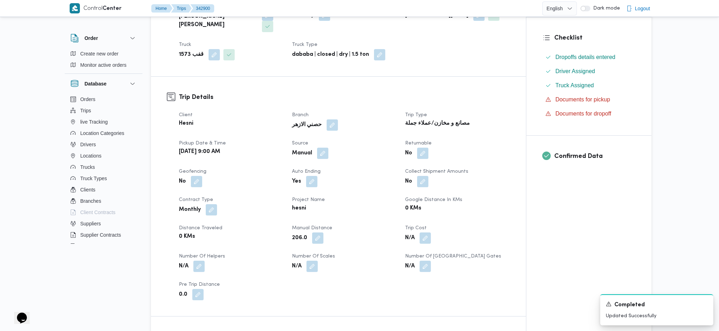
scroll to position [0, 0]
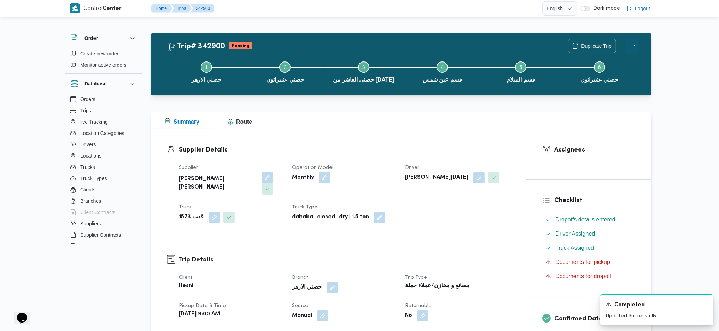
click at [630, 44] on button "Actions" at bounding box center [632, 46] width 14 height 14
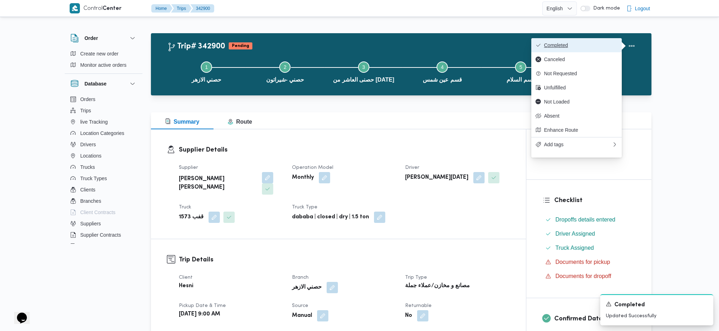
click at [604, 42] on button "Completed" at bounding box center [577, 45] width 91 height 14
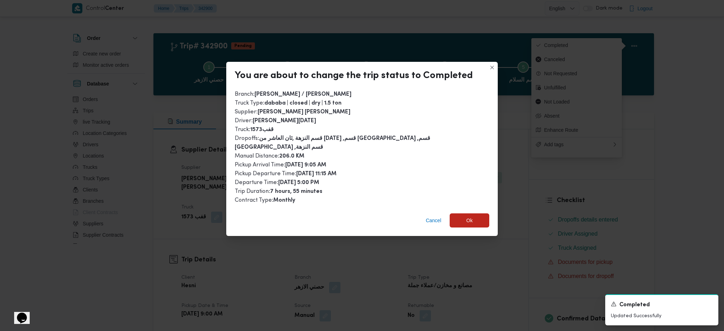
click at [472, 208] on div "Cancel Ok" at bounding box center [362, 222] width 272 height 28
click at [471, 225] on div "Cancel Ok" at bounding box center [362, 222] width 272 height 28
click at [471, 219] on span "Ok" at bounding box center [470, 220] width 40 height 14
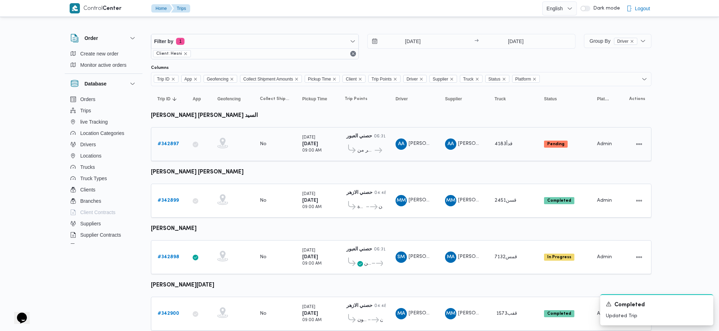
click at [166, 142] on b "# 342897" at bounding box center [169, 144] width 22 height 5
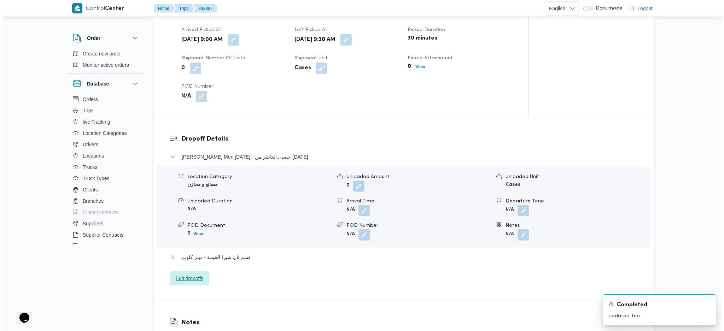
scroll to position [566, 0]
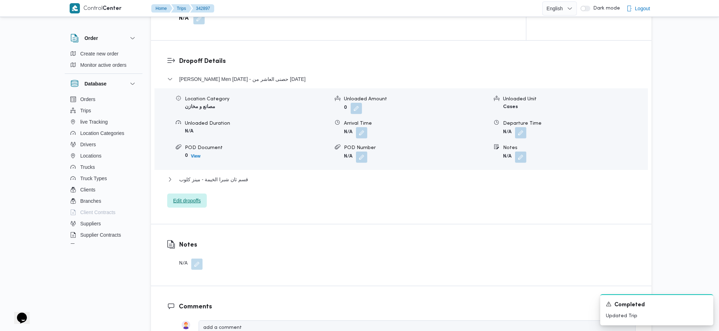
click at [195, 197] on span "Edit dropoffs" at bounding box center [187, 201] width 28 height 8
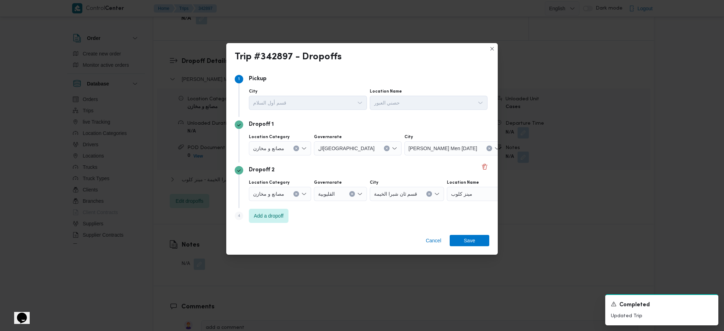
click at [295, 194] on icon "Clear input" at bounding box center [296, 194] width 3 height 3
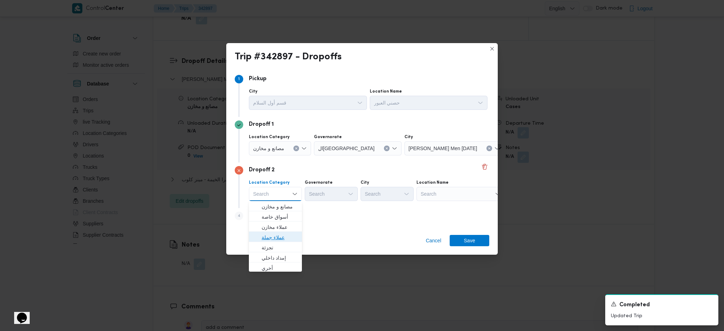
click at [271, 235] on span "عملاء جملة" at bounding box center [280, 237] width 36 height 8
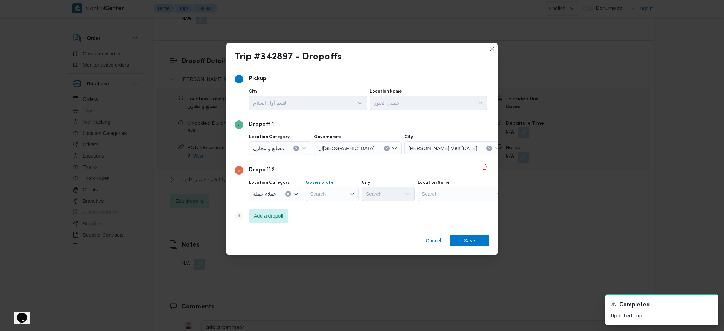
click at [332, 192] on div "Search" at bounding box center [332, 194] width 53 height 14
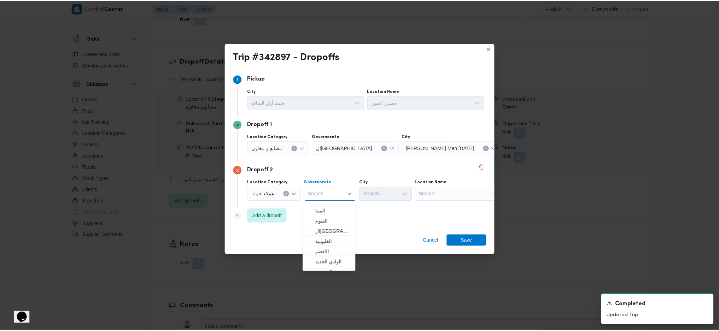
scroll to position [94, 0]
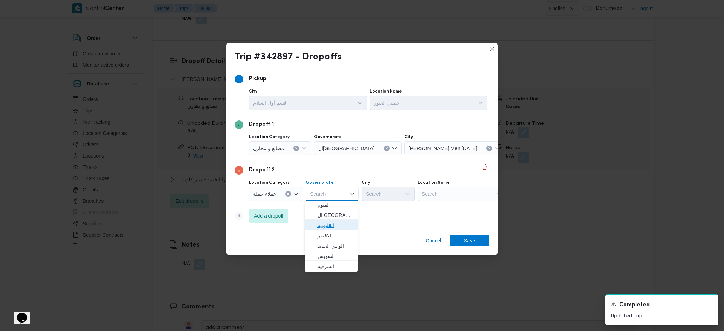
click at [325, 225] on span "القليوبية" at bounding box center [336, 225] width 36 height 8
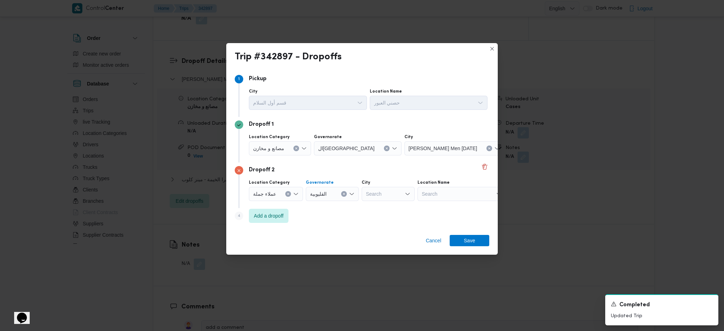
drag, startPoint x: 381, startPoint y: 192, endPoint x: 376, endPoint y: 197, distance: 7.0
click at [380, 194] on div "Search" at bounding box center [388, 194] width 53 height 14
type input "خص"
click at [384, 210] on mark "خص" at bounding box center [385, 207] width 7 height 6
click at [271, 216] on span "Add a dropoff" at bounding box center [269, 216] width 30 height 8
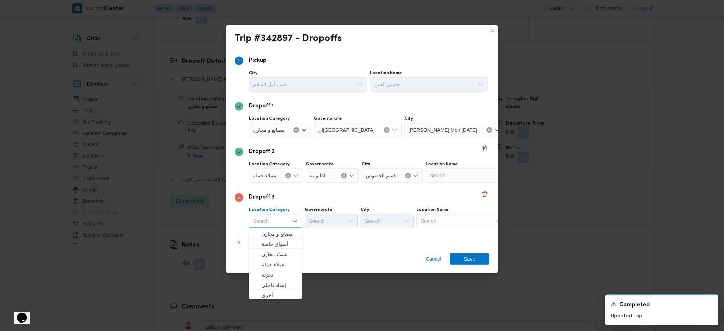
click at [450, 221] on div "Search" at bounding box center [461, 221] width 88 height 14
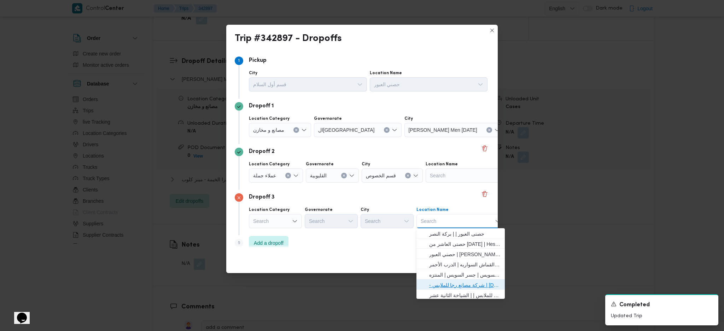
click at [459, 288] on span "- شركة مصانع رجا للملابس | Raja Clothing Co. | الشياخة الثانية عشر" at bounding box center [464, 285] width 71 height 8
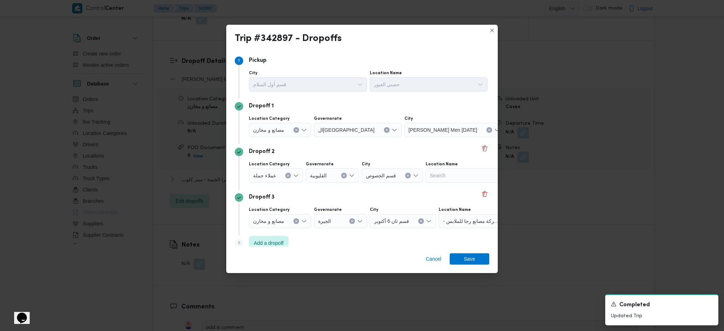
click at [466, 265] on div "Cancel Save" at bounding box center [362, 260] width 272 height 25
click at [466, 264] on span "Save" at bounding box center [469, 258] width 11 height 11
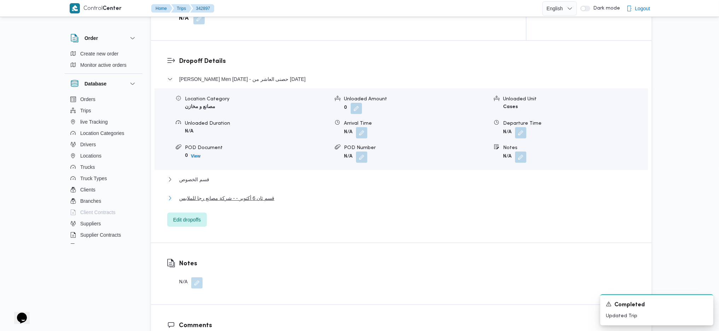
click at [249, 194] on span "قسم ثان 6 أكتوبر - - شركة مصانع رجا للملابس" at bounding box center [226, 198] width 95 height 8
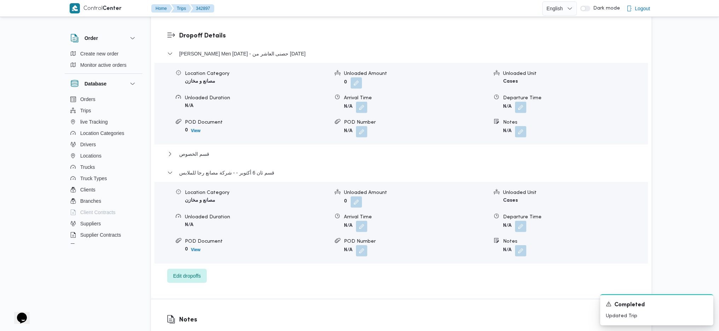
scroll to position [613, 0]
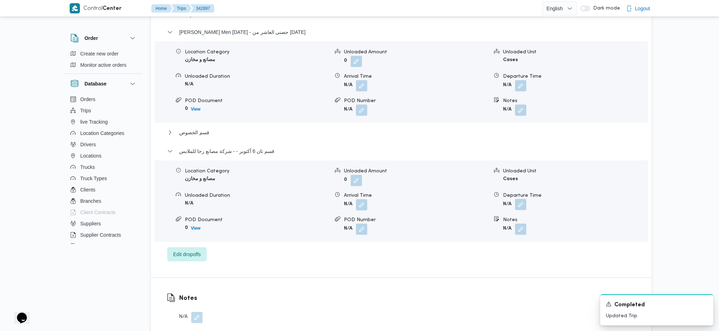
click at [521, 199] on button "button" at bounding box center [520, 204] width 11 height 11
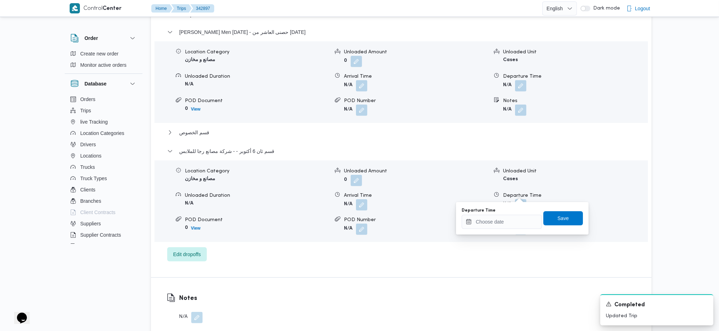
click at [514, 210] on div "Departure Time" at bounding box center [502, 211] width 80 height 6
click at [524, 226] on input "Departure Time" at bounding box center [502, 222] width 80 height 14
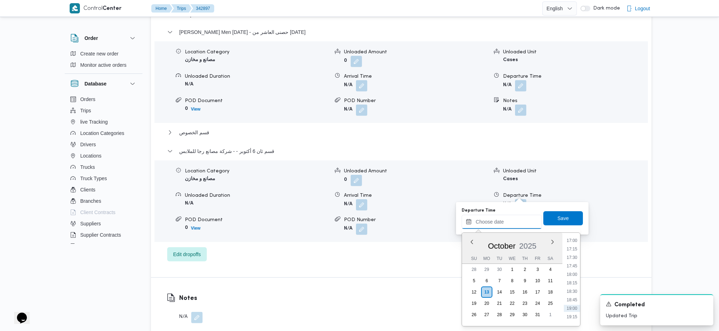
scroll to position [556, 0]
drag, startPoint x: 572, startPoint y: 260, endPoint x: 569, endPoint y: 242, distance: 18.3
click at [572, 260] on li "17:00" at bounding box center [572, 263] width 16 height 7
type input "13/10/2025 17:00"
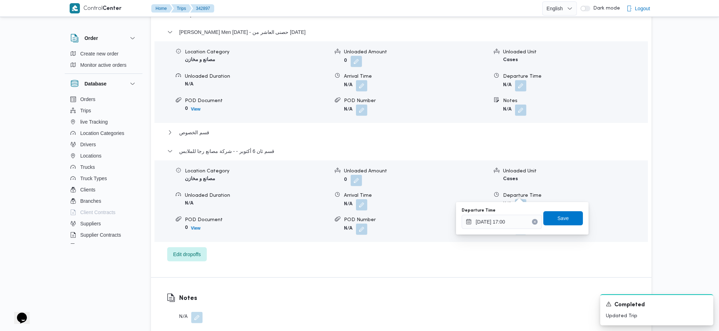
click at [560, 209] on div "Departure Time 13/10/2025 17:00 Save" at bounding box center [522, 218] width 123 height 23
click at [559, 220] on span "Save" at bounding box center [563, 218] width 11 height 8
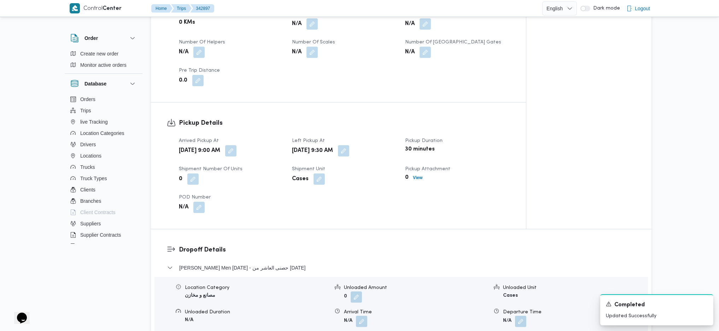
scroll to position [189, 0]
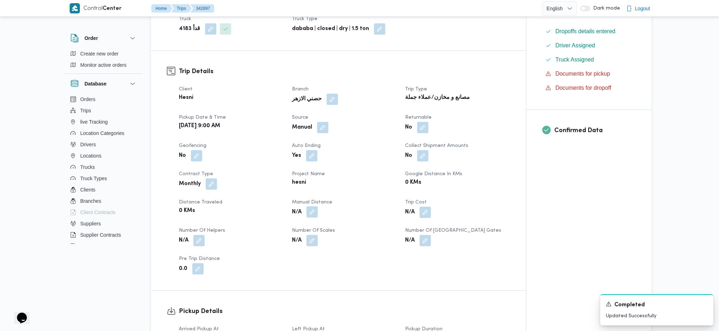
click at [316, 207] on button "button" at bounding box center [312, 212] width 11 height 11
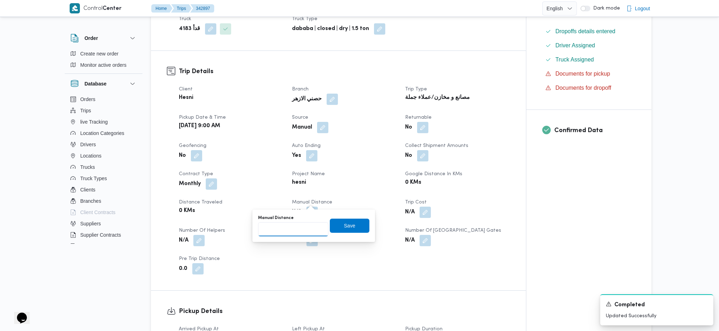
click at [297, 228] on input "Manual Distance" at bounding box center [293, 229] width 70 height 14
type input "235"
click button "Save" at bounding box center [350, 226] width 40 height 14
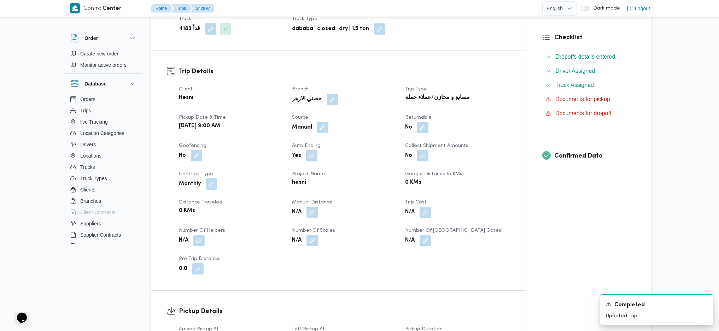
scroll to position [0, 0]
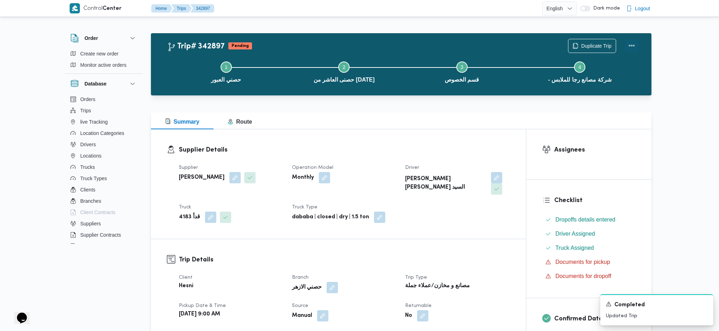
click at [627, 47] on button "Actions" at bounding box center [632, 46] width 14 height 14
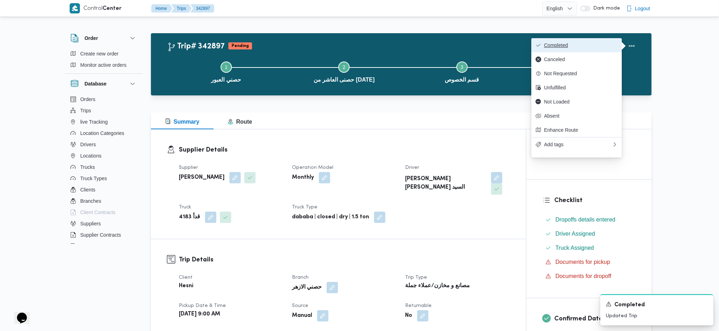
click at [597, 49] on button "Completed" at bounding box center [577, 45] width 91 height 14
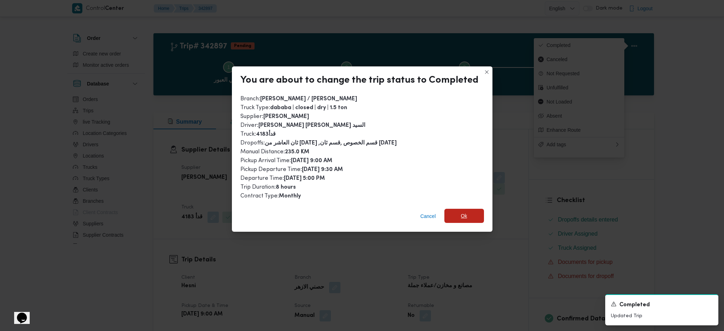
click at [473, 215] on span "Ok" at bounding box center [465, 216] width 40 height 14
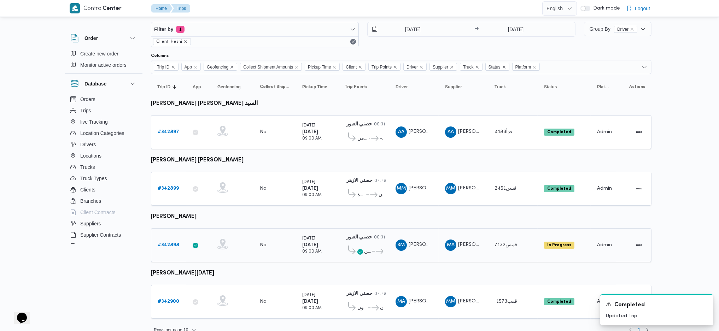
scroll to position [18, 0]
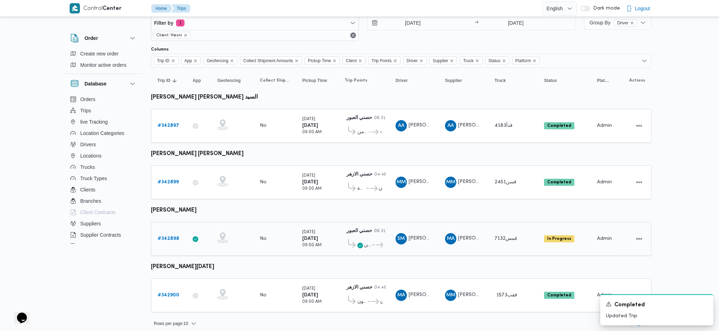
click at [169, 237] on b "# 342898" at bounding box center [169, 239] width 22 height 5
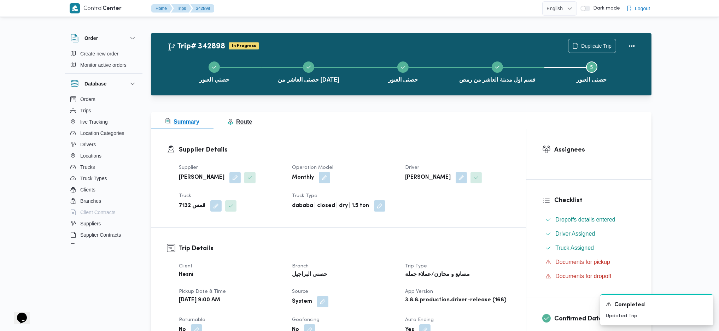
click at [244, 125] on span "Route" at bounding box center [240, 122] width 24 height 6
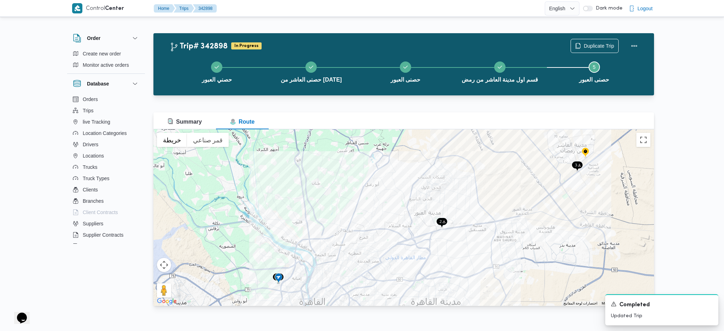
drag, startPoint x: 303, startPoint y: 250, endPoint x: 473, endPoint y: 174, distance: 186.3
click at [473, 174] on div at bounding box center [404, 217] width 501 height 177
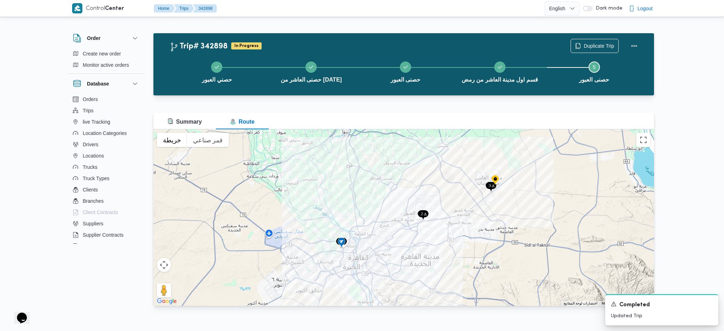
click at [491, 189] on img at bounding box center [491, 187] width 11 height 12
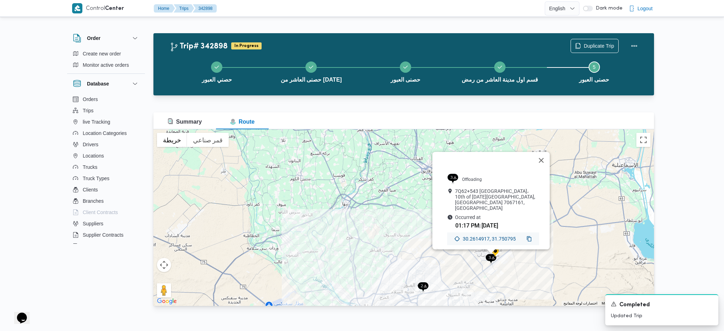
drag, startPoint x: 548, startPoint y: 163, endPoint x: 539, endPoint y: 162, distance: 8.2
click at [548, 164] on button "إغلاق" at bounding box center [541, 160] width 17 height 17
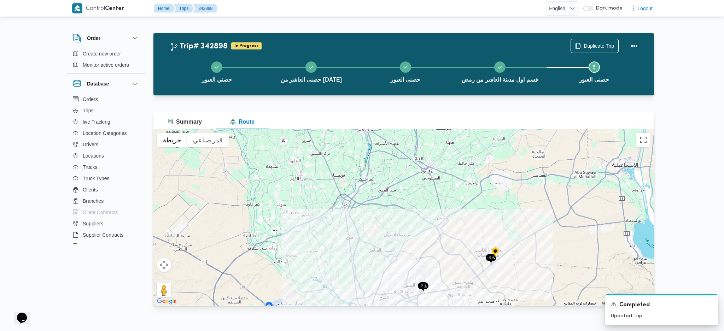
click at [184, 120] on span "Summary" at bounding box center [185, 122] width 34 height 6
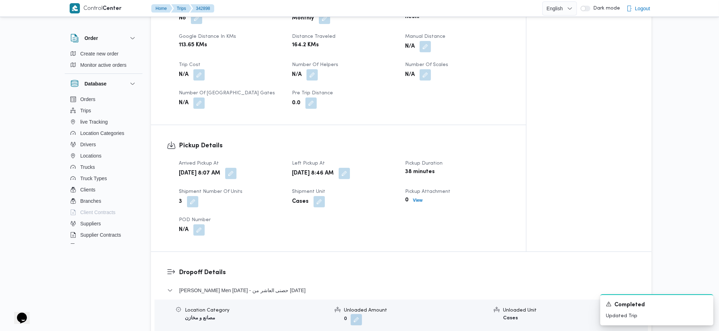
scroll to position [613, 0]
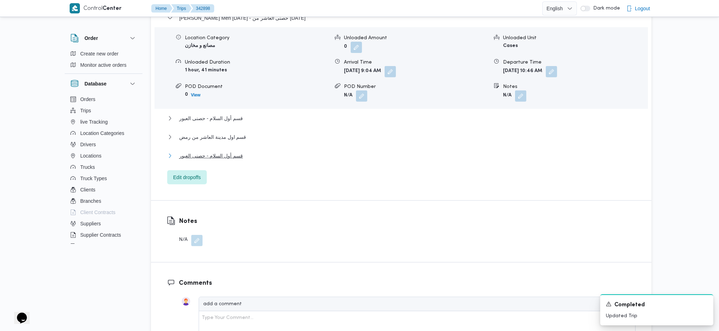
click at [230, 156] on span "قسم أول السلام - حصنى العبور" at bounding box center [211, 156] width 64 height 8
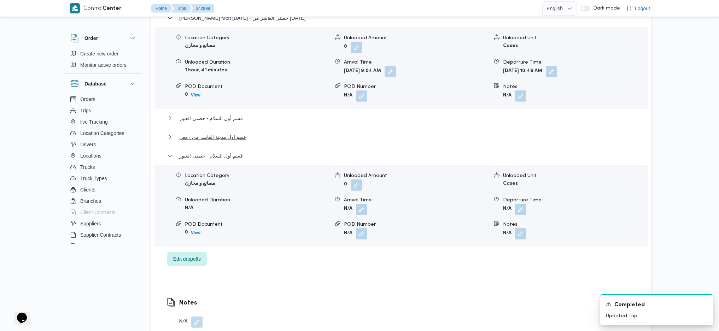
click at [231, 141] on span "قسم اول مدينة العاشر من رمض" at bounding box center [212, 137] width 67 height 8
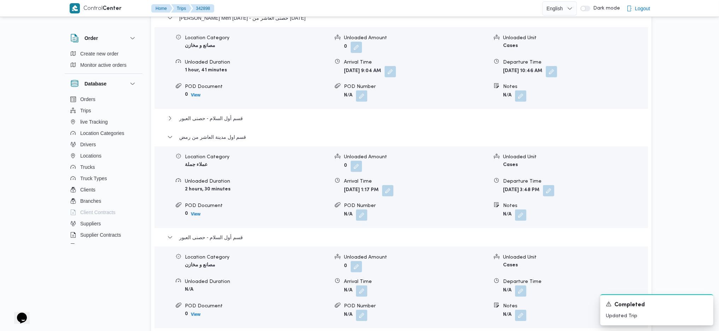
click at [222, 112] on div "Thany Ashr Men Ramadan - حصنى العاشر من رمضان Location Category مصانع و مخازن U…" at bounding box center [401, 181] width 469 height 334
click at [223, 111] on div "Thany Ashr Men Ramadan - حصنى العاشر من رمضان Location Category مصانع و مخازن U…" at bounding box center [401, 181] width 469 height 334
click at [225, 116] on span "قسم أول السلام - حصنى العبور" at bounding box center [211, 118] width 64 height 8
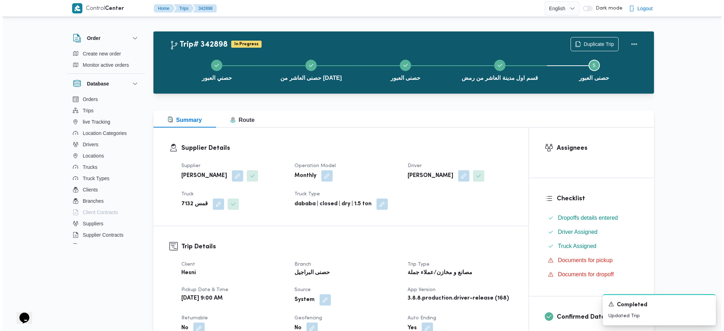
scroll to position [0, 0]
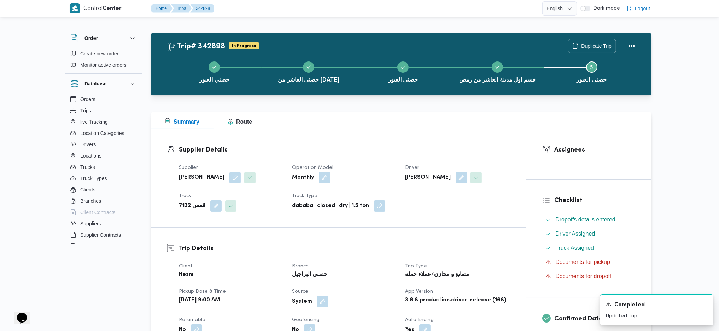
click at [238, 119] on span "Route" at bounding box center [240, 122] width 24 height 6
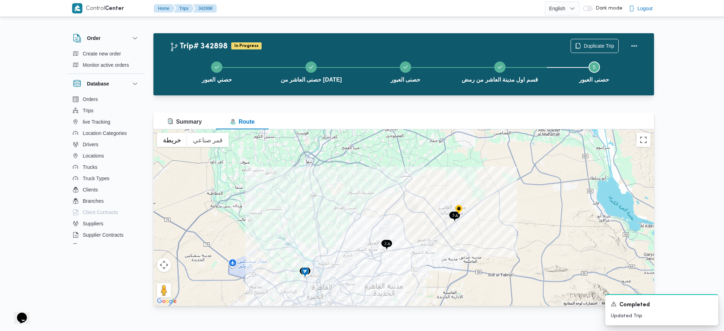
click at [302, 271] on img at bounding box center [305, 273] width 11 height 12
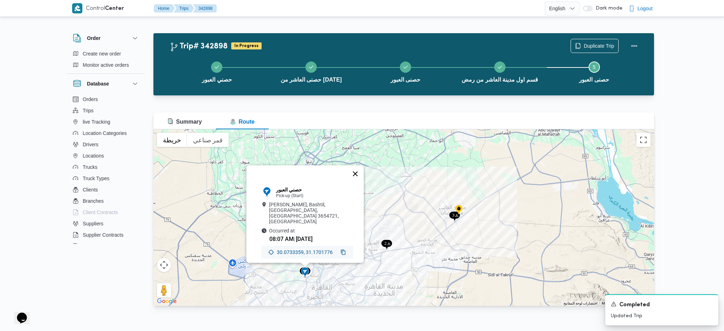
click at [355, 181] on button "إغلاق" at bounding box center [355, 174] width 17 height 17
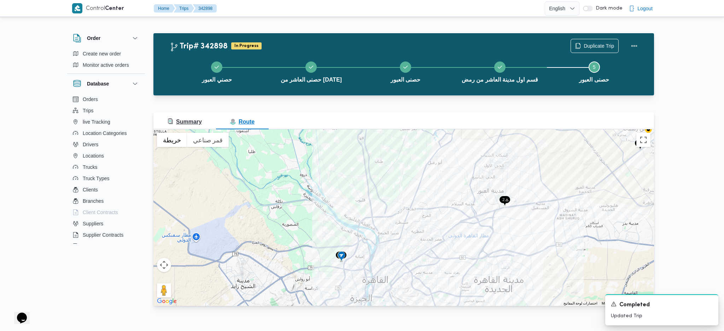
click at [187, 121] on span "Summary" at bounding box center [185, 122] width 34 height 6
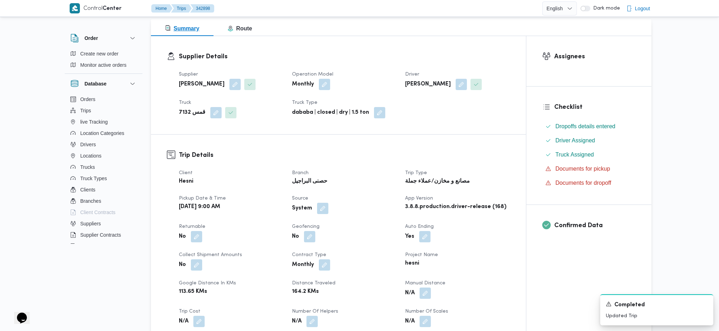
scroll to position [141, 0]
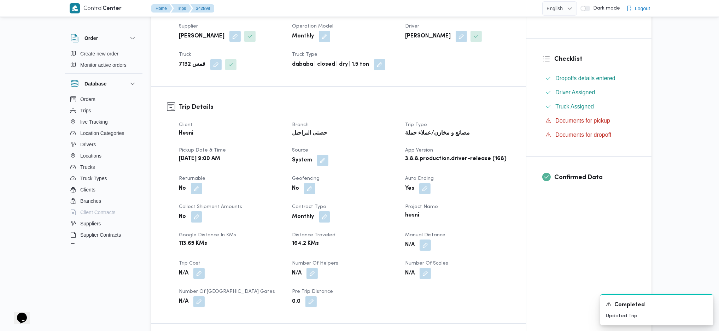
click at [320, 133] on div "حصنى البراجيل" at bounding box center [344, 134] width 106 height 10
click at [380, 220] on div "Monthly" at bounding box center [344, 217] width 106 height 13
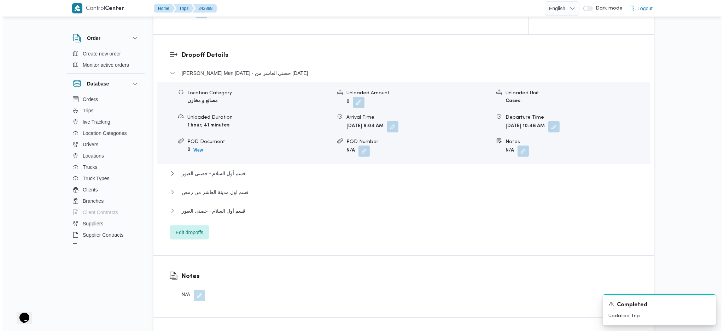
scroll to position [613, 0]
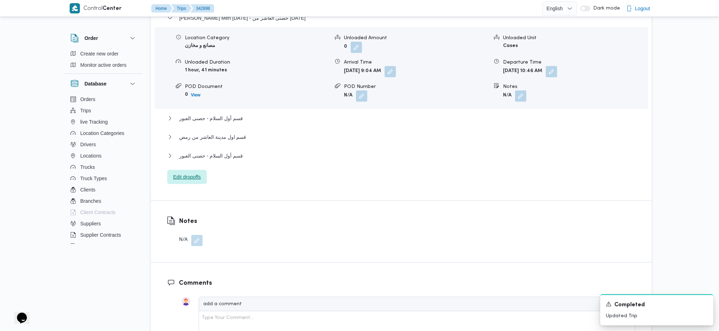
click at [185, 174] on span "Edit dropoffs" at bounding box center [187, 177] width 28 height 8
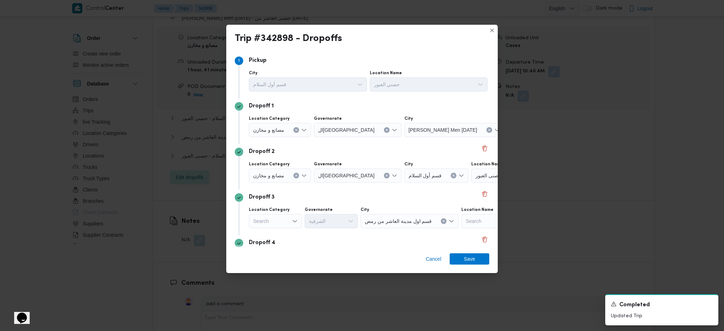
click at [511, 133] on span "حصنى العاشر من [DATE]" at bounding box center [537, 130] width 53 height 8
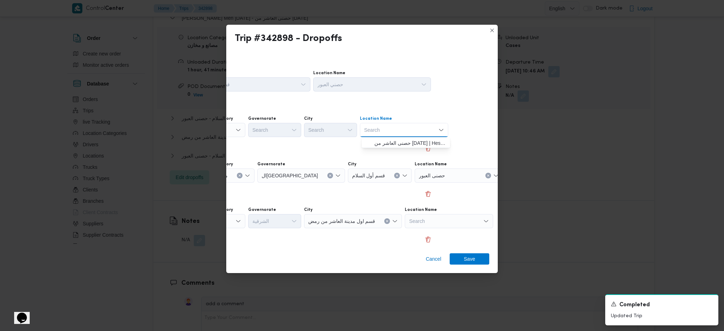
scroll to position [0, 54]
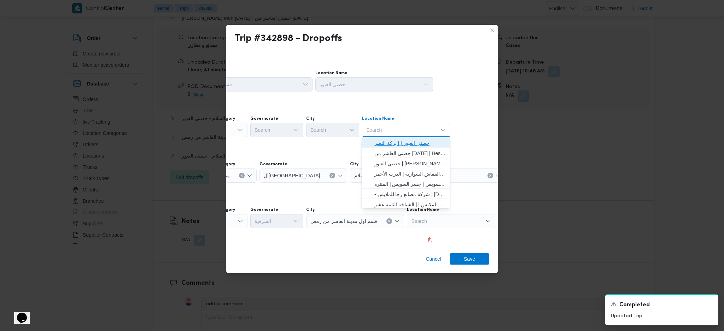
click at [411, 145] on span "حصنى العبور | | بركة النصر" at bounding box center [410, 143] width 71 height 8
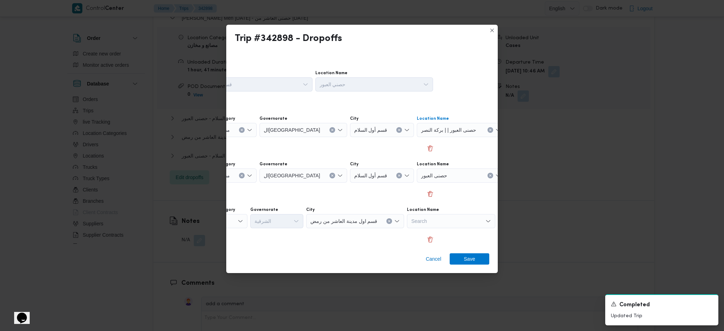
click at [435, 176] on div "حصنى العبور" at bounding box center [461, 176] width 88 height 14
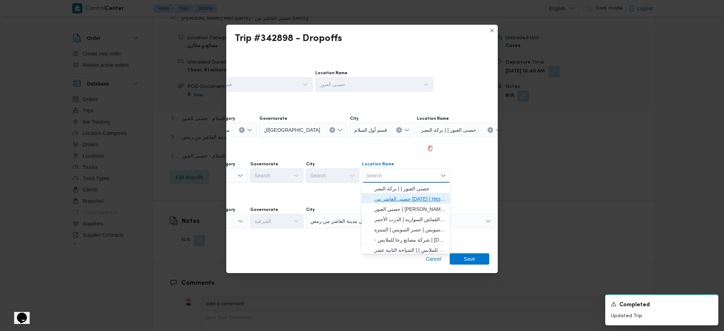
click at [402, 197] on span "حصنى العاشر من رمضان | Hesni Textiles Factory | جزء من مدينة العاشر-مجاورات" at bounding box center [410, 199] width 71 height 8
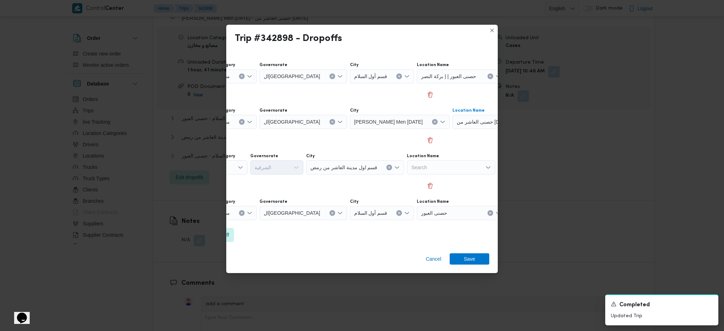
scroll to position [54, 54]
click at [237, 170] on div "Search" at bounding box center [221, 167] width 53 height 14
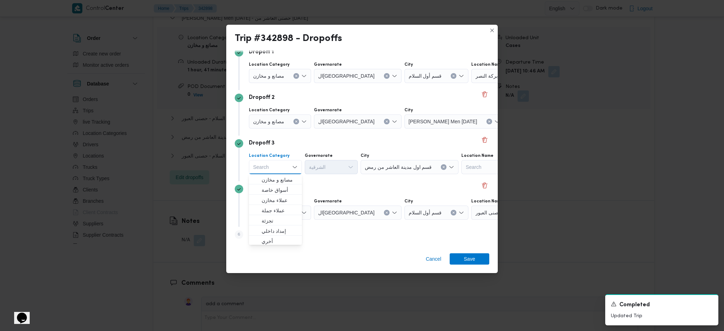
click at [393, 192] on div "Dropoff 4" at bounding box center [362, 189] width 255 height 8
click at [476, 215] on span "حصنى العبور" at bounding box center [489, 213] width 26 height 8
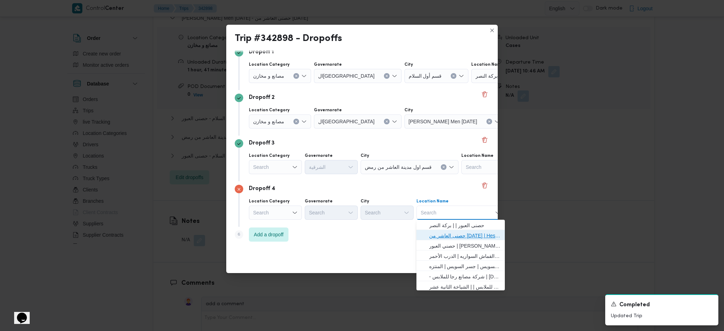
click at [440, 235] on span "حصنى العاشر من رمضان | Hesni Textiles Factory | جزء من مدينة العاشر-مجاورات" at bounding box center [464, 236] width 71 height 8
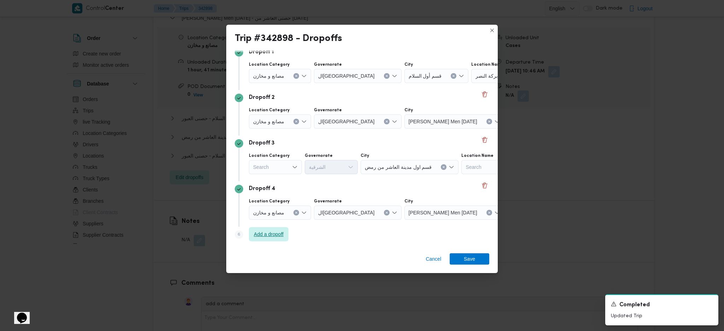
click at [278, 237] on span "Add a dropoff" at bounding box center [269, 234] width 30 height 8
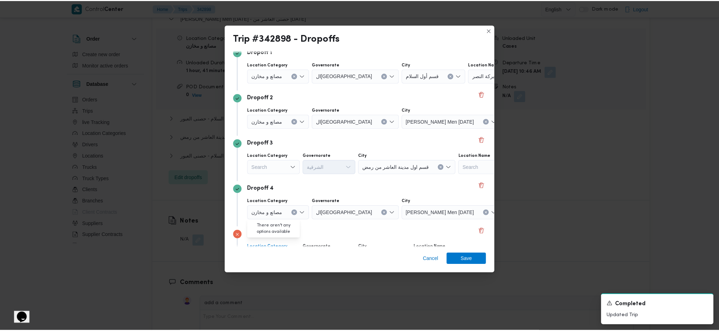
scroll to position [100, 0]
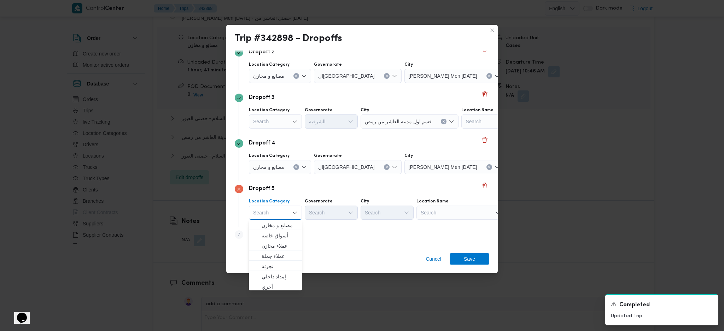
drag, startPoint x: 440, startPoint y: 224, endPoint x: 443, endPoint y: 220, distance: 5.3
click at [441, 224] on div "Dropoff 5 Location Category Search Combo box. Selected. Combo box input. Search…" at bounding box center [362, 204] width 255 height 46
click at [449, 213] on div "Search" at bounding box center [461, 213] width 88 height 14
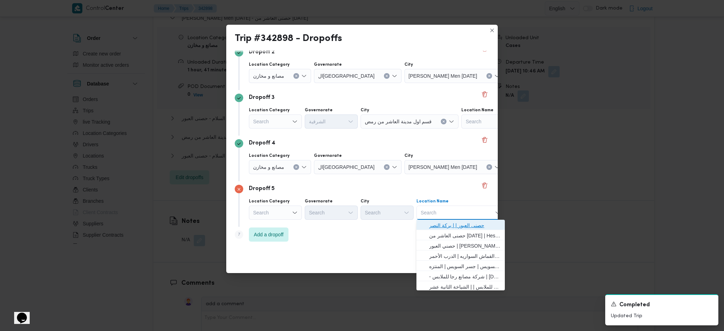
click at [462, 225] on span "حصنى العبور | | بركة النصر" at bounding box center [464, 225] width 71 height 8
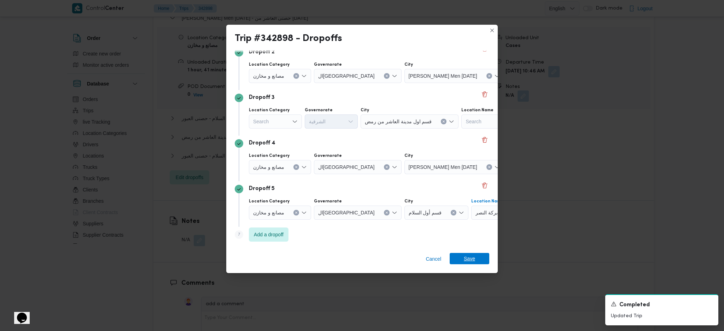
click at [468, 262] on span "Save" at bounding box center [469, 258] width 11 height 11
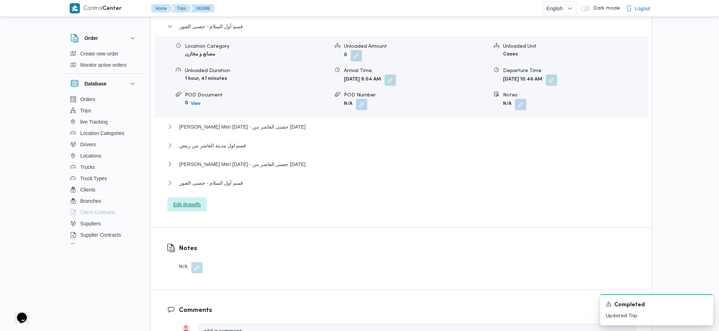
scroll to position [621, 0]
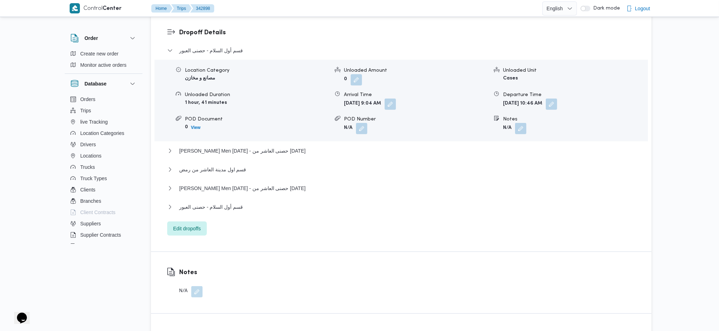
scroll to position [680, 0]
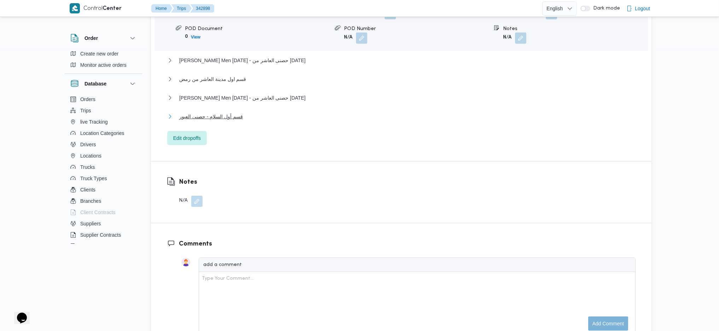
click at [234, 115] on span "قسم أول السلام - حصنى العبور" at bounding box center [211, 116] width 64 height 8
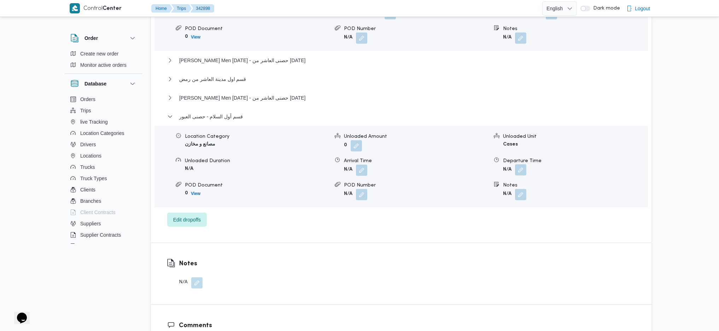
click at [523, 172] on button "button" at bounding box center [520, 169] width 11 height 11
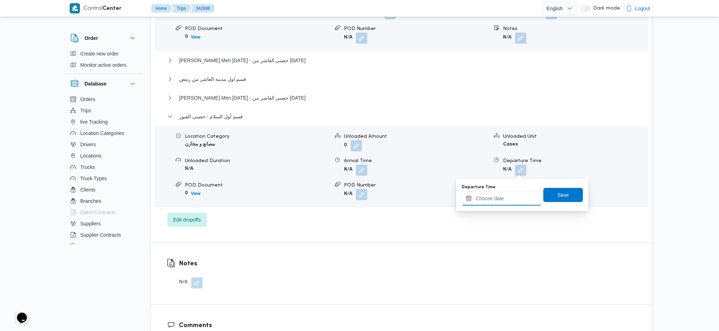
drag, startPoint x: 498, startPoint y: 198, endPoint x: 539, endPoint y: 205, distance: 42.0
click at [503, 198] on input "Departure Time" at bounding box center [502, 199] width 80 height 14
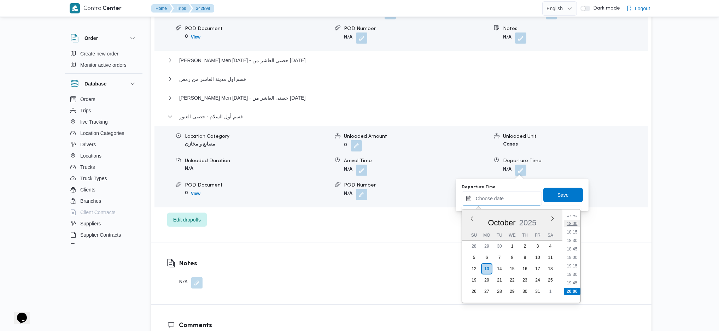
scroll to position [590, 0]
drag, startPoint x: 577, startPoint y: 256, endPoint x: 574, endPoint y: 228, distance: 28.4
click at [577, 256] on li "18:30" at bounding box center [572, 256] width 16 height 7
type input "[DATE] 18:30"
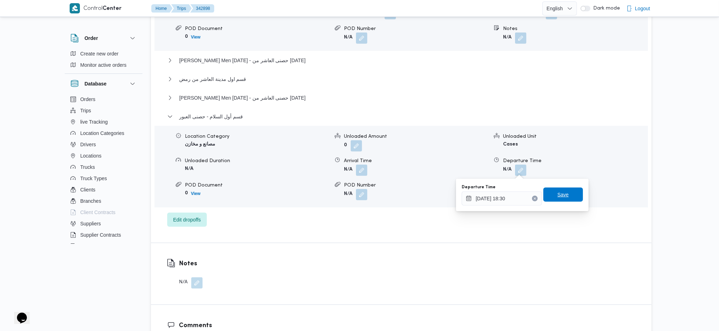
click at [561, 196] on span "Save" at bounding box center [563, 195] width 11 height 8
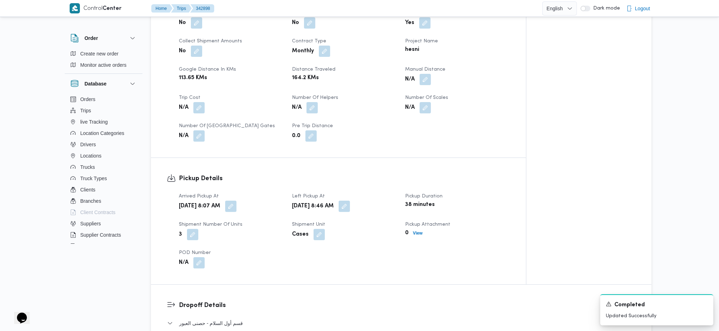
scroll to position [255, 0]
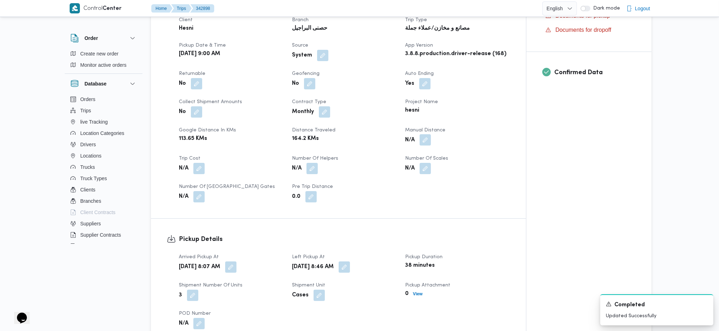
click at [430, 138] on button "button" at bounding box center [425, 139] width 11 height 11
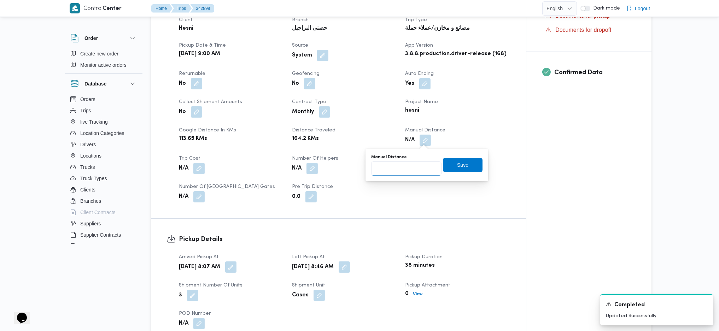
click at [406, 174] on input "Manual Distance" at bounding box center [406, 169] width 70 height 14
type input "200"
drag, startPoint x: 453, startPoint y: 161, endPoint x: 395, endPoint y: 184, distance: 62.3
click at [457, 162] on span "Save" at bounding box center [462, 165] width 11 height 8
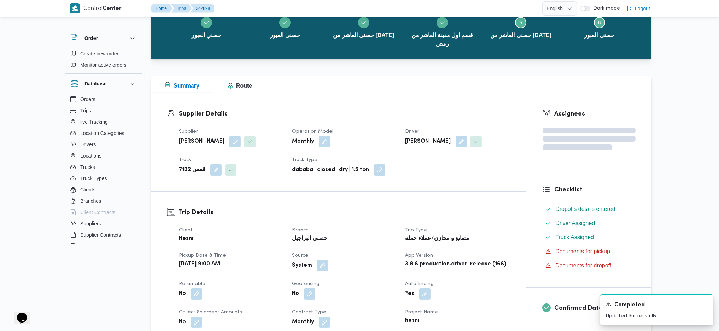
scroll to position [0, 0]
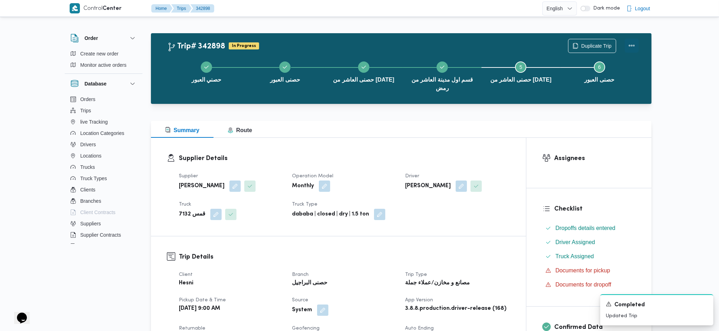
click at [630, 44] on button "Actions" at bounding box center [632, 46] width 14 height 14
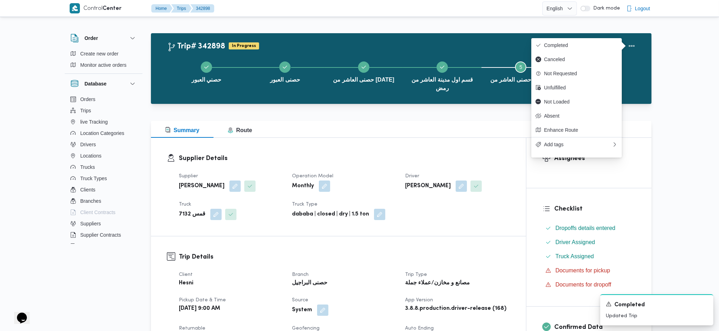
click at [565, 37] on div "Duplicate Trip" at bounding box center [603, 46] width 79 height 23
click at [553, 39] on button "Completed" at bounding box center [577, 45] width 91 height 14
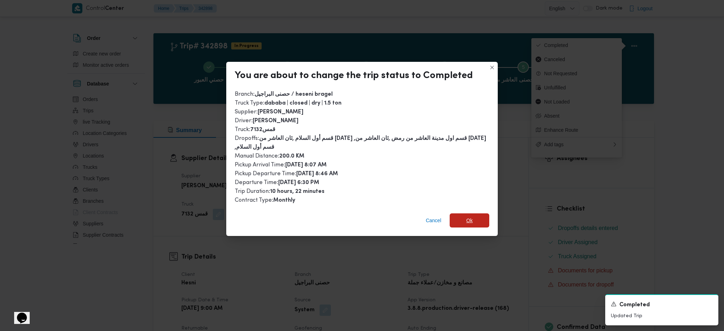
click at [469, 218] on span "Ok" at bounding box center [470, 220] width 6 height 8
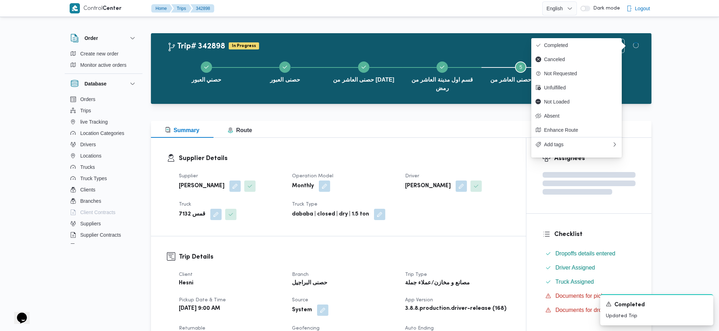
click at [473, 255] on h3 "Trip Details" at bounding box center [344, 258] width 331 height 10
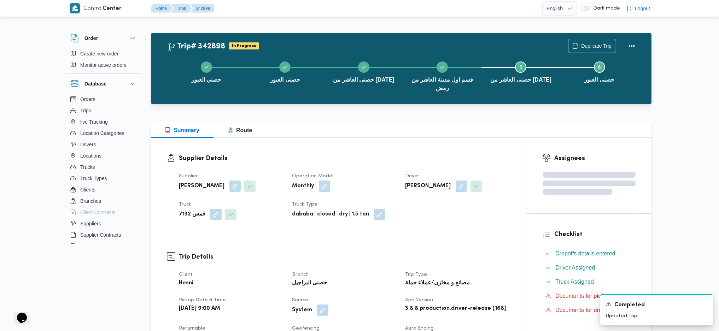
click at [433, 147] on div "Supplier Details Supplier [PERSON_NAME] [PERSON_NAME] Operation Model Monthly D…" at bounding box center [338, 187] width 375 height 98
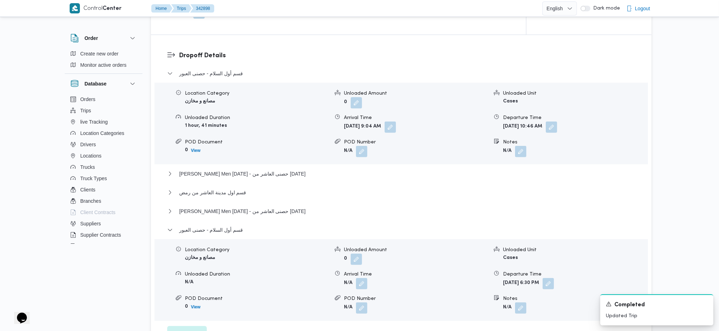
scroll to position [802, 0]
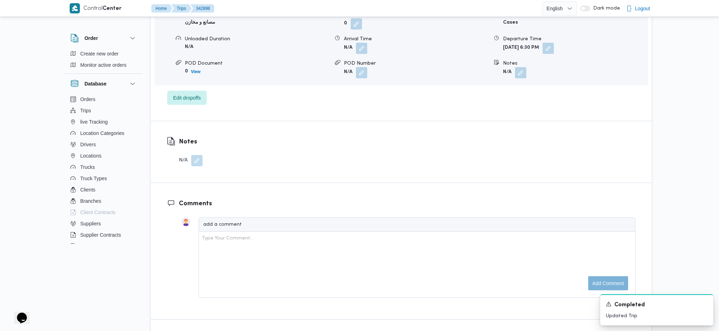
click at [200, 158] on button "button" at bounding box center [196, 160] width 11 height 11
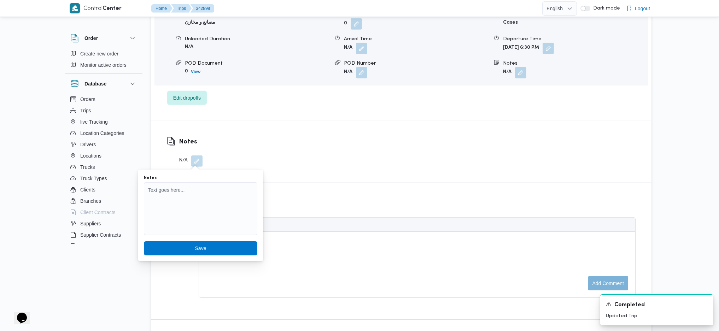
click at [191, 170] on div at bounding box center [191, 170] width 0 height 0
click at [185, 205] on textarea "Notes" at bounding box center [201, 209] width 114 height 53
type textarea "البداية من البراجيل"
click at [199, 243] on span "Save" at bounding box center [201, 248] width 114 height 14
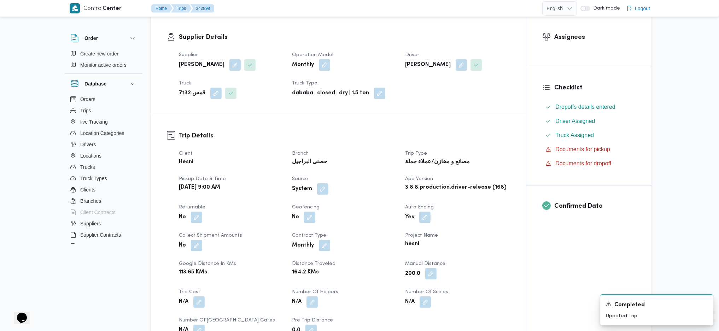
scroll to position [0, 0]
